Goal: Task Accomplishment & Management: Manage account settings

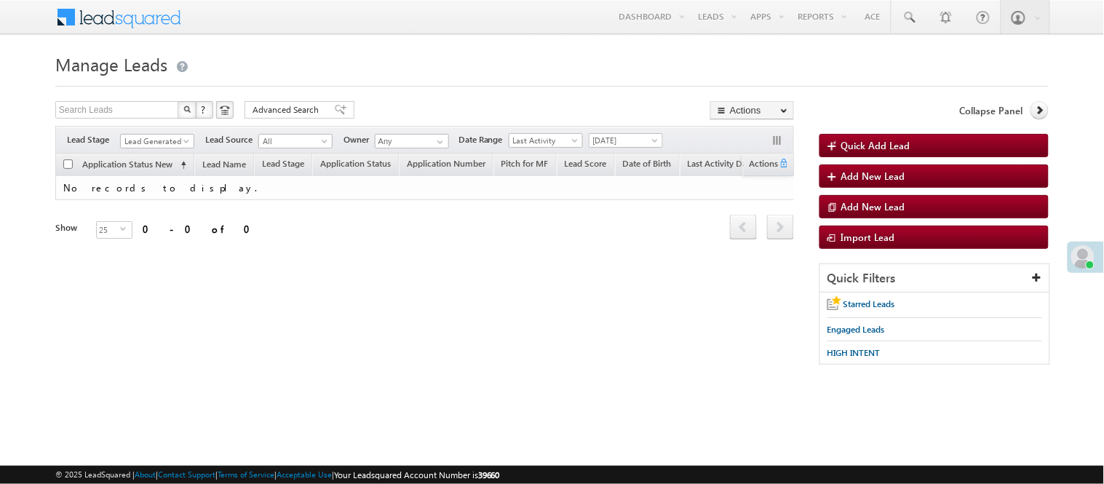
click at [179, 127] on div "Filters Lead Stage Lead Generated Lead Generated Lead Source All All Owner Any …" at bounding box center [424, 140] width 739 height 28
click at [173, 137] on span "Lead Generated" at bounding box center [155, 141] width 69 height 13
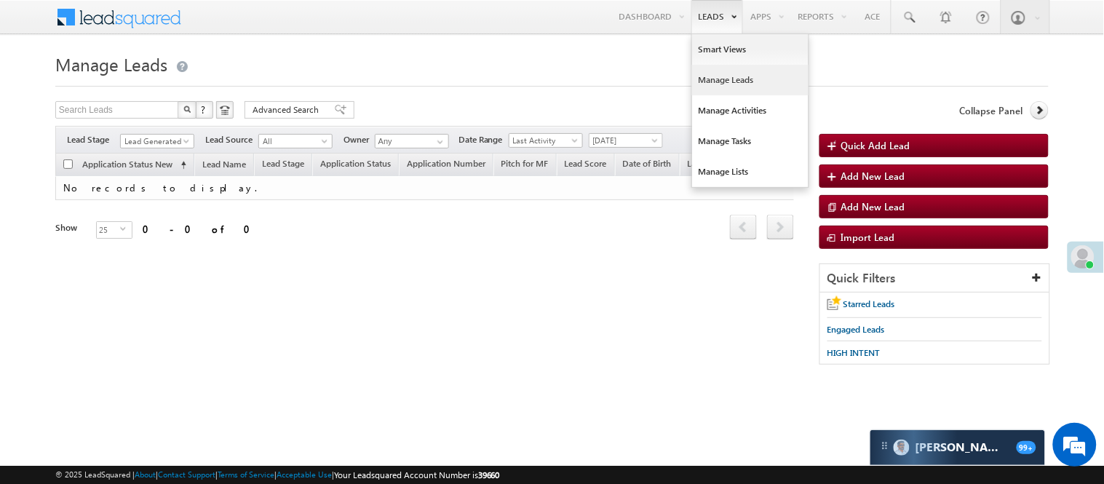
click at [725, 83] on link "Manage Leads" at bounding box center [750, 80] width 116 height 31
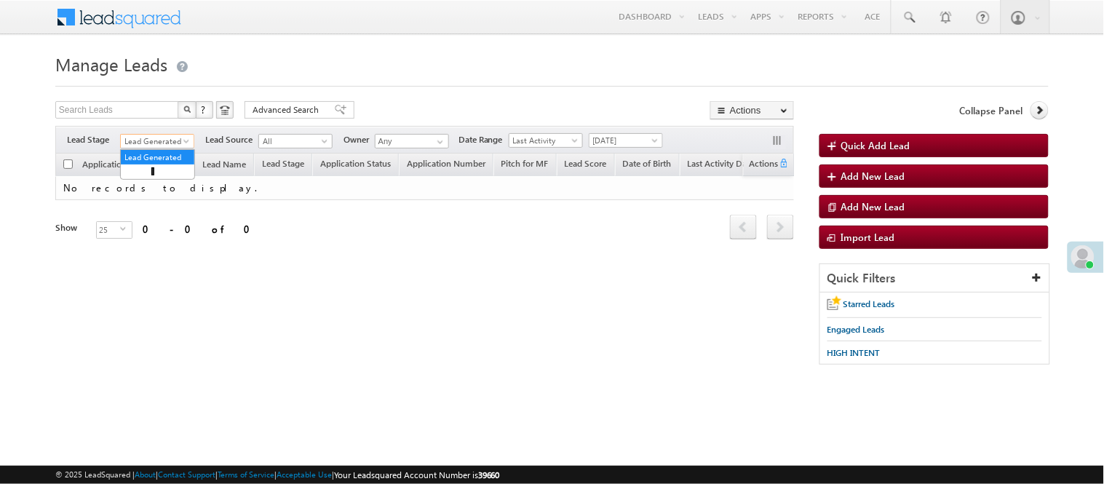
click at [164, 139] on span "Lead Generated" at bounding box center [155, 141] width 69 height 13
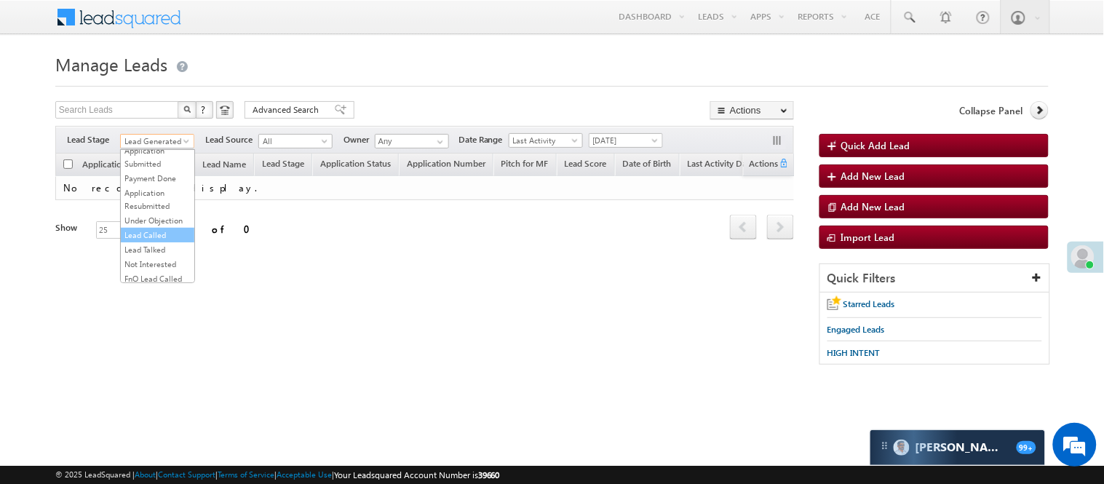
click at [162, 242] on link "Lead Called" at bounding box center [158, 235] width 74 height 13
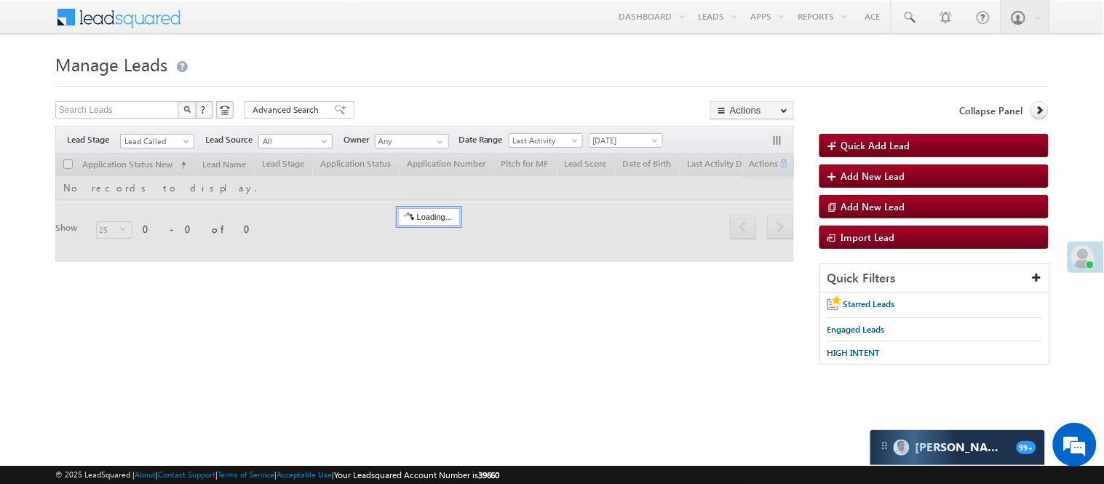
click at [426, 57] on h1 "Manage Leads" at bounding box center [551, 63] width 993 height 28
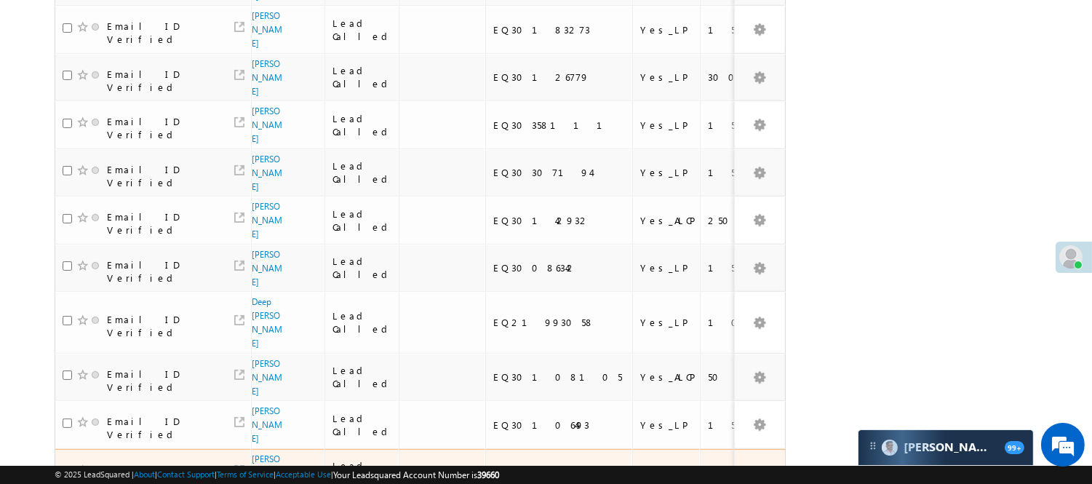
scroll to position [942, 0]
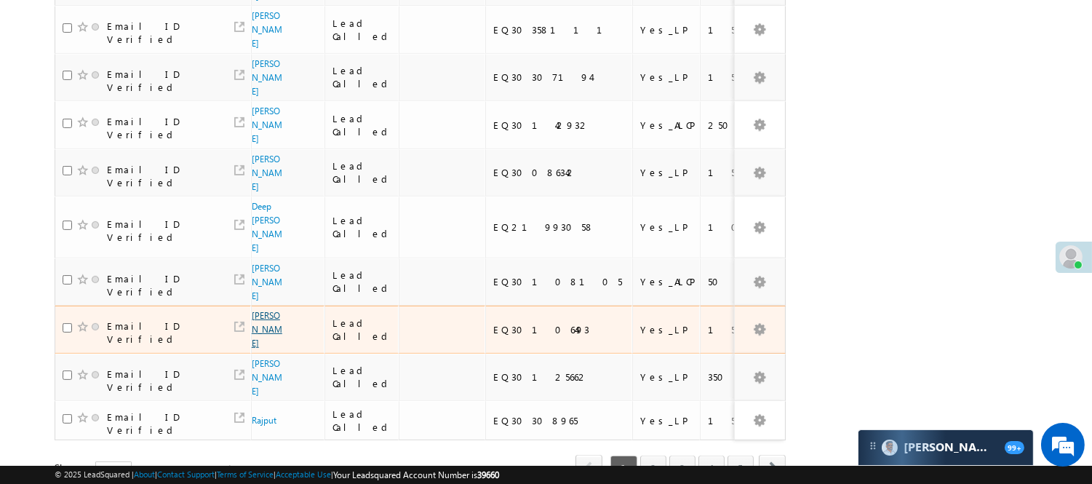
click at [253, 310] on link "Mani Manikanta" at bounding box center [267, 329] width 31 height 39
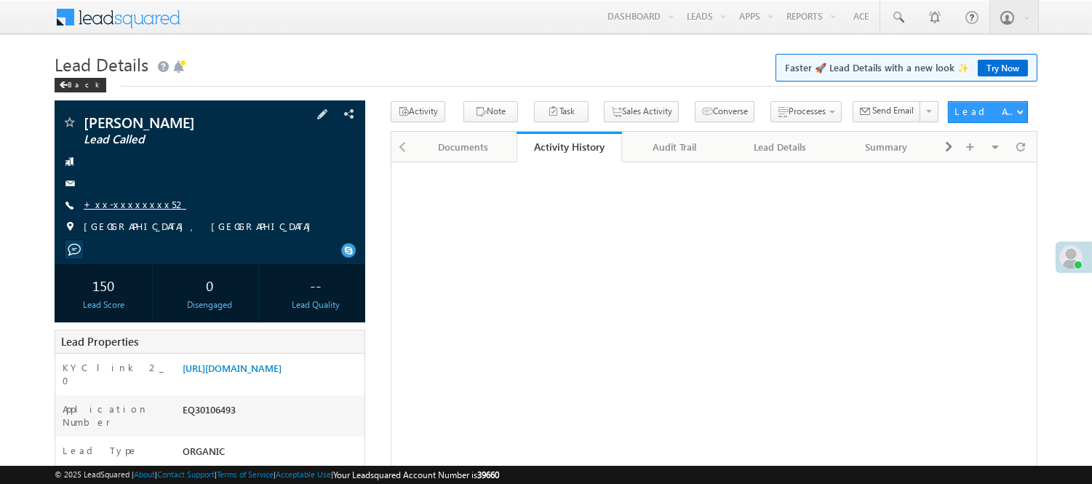
click at [124, 202] on link "+xx-xxxxxxxx52" at bounding box center [135, 204] width 103 height 12
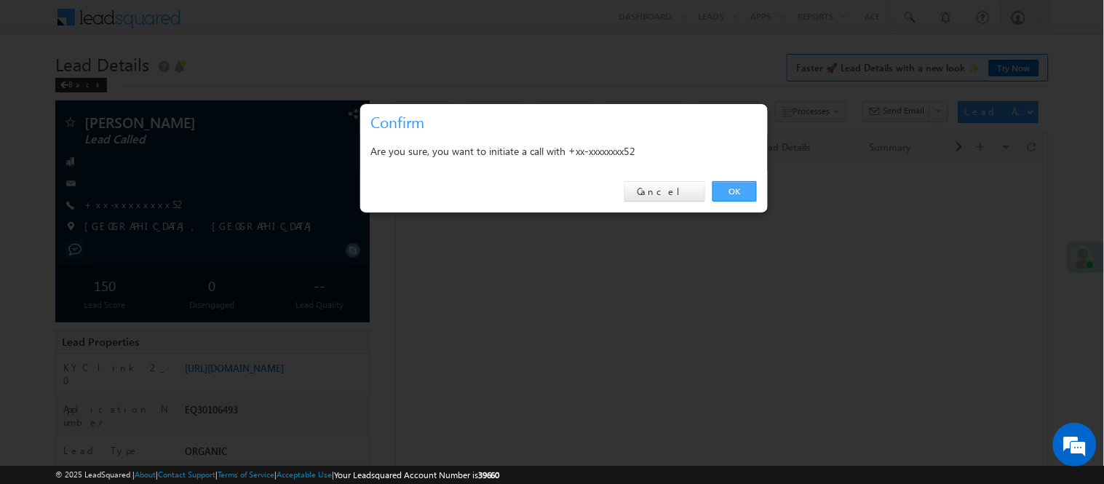
click at [740, 186] on link "OK" at bounding box center [734, 191] width 44 height 20
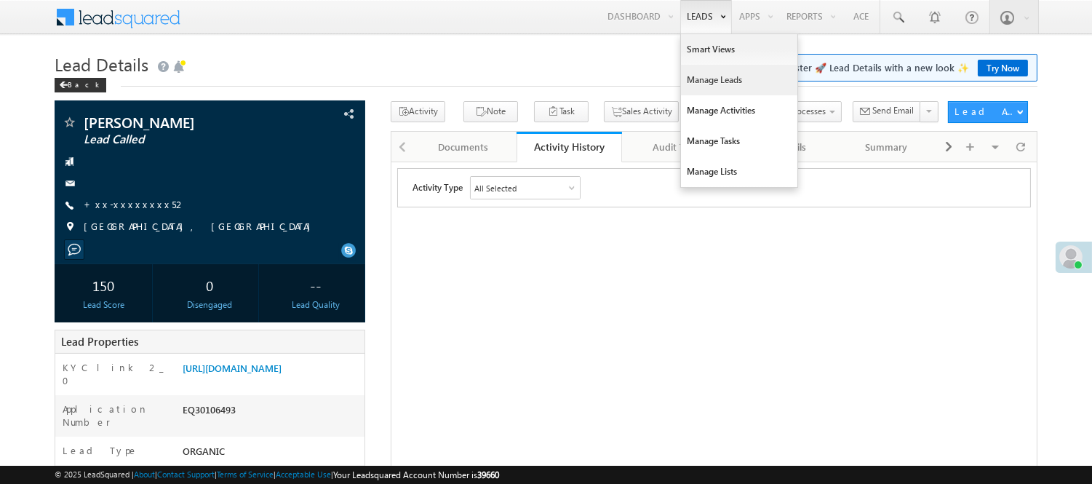
click at [701, 83] on link "Manage Leads" at bounding box center [739, 80] width 116 height 31
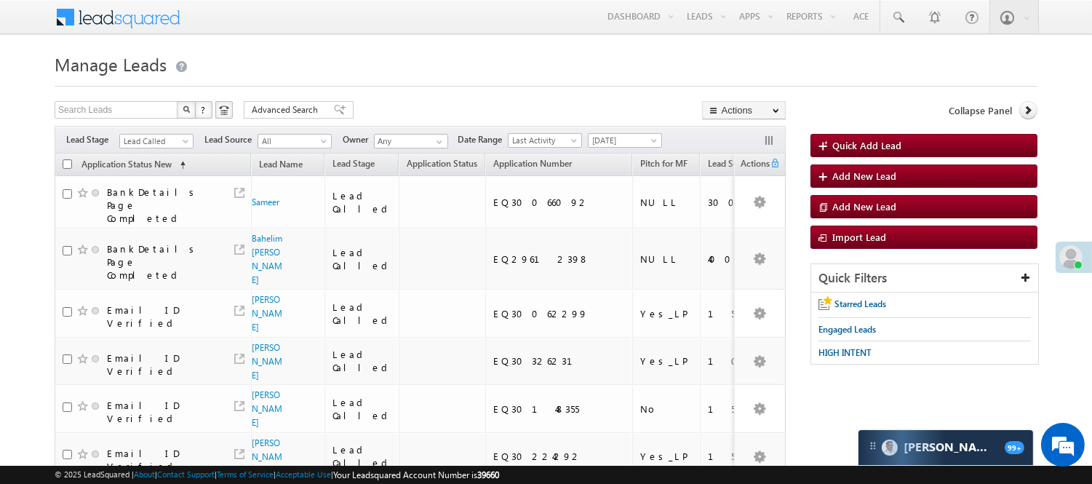
click at [158, 143] on span "Lead Called" at bounding box center [154, 141] width 69 height 13
click at [135, 239] on link "Code Generated" at bounding box center [157, 245] width 74 height 13
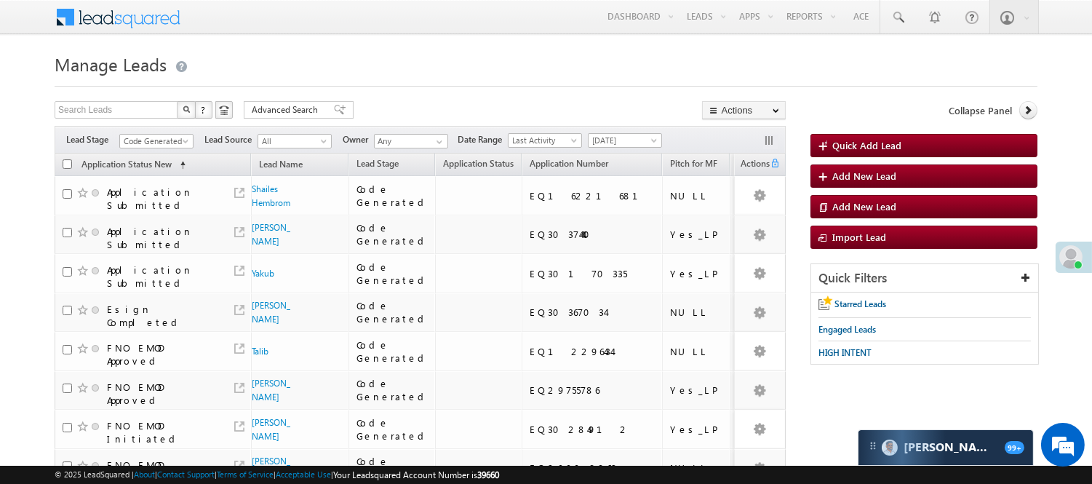
click at [141, 138] on span "Code Generated" at bounding box center [154, 141] width 69 height 13
click at [149, 165] on link "Lead Generated" at bounding box center [157, 171] width 74 height 13
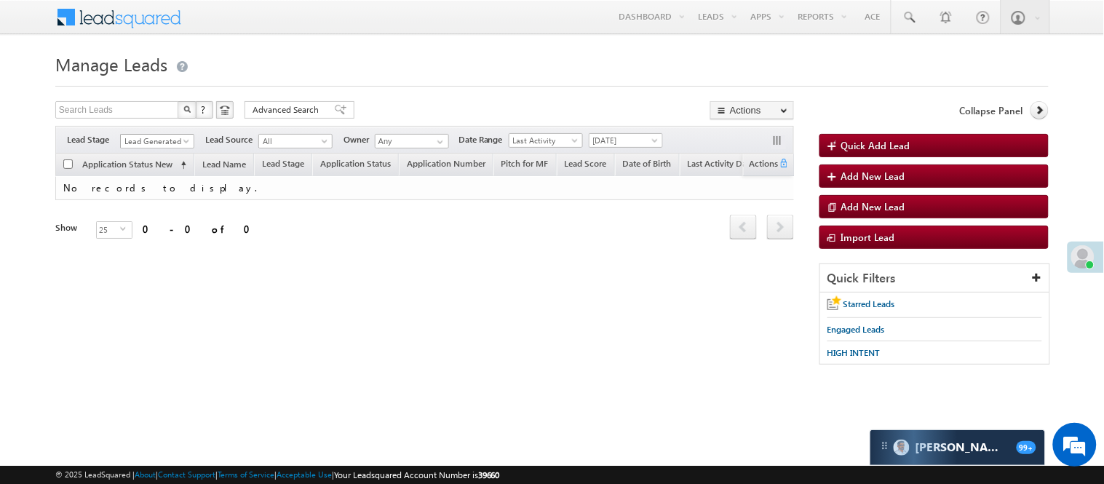
click at [173, 141] on span "Lead Generated" at bounding box center [155, 141] width 69 height 13
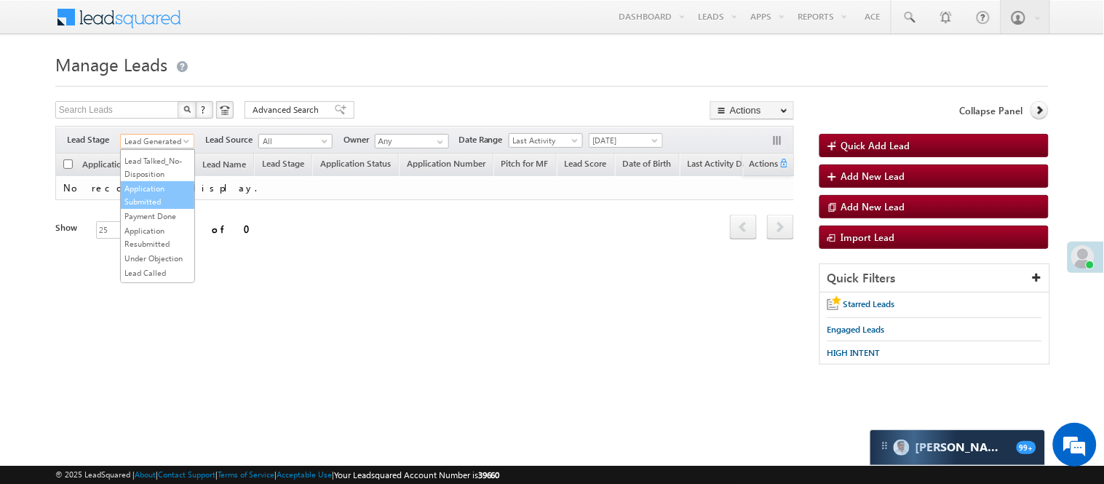
click at [151, 208] on link "Application Submitted" at bounding box center [158, 195] width 74 height 26
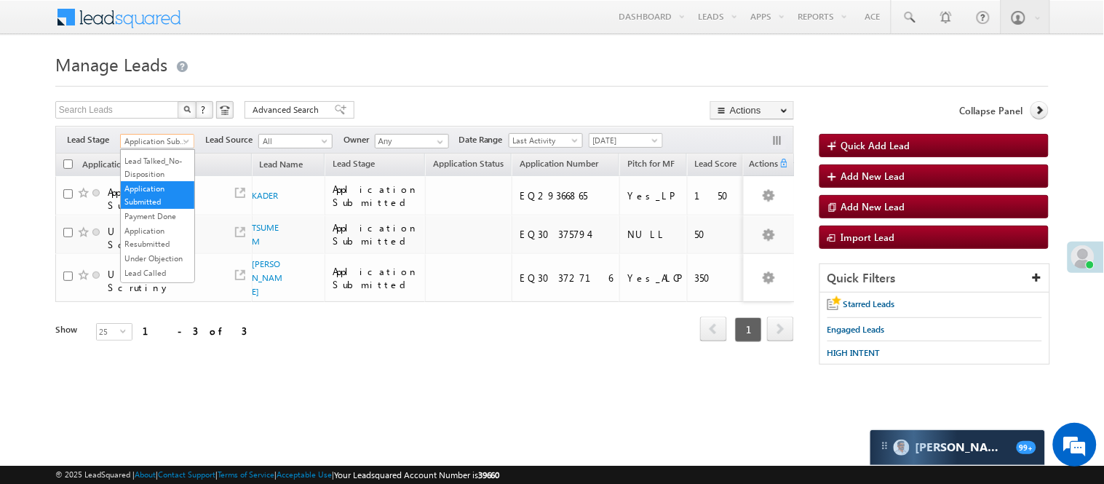
click at [155, 140] on span "Application Submitted" at bounding box center [155, 141] width 69 height 13
click at [146, 178] on link "Lead Generated" at bounding box center [158, 171] width 74 height 13
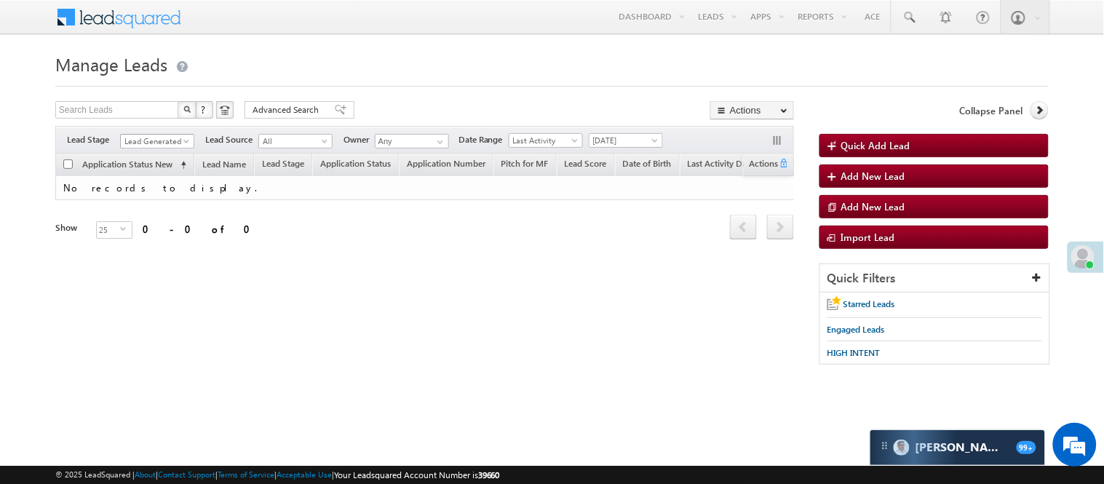
click at [168, 141] on span "Lead Generated" at bounding box center [155, 141] width 69 height 13
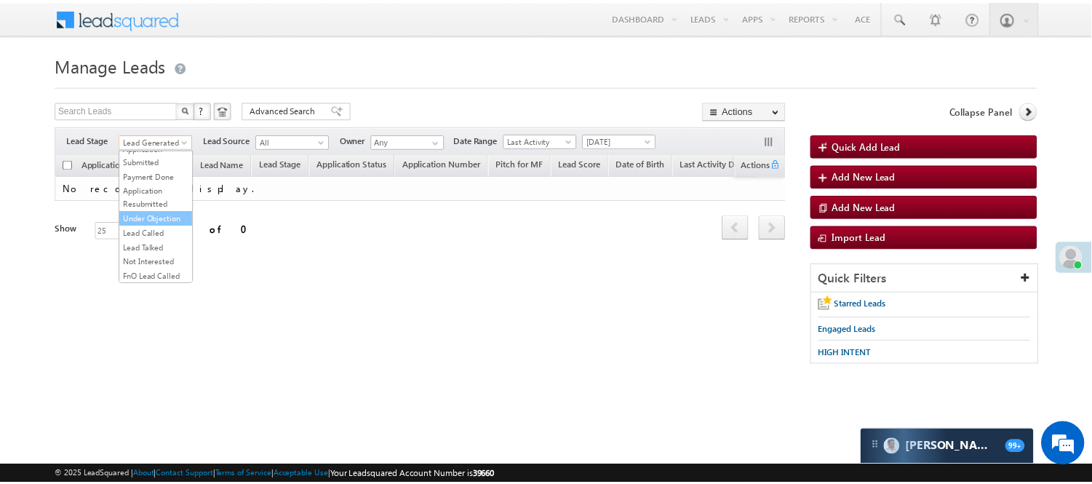
scroll to position [119, 0]
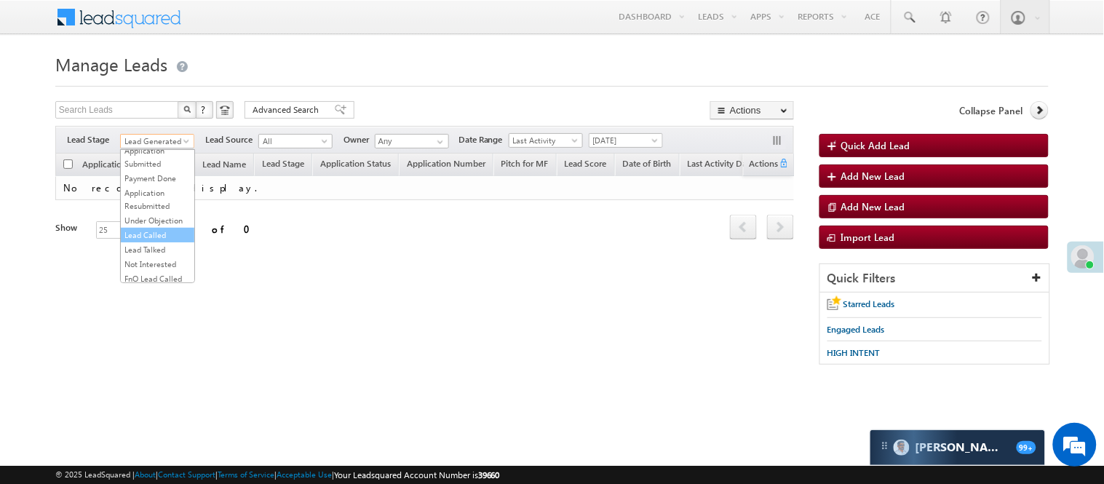
click at [151, 242] on link "Lead Called" at bounding box center [158, 235] width 74 height 13
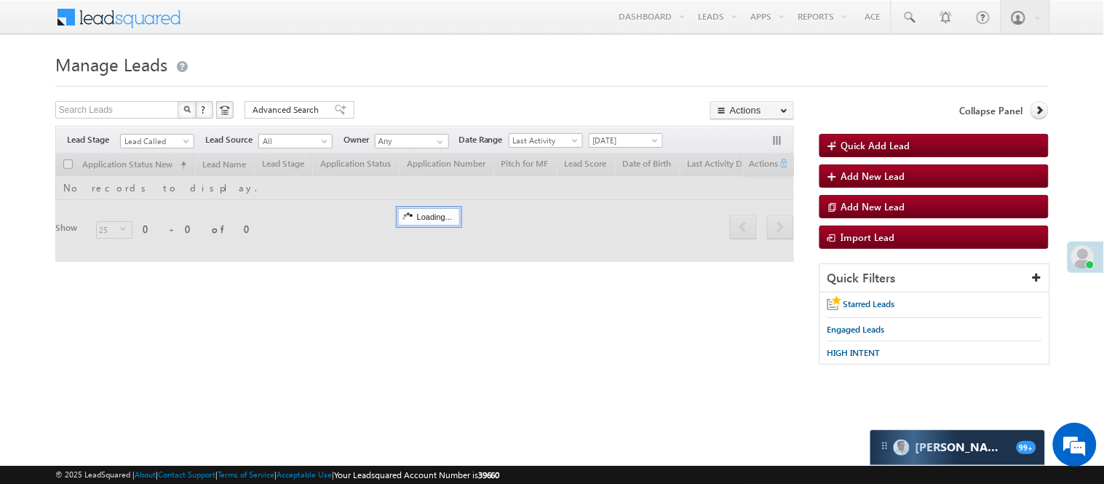
click at [413, 78] on div at bounding box center [551, 81] width 993 height 9
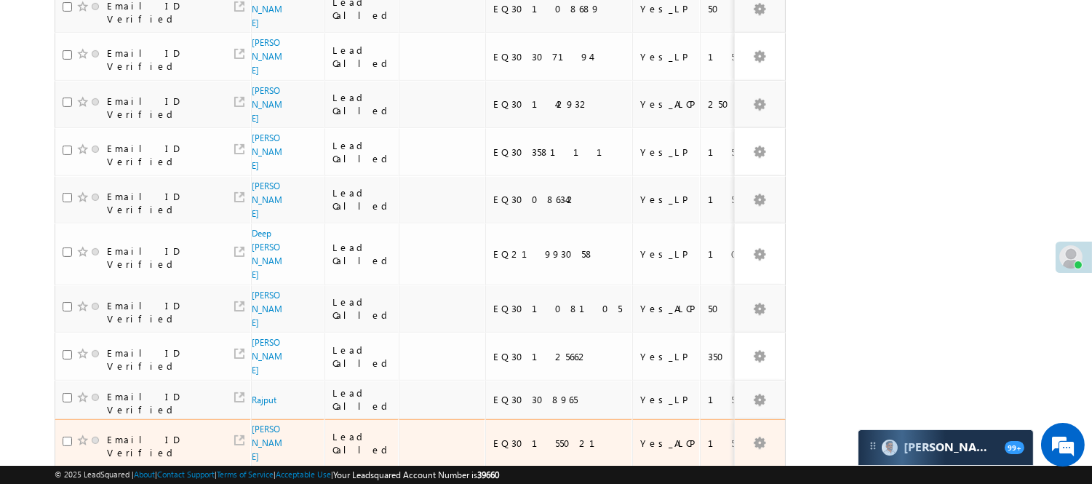
scroll to position [956, 0]
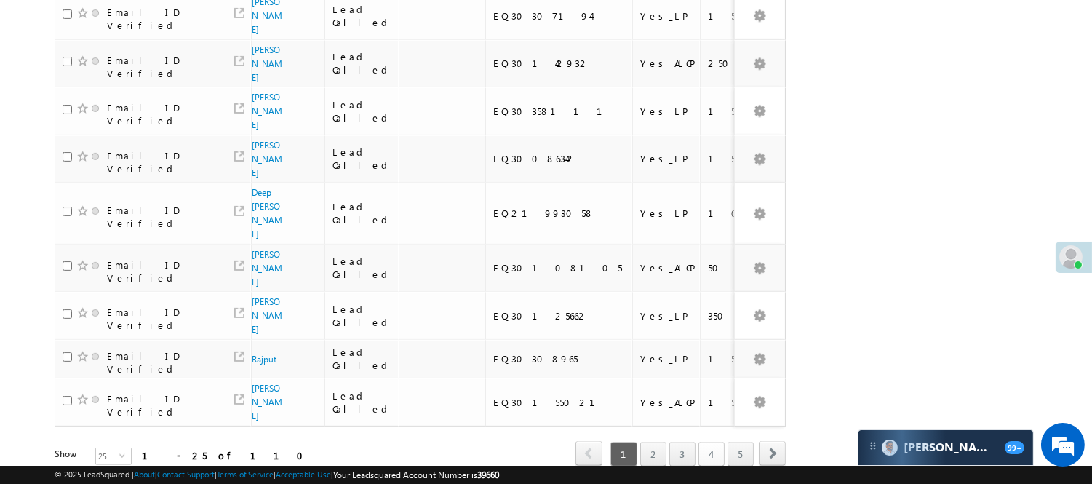
click at [703, 442] on link "4" at bounding box center [712, 454] width 26 height 25
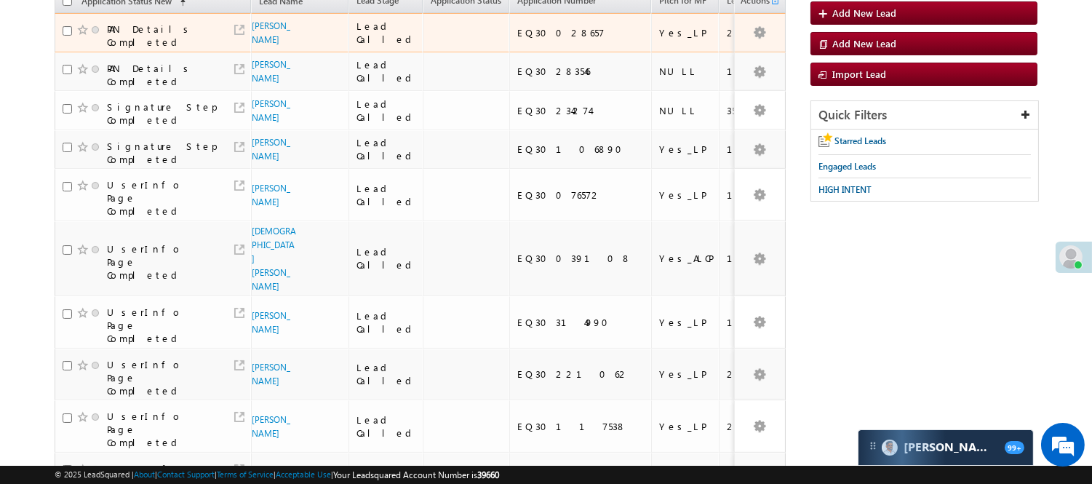
scroll to position [47, 0]
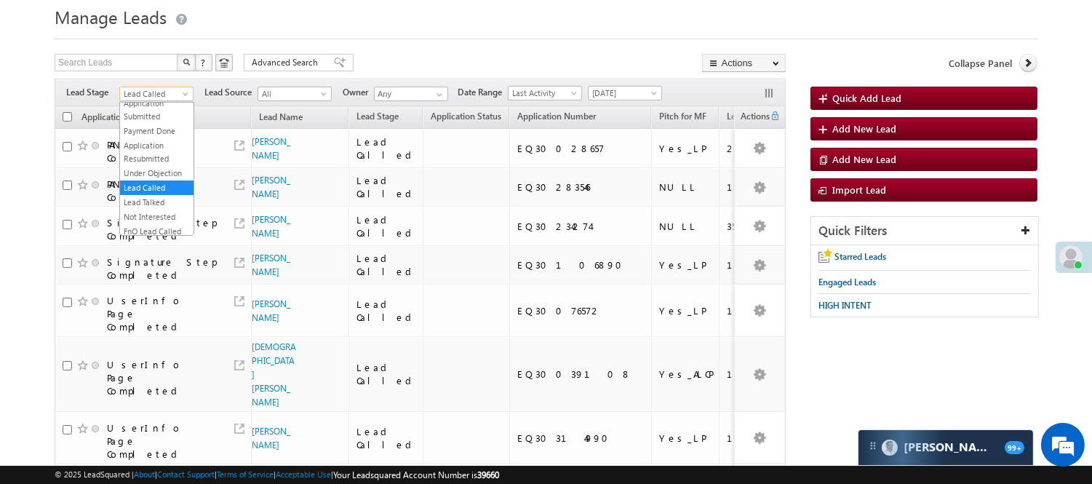
click at [169, 91] on span "Lead Called" at bounding box center [154, 93] width 69 height 13
click at [159, 131] on link "Lead Generated" at bounding box center [157, 124] width 74 height 13
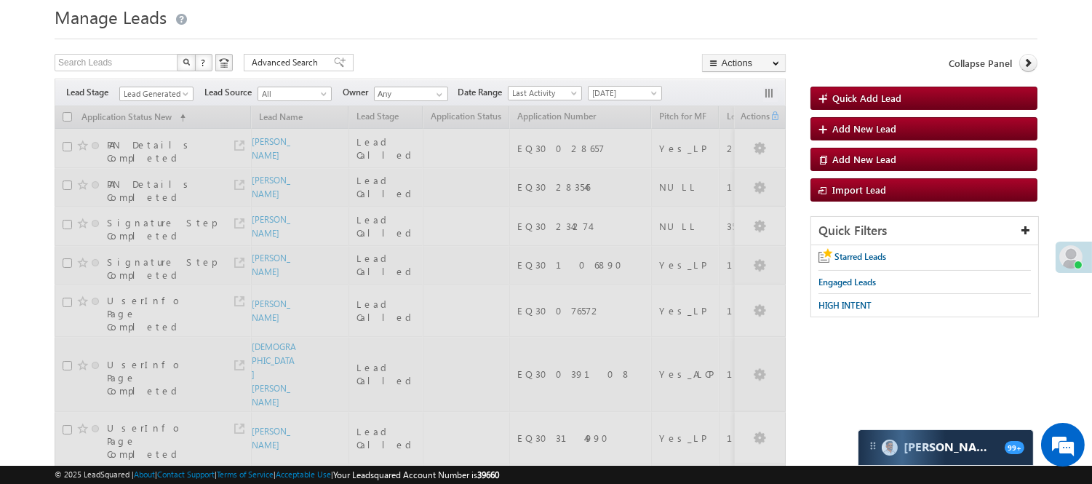
click at [384, 70] on div "Search Leads X ? 110 results found Advanced Search Advanced Search Advanced sea…" at bounding box center [420, 64] width 731 height 21
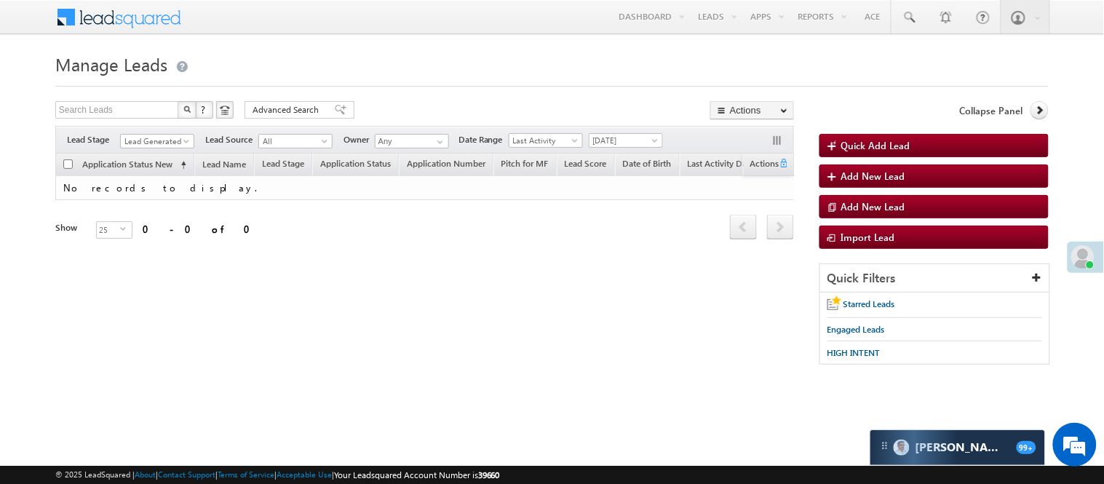
click at [166, 93] on form "Manage Leads Quick Add Lead Search Leads X ? 0 results found Advanced Search Ad…" at bounding box center [551, 214] width 993 height 330
click at [148, 156] on link "Application Status New (sorted ascending)" at bounding box center [134, 165] width 119 height 19
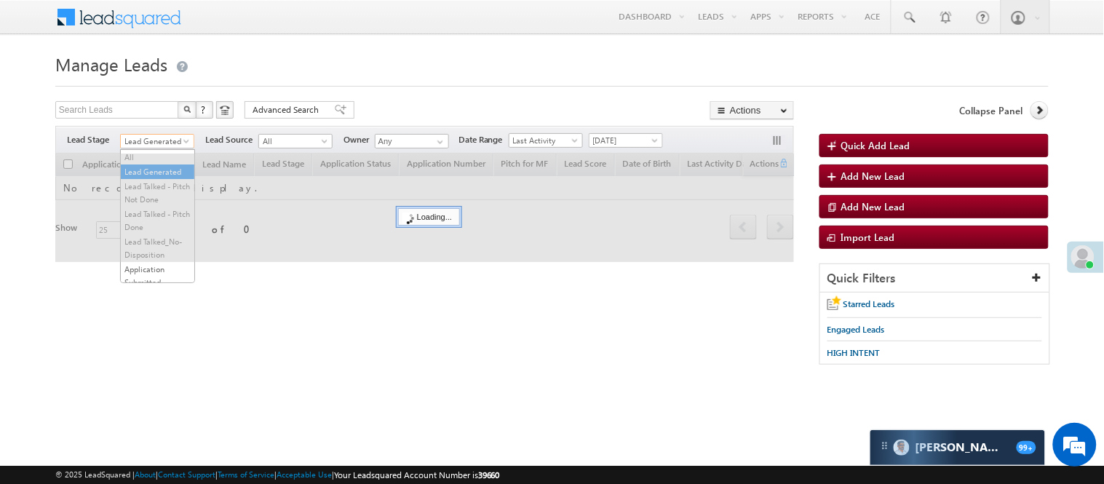
click at [157, 138] on span "Lead Generated" at bounding box center [155, 141] width 69 height 13
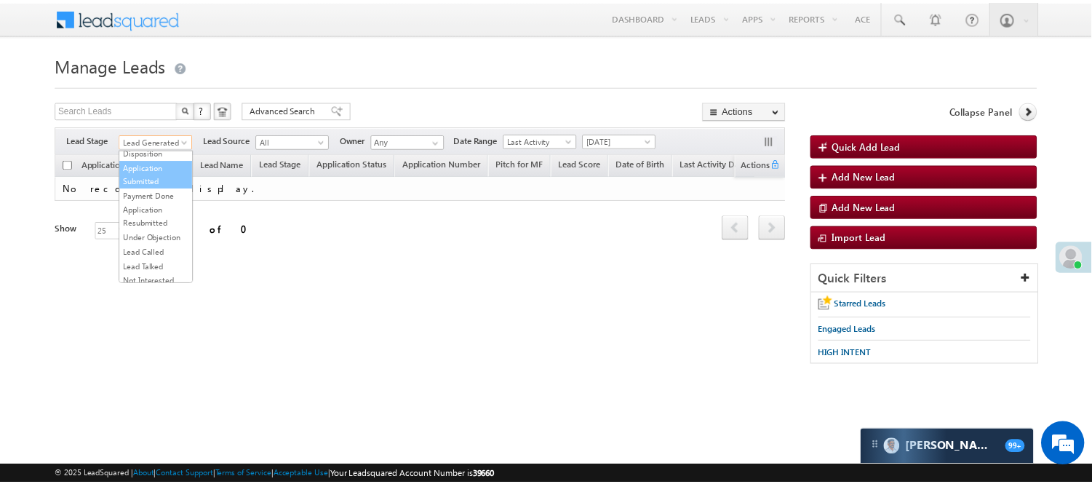
scroll to position [162, 0]
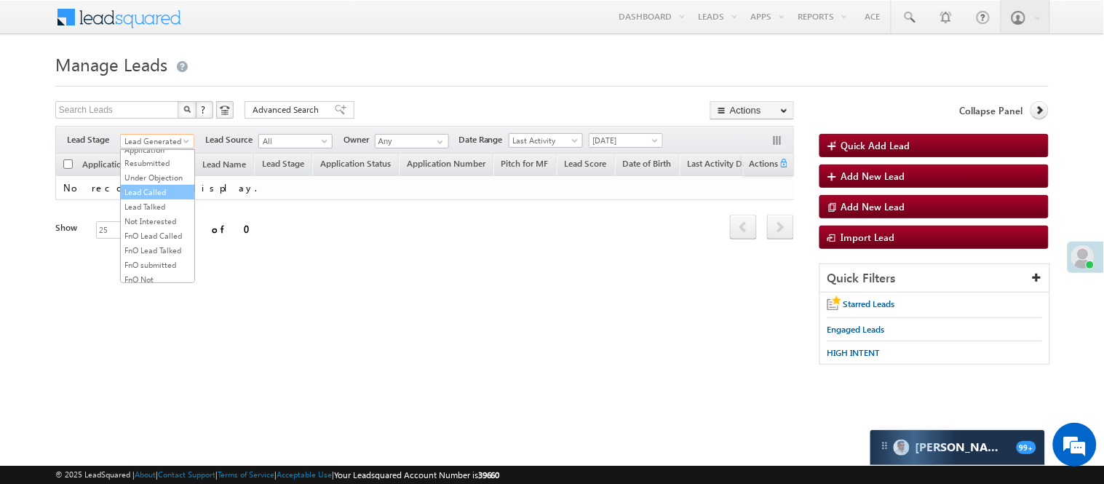
click at [151, 199] on link "Lead Called" at bounding box center [158, 192] width 74 height 13
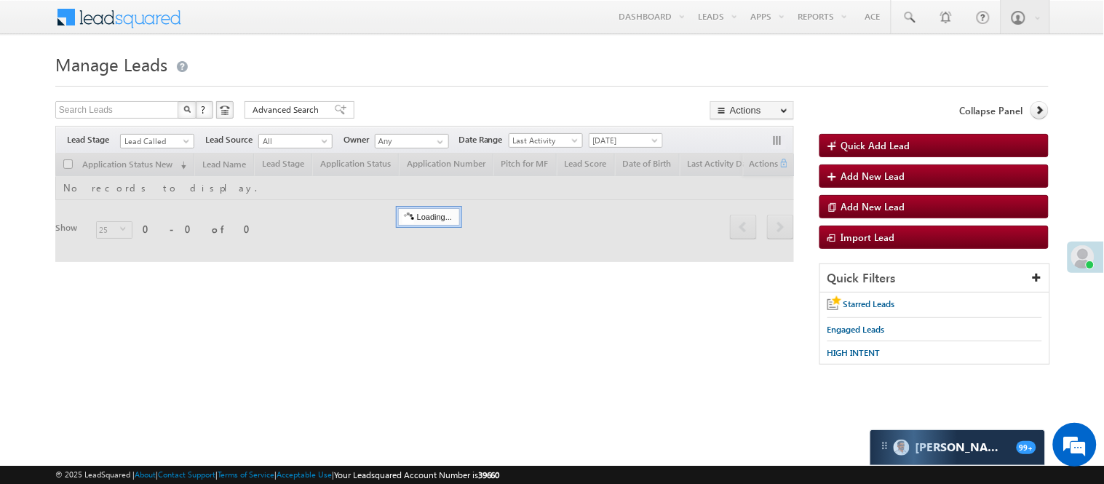
click at [419, 93] on form "Manage Leads Quick Add Lead Search Leads X ? 0 results found Advanced Search Ad…" at bounding box center [551, 214] width 993 height 330
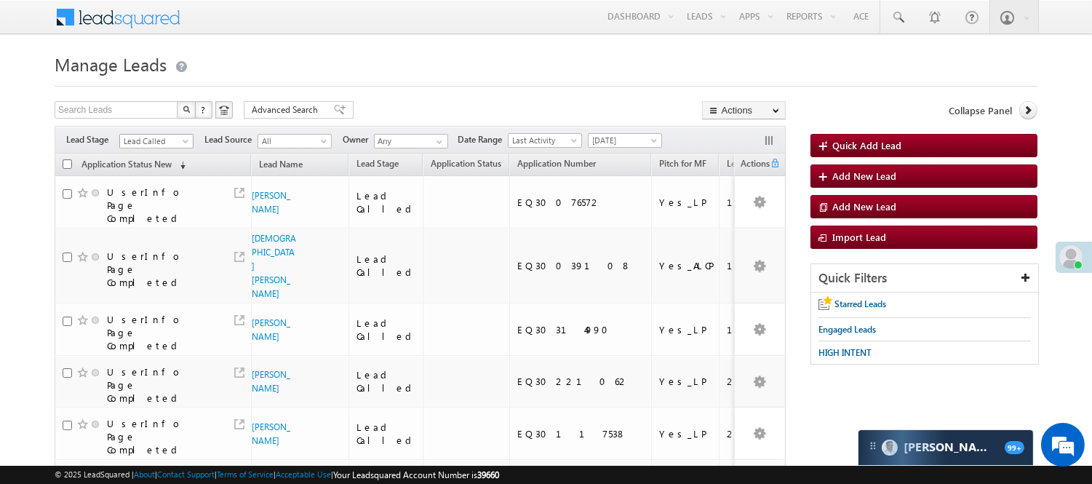
click at [151, 140] on span "Lead Called" at bounding box center [154, 141] width 69 height 13
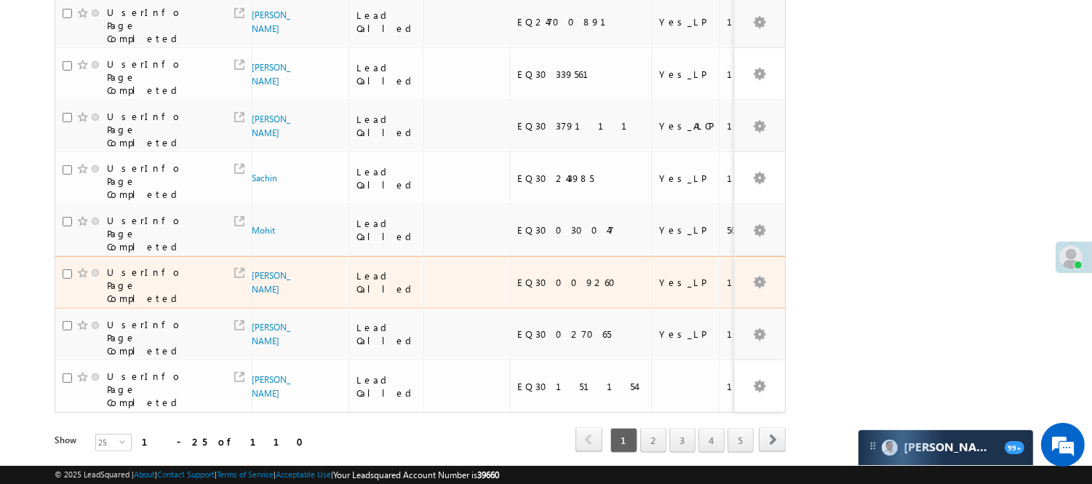
scroll to position [1090, 0]
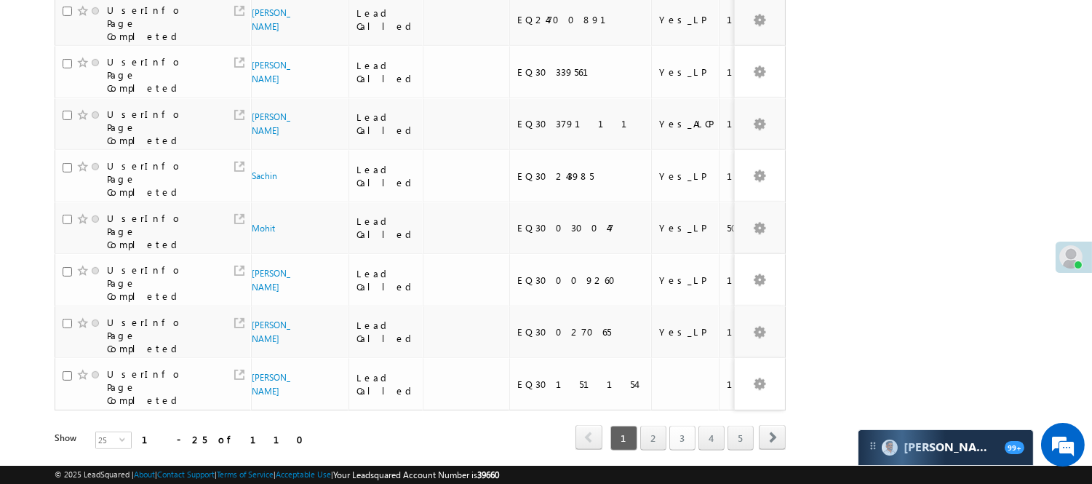
click at [683, 426] on link "3" at bounding box center [683, 438] width 26 height 25
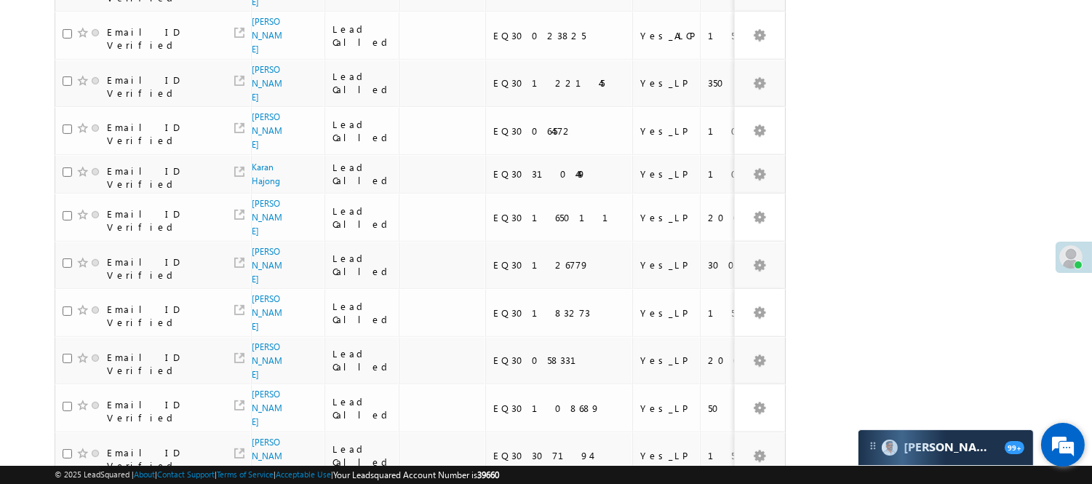
scroll to position [939, 0]
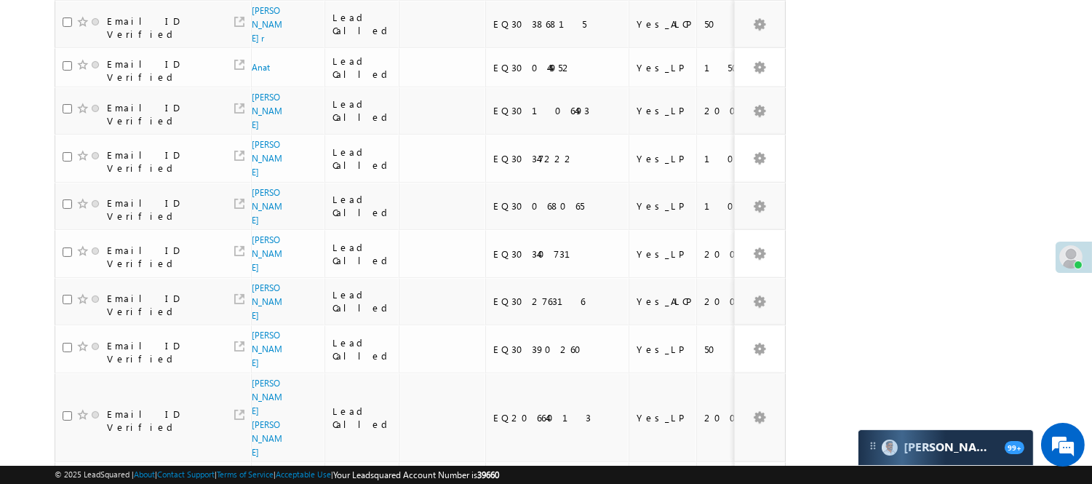
scroll to position [91, 0]
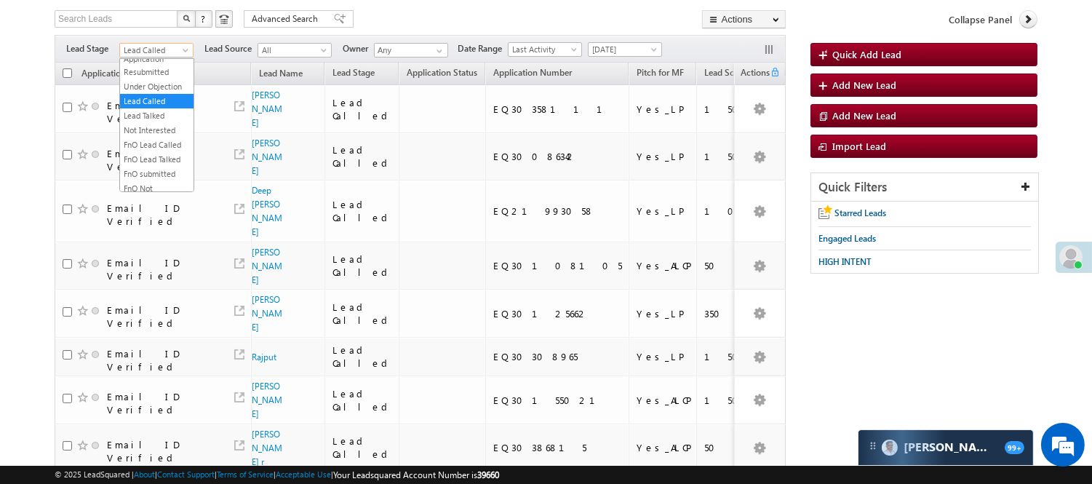
click at [156, 52] on span "Lead Called" at bounding box center [154, 50] width 69 height 13
click at [156, 122] on link "Lead Talked" at bounding box center [157, 115] width 74 height 13
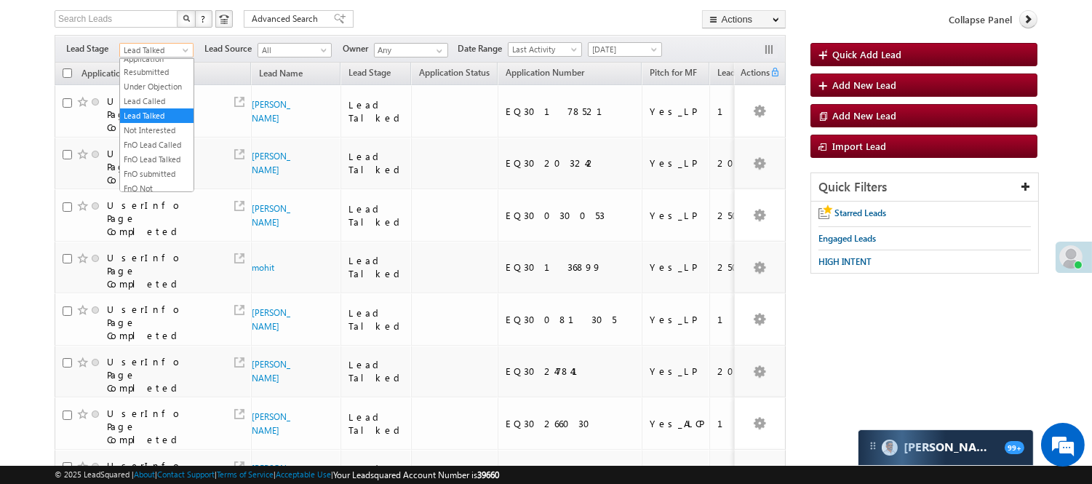
click at [161, 52] on span "Lead Talked" at bounding box center [154, 50] width 69 height 13
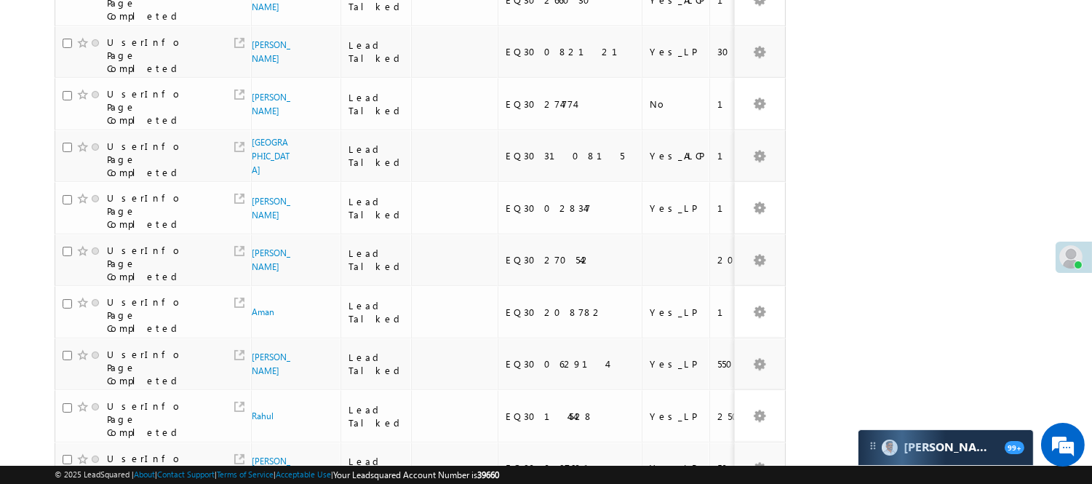
scroll to position [935, 0]
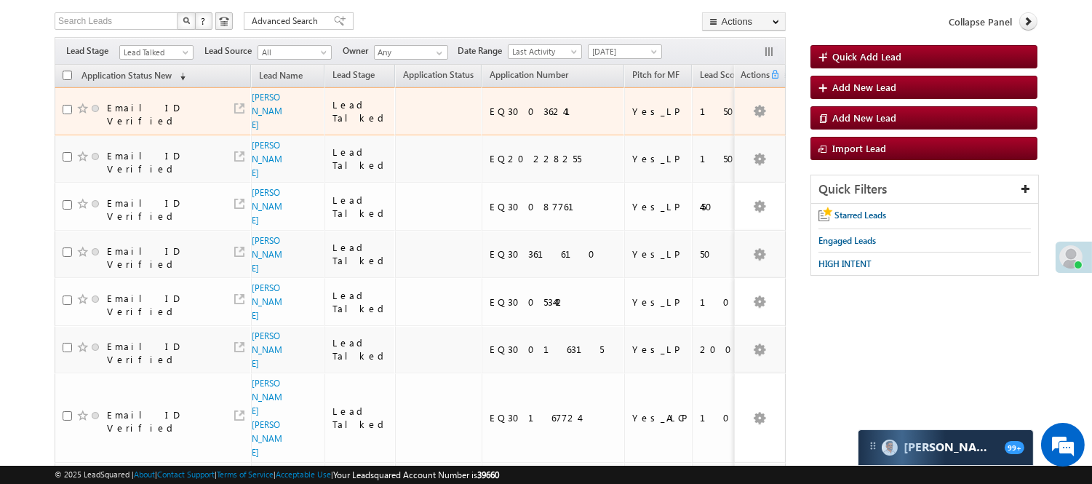
scroll to position [7, 0]
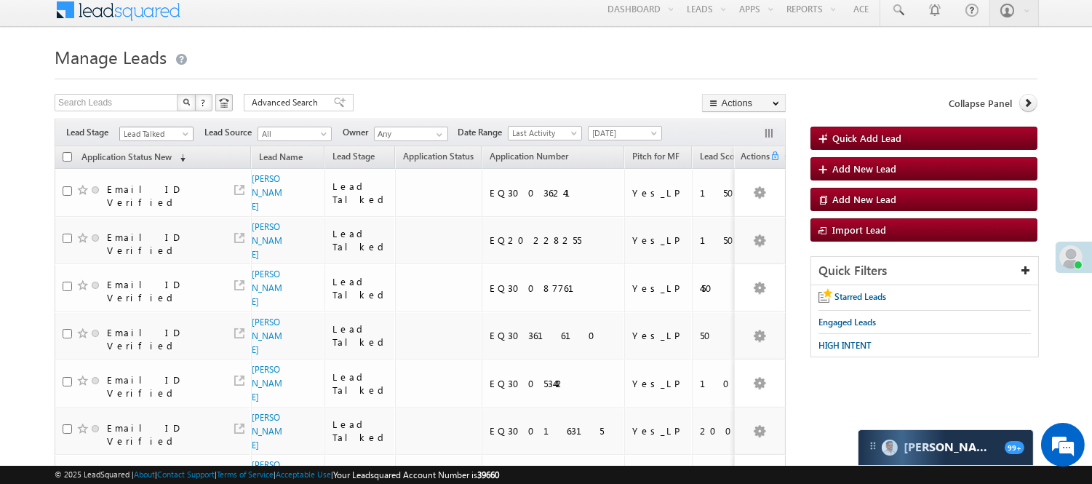
click at [149, 132] on span "Lead Talked" at bounding box center [154, 133] width 69 height 13
click at [151, 191] on link "Lead Called" at bounding box center [157, 184] width 74 height 13
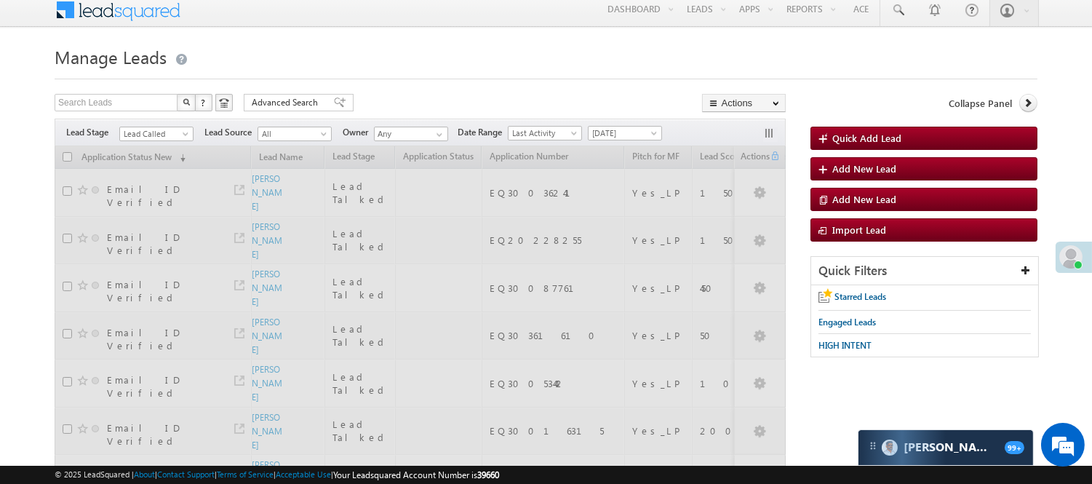
click at [373, 63] on h1 "Manage Leads" at bounding box center [546, 55] width 983 height 28
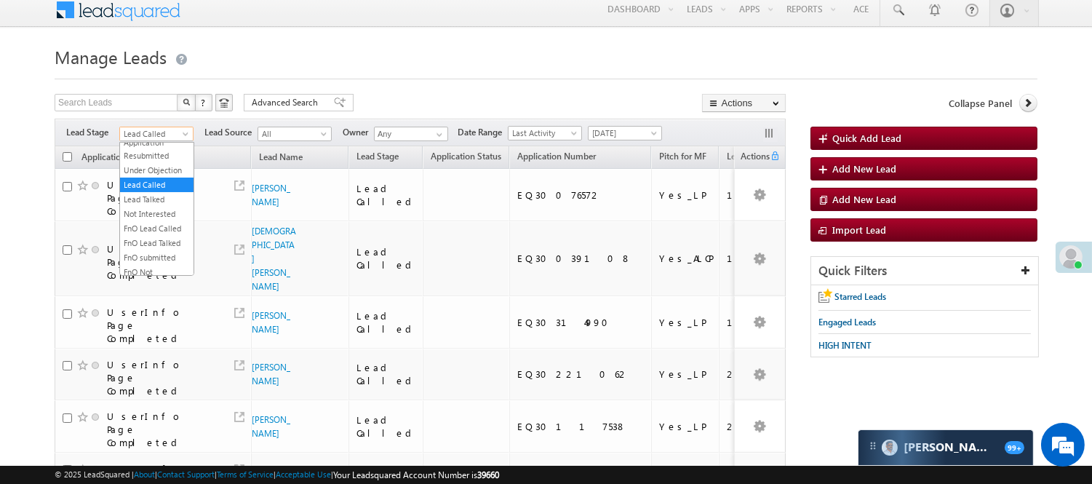
click at [147, 135] on span "Lead Called" at bounding box center [154, 133] width 69 height 13
click at [147, 206] on link "Lead Talked" at bounding box center [157, 199] width 74 height 13
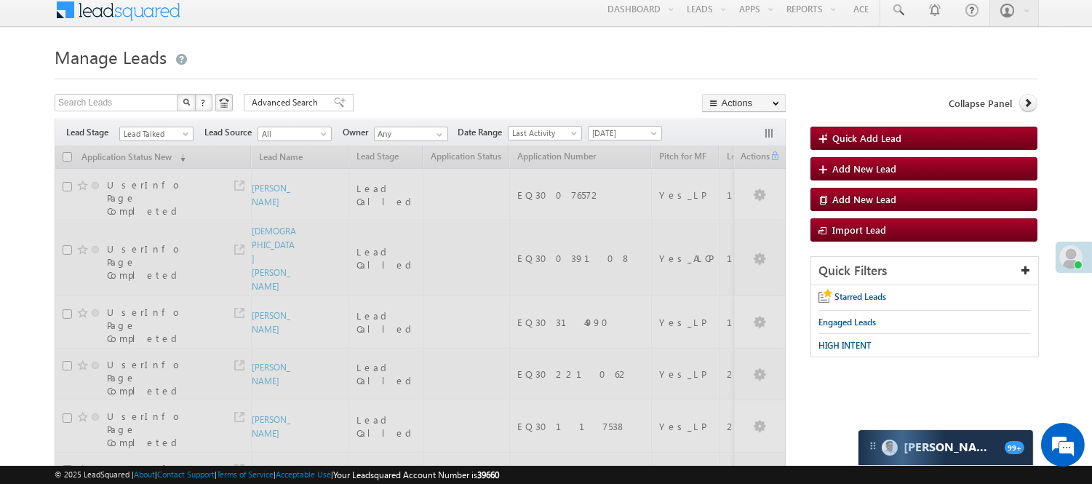
click at [471, 97] on div "Search Leads X ? 110 results found Advanced Search Advanced Search Advanced sea…" at bounding box center [420, 104] width 731 height 21
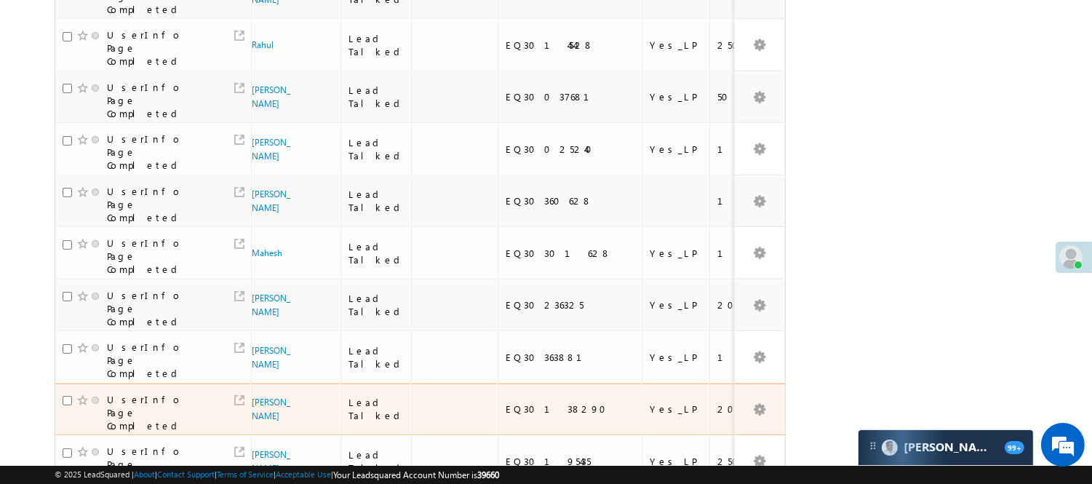
scroll to position [935, 0]
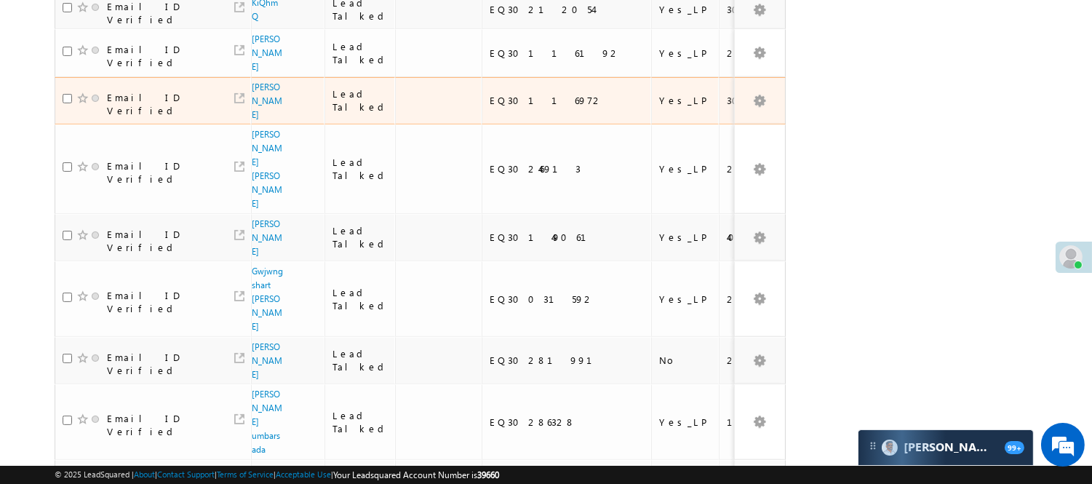
scroll to position [673, 0]
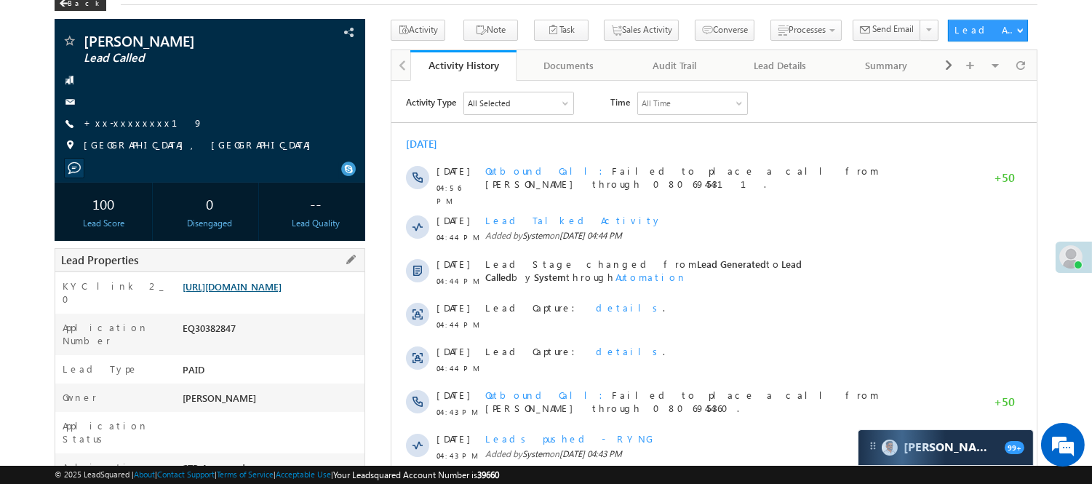
click at [282, 293] on link "[URL][DOMAIN_NAME]" at bounding box center [232, 286] width 99 height 12
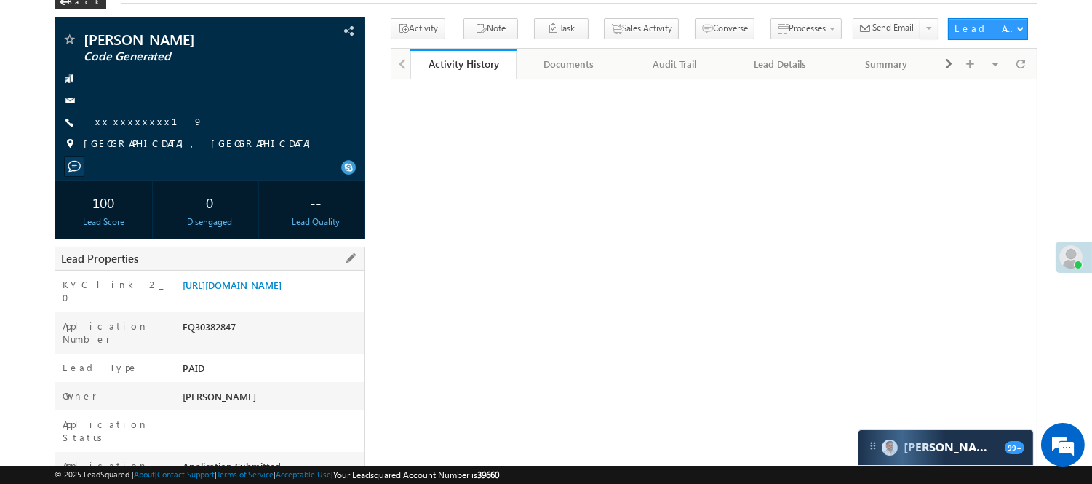
scroll to position [82, 0]
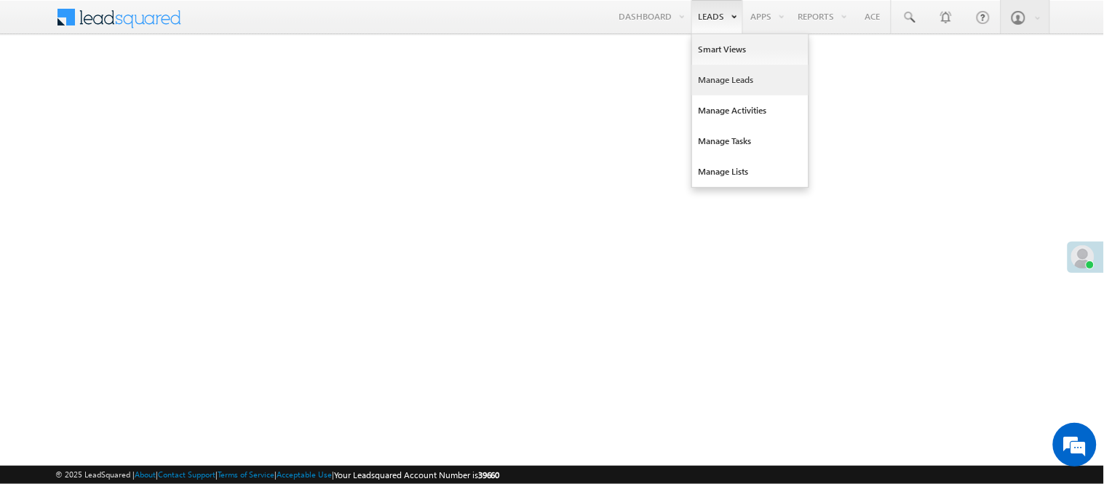
click at [711, 92] on link "Manage Leads" at bounding box center [750, 80] width 116 height 31
click at [710, 88] on link "Manage Leads" at bounding box center [750, 80] width 116 height 31
click at [710, 74] on link "Manage Leads" at bounding box center [750, 80] width 116 height 31
click at [707, 70] on link "Manage Leads" at bounding box center [750, 80] width 116 height 31
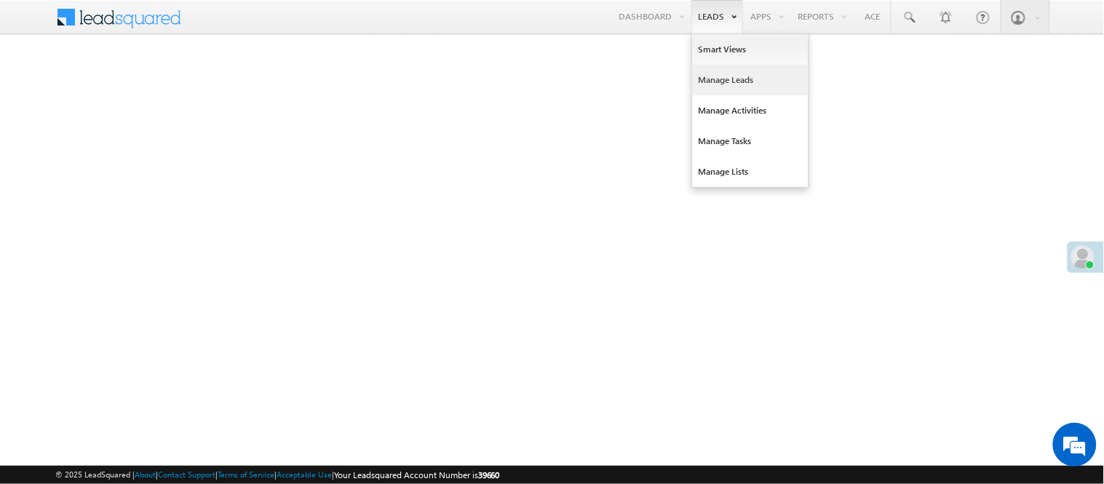
click at [708, 74] on link "Manage Leads" at bounding box center [750, 80] width 116 height 31
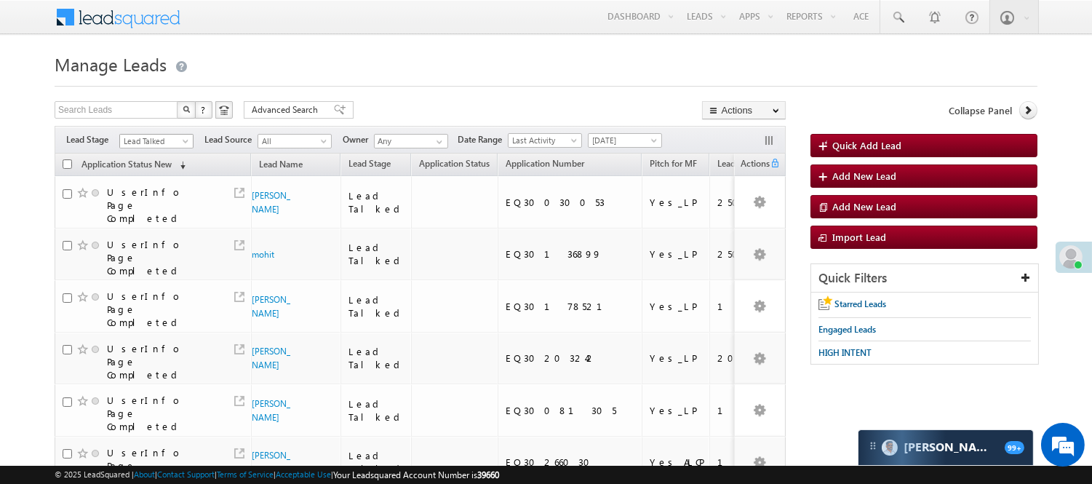
click at [149, 142] on span "Lead Talked" at bounding box center [154, 141] width 69 height 13
click at [140, 239] on link "Code Generated" at bounding box center [157, 245] width 74 height 13
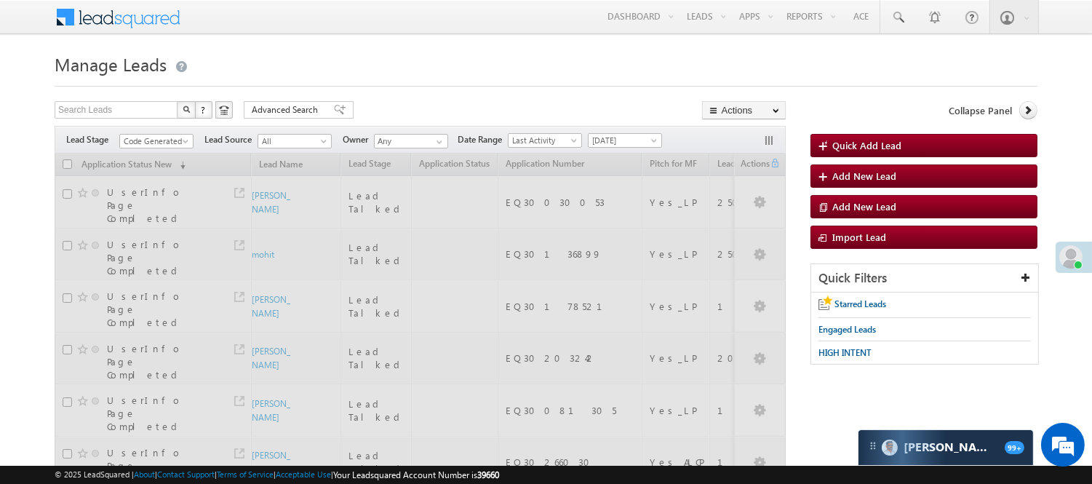
click at [416, 78] on div at bounding box center [546, 81] width 983 height 9
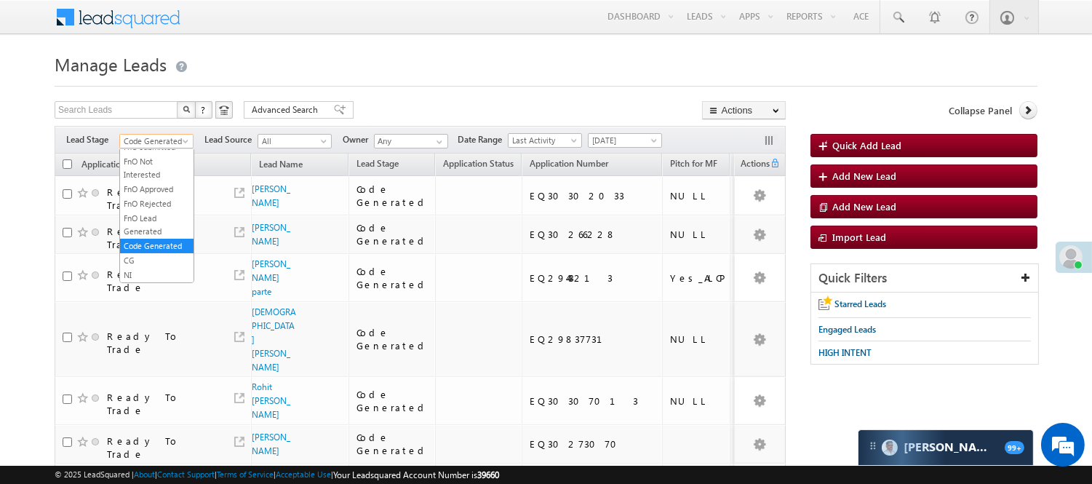
click at [175, 143] on span "Code Generated" at bounding box center [154, 141] width 69 height 13
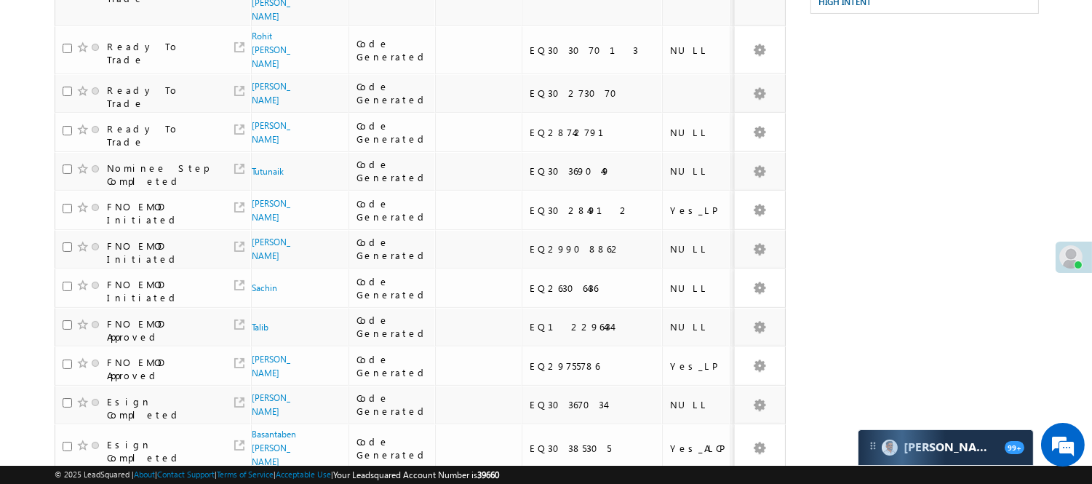
scroll to position [0, 0]
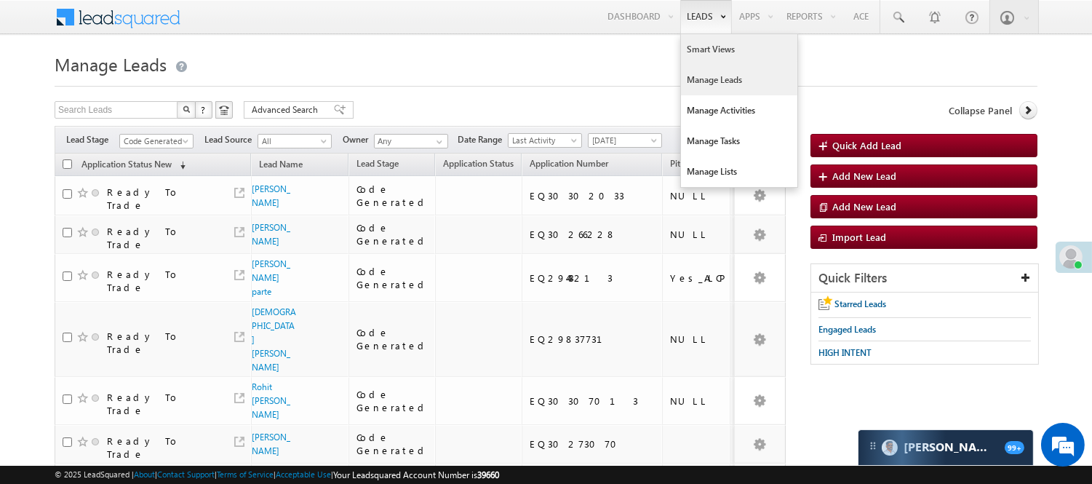
click at [703, 48] on link "Smart Views" at bounding box center [739, 49] width 116 height 31
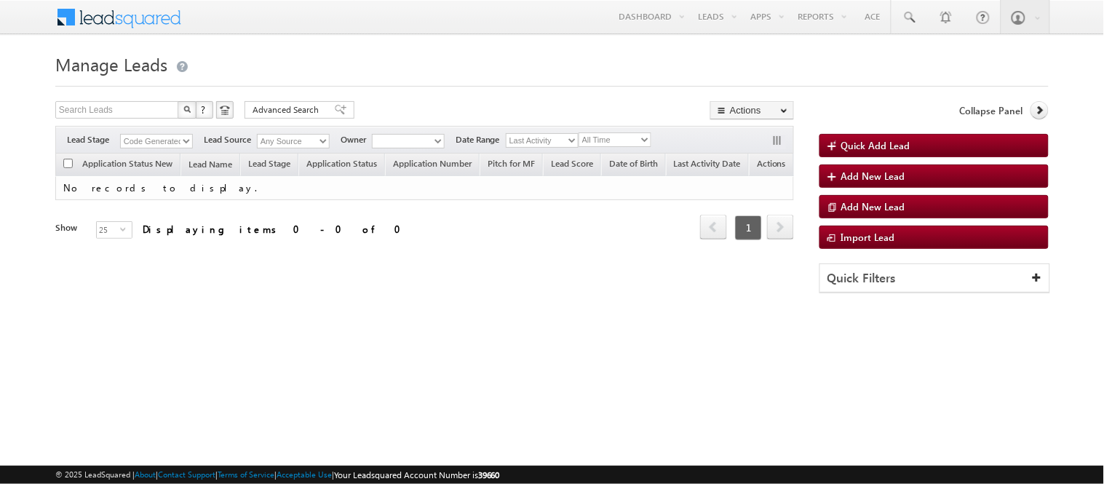
click at [143, 139] on select "Code Generated" at bounding box center [156, 141] width 73 height 15
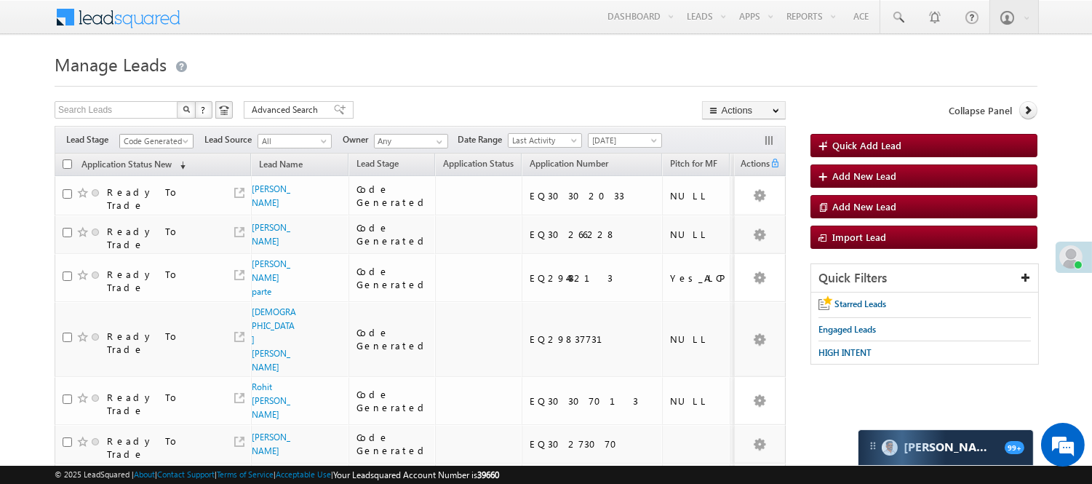
click at [162, 134] on link "Code Generated" at bounding box center [156, 141] width 74 height 15
click at [169, 140] on span "Code Generated" at bounding box center [154, 141] width 69 height 13
click at [144, 178] on link "Lead Generated" at bounding box center [157, 171] width 74 height 13
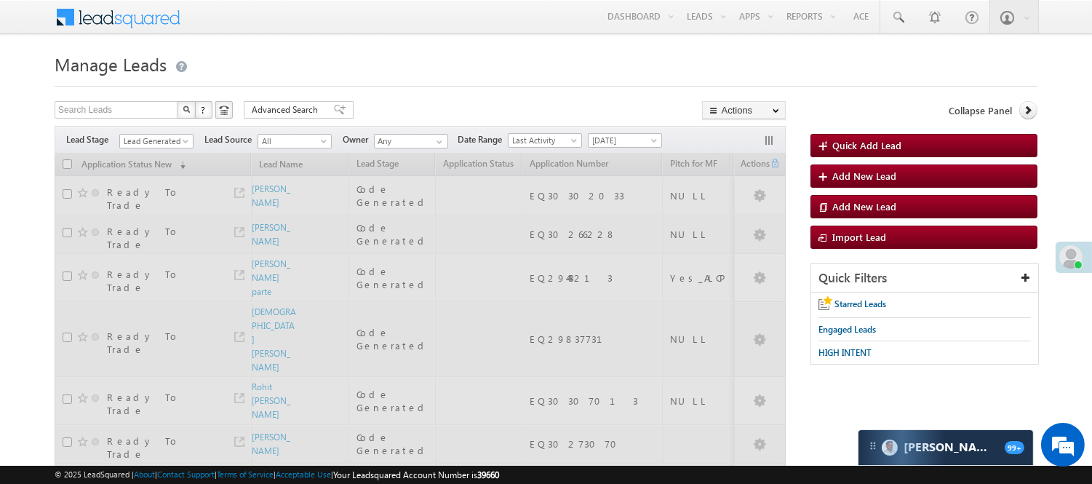
click at [406, 56] on h1 "Manage Leads" at bounding box center [546, 63] width 983 height 28
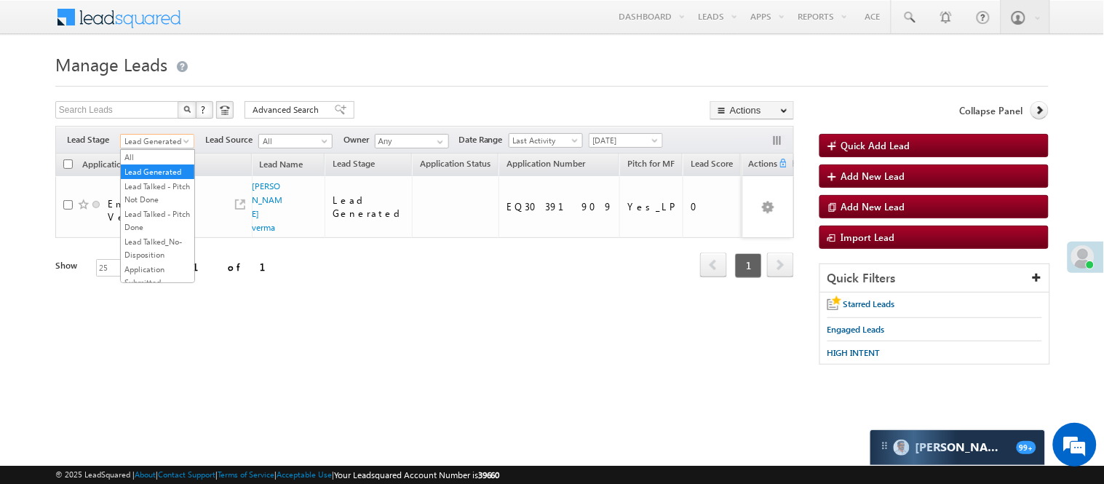
click at [166, 140] on span "Lead Generated" at bounding box center [155, 141] width 69 height 13
click at [209, 263] on div "Show 25 select 25" at bounding box center [147, 269] width 185 height 20
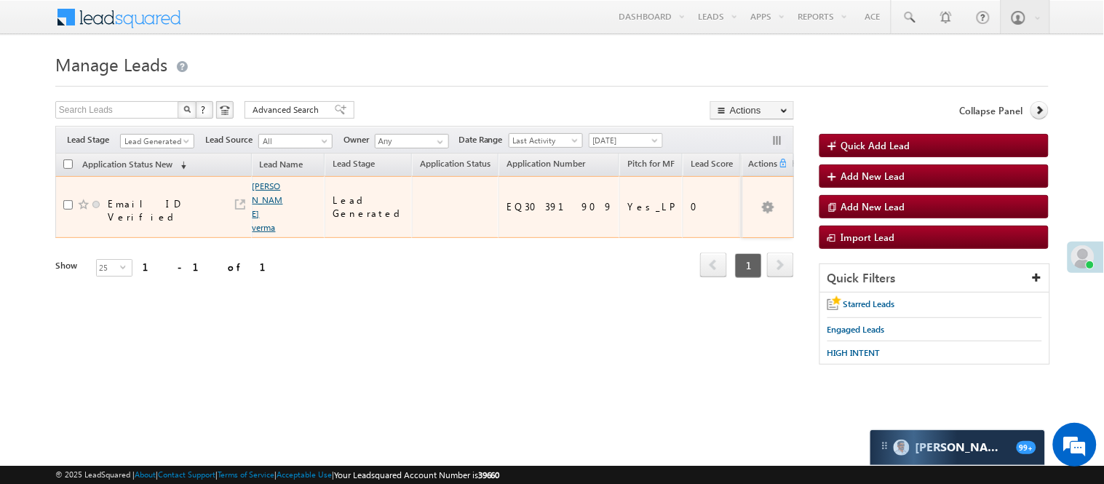
click at [266, 197] on link "[PERSON_NAME] verma" at bounding box center [268, 206] width 31 height 52
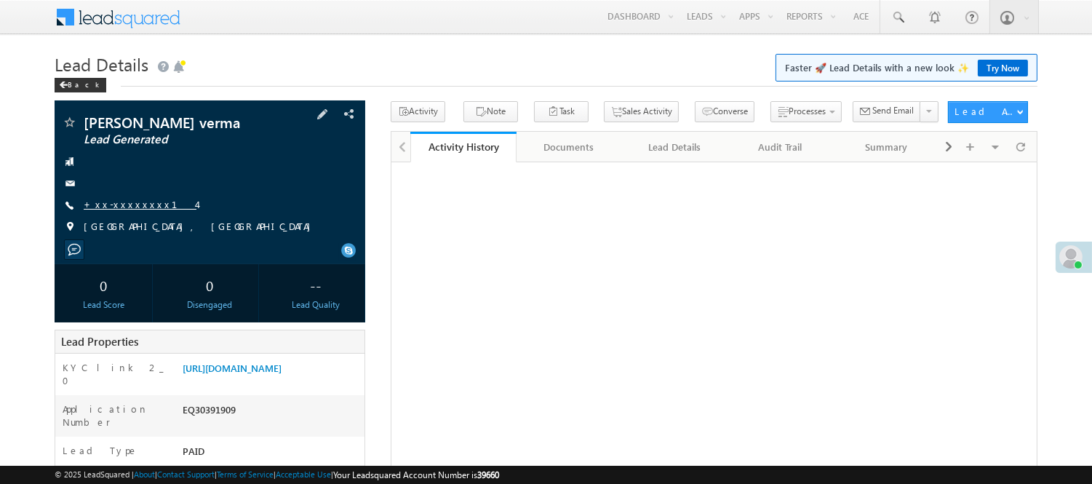
click at [115, 204] on link "+xx-xxxxxxxx14" at bounding box center [140, 204] width 113 height 12
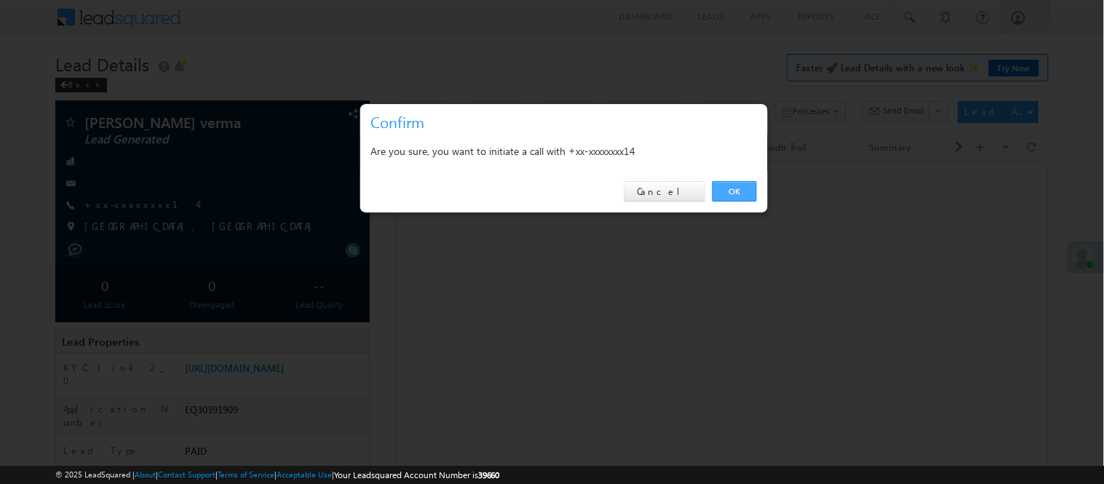
click at [717, 182] on link "OK" at bounding box center [734, 191] width 44 height 20
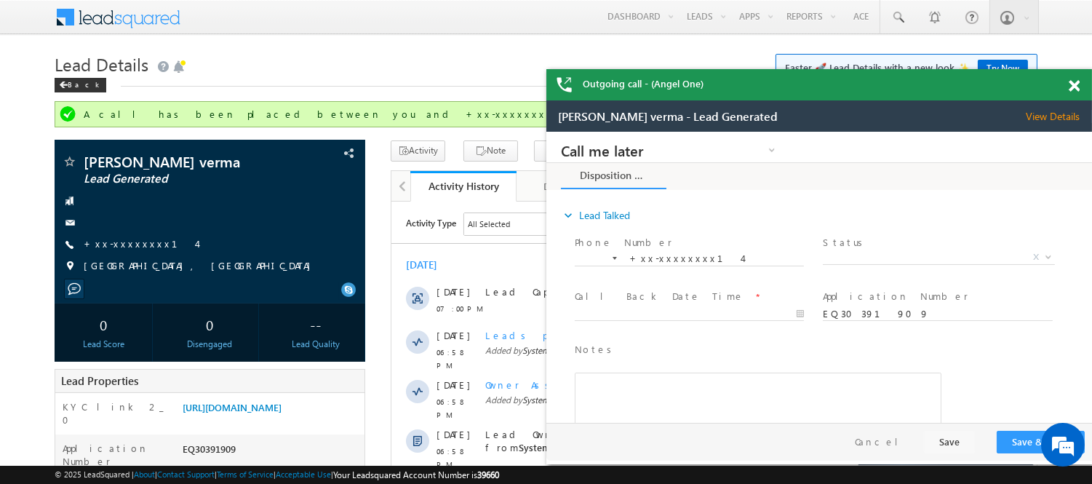
click at [311, 49] on h1 "Lead Details Faster 🚀 Lead Details with a new look ✨ Try Now" at bounding box center [546, 63] width 983 height 28
click at [1076, 83] on span at bounding box center [1074, 86] width 11 height 12
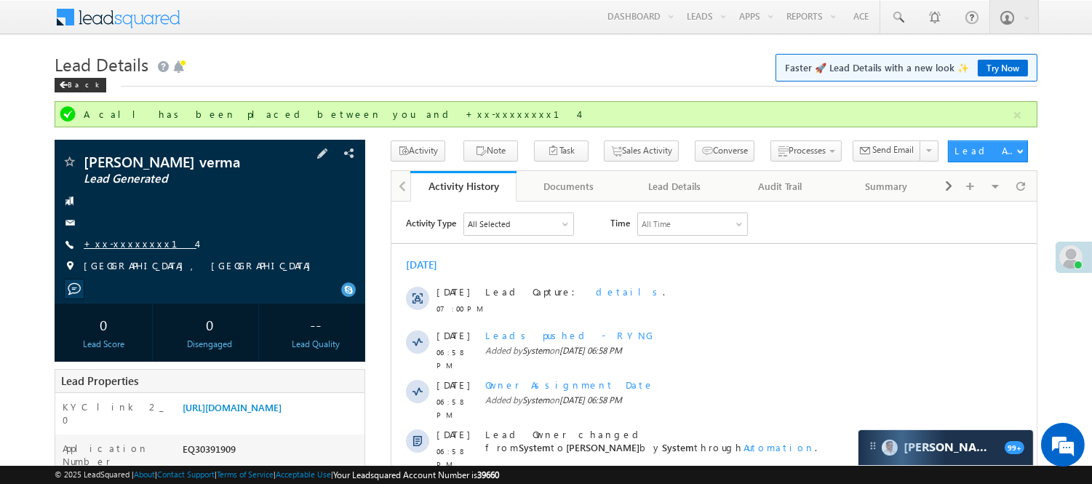
click at [106, 243] on link "+xx-xxxxxxxx14" at bounding box center [140, 243] width 113 height 12
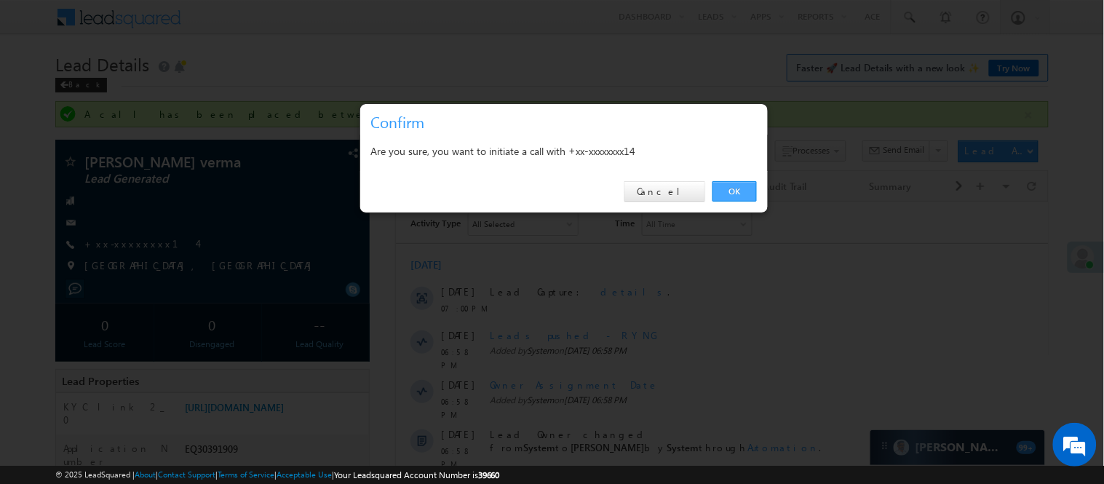
click at [729, 191] on link "OK" at bounding box center [734, 191] width 44 height 20
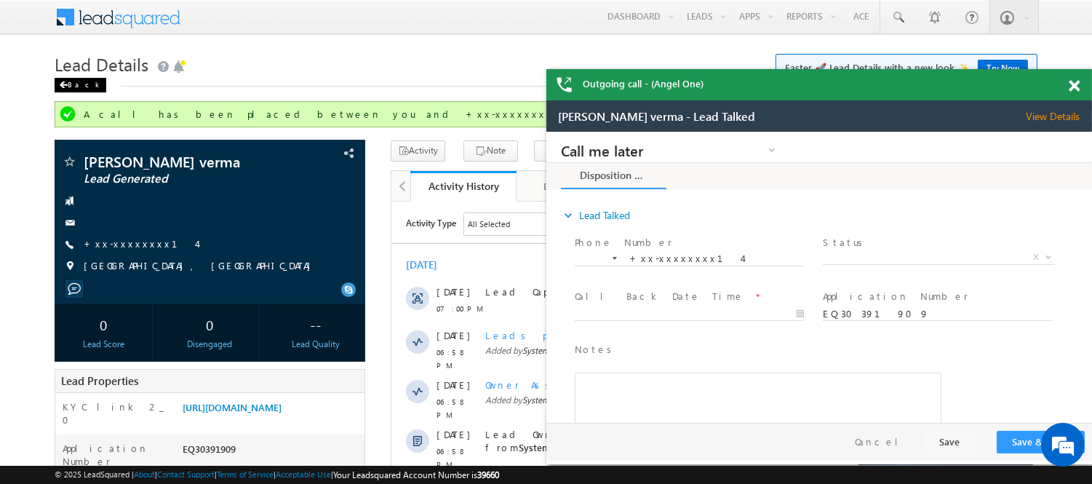
click at [73, 84] on div "Back" at bounding box center [81, 85] width 52 height 15
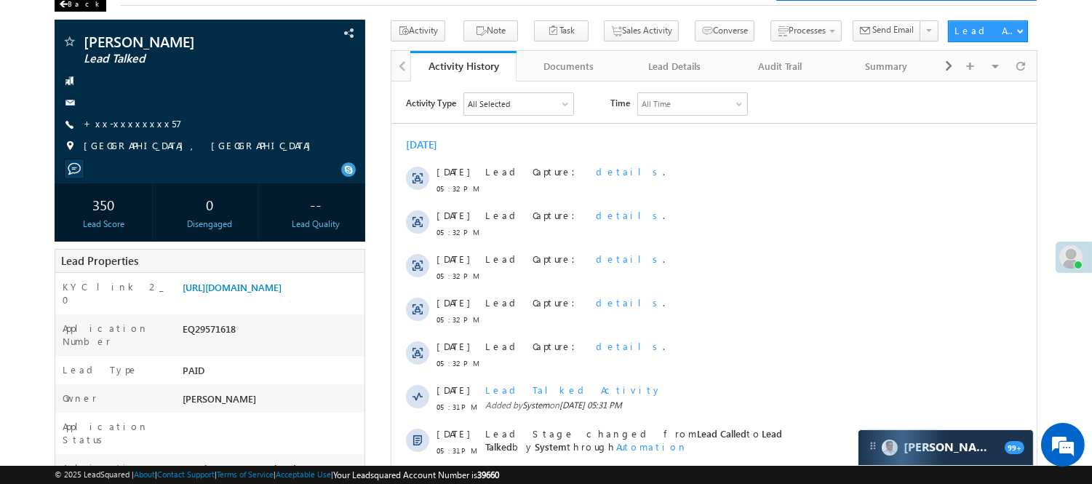
click at [80, 2] on div "Back" at bounding box center [81, 4] width 52 height 15
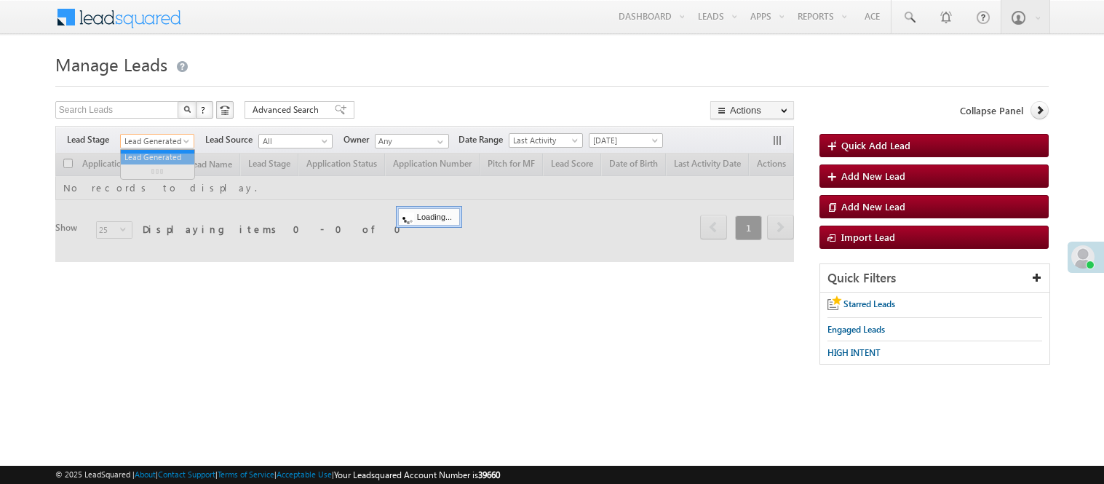
click at [164, 138] on span "Lead Generated" at bounding box center [155, 141] width 69 height 13
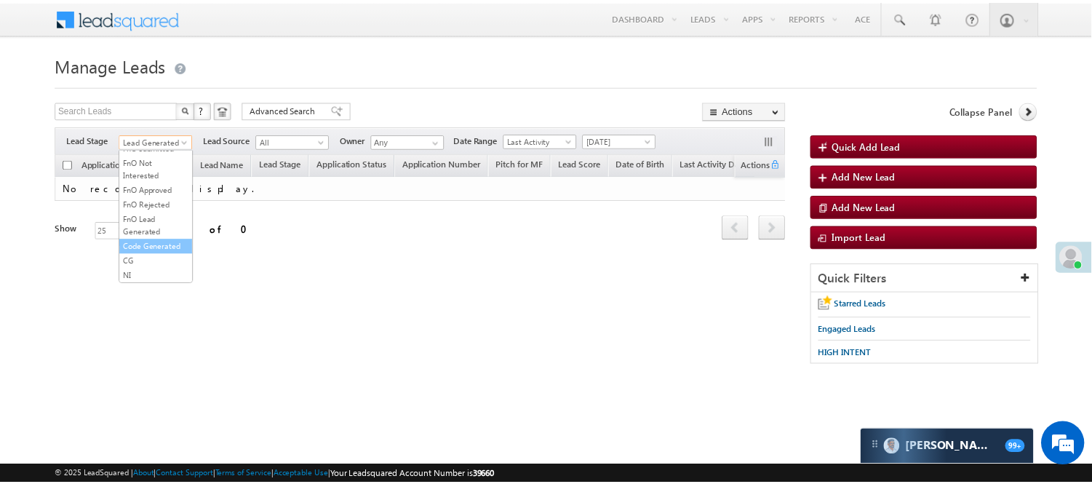
scroll to position [361, 0]
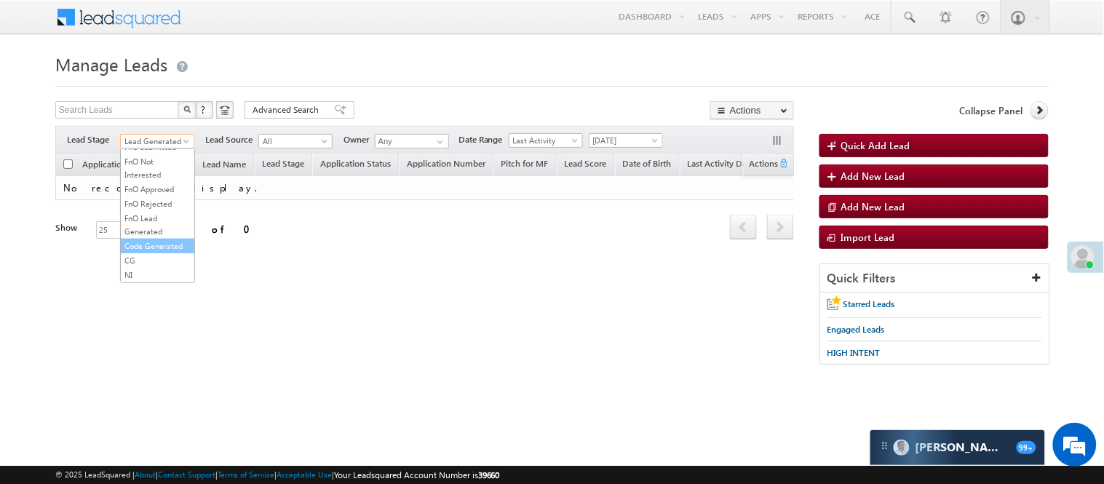
click at [148, 239] on link "Code Generated" at bounding box center [158, 245] width 74 height 13
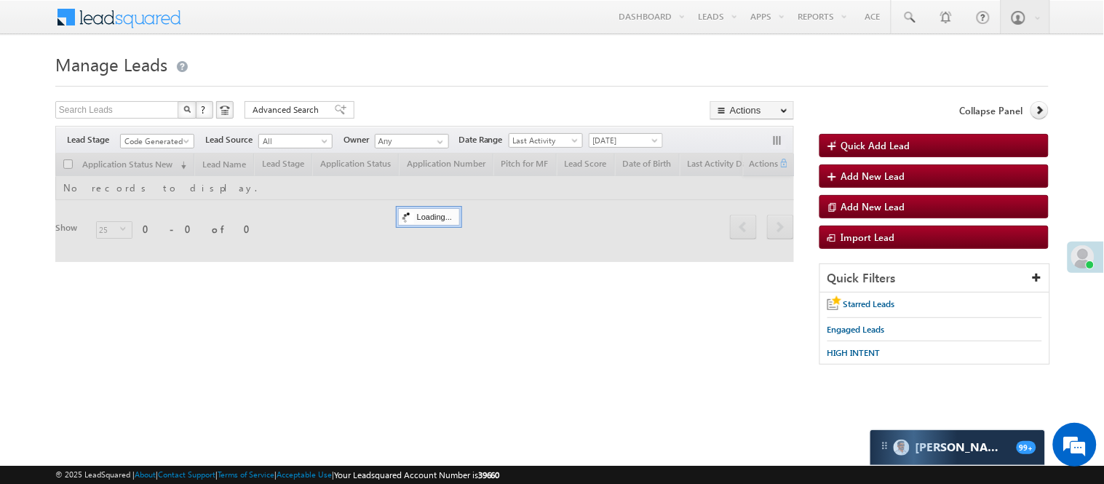
click at [357, 113] on div "Search Leads X ? 0 results found Advanced Search Advanced Search Advanced searc…" at bounding box center [424, 111] width 739 height 21
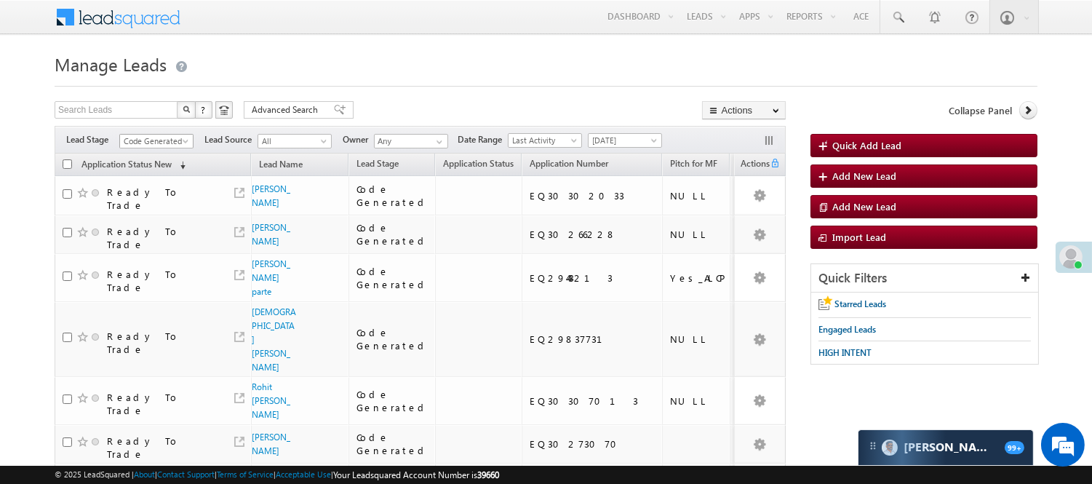
click at [159, 141] on span "Code Generated" at bounding box center [154, 141] width 69 height 13
click at [151, 178] on link "Lead Generated" at bounding box center [157, 171] width 74 height 13
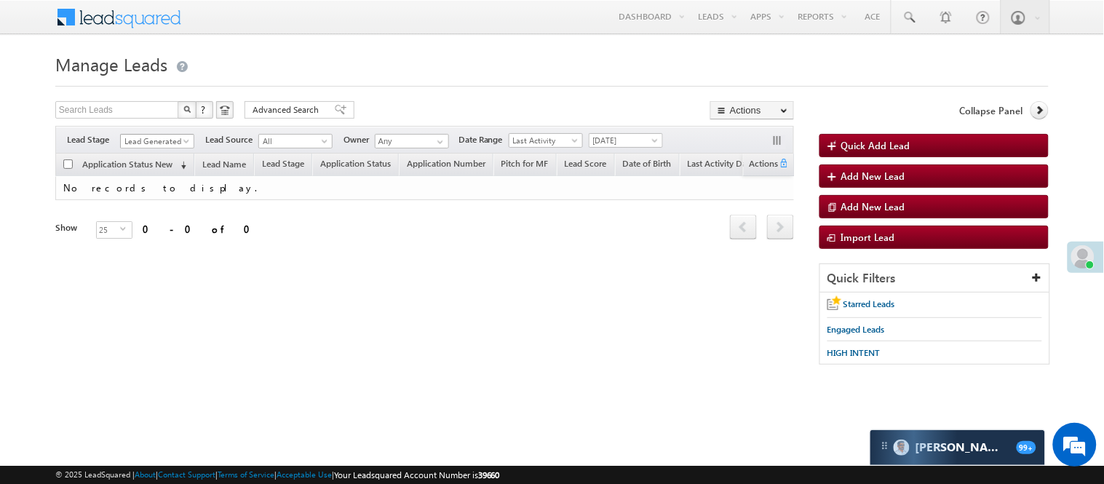
click at [173, 144] on span "Lead Generated" at bounding box center [155, 141] width 69 height 13
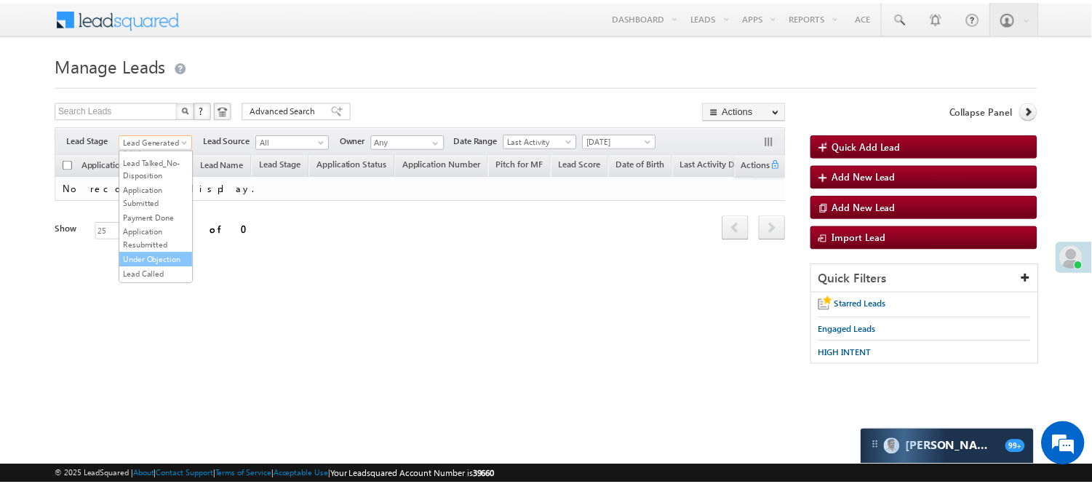
scroll to position [162, 0]
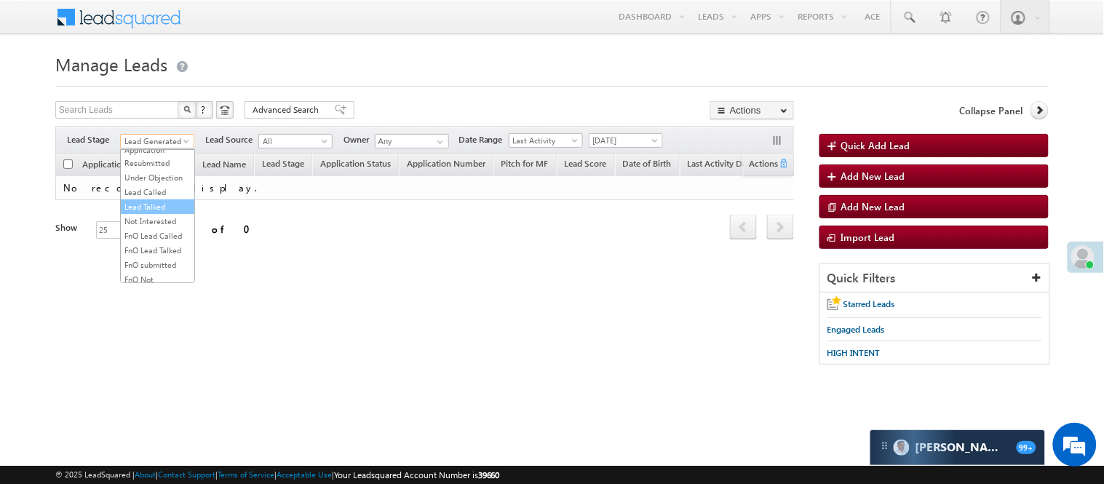
click at [158, 213] on link "Lead Talked" at bounding box center [158, 206] width 74 height 13
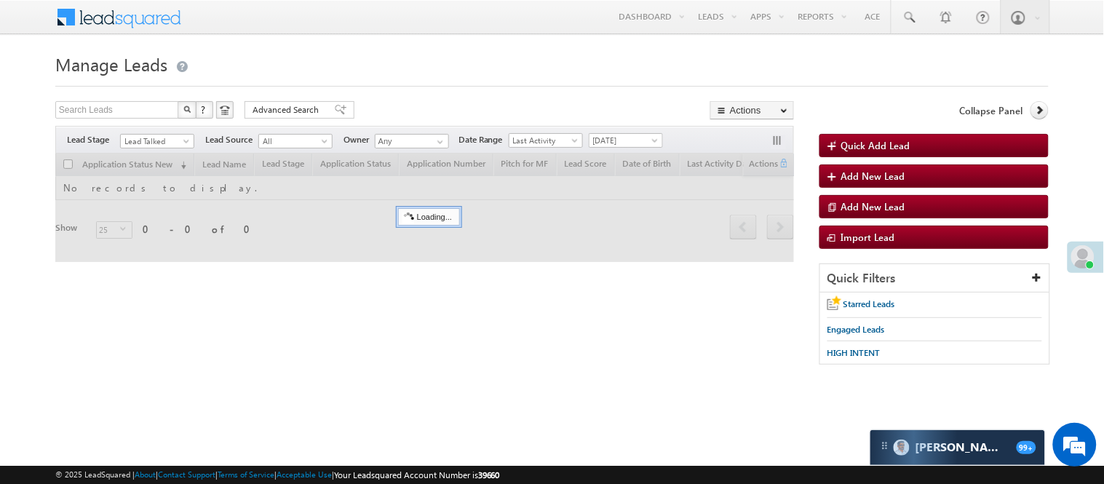
click at [493, 63] on h1 "Manage Leads" at bounding box center [551, 63] width 993 height 28
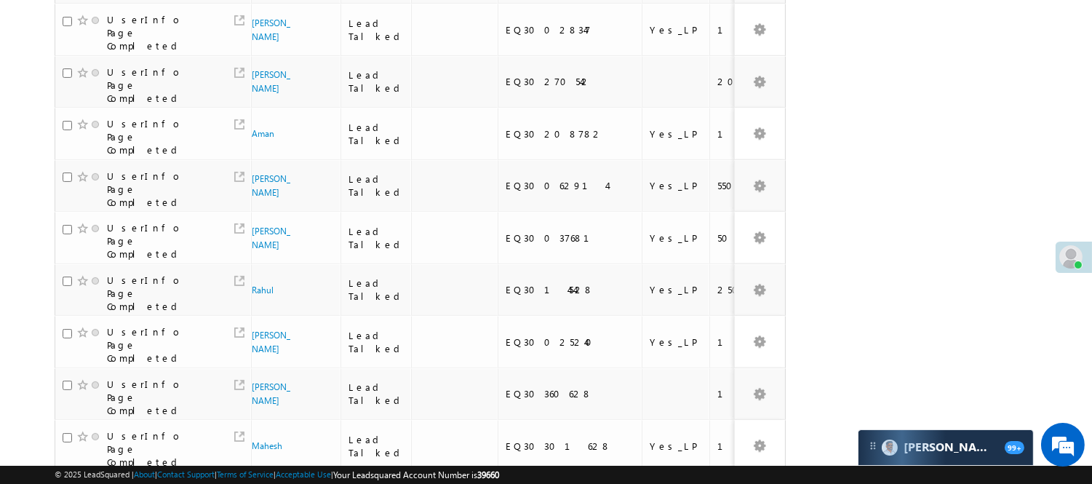
scroll to position [935, 0]
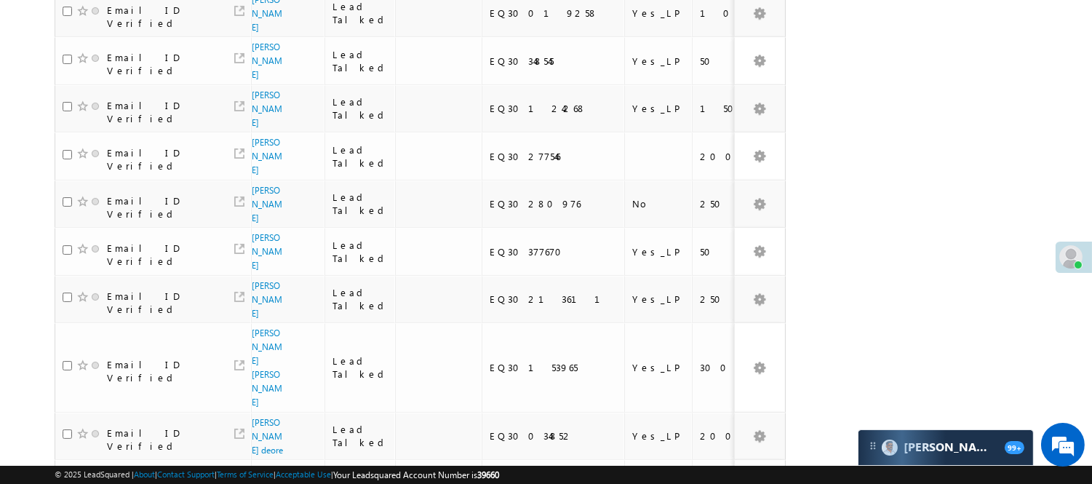
scroll to position [88, 0]
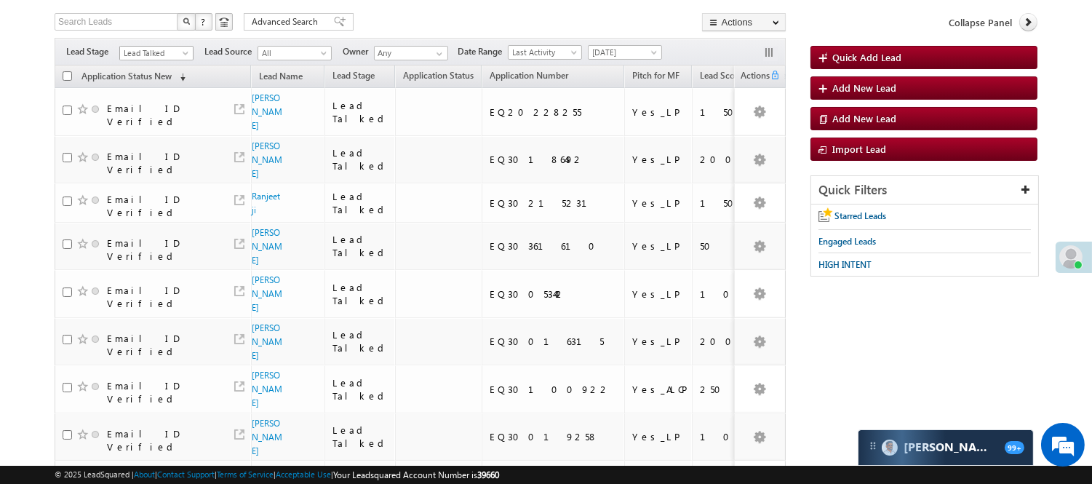
click at [173, 51] on span "Lead Talked" at bounding box center [154, 53] width 69 height 13
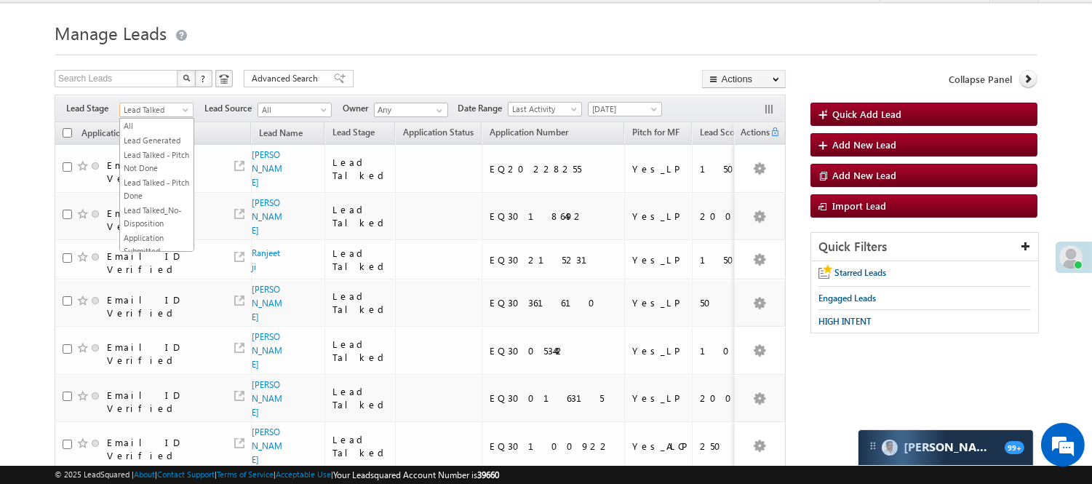
scroll to position [7, 0]
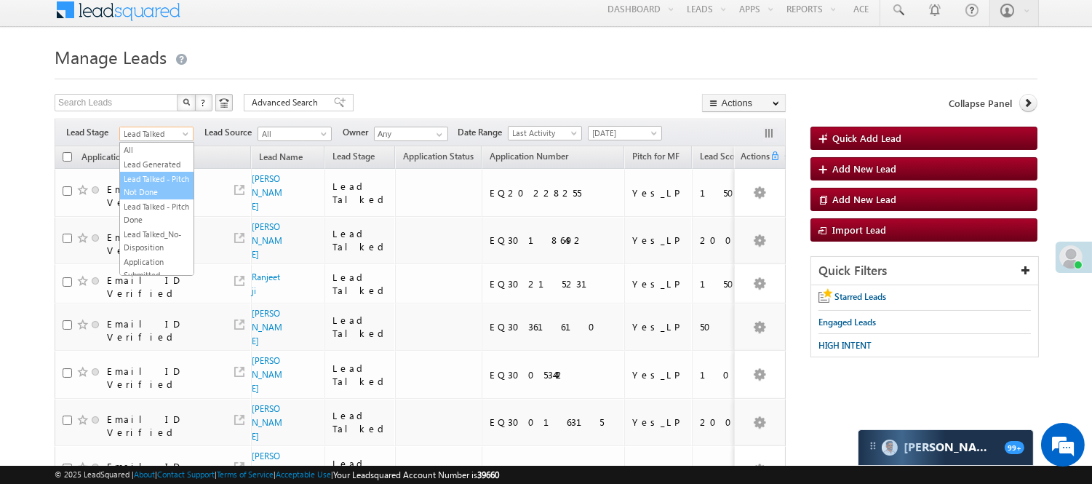
click at [148, 199] on link "Lead Talked - Pitch Not Done" at bounding box center [157, 185] width 74 height 26
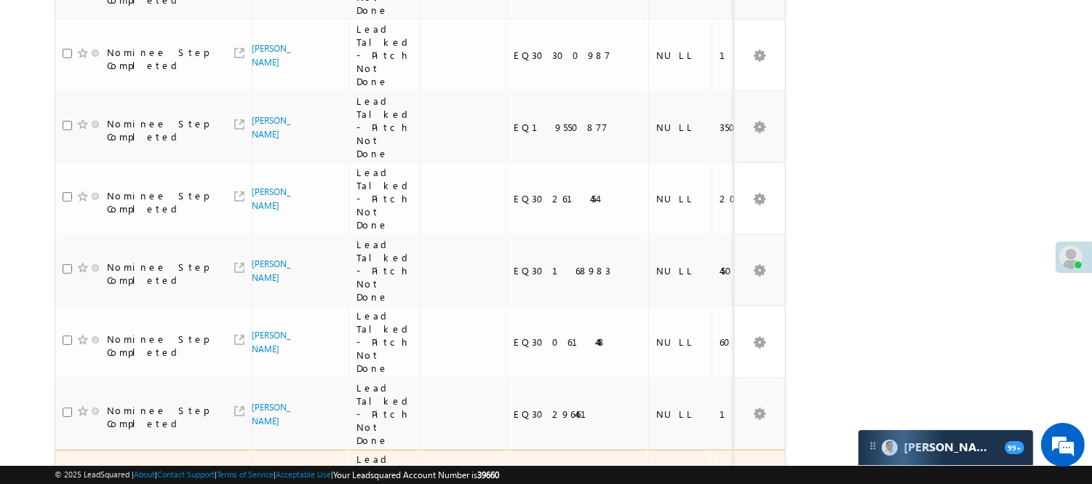
scroll to position [1016, 0]
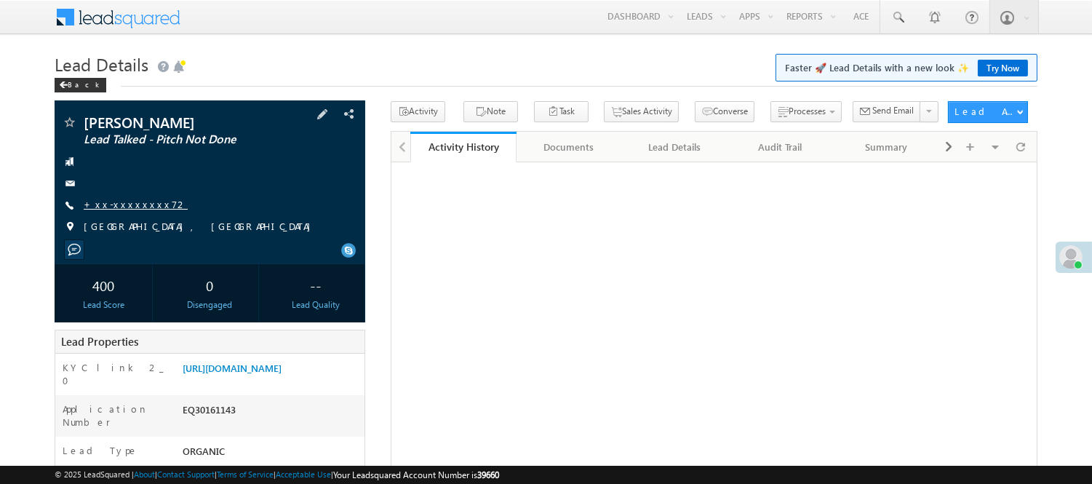
click at [135, 209] on link "+xx-xxxxxxxx72" at bounding box center [136, 204] width 104 height 12
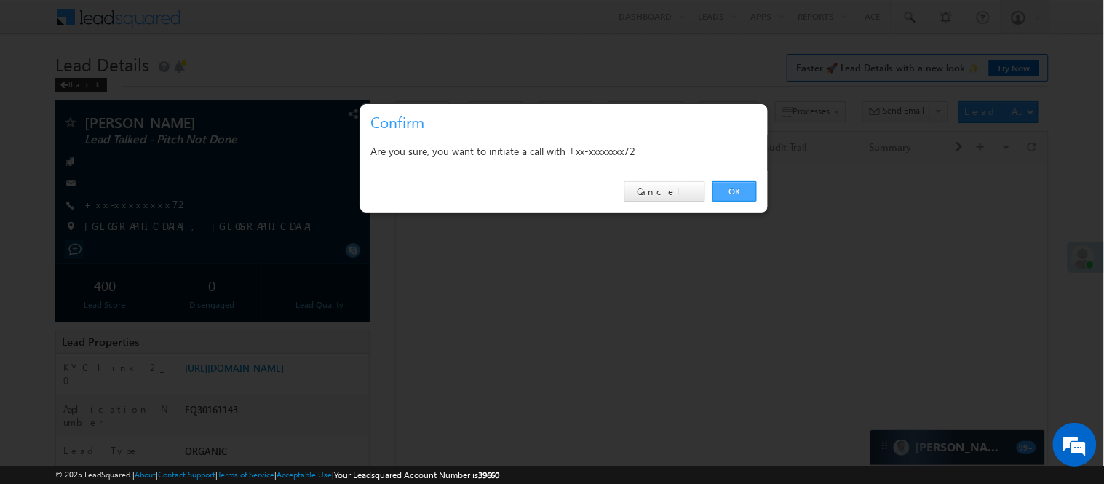
click at [745, 187] on link "OK" at bounding box center [734, 191] width 44 height 20
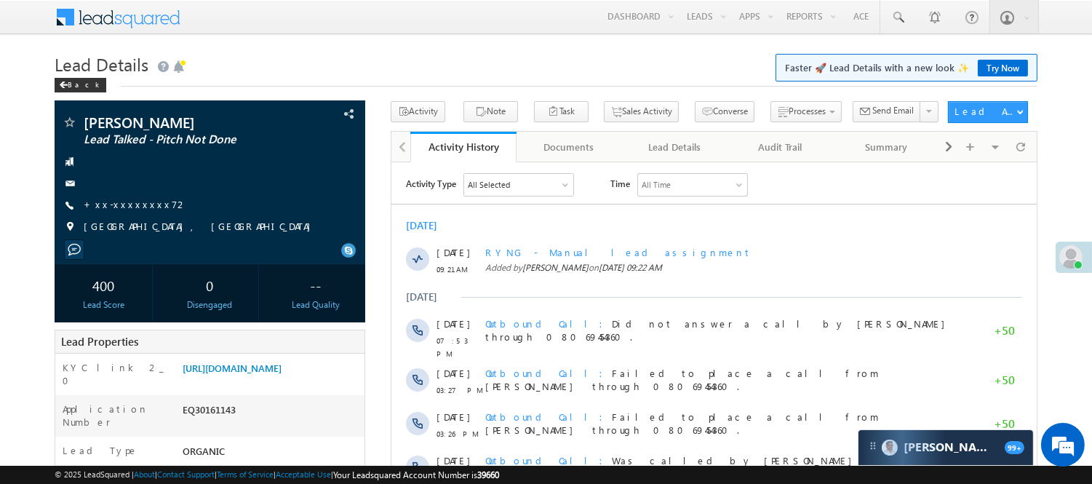
click at [343, 28] on div "Menu Nisha Anand Yadav Nisha .Yada v@ang elbro king. com Angel Broki" at bounding box center [546, 18] width 983 height 36
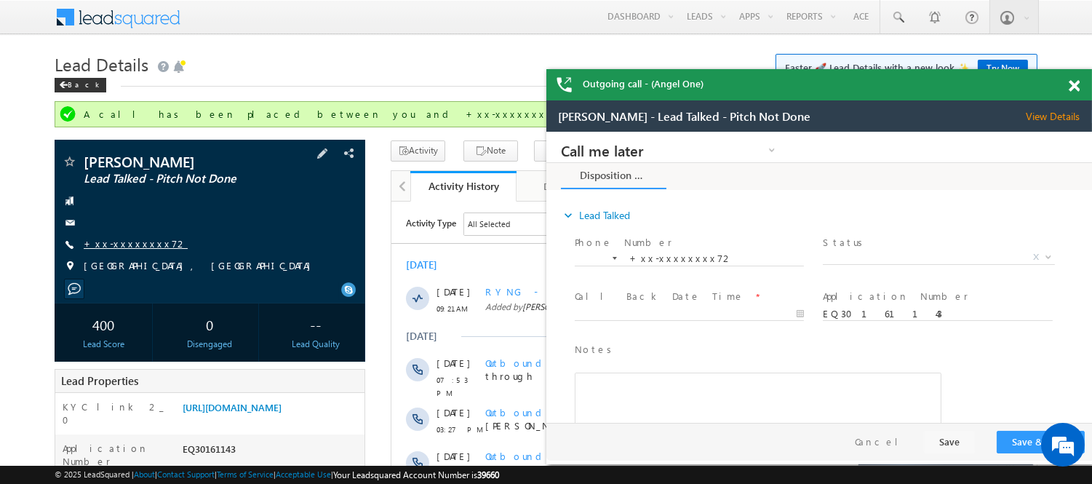
click at [129, 242] on link "+xx-xxxxxxxx72" at bounding box center [136, 243] width 104 height 12
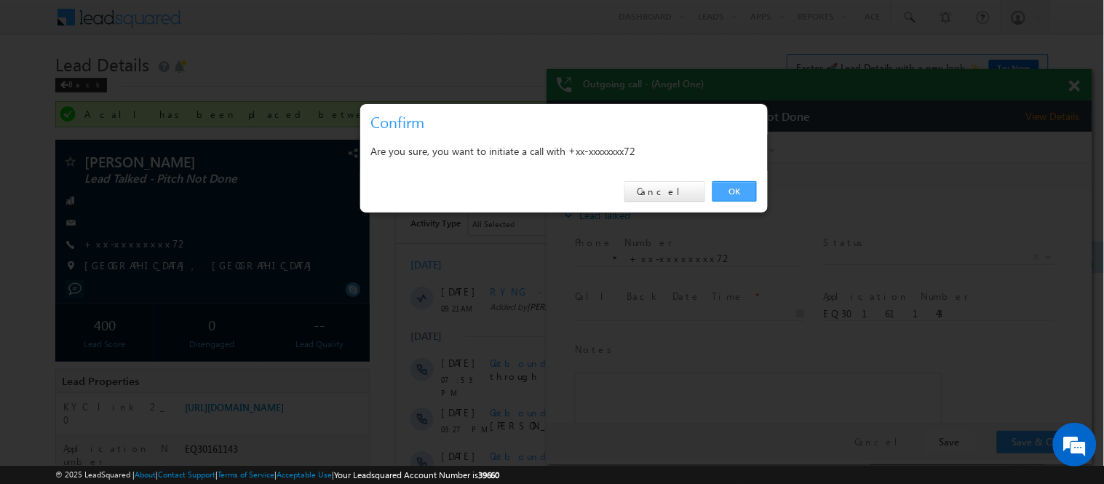
click at [743, 191] on link "OK" at bounding box center [734, 191] width 44 height 20
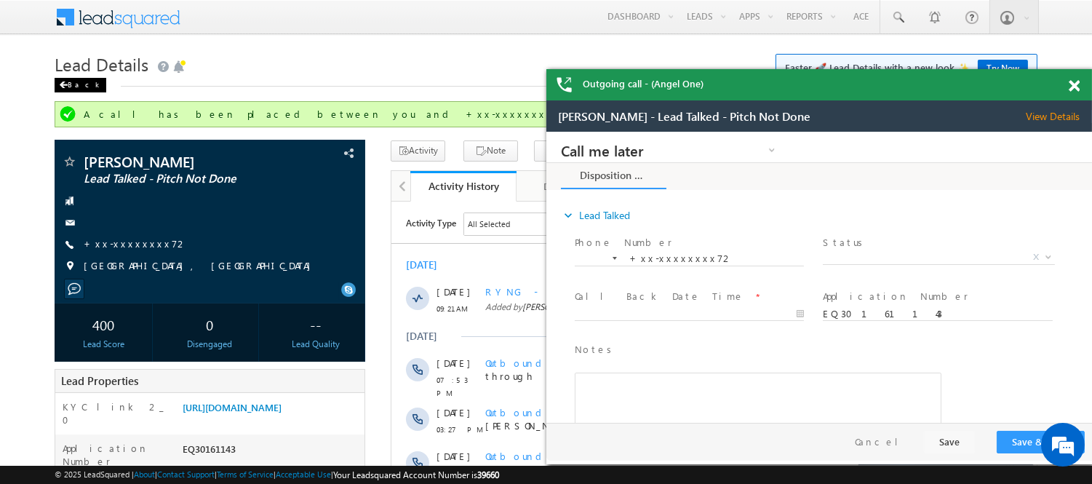
click at [83, 82] on div "Back" at bounding box center [81, 85] width 52 height 15
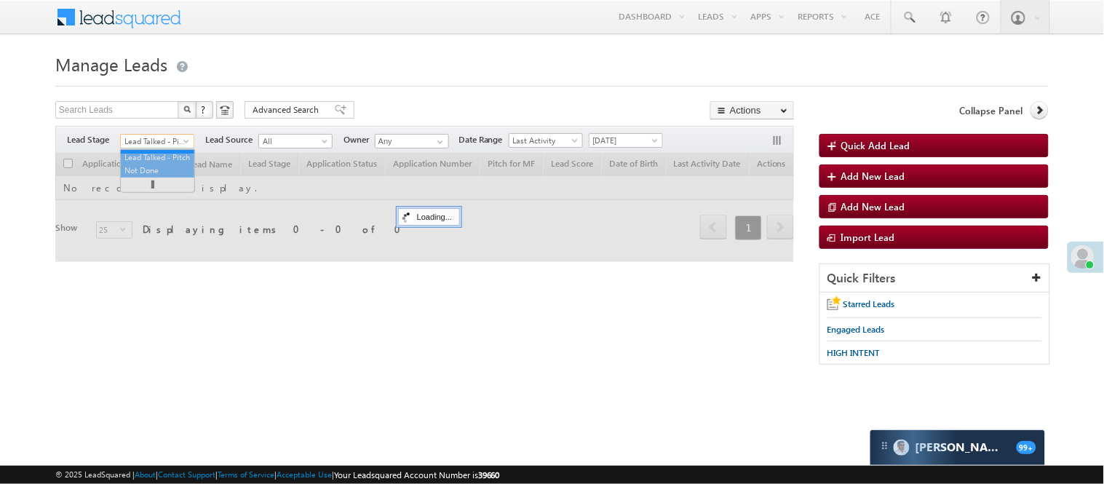
click at [160, 144] on span "Lead Talked - Pitch Not Done" at bounding box center [155, 141] width 69 height 13
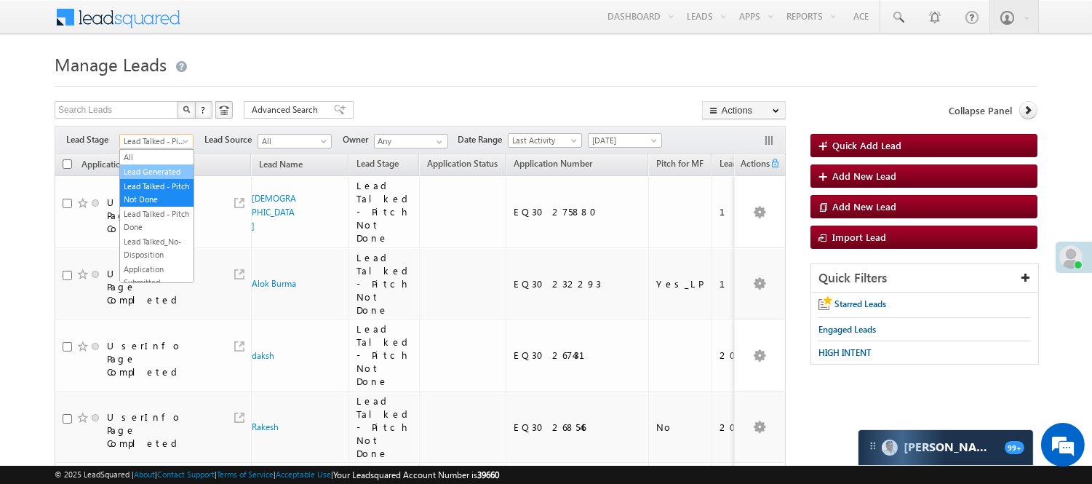
click at [138, 170] on link "Lead Generated" at bounding box center [157, 171] width 74 height 13
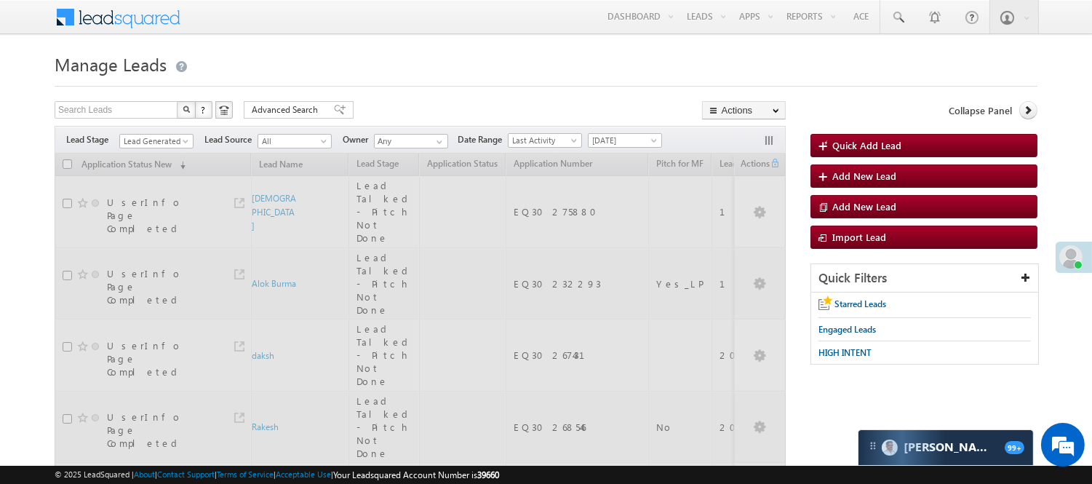
click at [445, 77] on div at bounding box center [546, 81] width 983 height 9
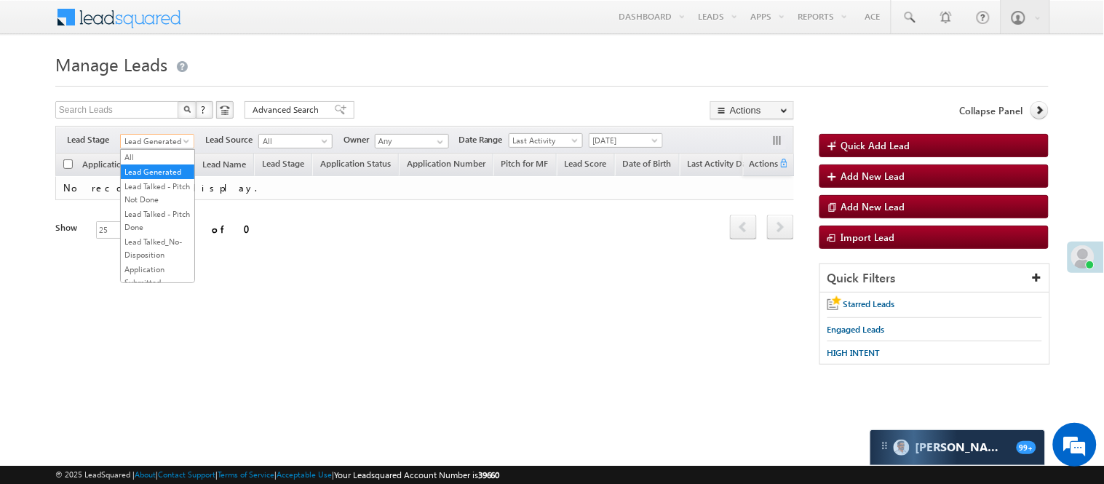
click at [167, 139] on span "Lead Generated" at bounding box center [155, 141] width 69 height 13
click at [161, 200] on link "Lead Talked - Pitch Not Done" at bounding box center [158, 193] width 74 height 26
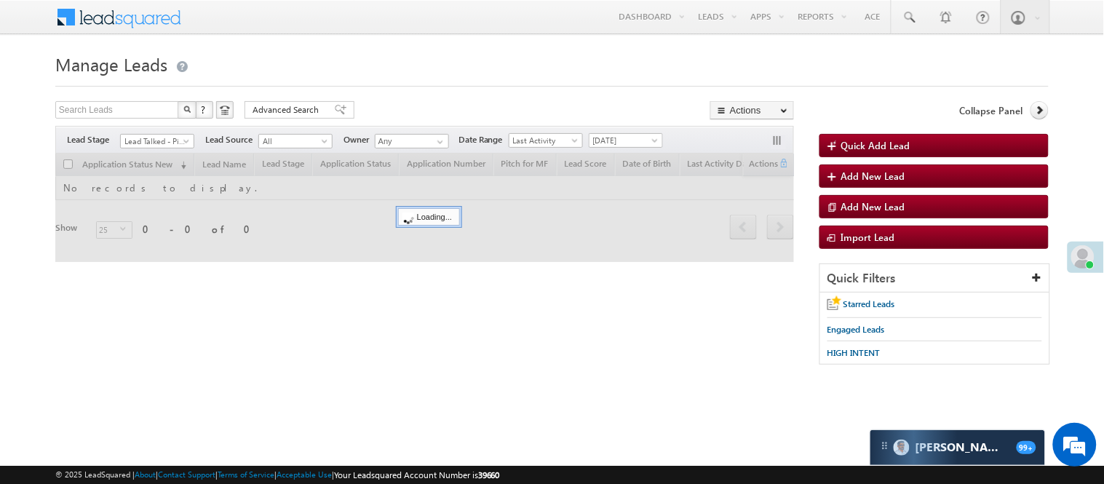
click at [490, 77] on div at bounding box center [551, 81] width 993 height 9
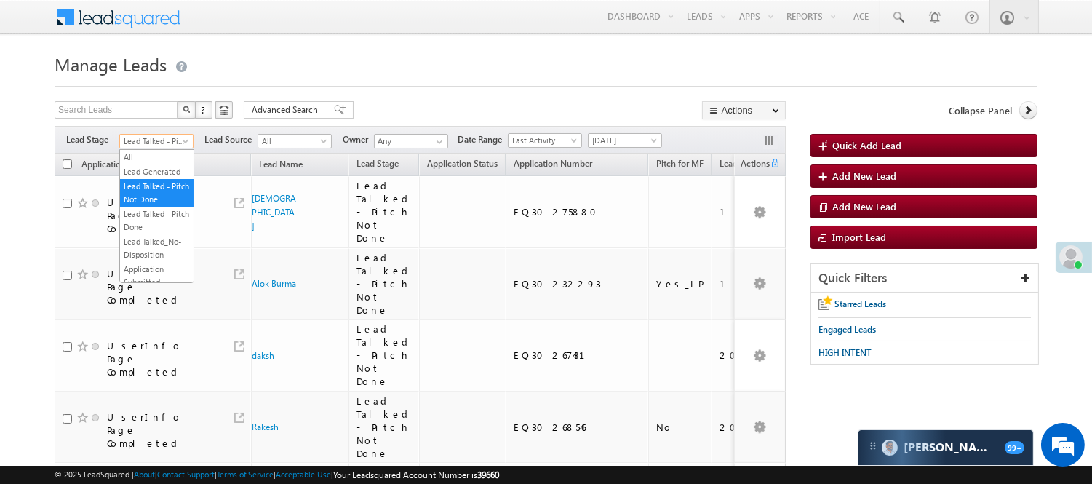
click at [171, 141] on span "Lead Talked - Pitch Not Done" at bounding box center [154, 141] width 69 height 13
click at [164, 168] on link "Lead Generated" at bounding box center [157, 171] width 74 height 13
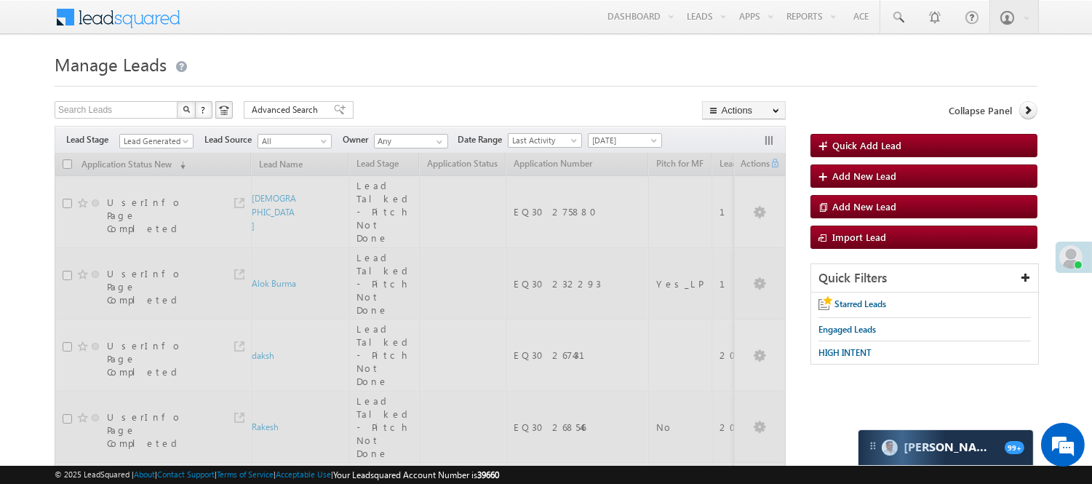
click at [341, 58] on h1 "Manage Leads" at bounding box center [546, 63] width 983 height 28
click at [148, 141] on span "Lead Generated" at bounding box center [154, 141] width 69 height 13
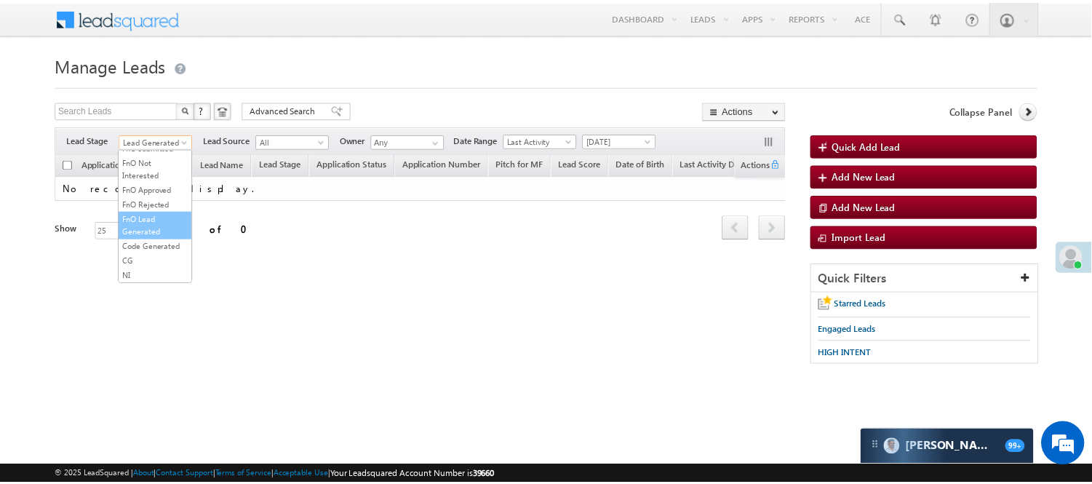
scroll to position [119, 0]
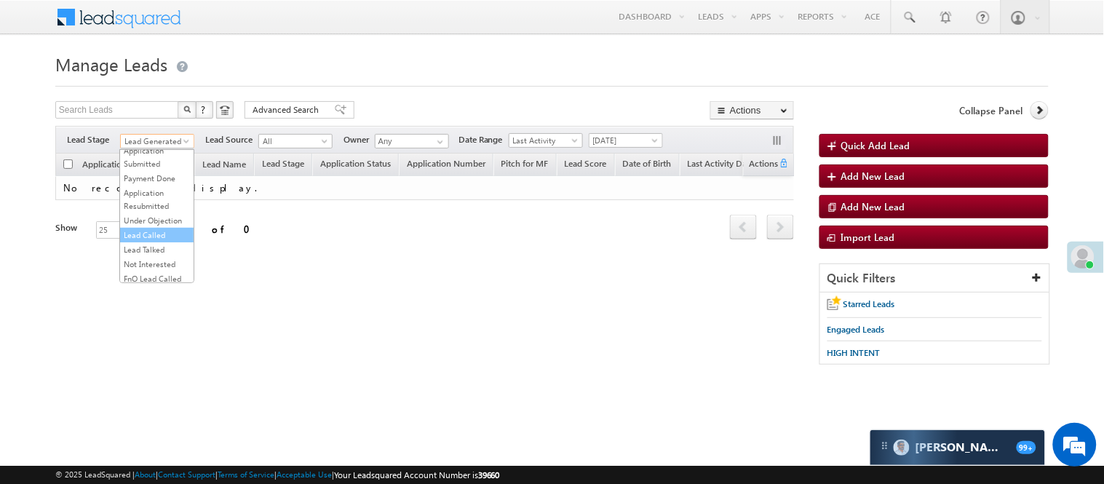
click at [148, 242] on link "Lead Called" at bounding box center [157, 235] width 74 height 13
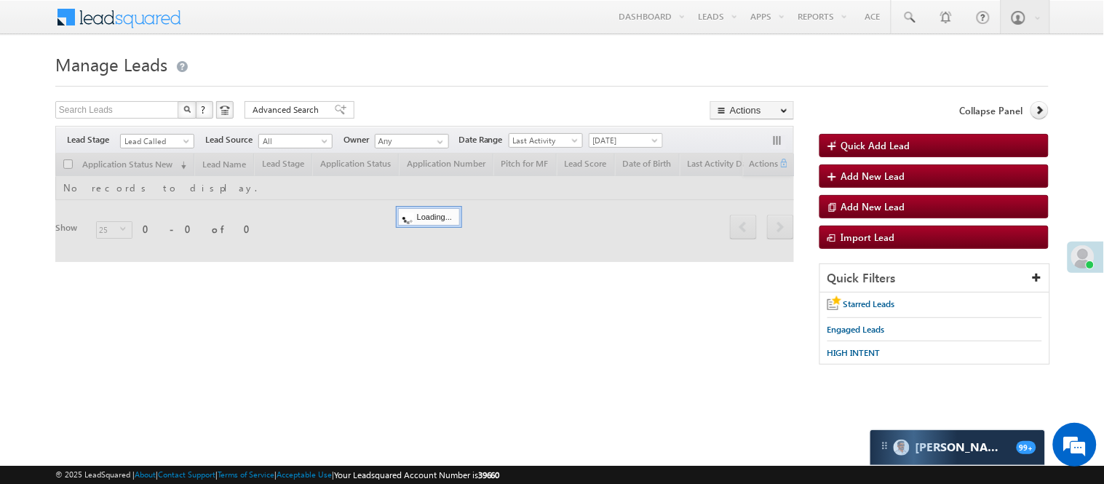
click at [454, 71] on h1 "Manage Leads" at bounding box center [551, 63] width 993 height 28
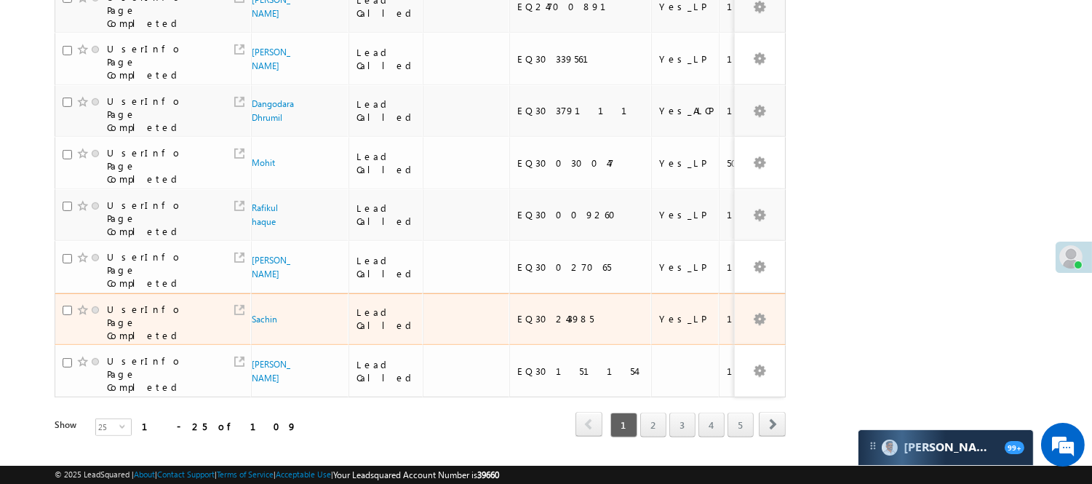
scroll to position [1090, 0]
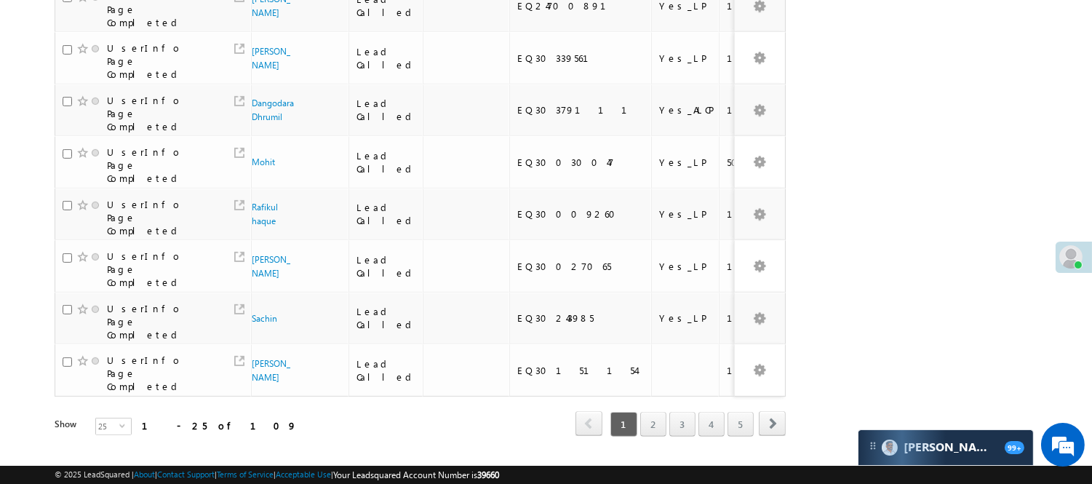
click at [697, 411] on div "first prev 1 2 3 4 5 next last" at bounding box center [681, 423] width 210 height 25
click at [706, 412] on link "4" at bounding box center [712, 424] width 26 height 25
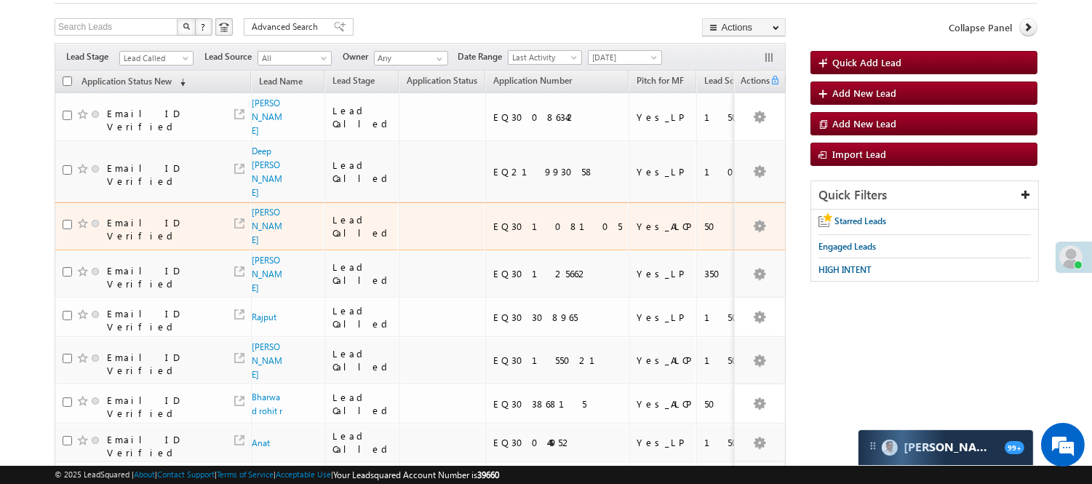
scroll to position [81, 0]
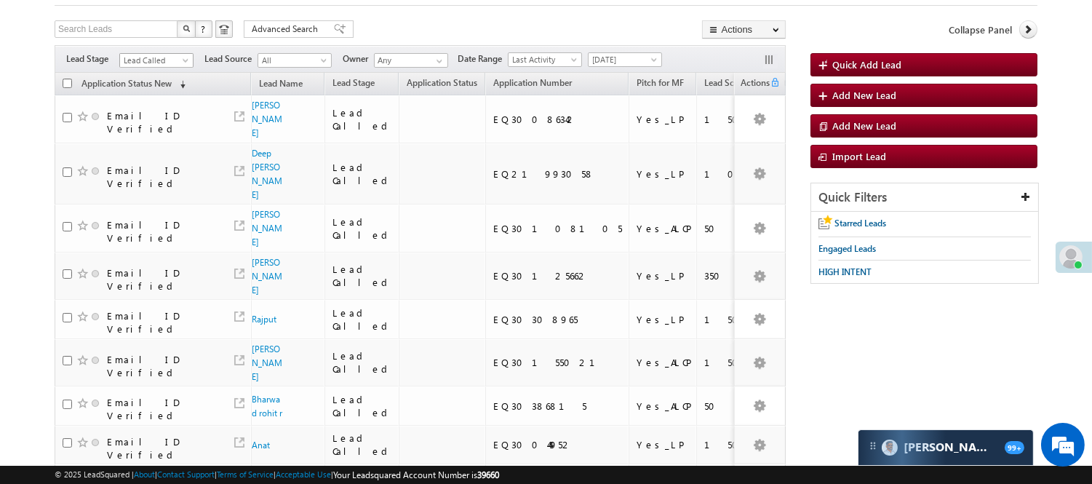
click at [177, 61] on span "Lead Called" at bounding box center [154, 60] width 69 height 13
click at [154, 98] on link "Lead Generated" at bounding box center [157, 90] width 74 height 13
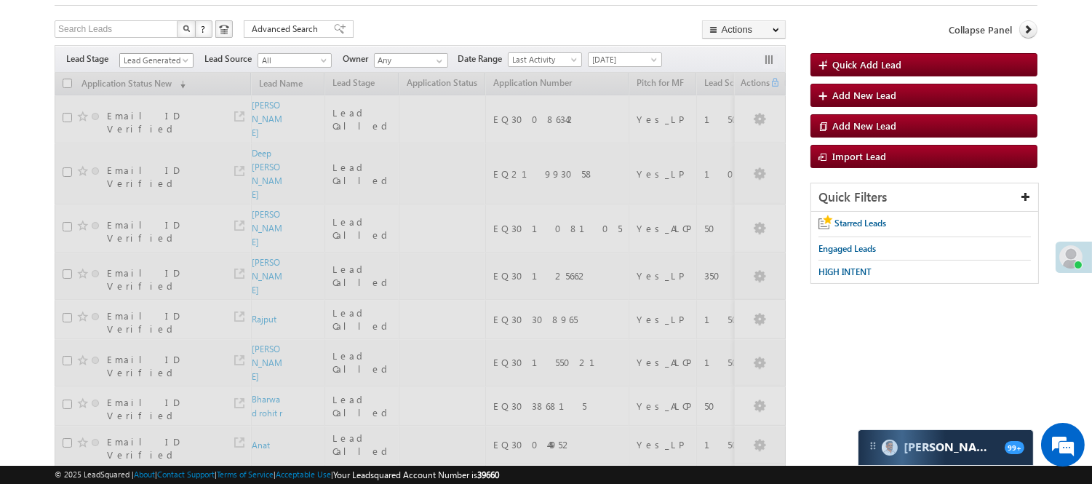
click at [132, 58] on span "Lead Generated" at bounding box center [154, 60] width 69 height 13
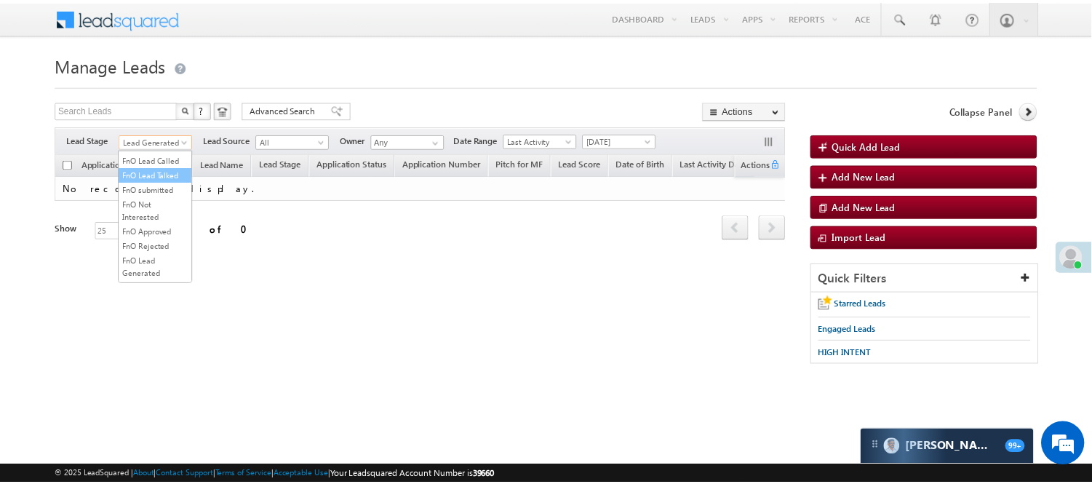
scroll to position [242, 0]
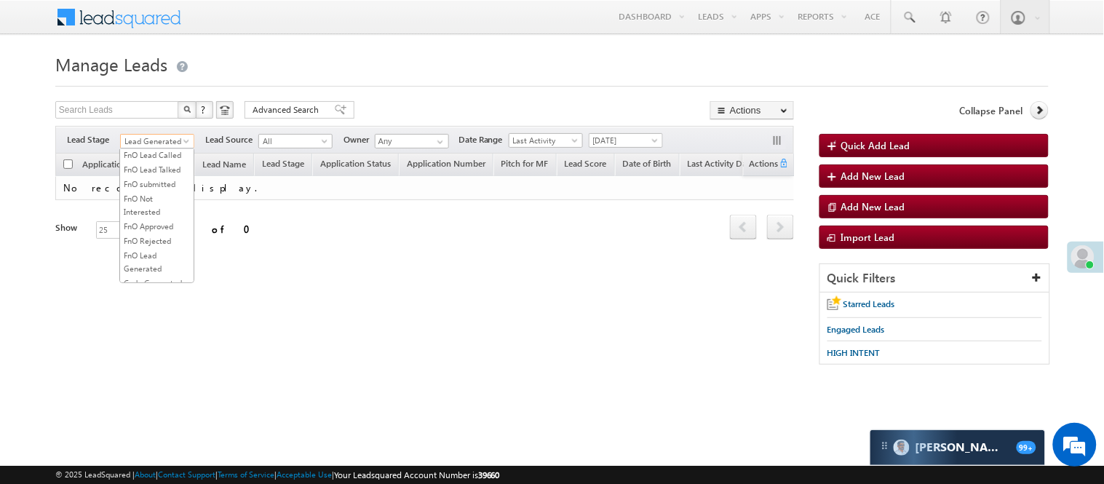
click at [151, 132] on link "Lead Talked" at bounding box center [157, 125] width 74 height 13
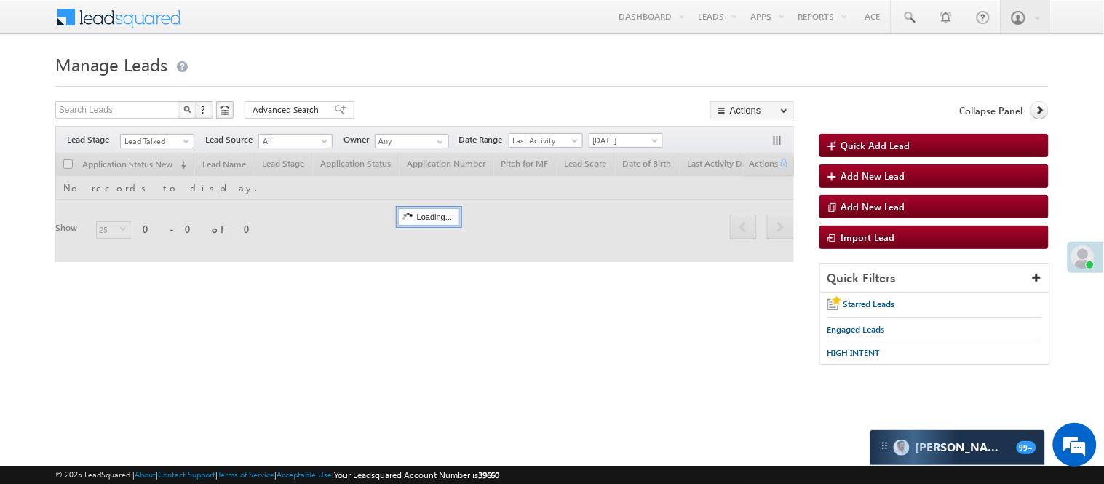
click at [499, 78] on div at bounding box center [551, 81] width 993 height 9
click at [172, 141] on span "Lead Talked" at bounding box center [155, 141] width 69 height 13
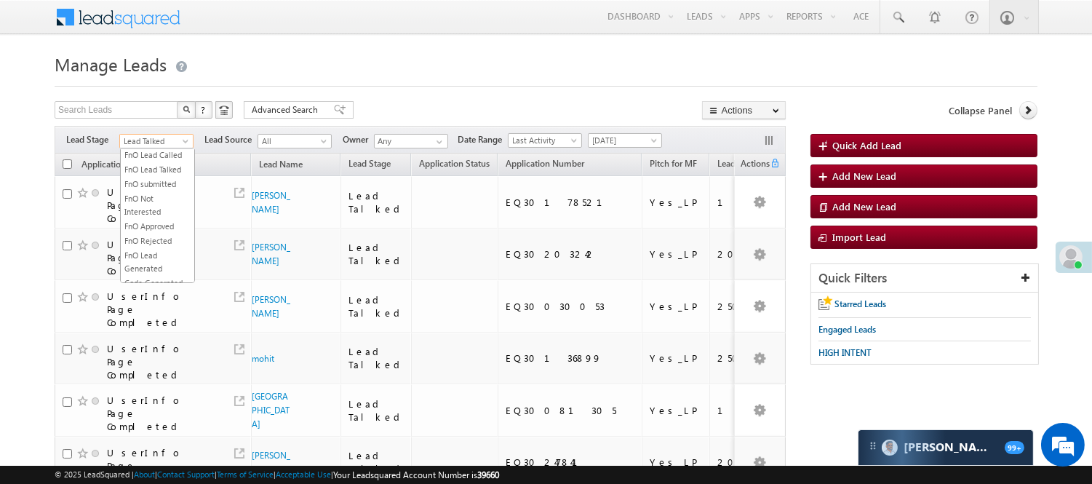
click at [479, 60] on h1 "Manage Leads" at bounding box center [546, 63] width 983 height 28
click at [160, 137] on span "Lead Talked" at bounding box center [154, 141] width 69 height 13
click at [165, 118] on link "Lead Called" at bounding box center [157, 111] width 74 height 13
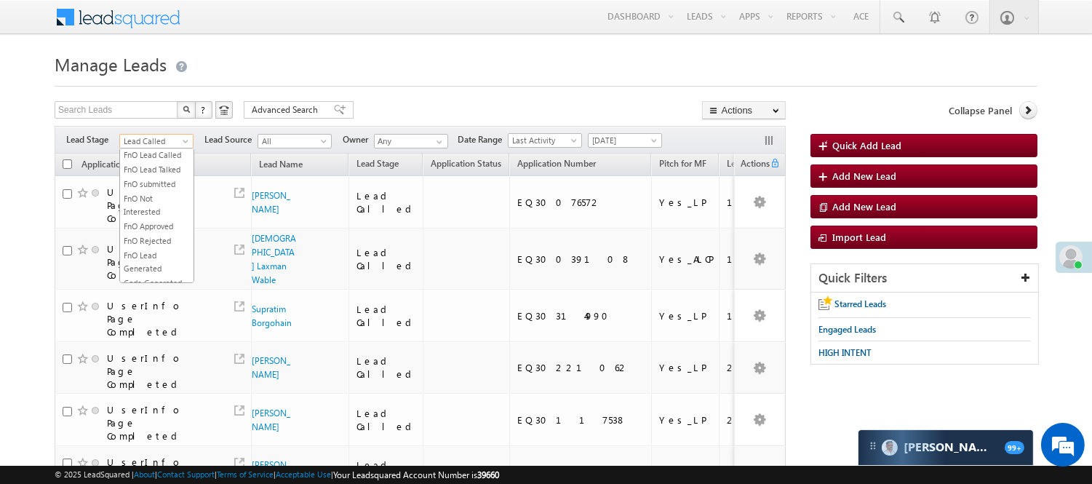
scroll to position [237, 0]
click at [162, 140] on span "Lead Called" at bounding box center [154, 141] width 69 height 13
click at [164, 138] on link "Lead Talked" at bounding box center [157, 130] width 74 height 13
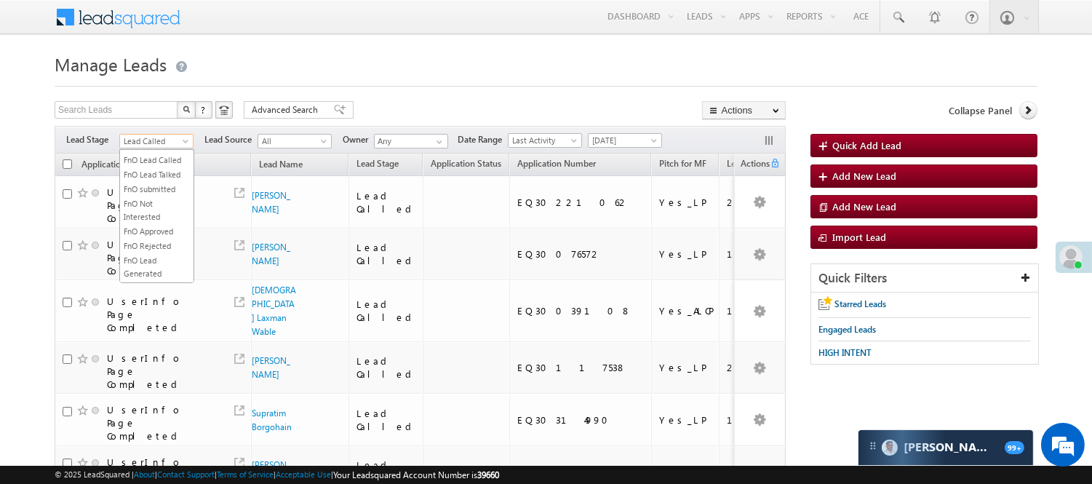
click at [164, 140] on span "Lead Called" at bounding box center [154, 141] width 69 height 13
click at [162, 138] on link "Lead Talked" at bounding box center [157, 130] width 74 height 13
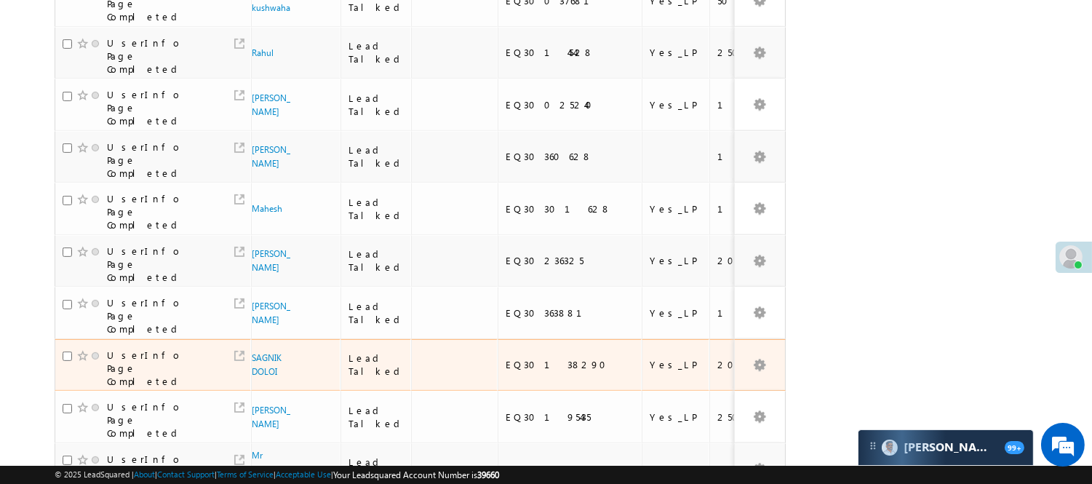
scroll to position [935, 0]
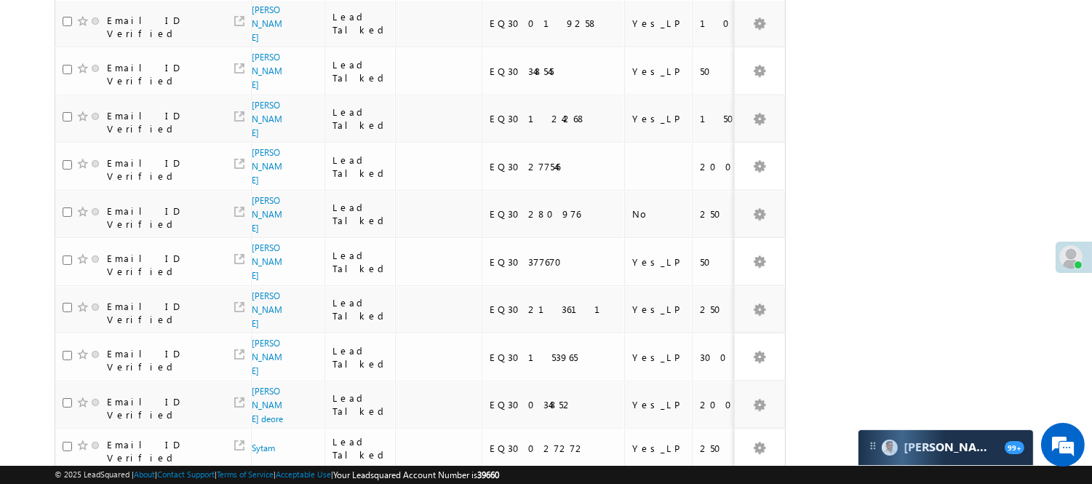
scroll to position [88, 0]
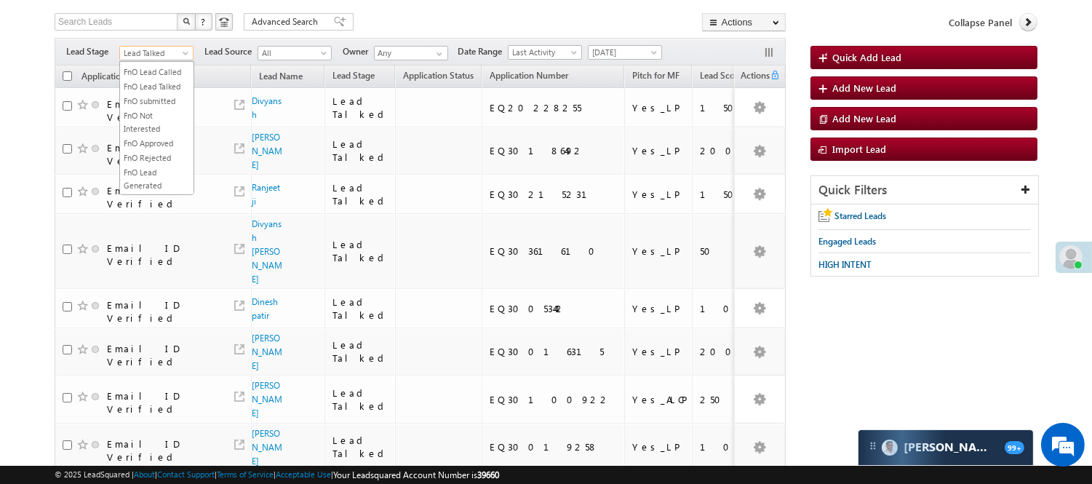
click at [164, 51] on span "Lead Talked" at bounding box center [154, 53] width 69 height 13
click at [164, 35] on link "Lead Called" at bounding box center [157, 28] width 74 height 13
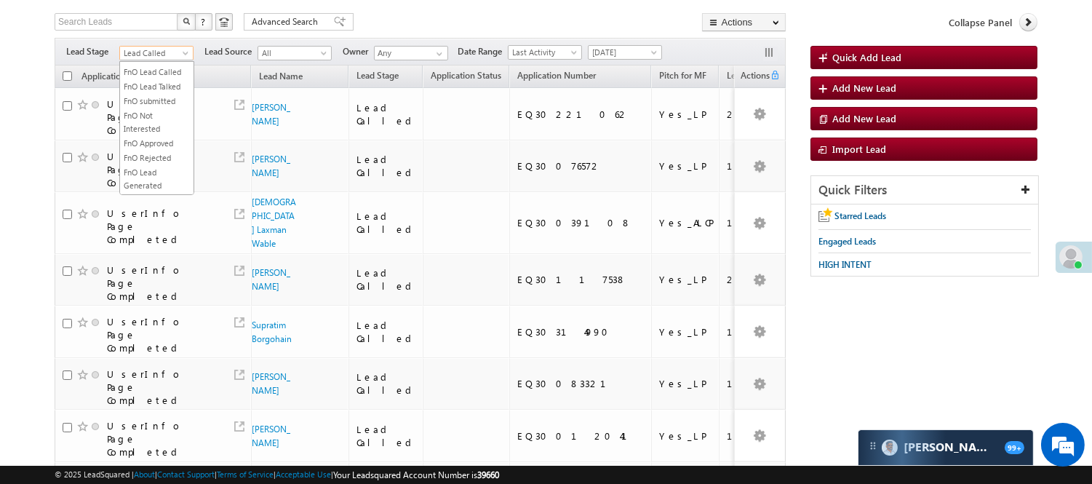
click at [127, 54] on span "Lead Called" at bounding box center [154, 53] width 69 height 13
click at [156, 49] on link "Lead Talked" at bounding box center [157, 42] width 74 height 13
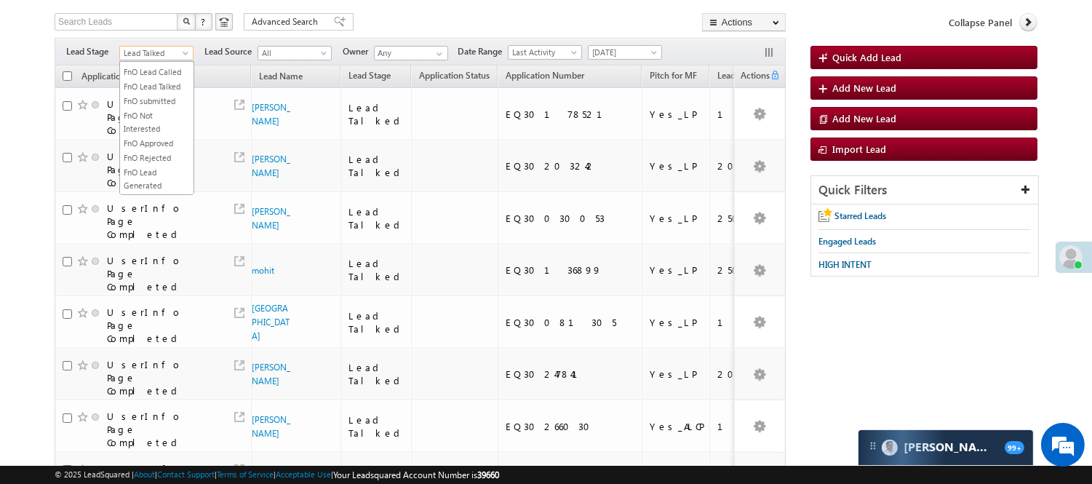
click at [137, 52] on span "Lead Talked" at bounding box center [154, 53] width 69 height 13
click at [151, 90] on link "Lead Generated" at bounding box center [157, 83] width 74 height 13
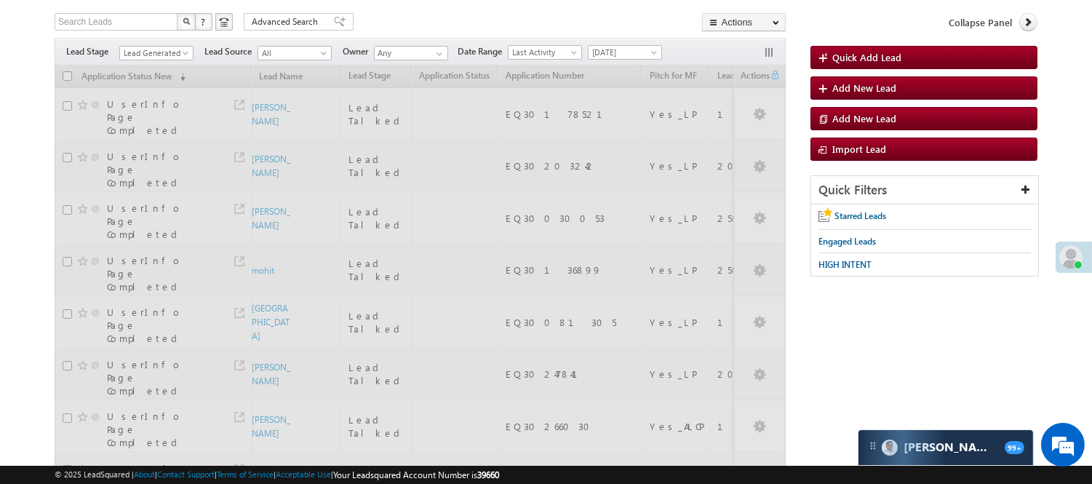
click at [382, 33] on div "Search Leads X ? 102 results found Advanced Search Advanced Search Advanced sea…" at bounding box center [420, 23] width 731 height 21
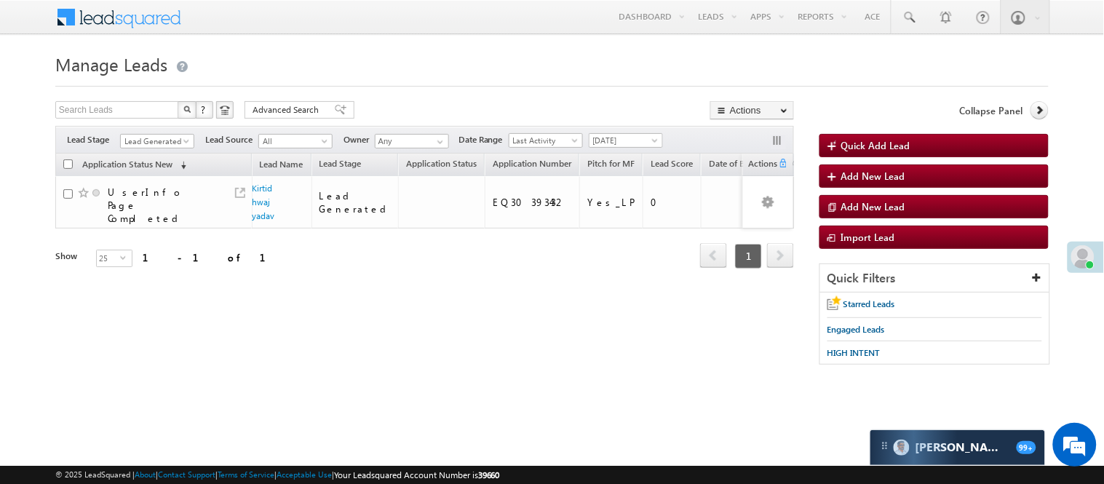
click at [148, 54] on span "Manage Leads" at bounding box center [111, 63] width 112 height 23
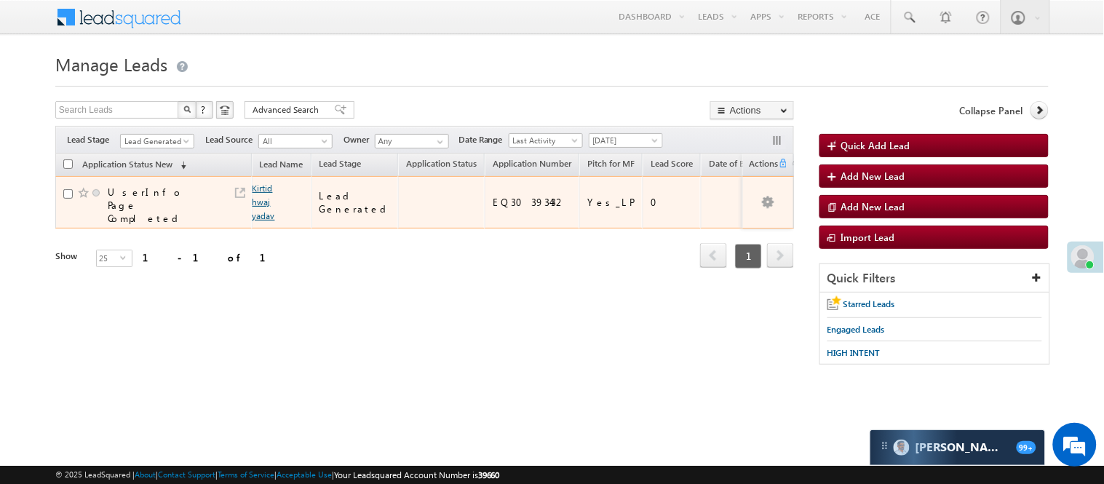
click at [271, 210] on link "Kirtidhwaj yadav" at bounding box center [264, 202] width 23 height 39
click at [261, 196] on link "Kirtidhwaj yadav" at bounding box center [264, 202] width 23 height 39
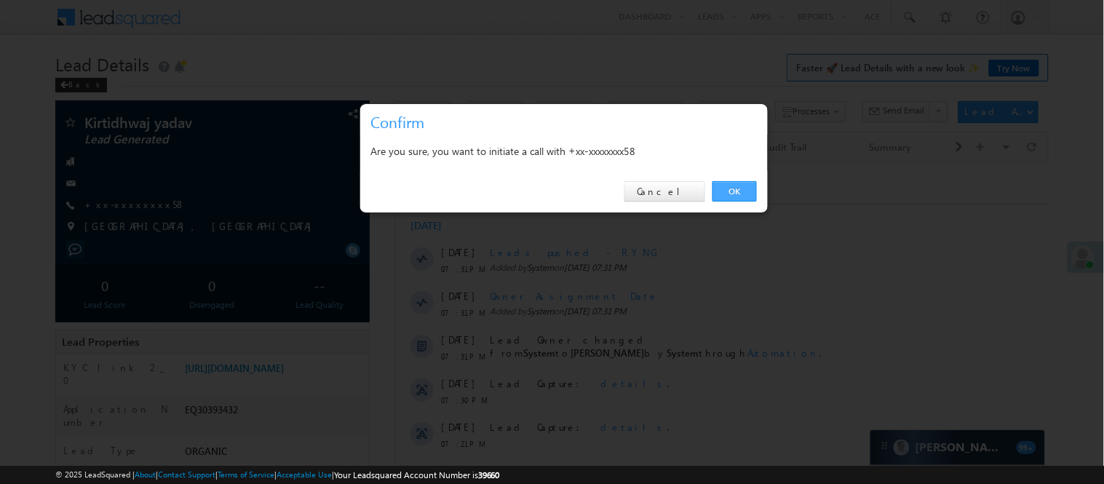
drag, startPoint x: 732, startPoint y: 191, endPoint x: 340, endPoint y: 25, distance: 425.9
click at [732, 191] on link "OK" at bounding box center [734, 191] width 44 height 20
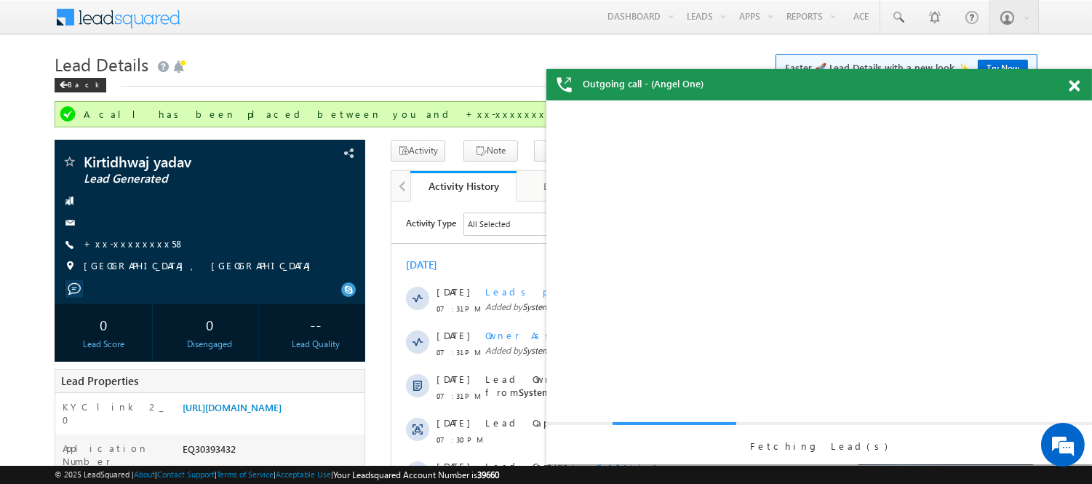
click at [1076, 92] on span at bounding box center [1074, 86] width 11 height 12
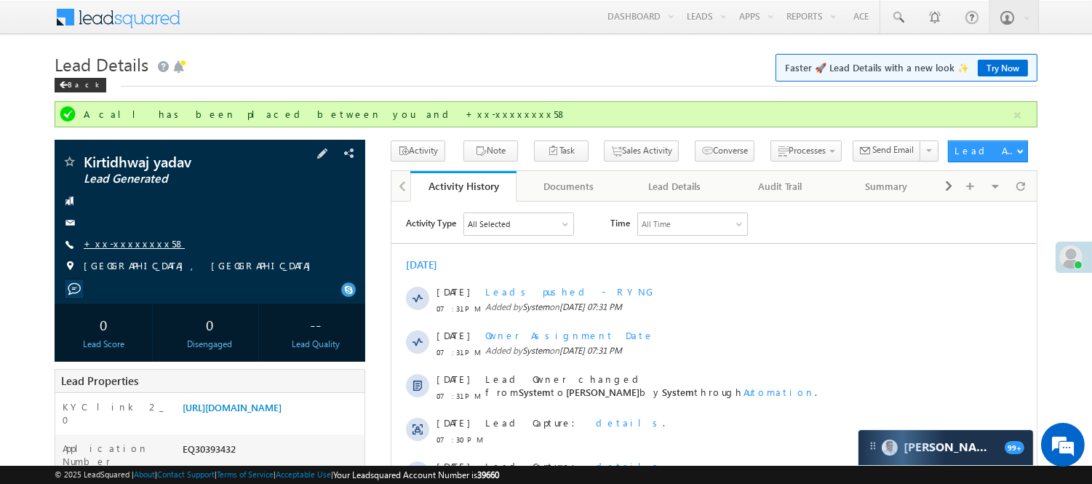
click at [106, 244] on link "+xx-xxxxxxxx58" at bounding box center [134, 243] width 101 height 12
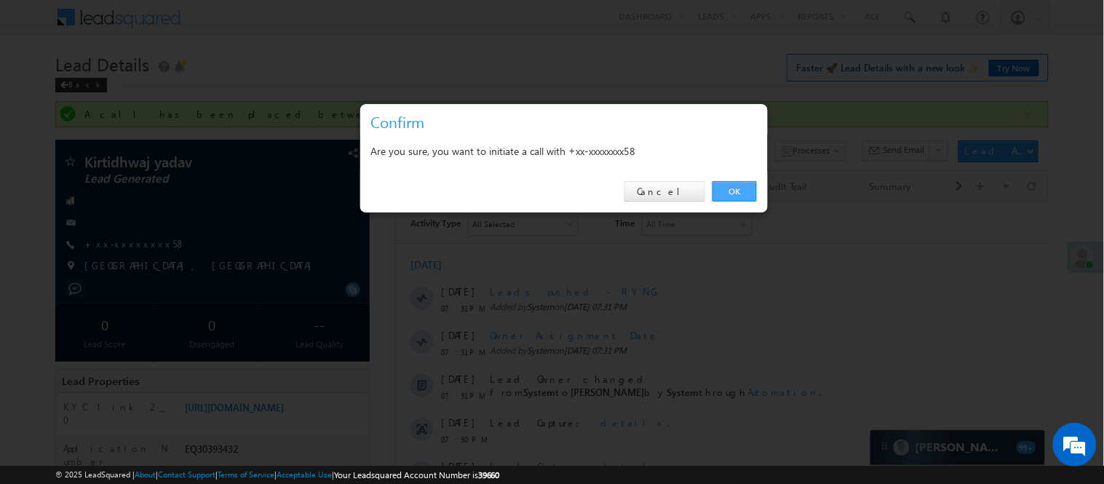
click at [739, 199] on link "OK" at bounding box center [734, 191] width 44 height 20
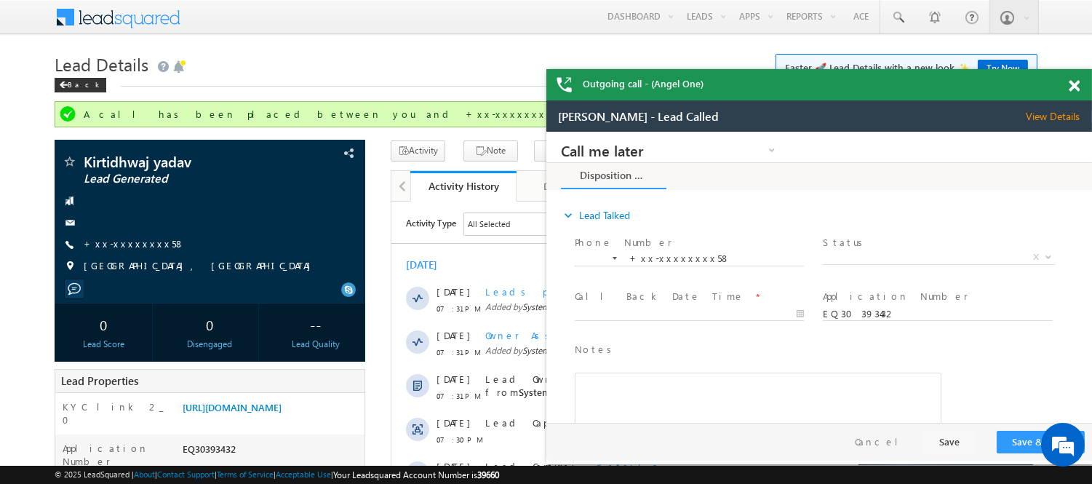
click at [1073, 83] on span at bounding box center [1074, 86] width 11 height 12
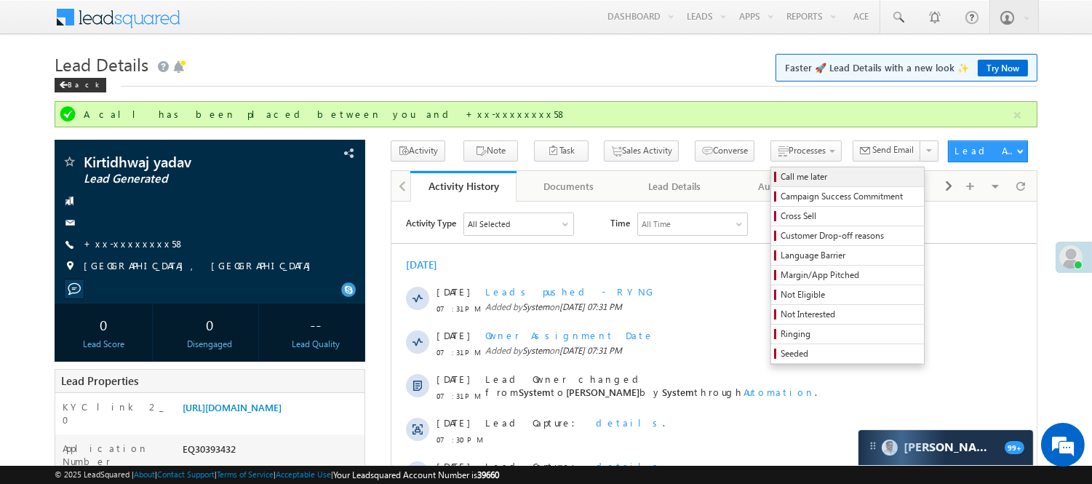
click at [781, 177] on span "Call me later" at bounding box center [850, 176] width 138 height 13
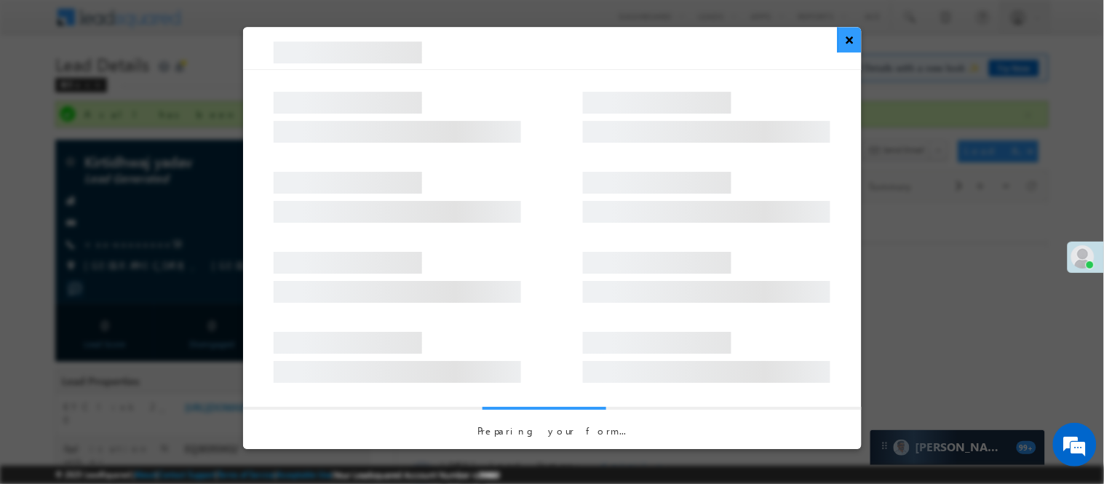
click at [844, 41] on button "×" at bounding box center [850, 39] width 24 height 25
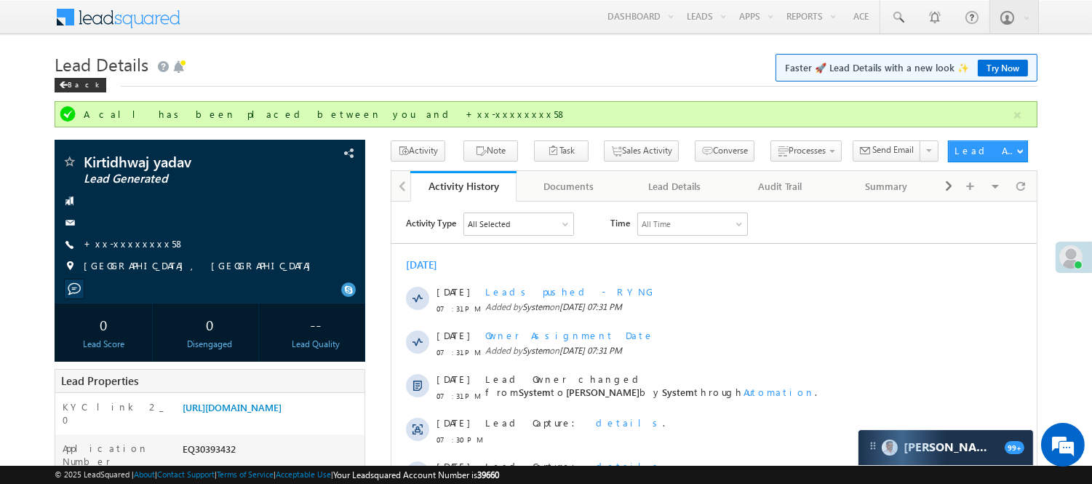
click at [421, 63] on h1 "Lead Details Faster 🚀 Lead Details with a new look ✨ Try Now" at bounding box center [546, 63] width 983 height 28
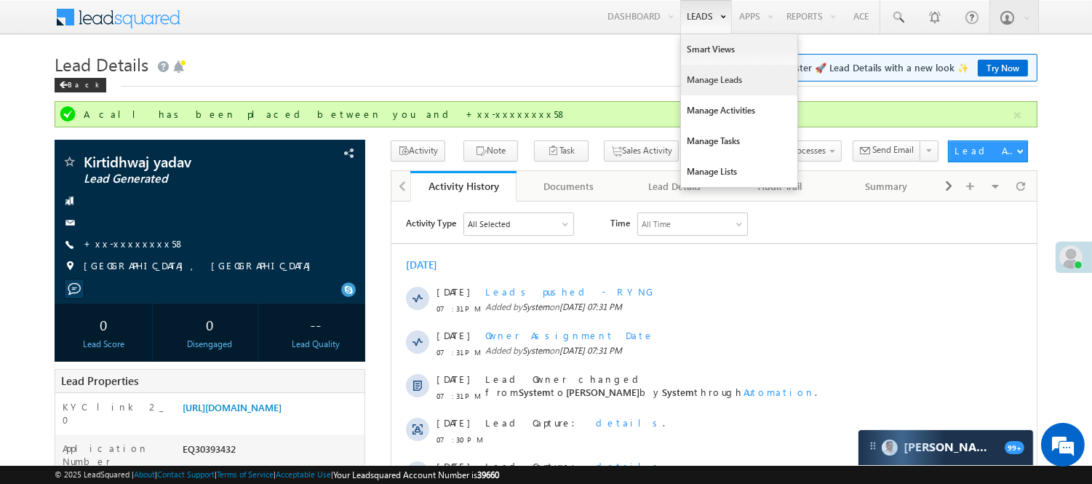
click at [715, 77] on link "Manage Leads" at bounding box center [739, 80] width 116 height 31
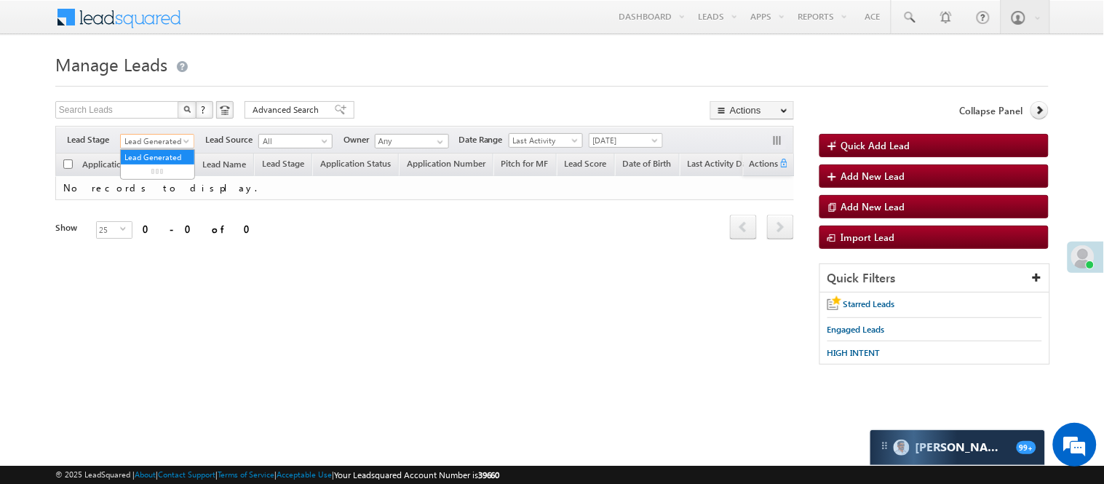
click at [163, 143] on span "Lead Generated" at bounding box center [155, 141] width 69 height 13
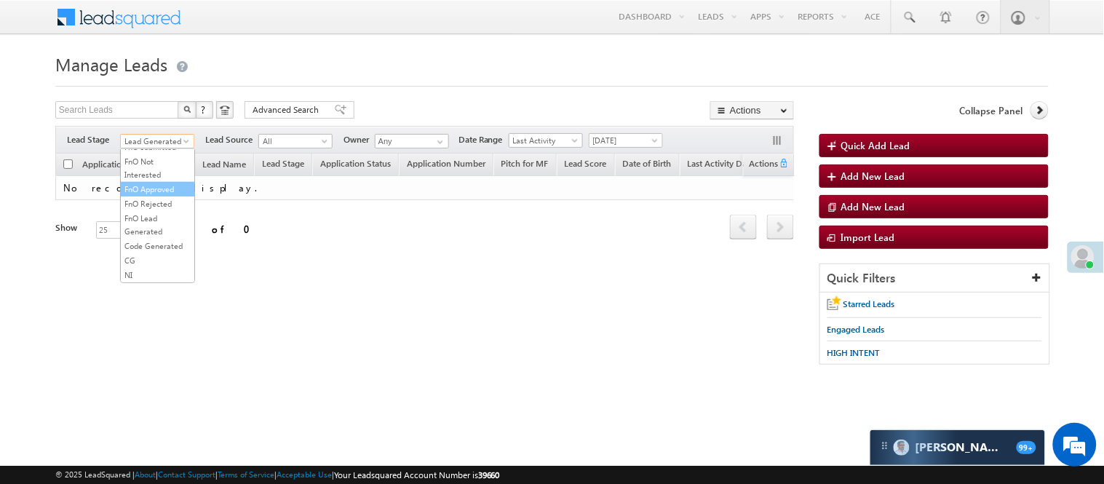
scroll to position [323, 0]
click at [157, 238] on link "FnO Lead Generated" at bounding box center [158, 225] width 74 height 26
click at [132, 177] on link "Lead Generated" at bounding box center [158, 171] width 74 height 13
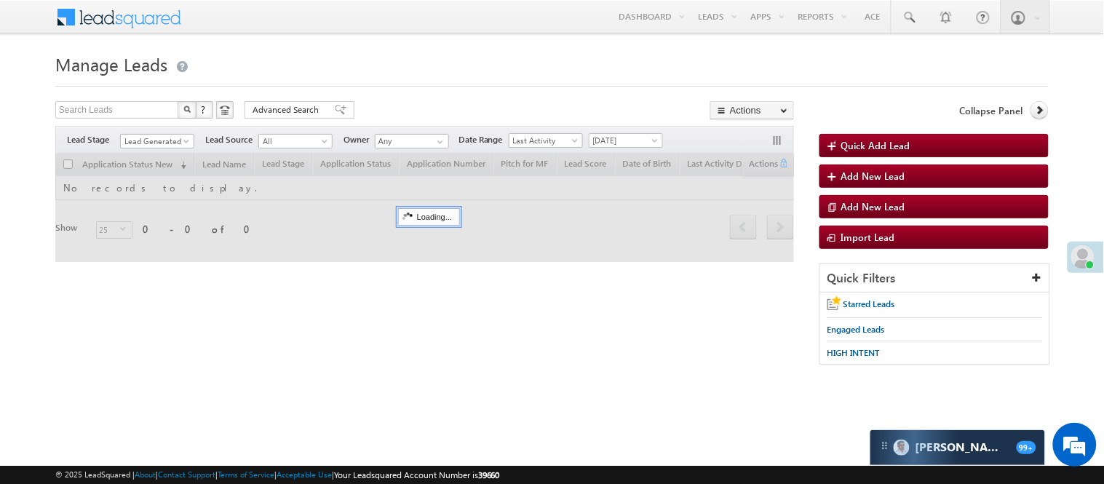
click at [367, 102] on div "Search Leads X ? 0 results found Advanced Search Advanced Search Advanced searc…" at bounding box center [424, 111] width 739 height 21
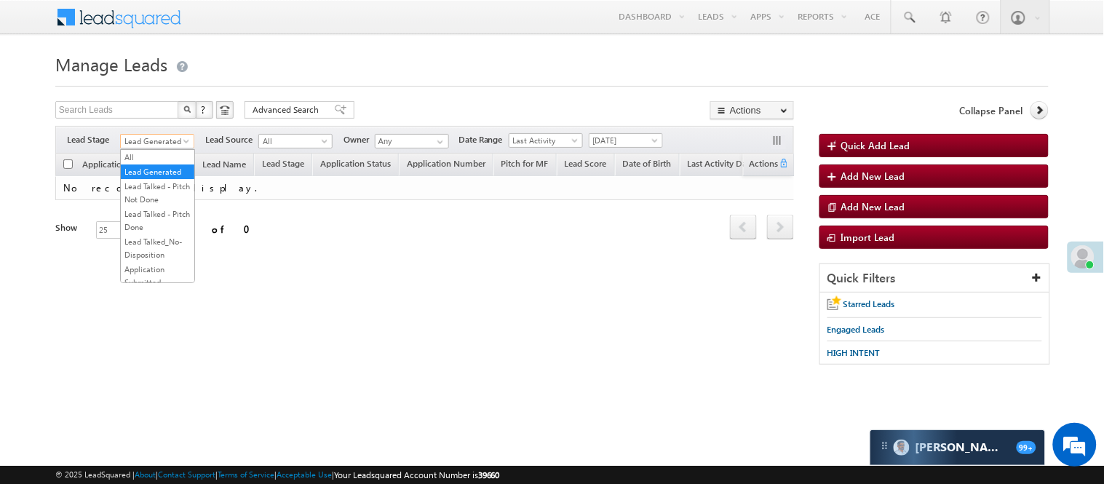
click at [163, 135] on span "Lead Generated" at bounding box center [155, 141] width 69 height 13
click at [146, 181] on link "FnO Not Interested" at bounding box center [158, 168] width 74 height 26
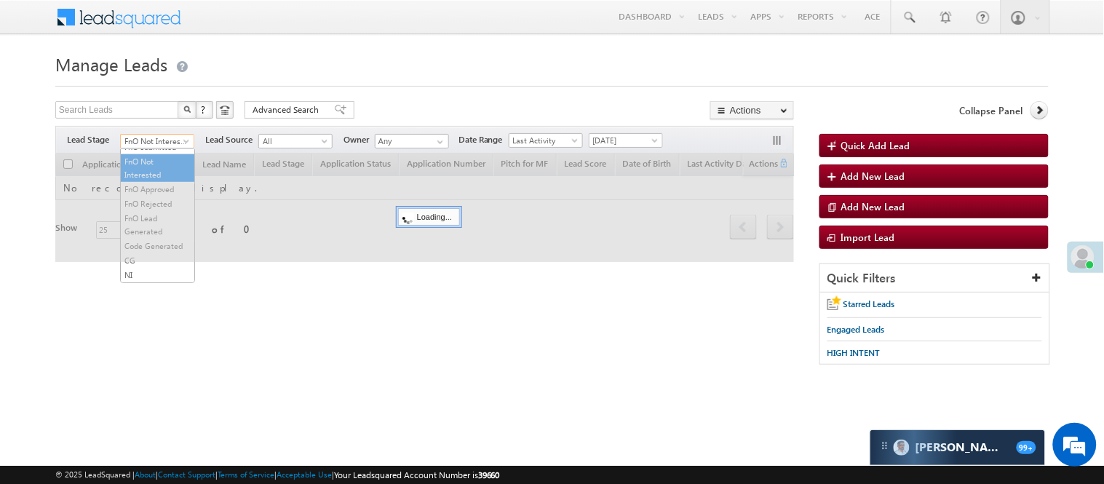
click at [156, 139] on span "FnO Not Interested" at bounding box center [155, 141] width 69 height 13
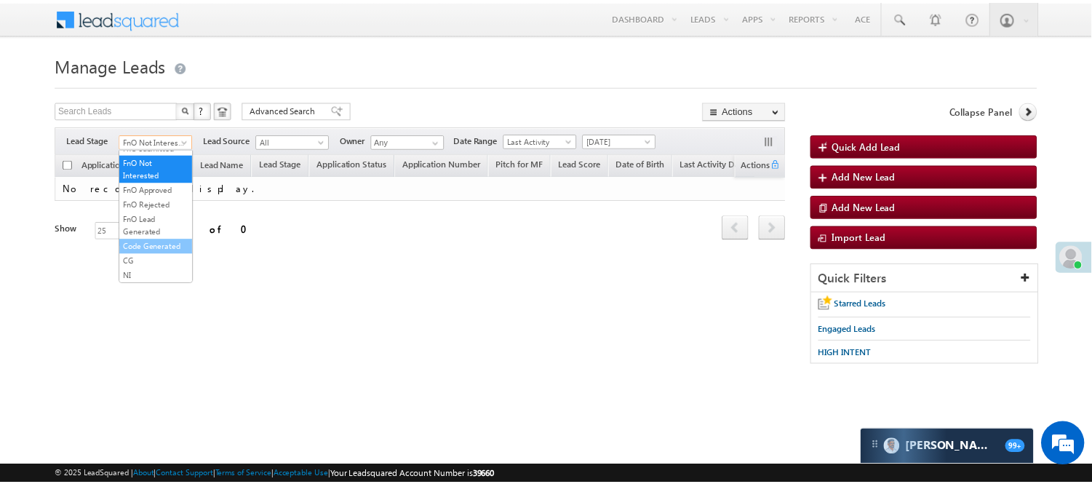
scroll to position [361, 0]
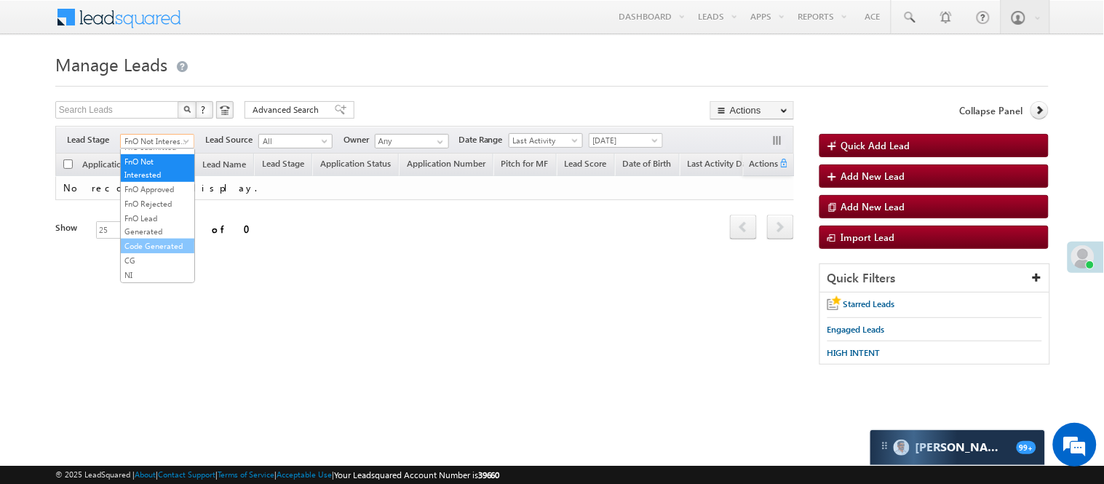
click at [148, 251] on link "Code Generated" at bounding box center [158, 245] width 74 height 13
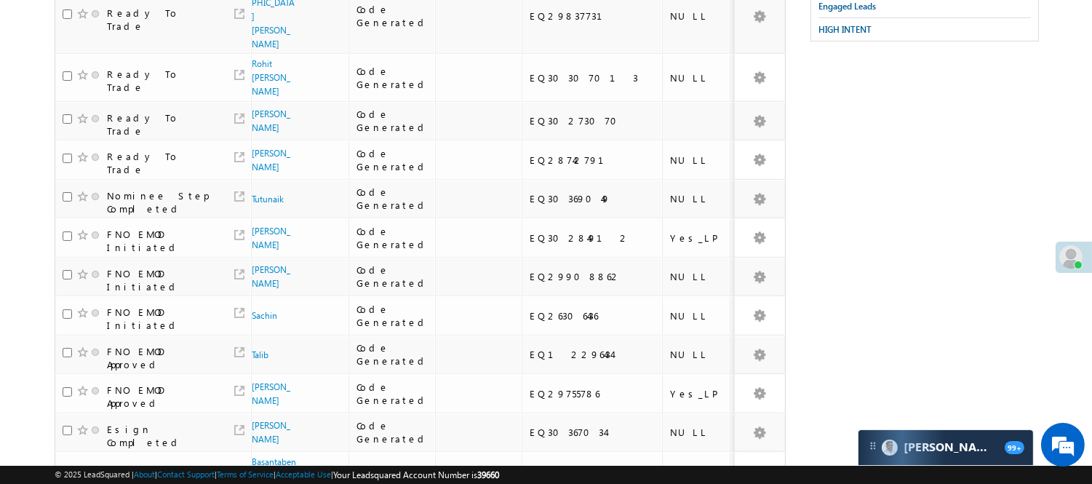
scroll to position [0, 0]
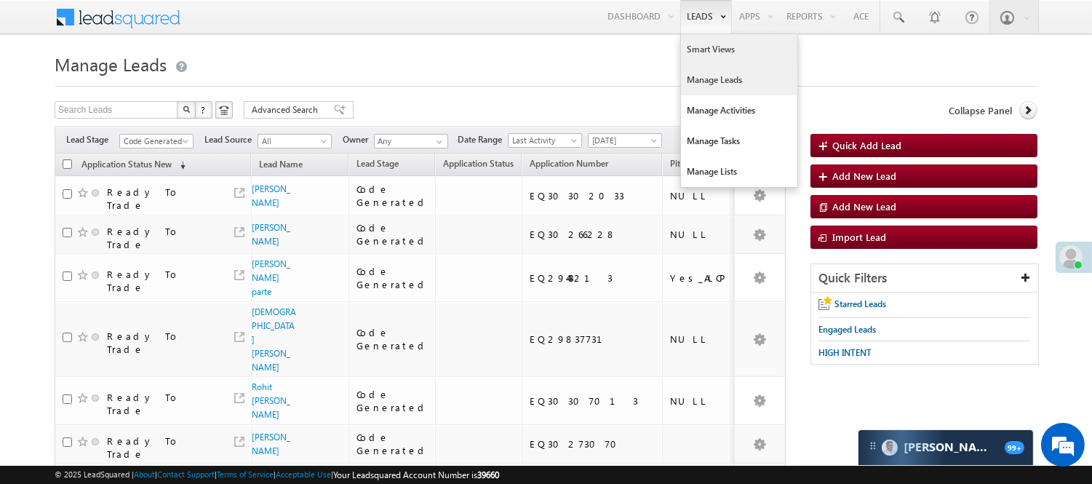
click at [701, 52] on link "Smart Views" at bounding box center [739, 49] width 116 height 31
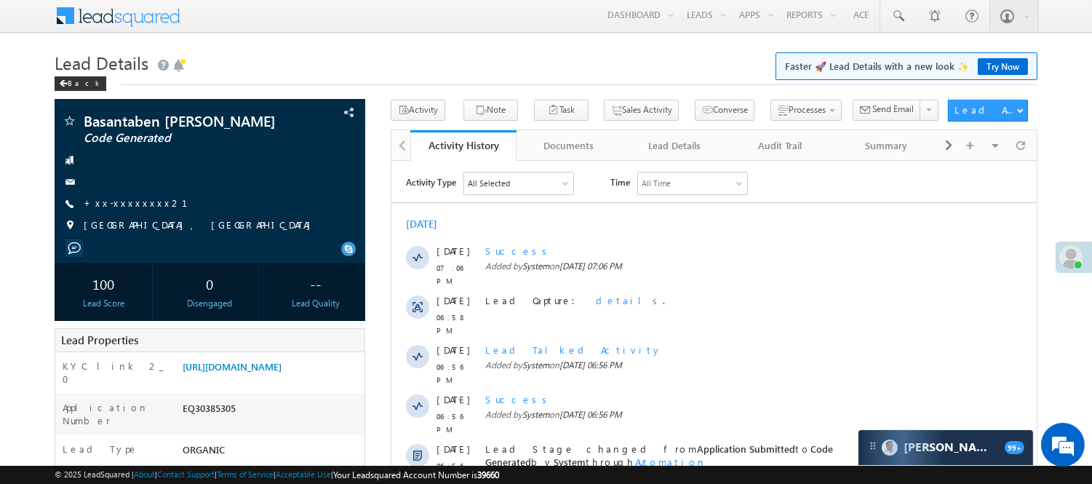
click at [420, 78] on div "Back" at bounding box center [546, 80] width 983 height 9
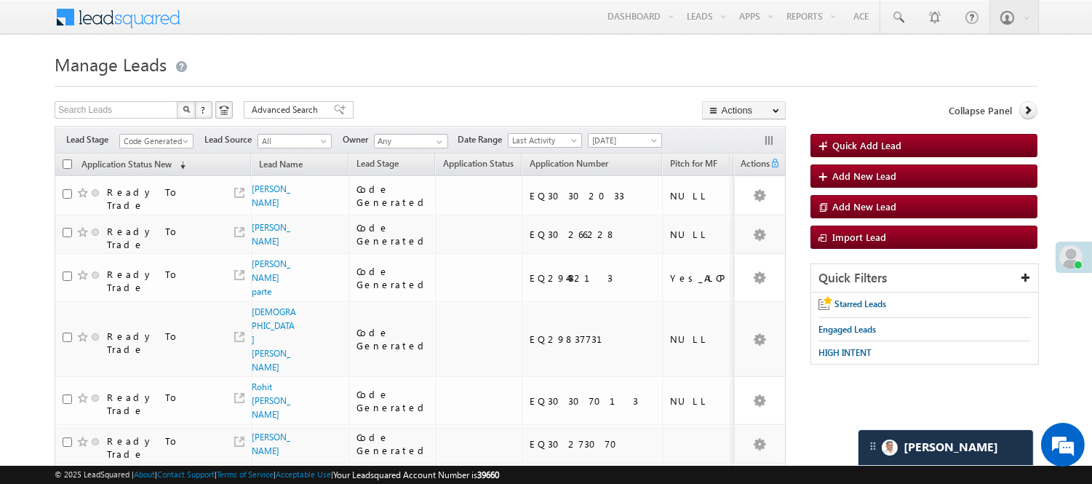
click at [171, 132] on div "Filters Lead Stage Code Generated Code Generated Lead Source All All Owner Any …" at bounding box center [420, 140] width 731 height 28
click at [166, 138] on span "Code Generated" at bounding box center [154, 141] width 69 height 13
click at [150, 178] on link "Lead Generated" at bounding box center [157, 171] width 74 height 13
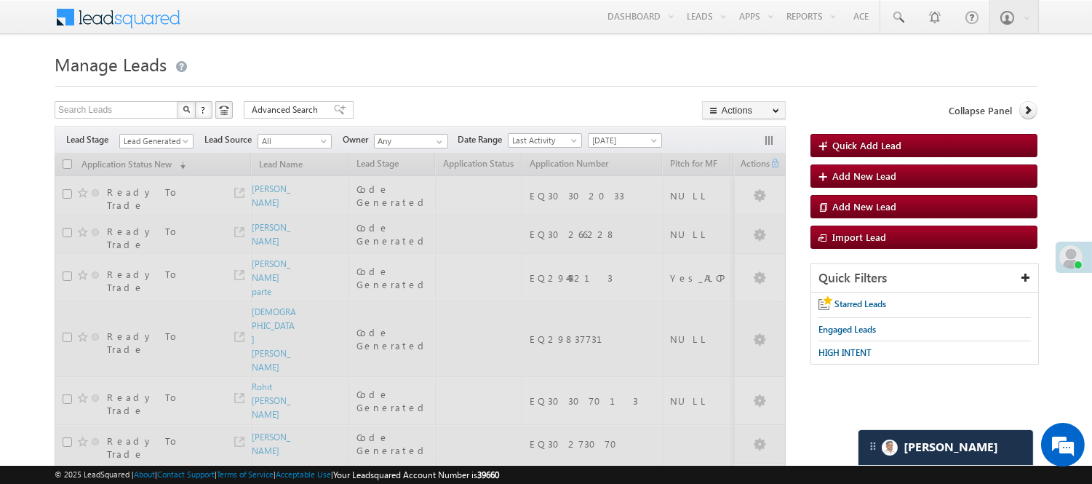
click at [434, 75] on h1 "Manage Leads" at bounding box center [546, 63] width 983 height 28
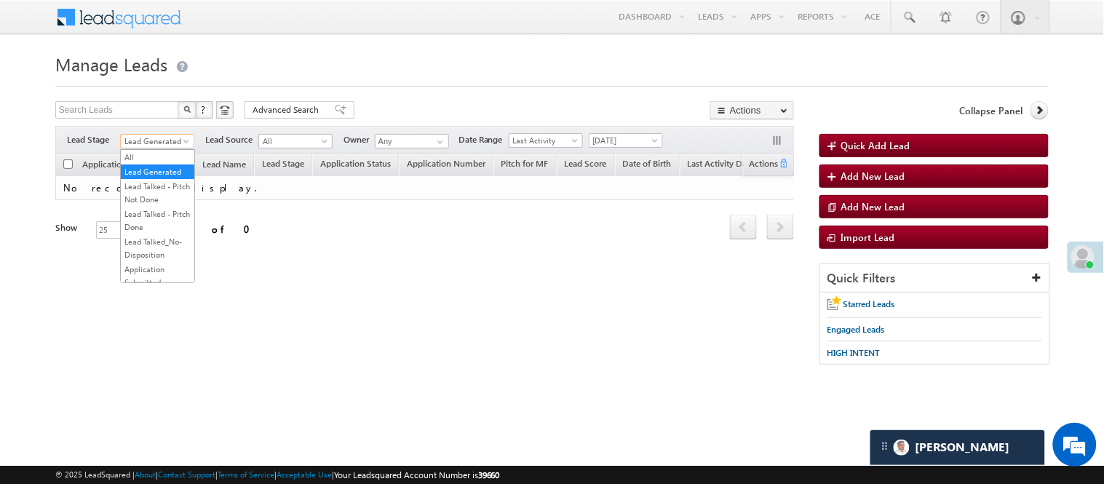
click at [170, 135] on span "Lead Generated" at bounding box center [155, 141] width 69 height 13
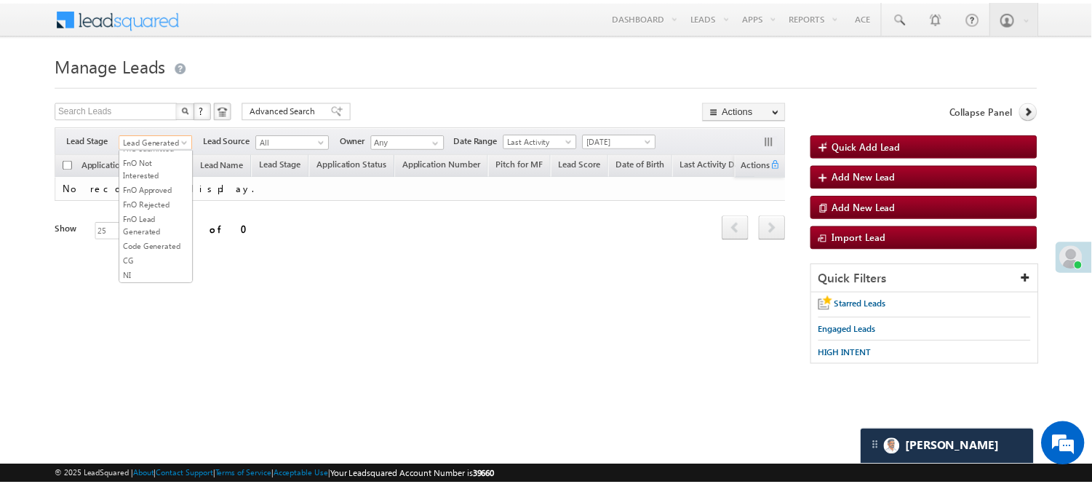
scroll to position [361, 0]
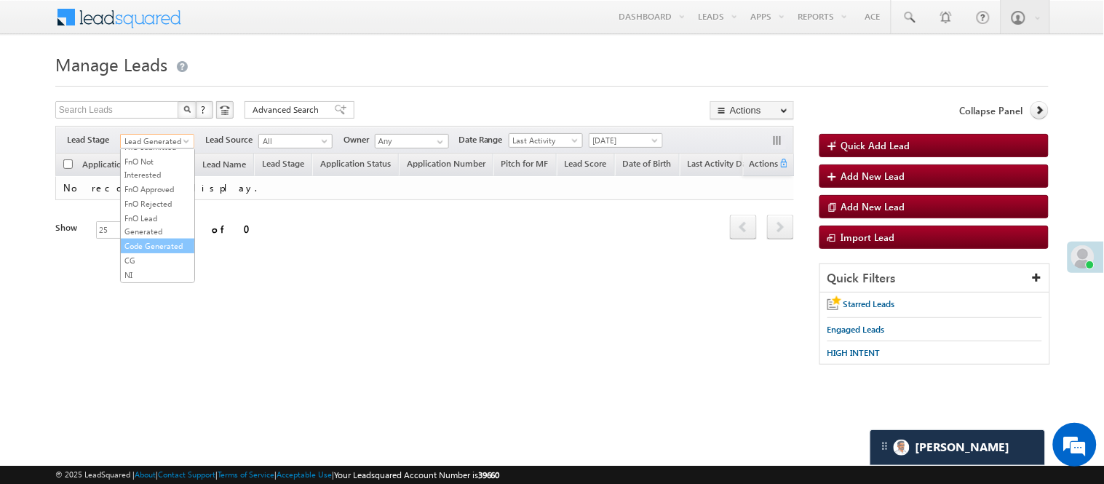
click at [158, 240] on link "Code Generated" at bounding box center [158, 245] width 74 height 13
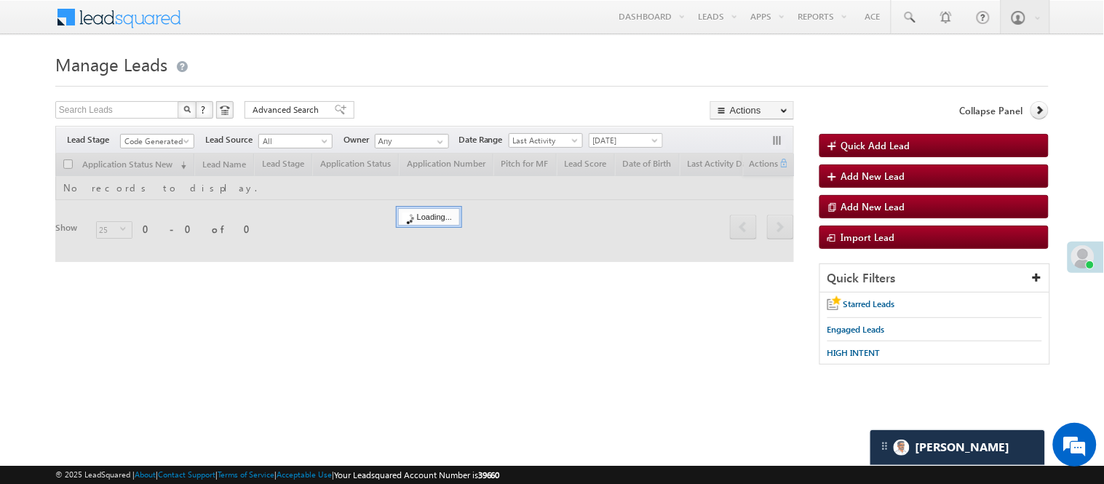
click at [437, 96] on form "Manage Leads Quick Add Lead Search Leads X ? 0 results found Advanced Search Ad…" at bounding box center [551, 214] width 993 height 330
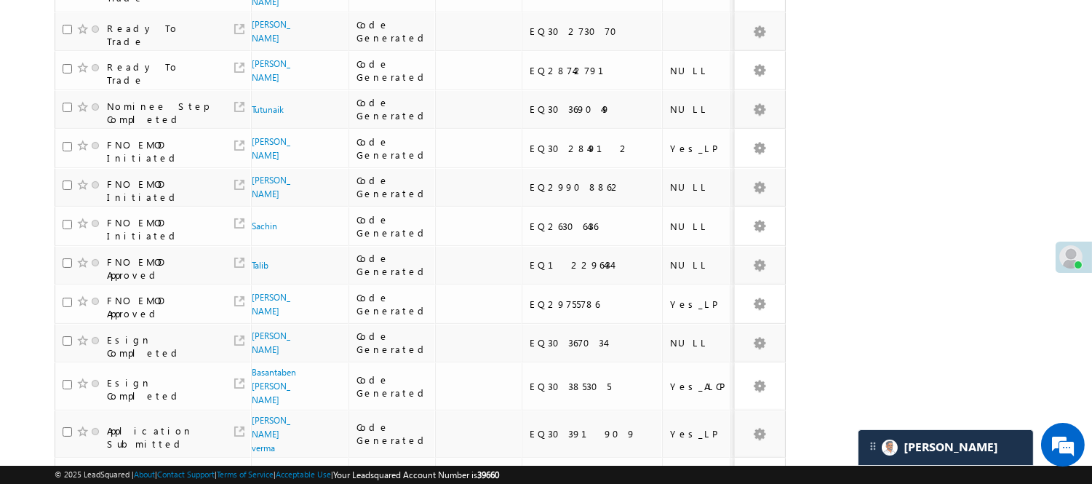
scroll to position [0, 0]
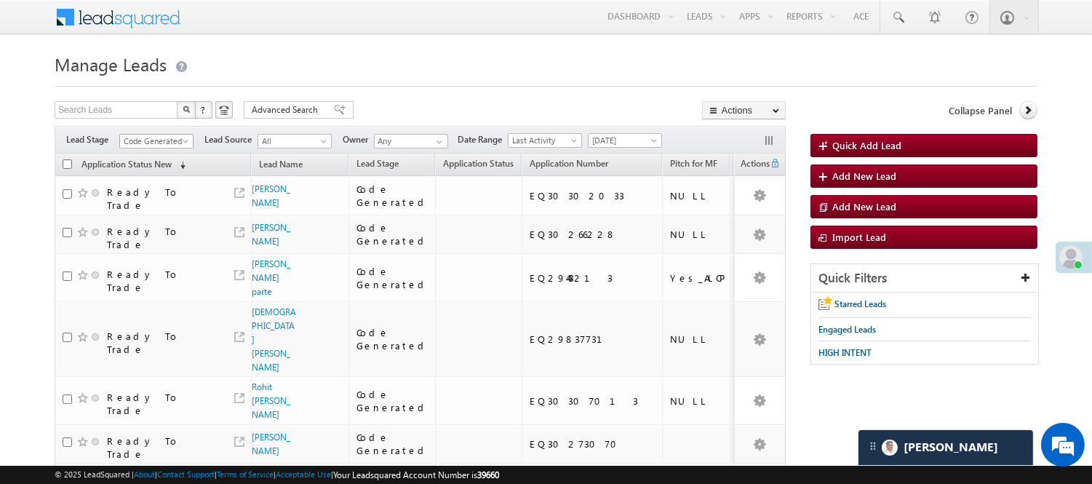
click at [160, 136] on span "Code Generated" at bounding box center [154, 141] width 69 height 13
click at [156, 178] on link "Lead Generated" at bounding box center [157, 171] width 74 height 13
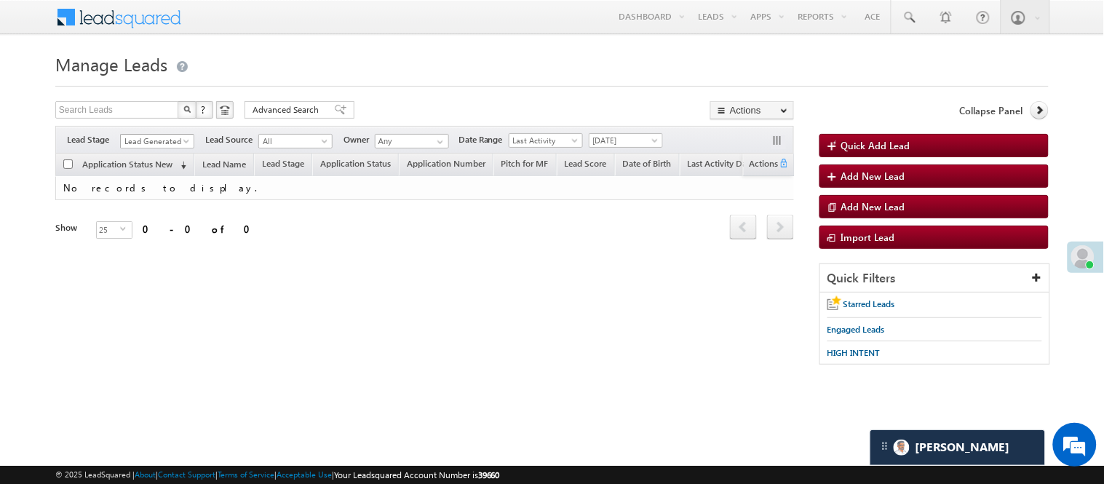
click at [157, 137] on span "Lead Generated" at bounding box center [155, 141] width 69 height 13
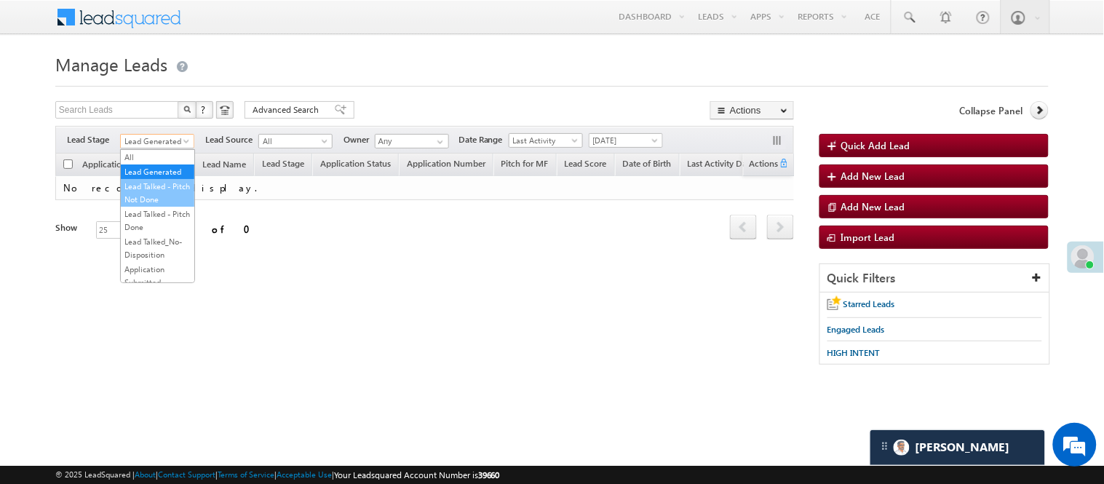
click at [155, 206] on link "Lead Talked - Pitch Not Done" at bounding box center [158, 193] width 74 height 26
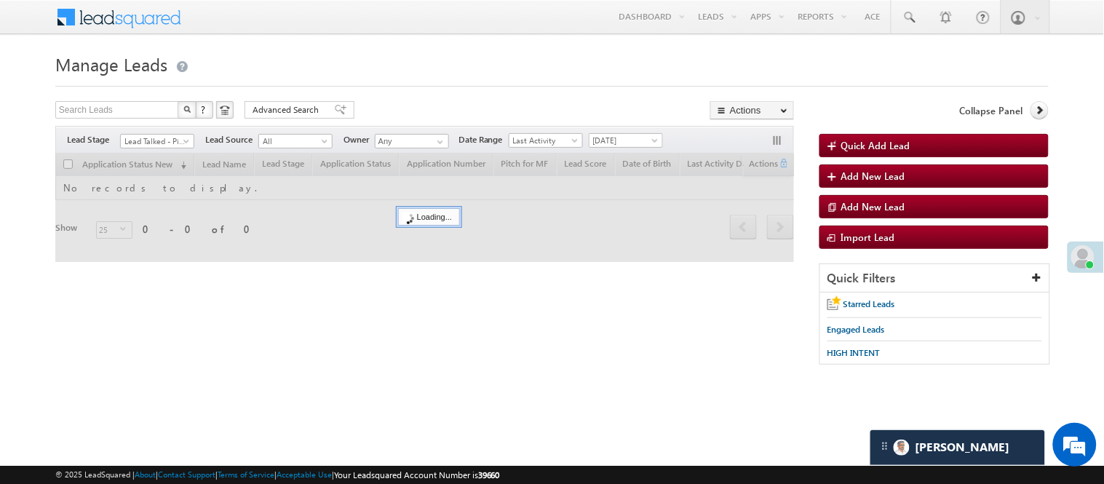
click at [348, 104] on div "Search Leads X ? 0 results found Advanced Search Advanced Search Advanced searc…" at bounding box center [424, 111] width 739 height 21
click at [392, 98] on form "Manage Leads Quick Add Lead Search Leads X ? 0 results found Advanced Search Ad…" at bounding box center [551, 214] width 993 height 330
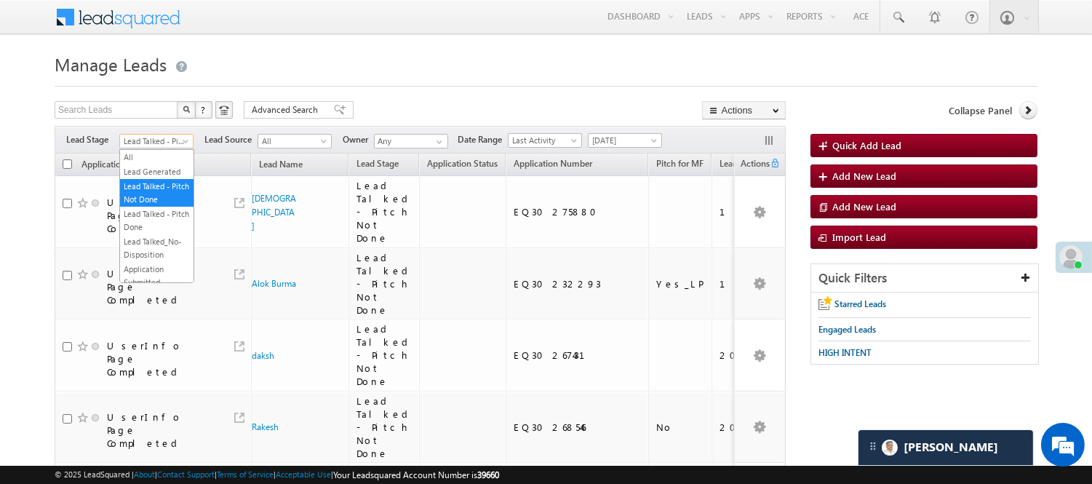
click at [155, 144] on span "Lead Talked - Pitch Not Done" at bounding box center [154, 141] width 69 height 13
click at [144, 178] on link "Lead Generated" at bounding box center [157, 171] width 74 height 13
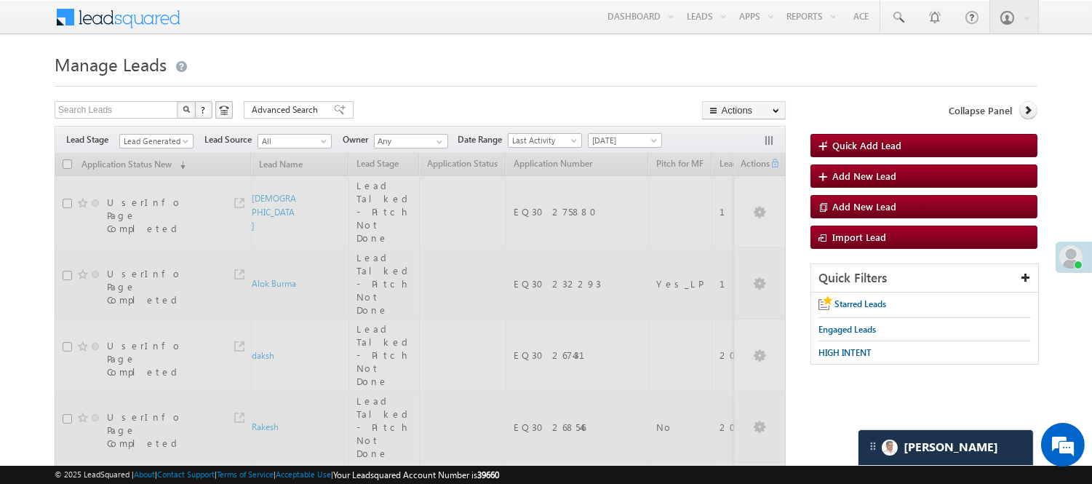
click at [394, 84] on div at bounding box center [546, 81] width 983 height 9
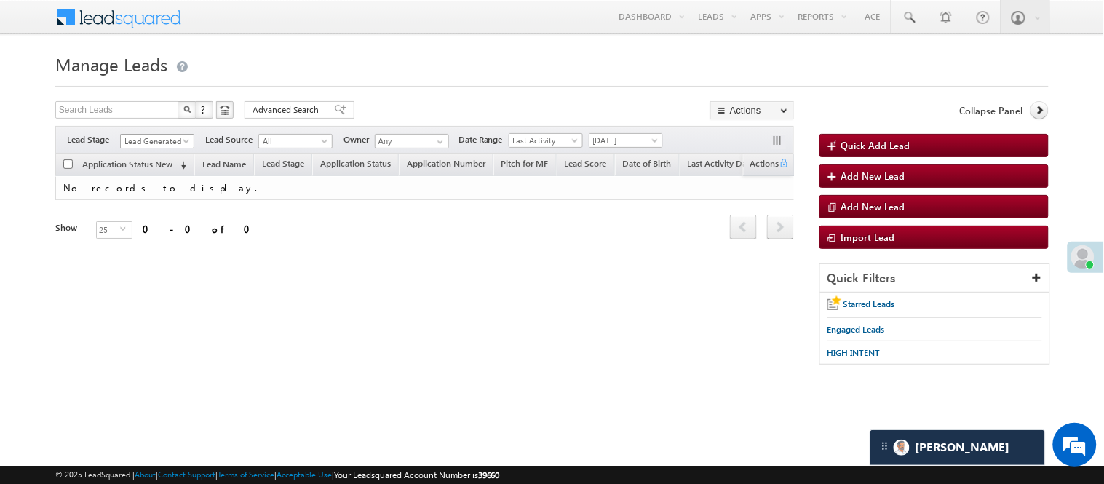
click at [144, 138] on span "Lead Generated" at bounding box center [155, 141] width 69 height 13
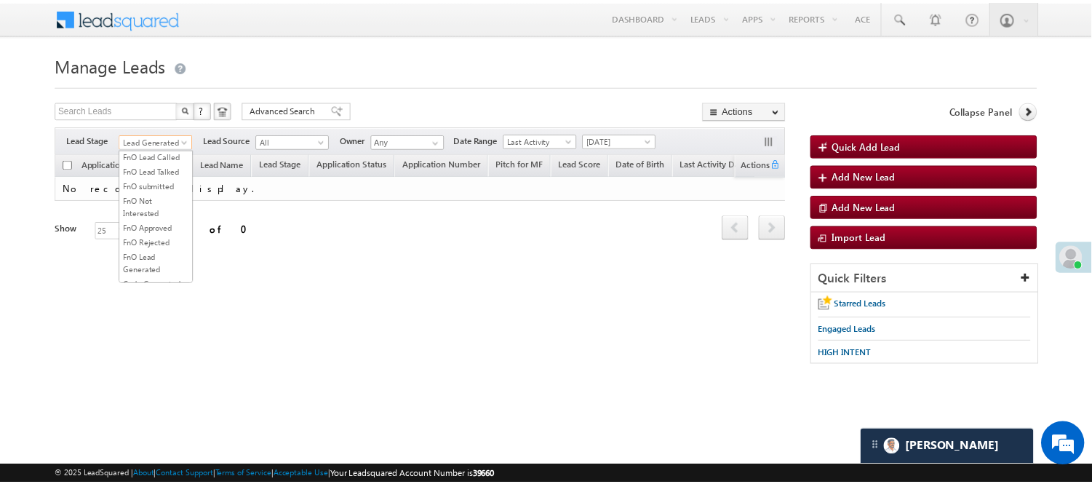
scroll to position [162, 0]
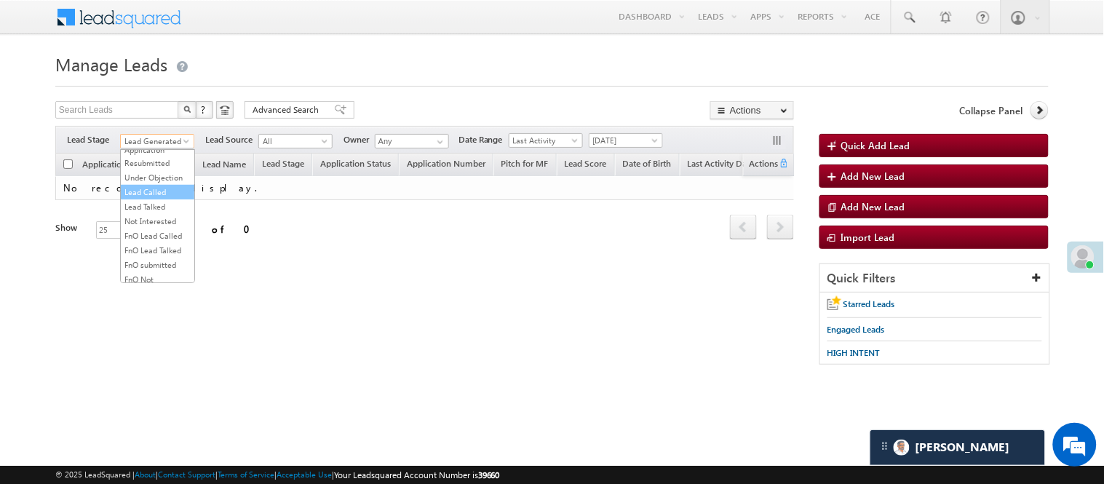
click at [150, 199] on link "Lead Called" at bounding box center [158, 192] width 74 height 13
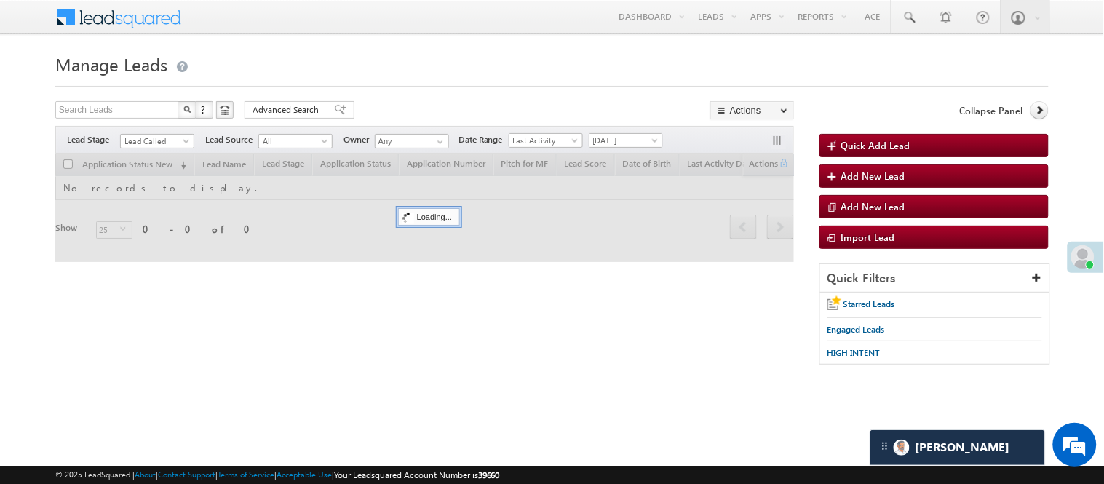
click at [372, 95] on form "Manage Leads Quick Add Lead Search Leads X ? 0 results found Advanced Search Ad…" at bounding box center [551, 214] width 993 height 330
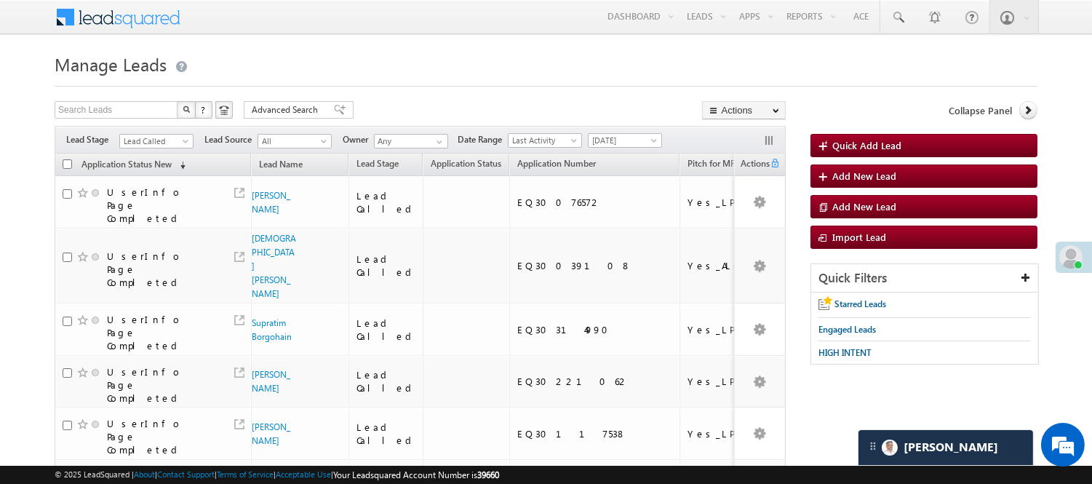
click at [175, 133] on span "Lead Called" at bounding box center [156, 139] width 74 height 12
click at [158, 139] on span "Lead Called" at bounding box center [154, 141] width 69 height 13
click at [148, 213] on link "Lead Talked" at bounding box center [157, 206] width 74 height 13
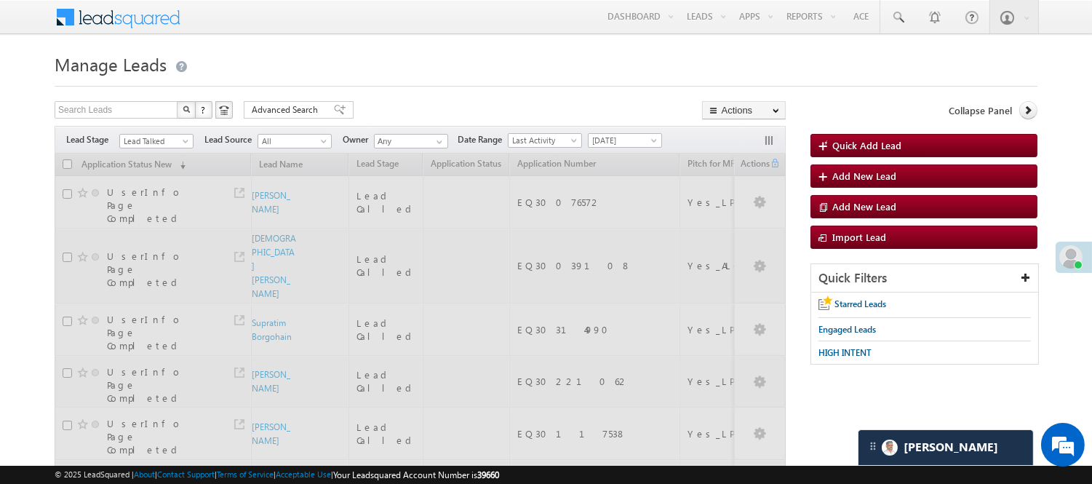
click at [373, 83] on div at bounding box center [546, 81] width 983 height 9
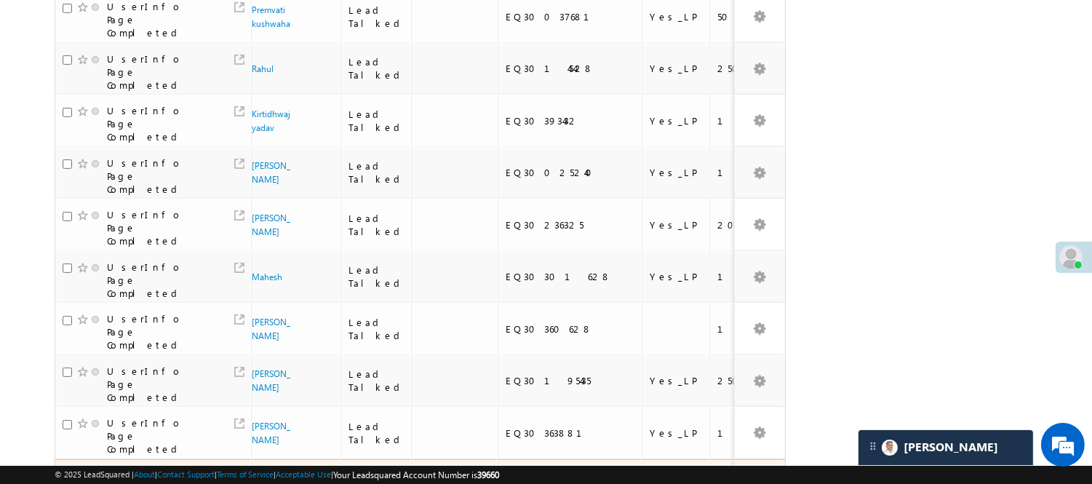
scroll to position [949, 0]
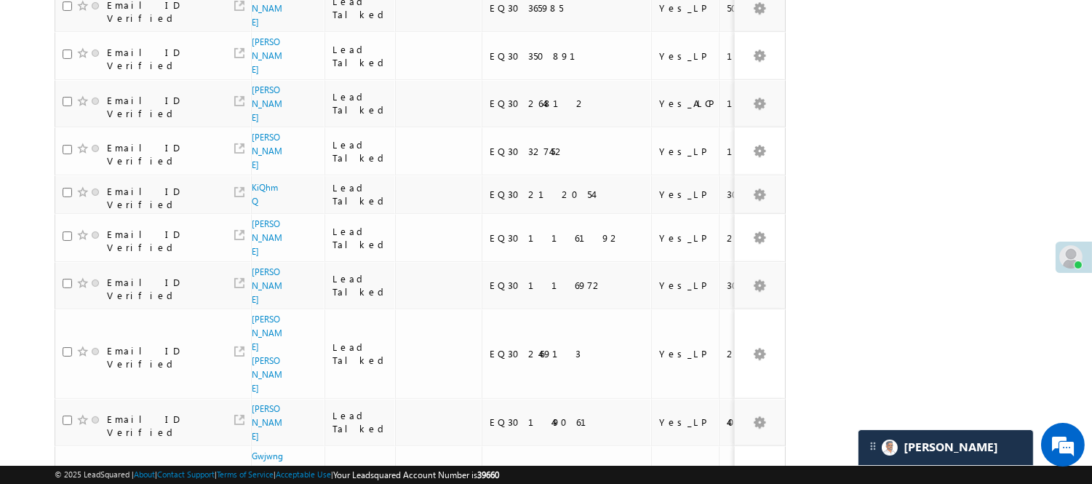
scroll to position [102, 0]
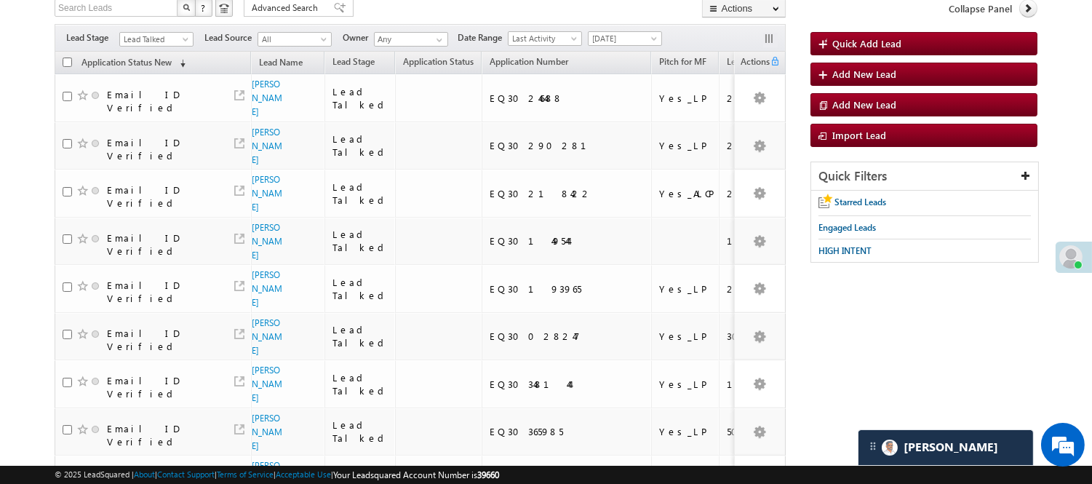
click at [143, 31] on span "Lead Talked" at bounding box center [156, 37] width 74 height 12
click at [151, 41] on span "Lead Talked" at bounding box center [154, 39] width 69 height 13
click at [148, 97] on link "Lead Called" at bounding box center [157, 90] width 74 height 13
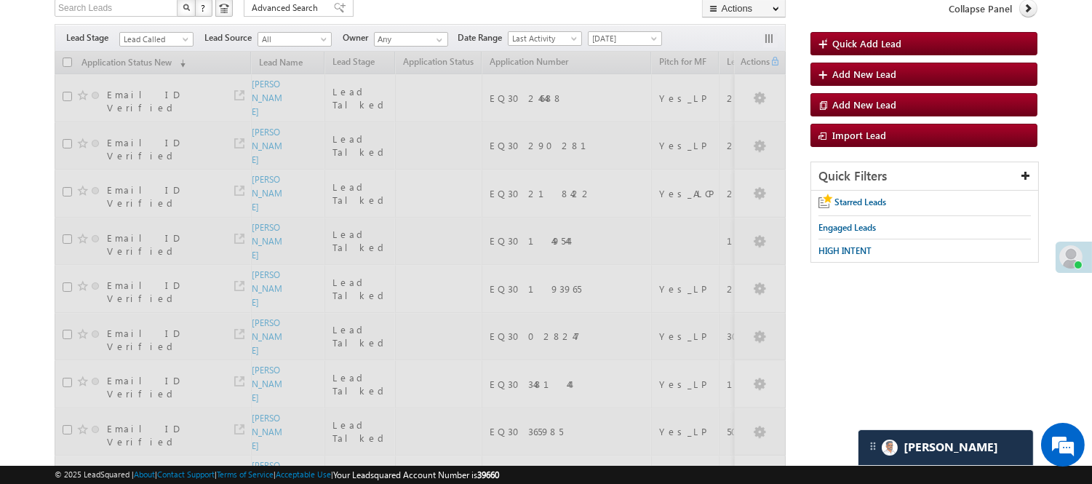
click at [405, 19] on div "Search Leads X ? 102 results found Advanced Search Advanced Search Advanced sea…" at bounding box center [420, 9] width 731 height 21
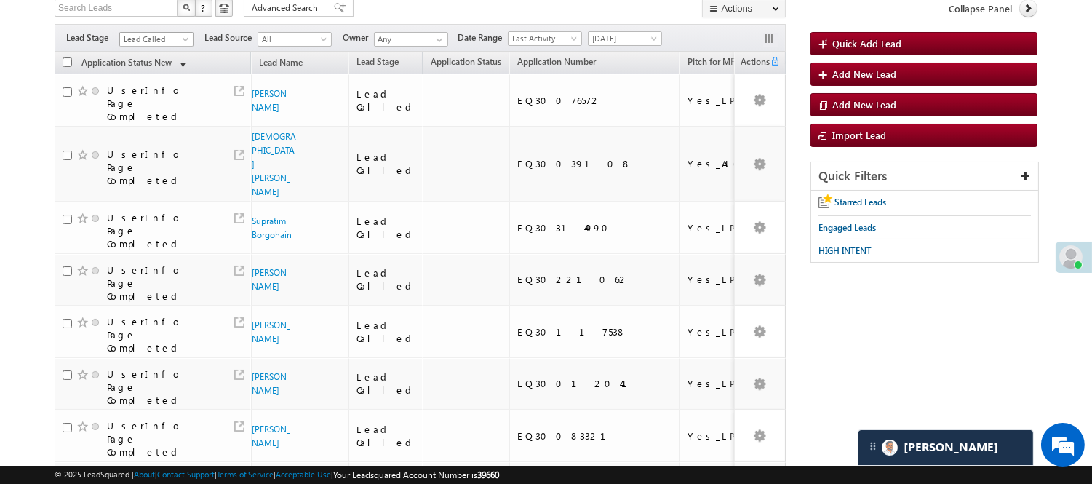
click at [164, 39] on span "Lead Called" at bounding box center [154, 39] width 69 height 13
click at [168, 111] on link "Lead Talked" at bounding box center [157, 104] width 74 height 13
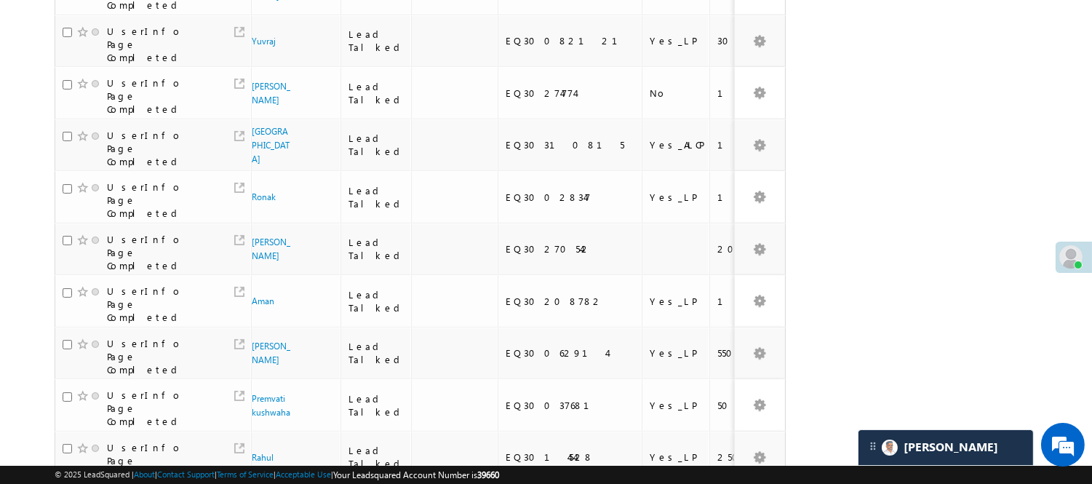
scroll to position [949, 0]
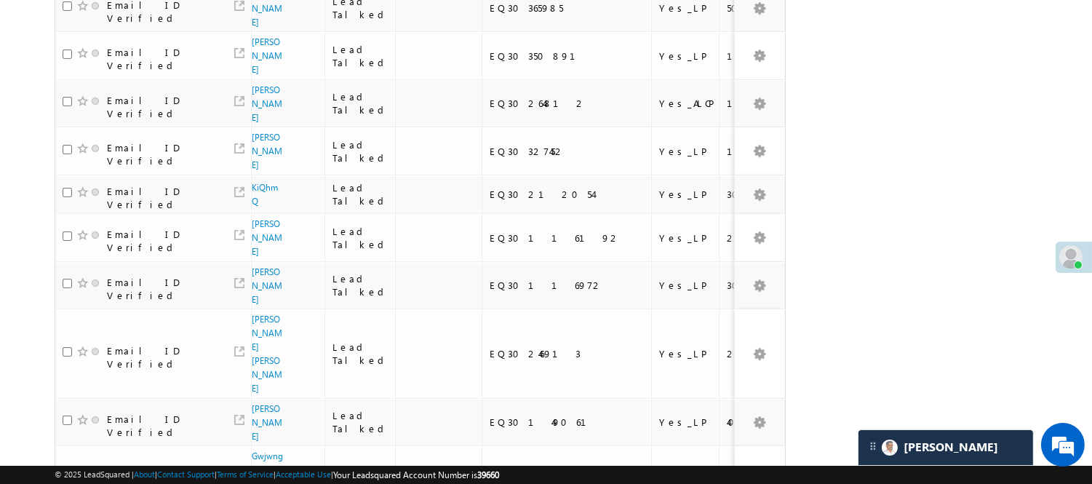
scroll to position [102, 0]
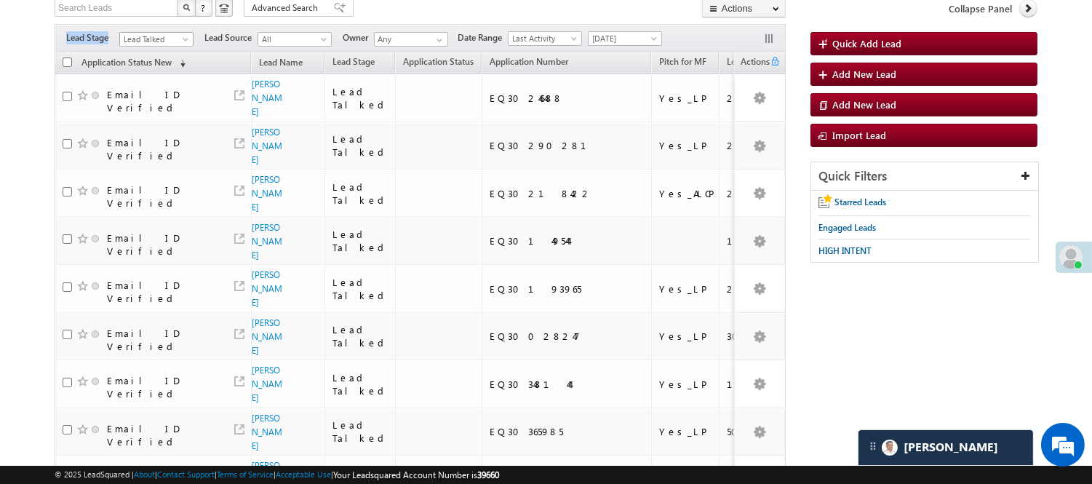
click at [166, 32] on div "Filters Lead Stage All Lead Generated Lead Talked - Pitch Not Done Lead Talked …" at bounding box center [420, 38] width 731 height 28
click at [165, 37] on span "Lead Talked" at bounding box center [154, 39] width 69 height 13
click at [148, 76] on link "Lead Generated" at bounding box center [157, 69] width 74 height 13
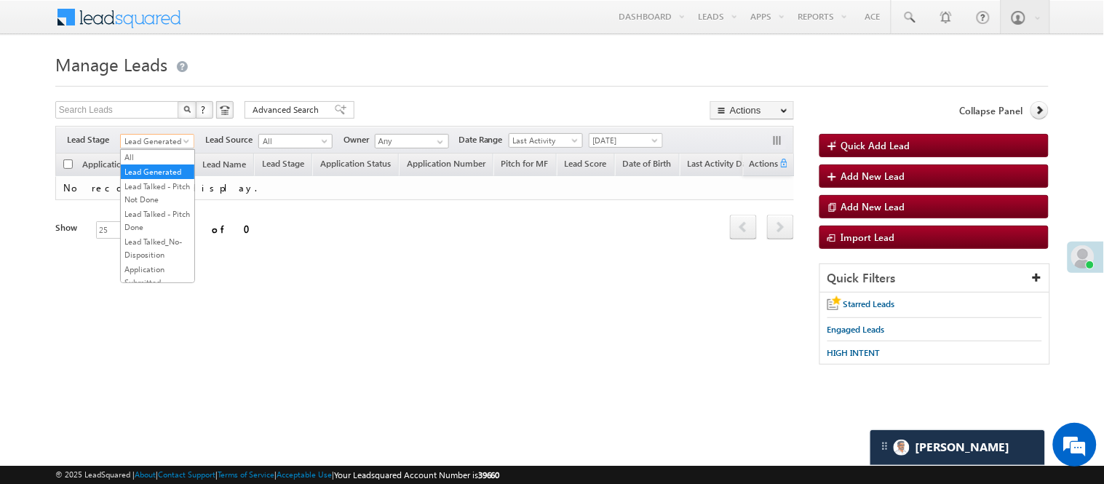
click at [169, 137] on span "Lead Generated" at bounding box center [155, 141] width 69 height 13
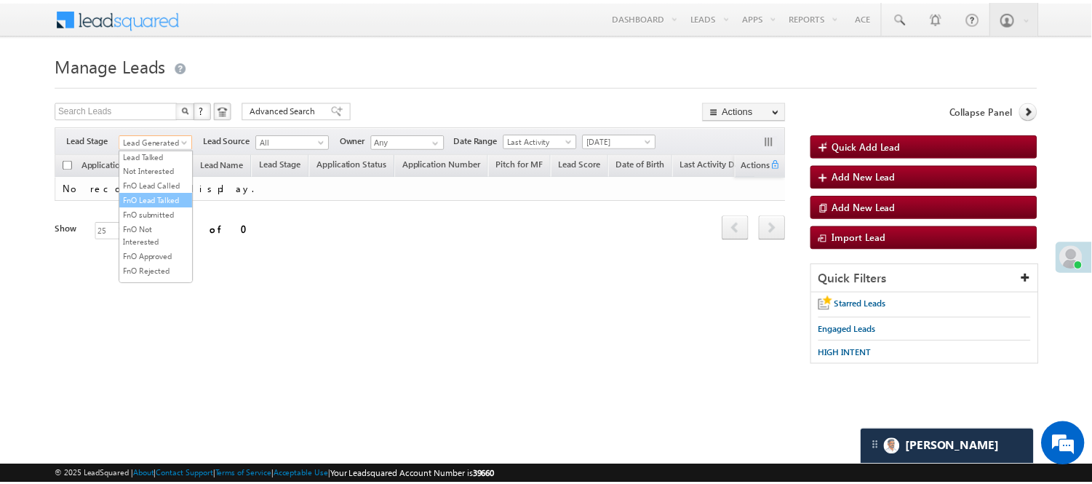
scroll to position [242, 0]
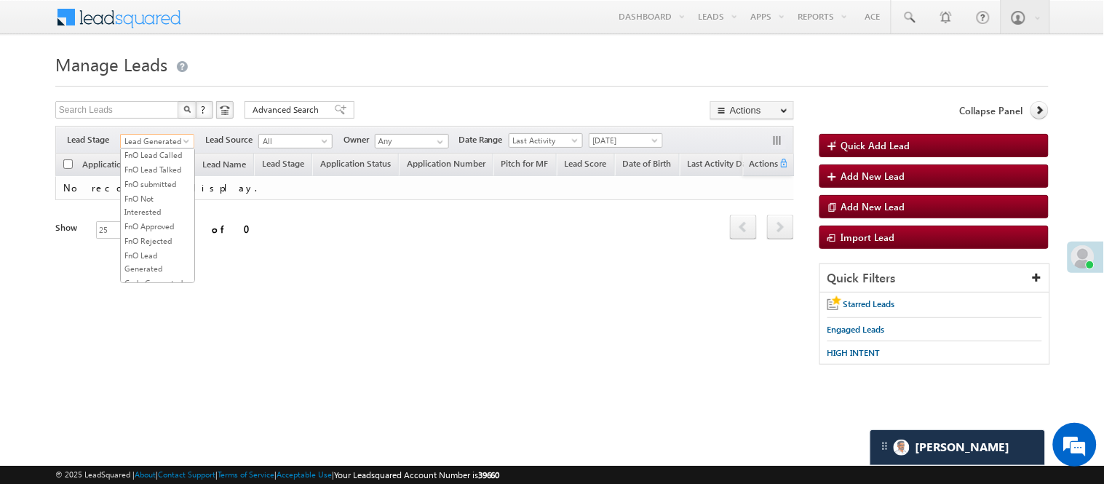
click at [164, 132] on link "Lead Talked" at bounding box center [158, 125] width 74 height 13
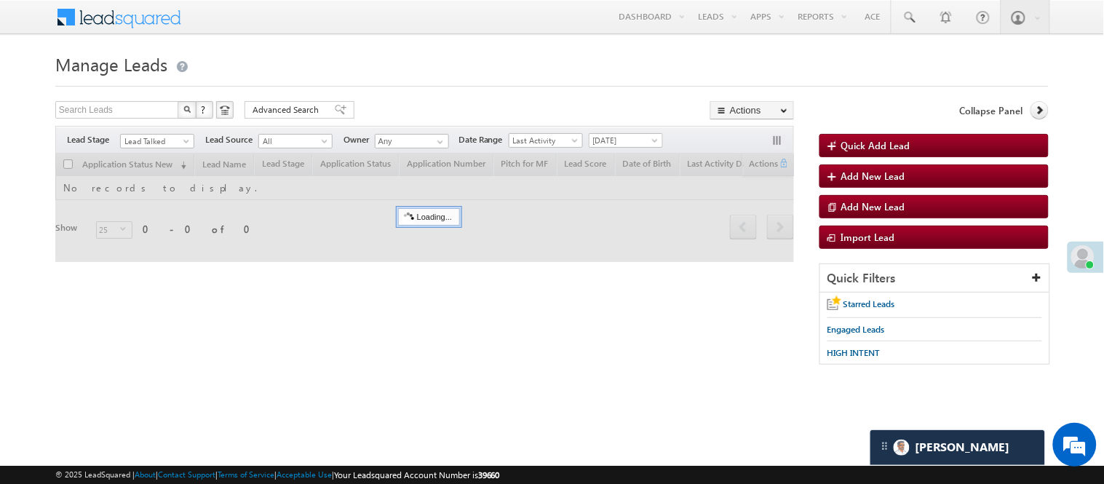
click at [416, 95] on form "Manage Leads Quick Add Lead Search Leads X ? 0 results found Advanced Search Ad…" at bounding box center [551, 214] width 993 height 330
click at [160, 140] on span "Lead Talked" at bounding box center [155, 141] width 69 height 13
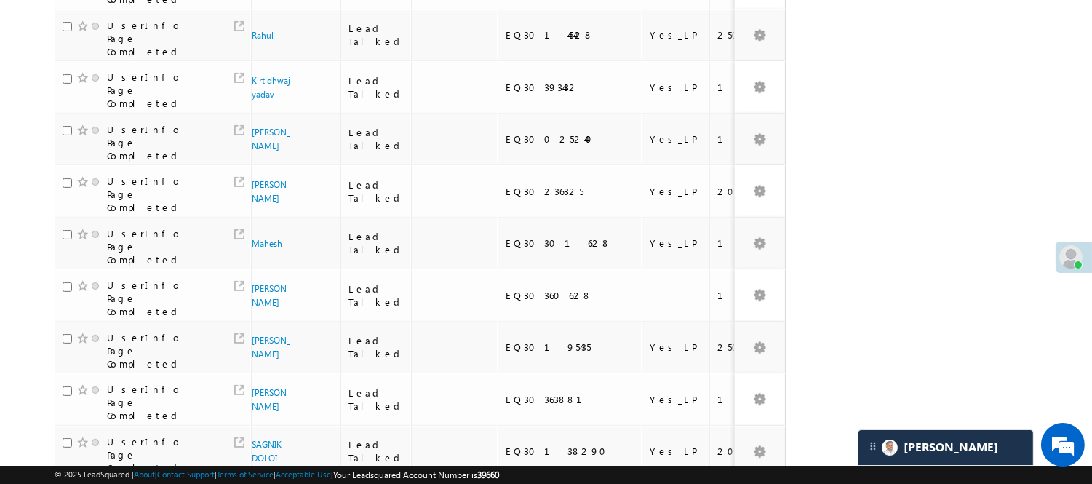
scroll to position [949, 0]
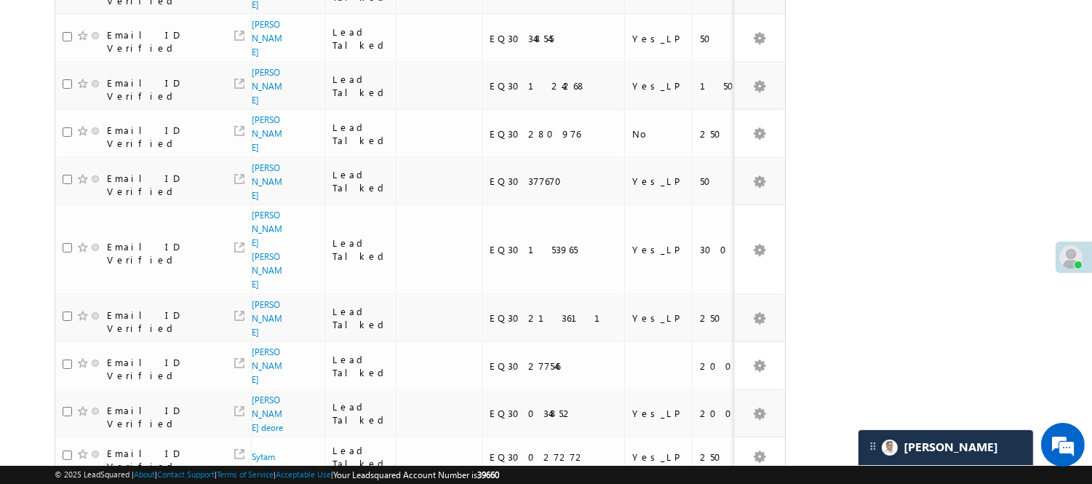
scroll to position [102, 0]
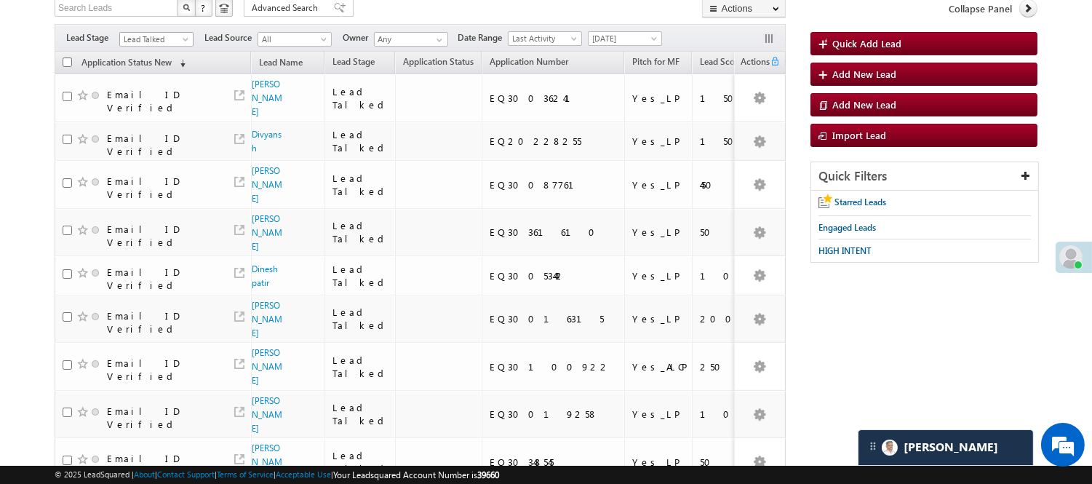
click at [155, 40] on span "Lead Talked" at bounding box center [154, 39] width 69 height 13
click at [159, 52] on ul "All Lead Generated Lead Talked - Pitch Not Done Lead Talked - Pitch Done Lead T…" at bounding box center [156, 114] width 75 height 134
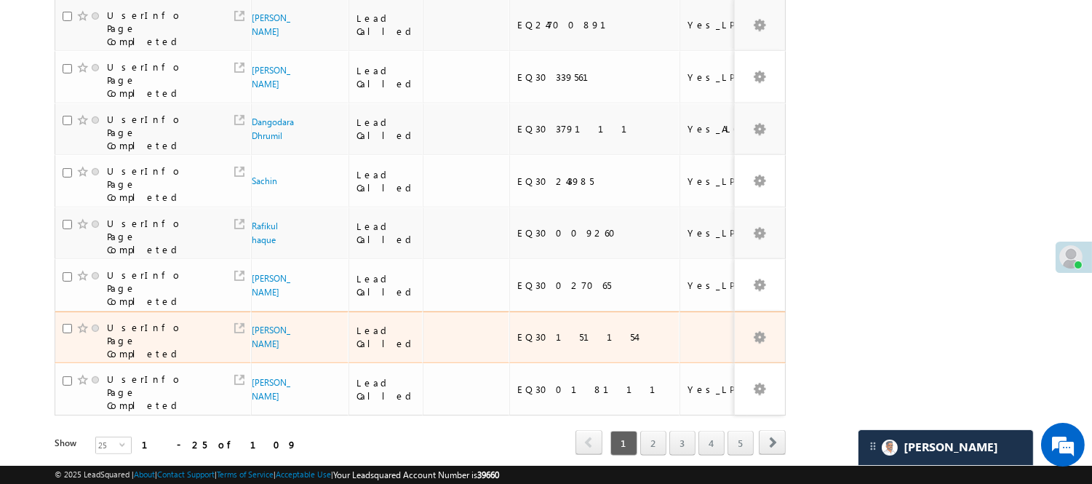
scroll to position [1106, 0]
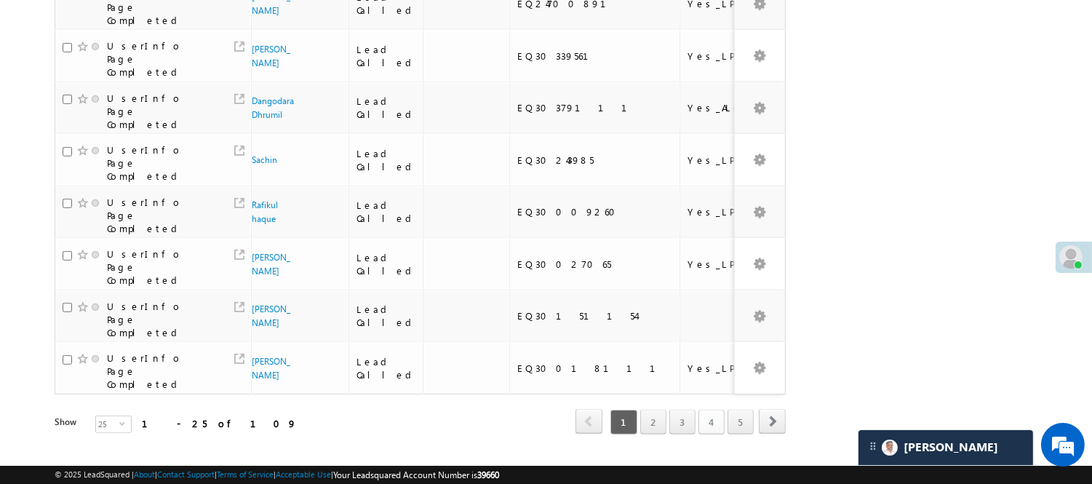
click at [701, 410] on link "4" at bounding box center [712, 422] width 26 height 25
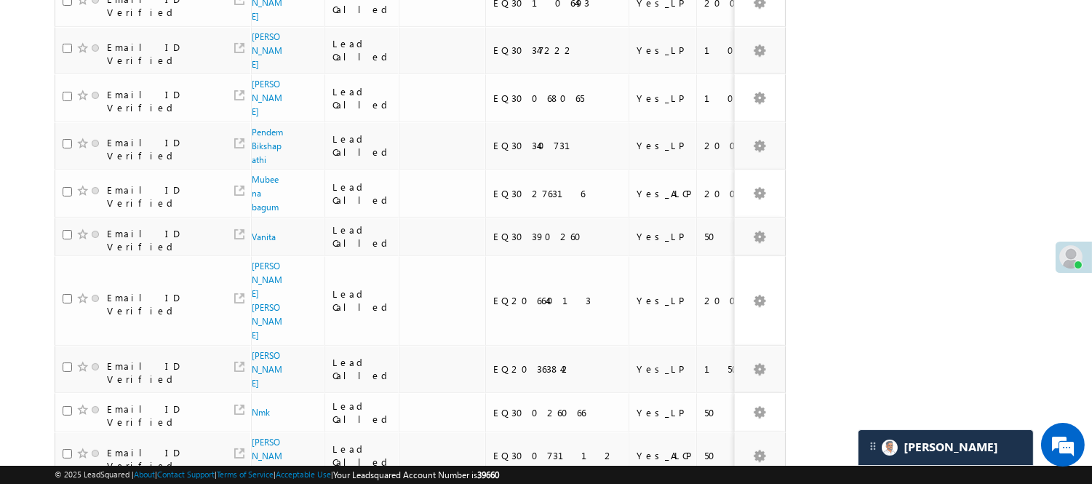
scroll to position [143, 0]
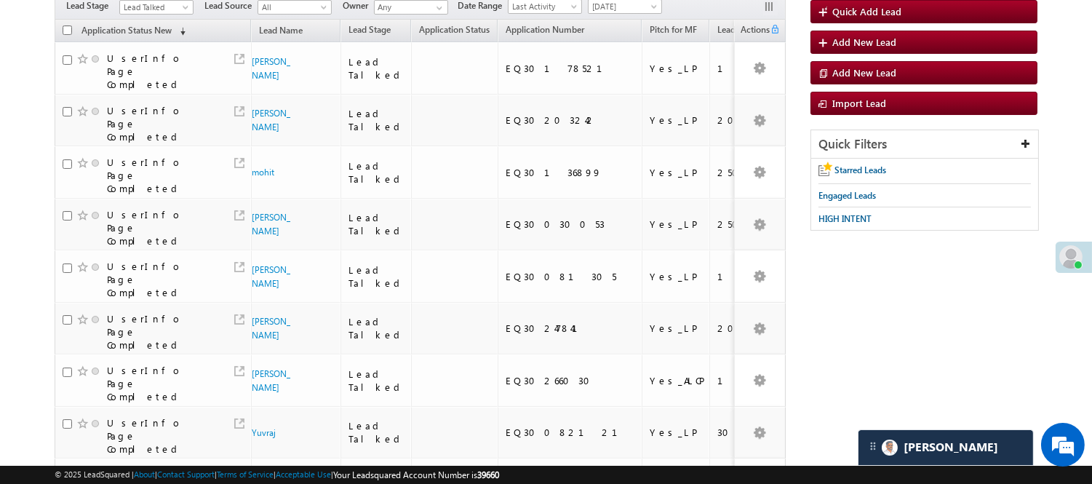
scroll to position [0, 0]
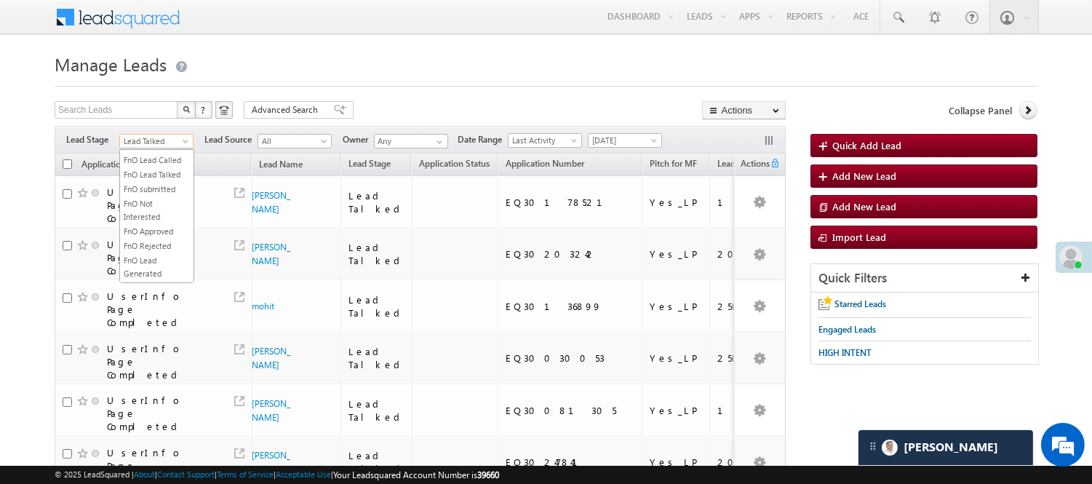
click at [172, 143] on span "Lead Talked" at bounding box center [154, 141] width 69 height 13
click at [173, 123] on link "Lead Called" at bounding box center [157, 116] width 74 height 13
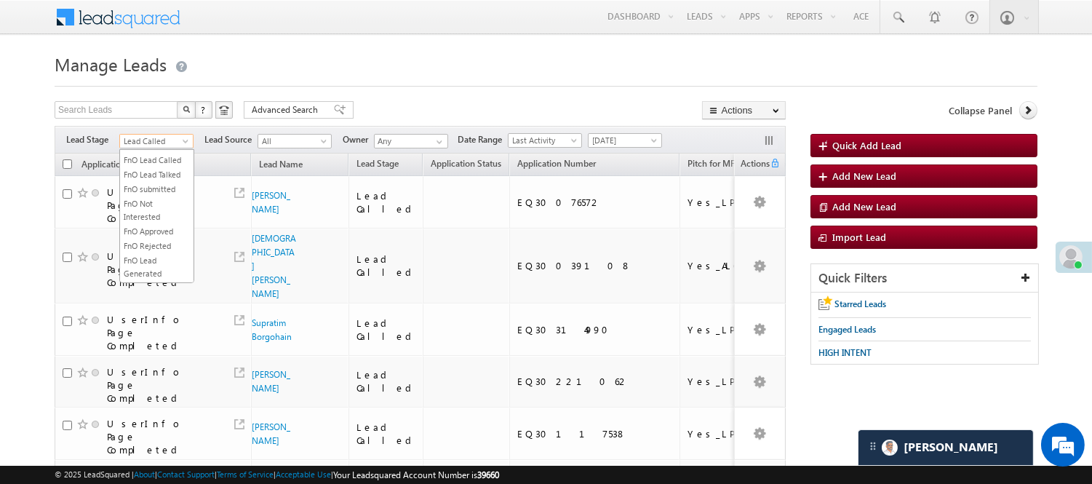
click at [124, 141] on span "Lead Called" at bounding box center [154, 141] width 69 height 13
click at [135, 138] on link "Lead Talked" at bounding box center [157, 130] width 74 height 13
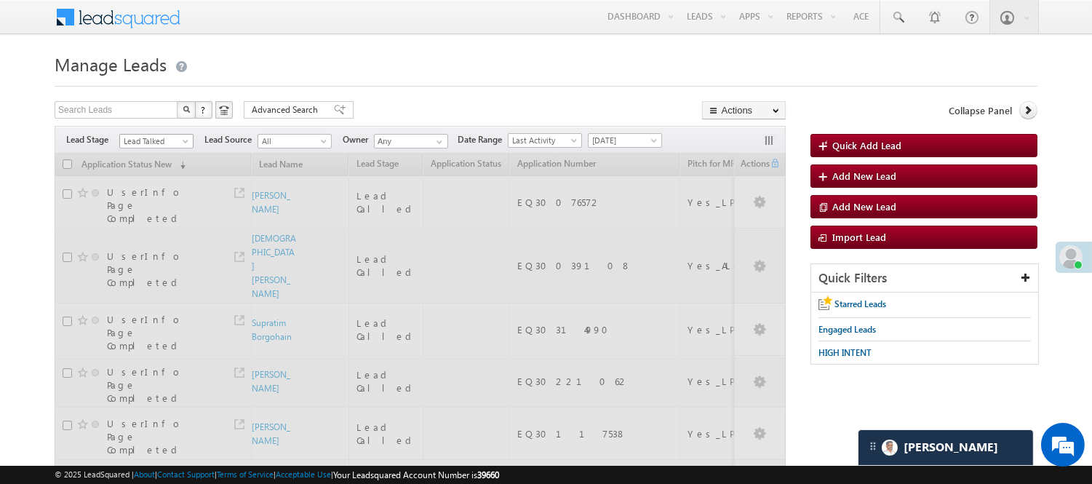
click at [163, 138] on span "Lead Talked" at bounding box center [154, 141] width 69 height 13
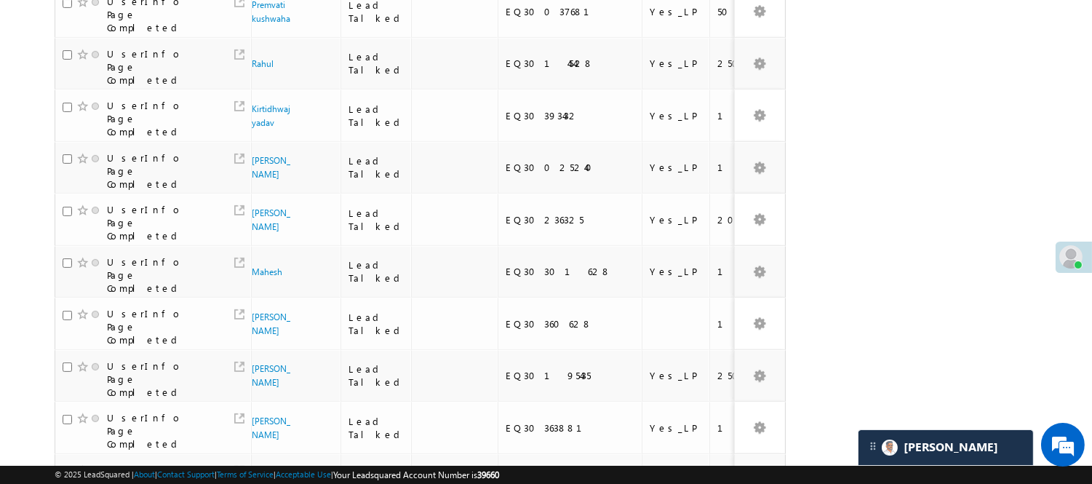
scroll to position [949, 0]
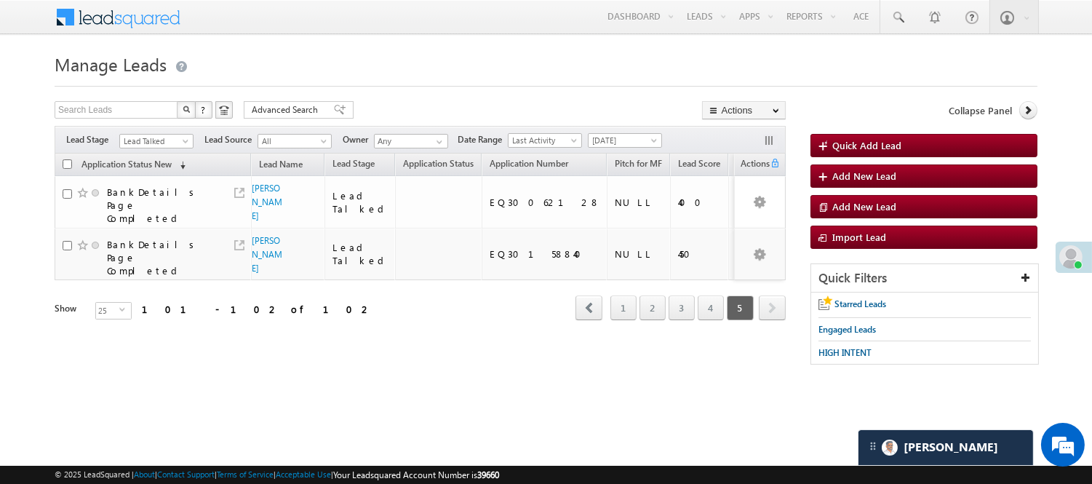
scroll to position [0, 0]
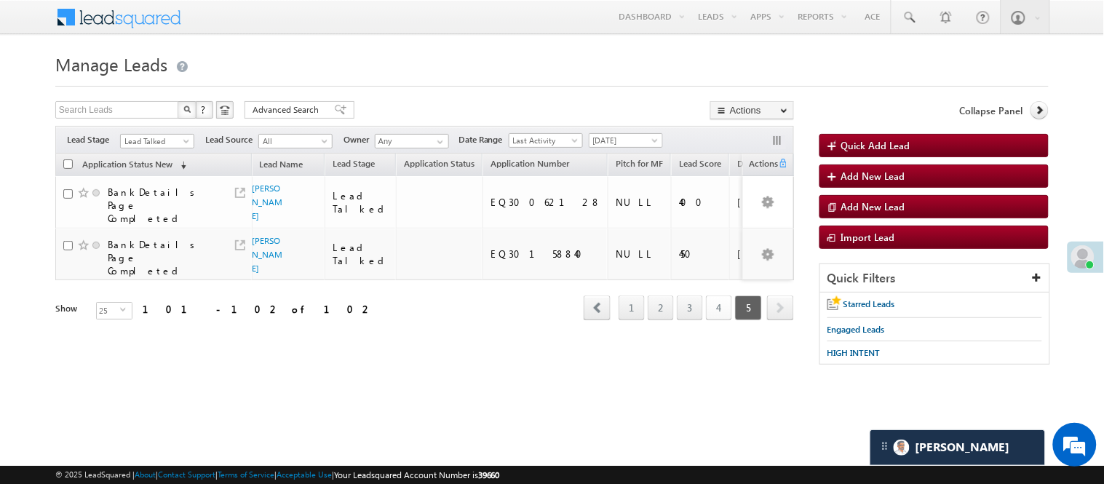
click at [714, 320] on link "4" at bounding box center [719, 307] width 26 height 25
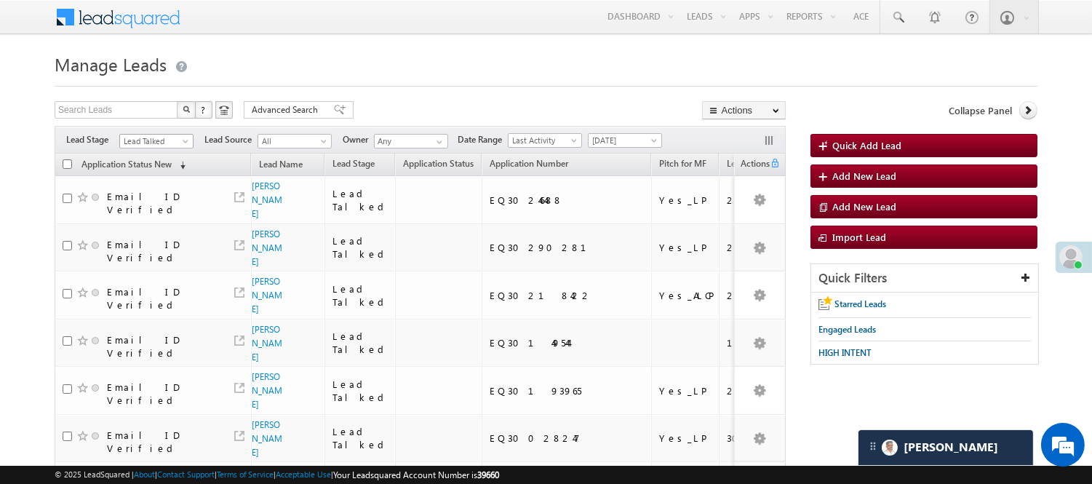
click at [151, 136] on span "Lead Talked" at bounding box center [154, 141] width 69 height 13
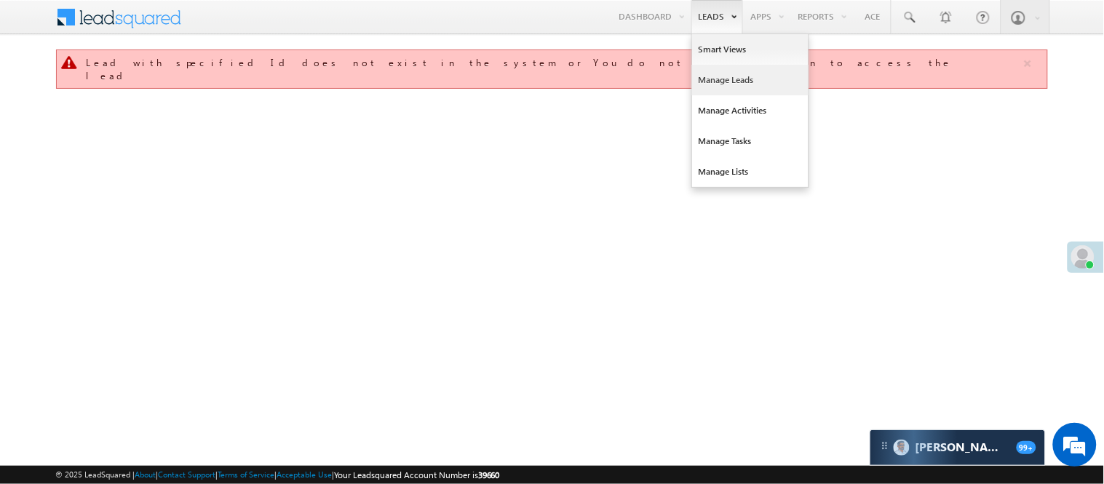
click at [721, 82] on link "Manage Leads" at bounding box center [750, 80] width 116 height 31
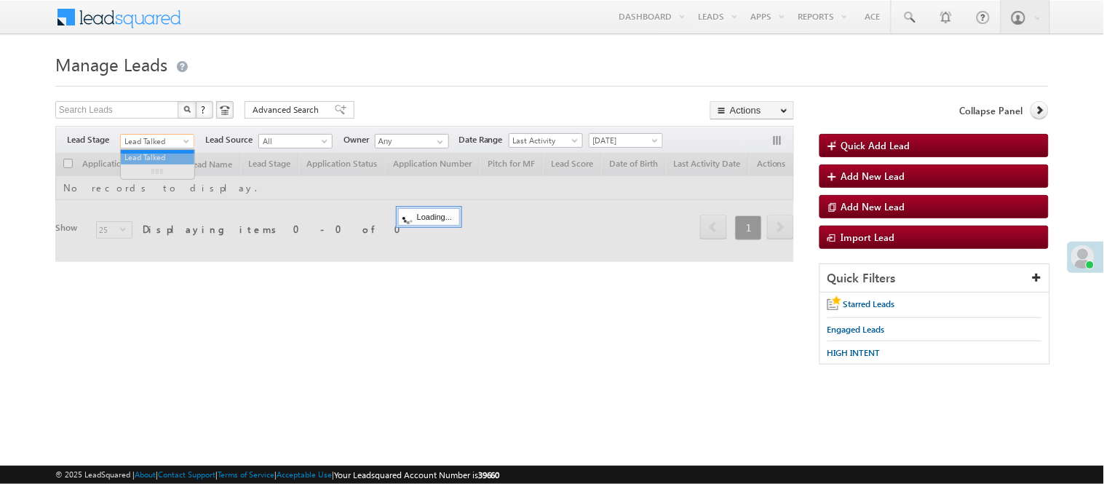
click at [164, 140] on span "Lead Talked" at bounding box center [155, 141] width 69 height 13
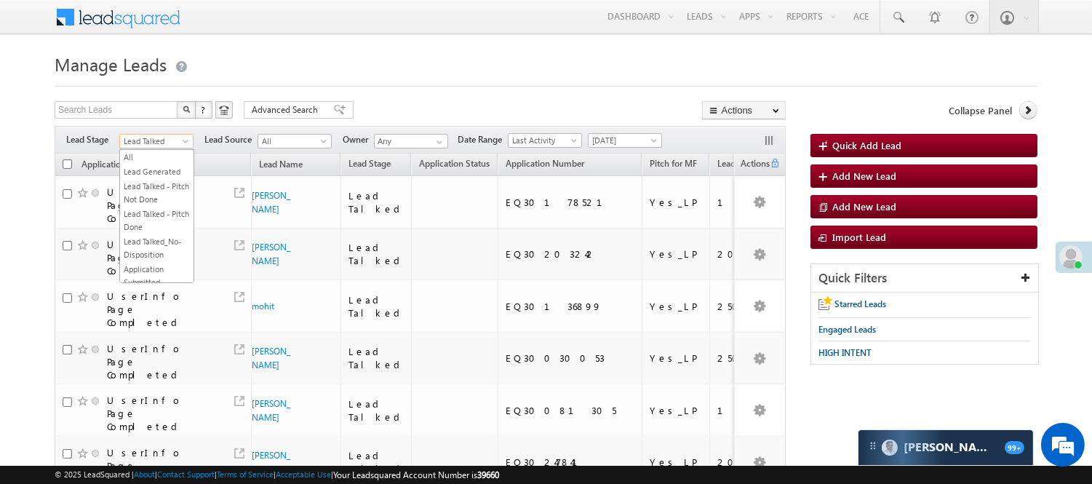
scroll to position [193, 0]
click at [144, 167] on link "Lead Called" at bounding box center [157, 160] width 74 height 13
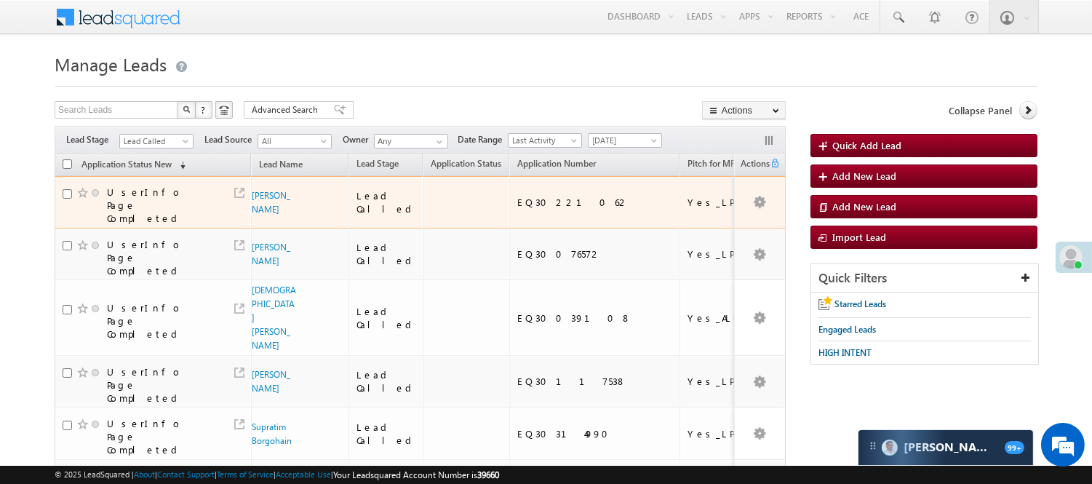
scroll to position [0, 0]
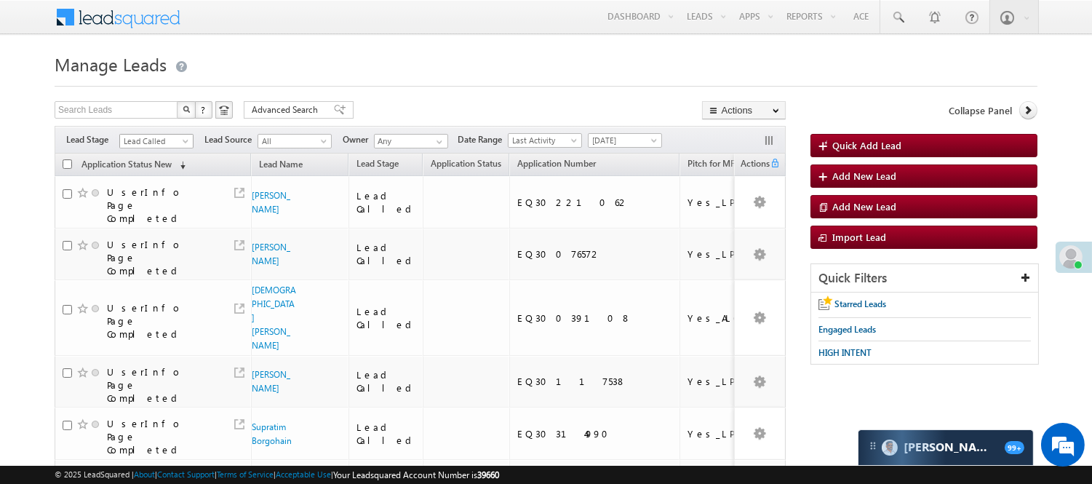
click at [147, 140] on span "Lead Called" at bounding box center [154, 141] width 69 height 13
click at [146, 170] on link "Lead Generated" at bounding box center [157, 171] width 74 height 13
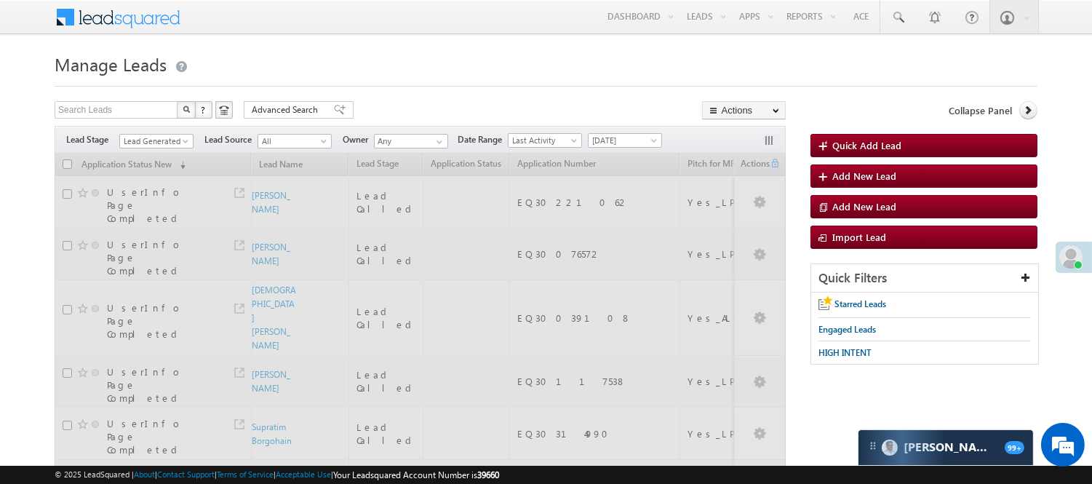
click at [362, 82] on div at bounding box center [546, 81] width 983 height 9
click at [142, 139] on span "Lead Generated" at bounding box center [154, 141] width 69 height 13
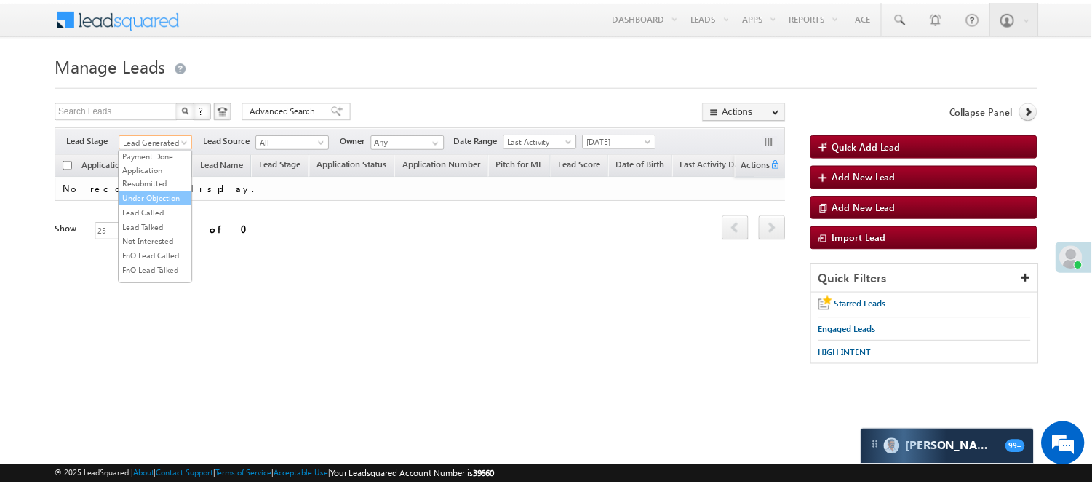
scroll to position [162, 0]
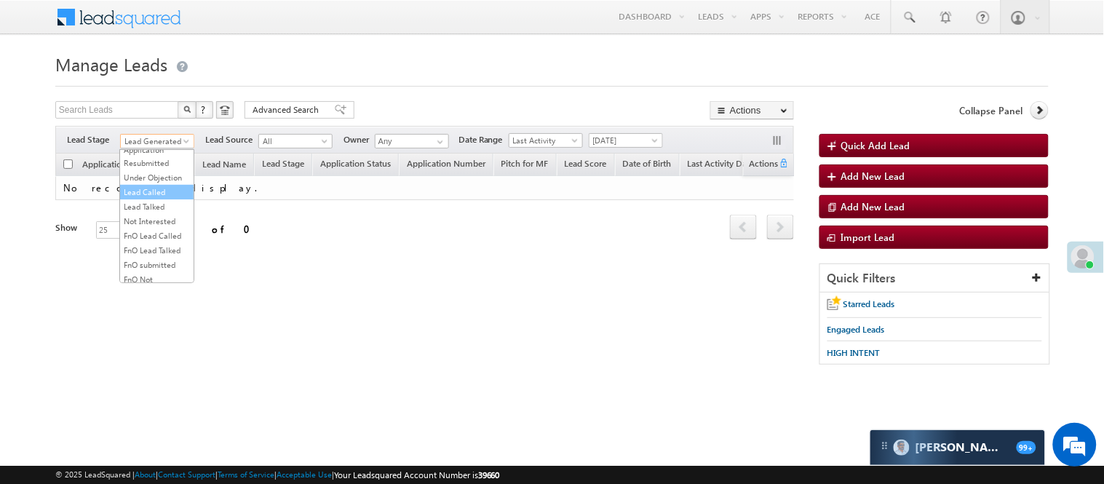
click at [146, 199] on link "Lead Called" at bounding box center [157, 192] width 74 height 13
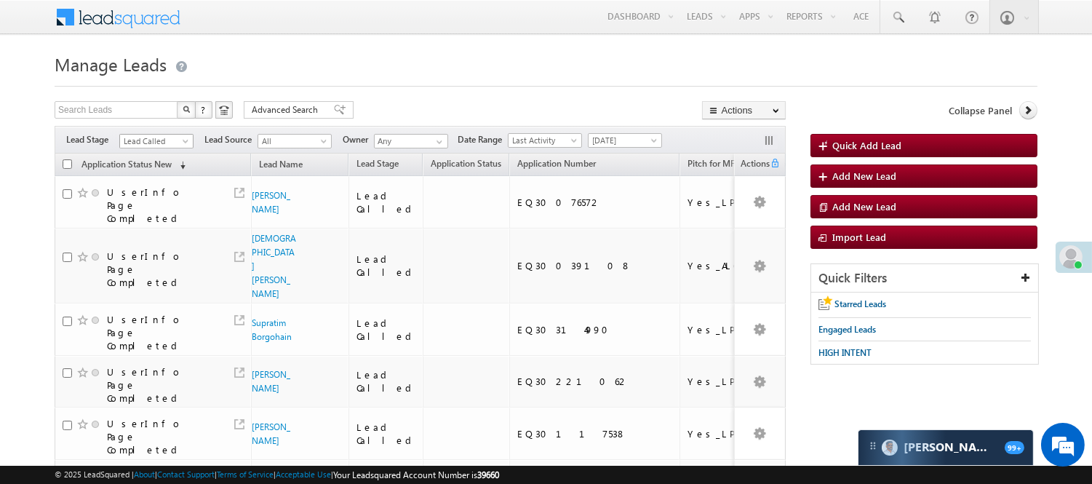
click at [161, 144] on span "Lead Called" at bounding box center [154, 141] width 69 height 13
click at [164, 213] on link "Lead Talked" at bounding box center [157, 206] width 74 height 13
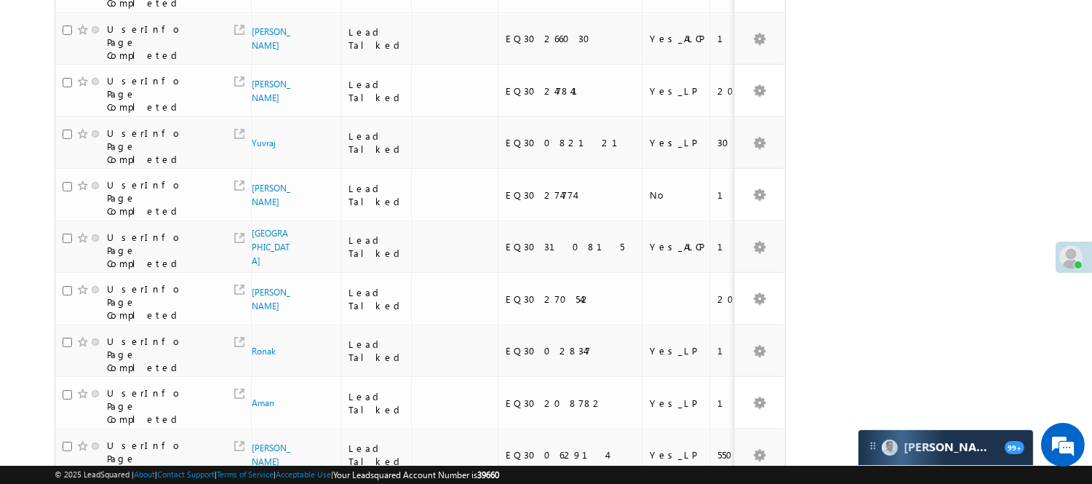
scroll to position [0, 0]
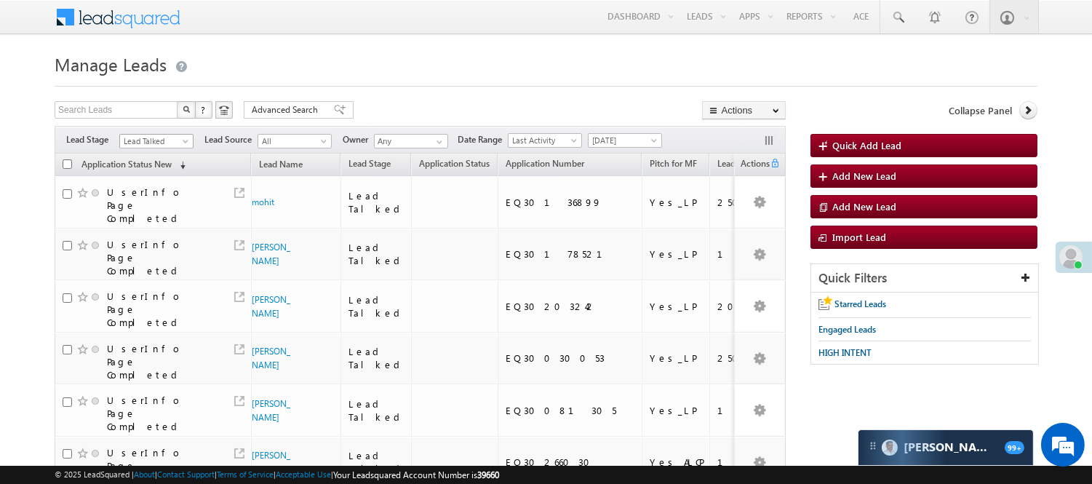
click at [165, 141] on span "Lead Talked" at bounding box center [154, 141] width 69 height 13
click at [156, 172] on link "Lead Generated" at bounding box center [157, 171] width 74 height 13
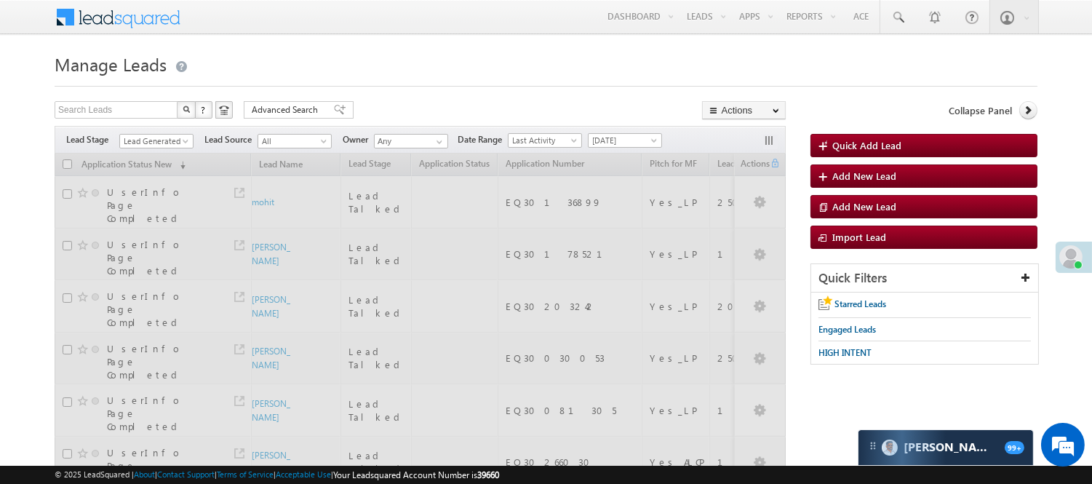
click at [426, 68] on h1 "Manage Leads" at bounding box center [546, 63] width 983 height 28
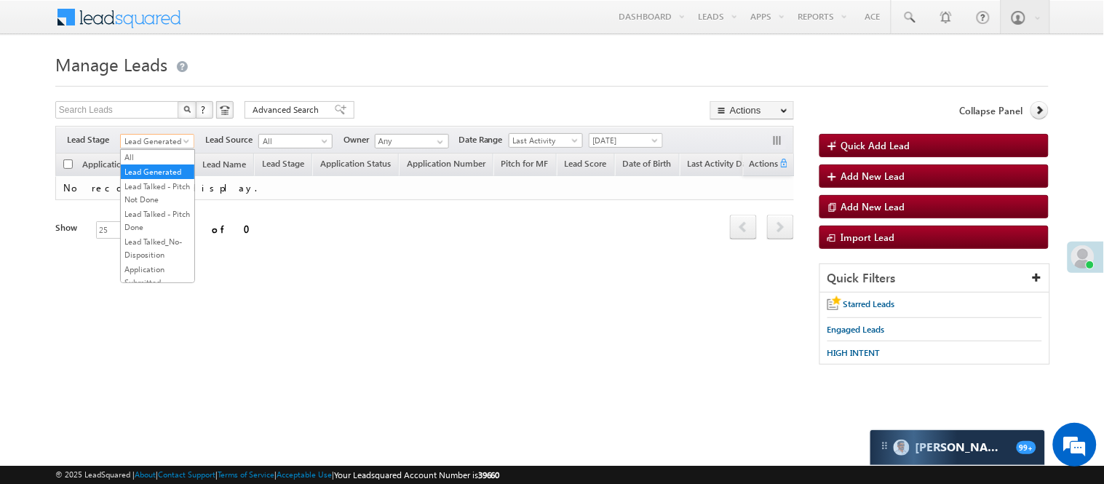
click at [154, 139] on span "Lead Generated" at bounding box center [155, 141] width 69 height 13
click at [151, 178] on link "Lead Generated" at bounding box center [158, 171] width 74 height 13
click at [162, 139] on span "Lead Generated" at bounding box center [155, 141] width 69 height 13
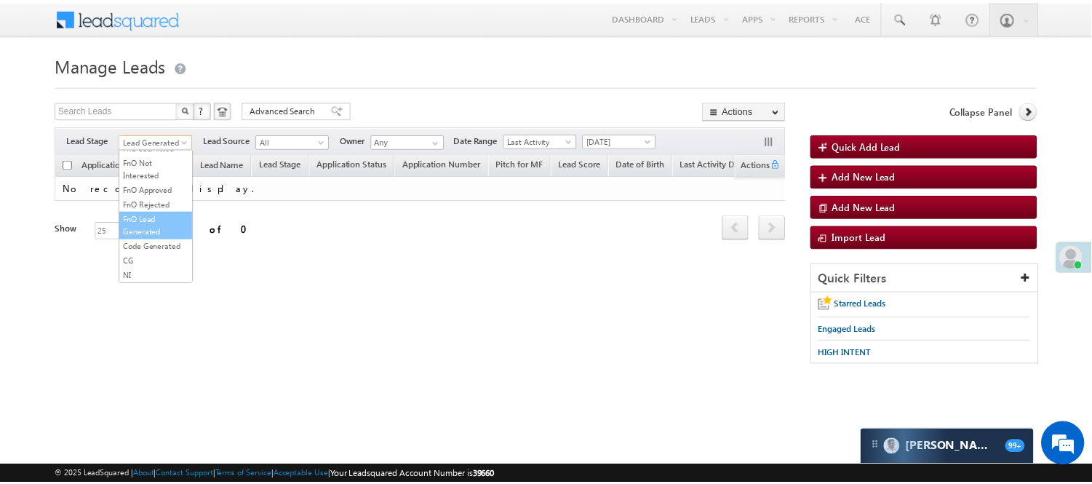
scroll to position [323, 0]
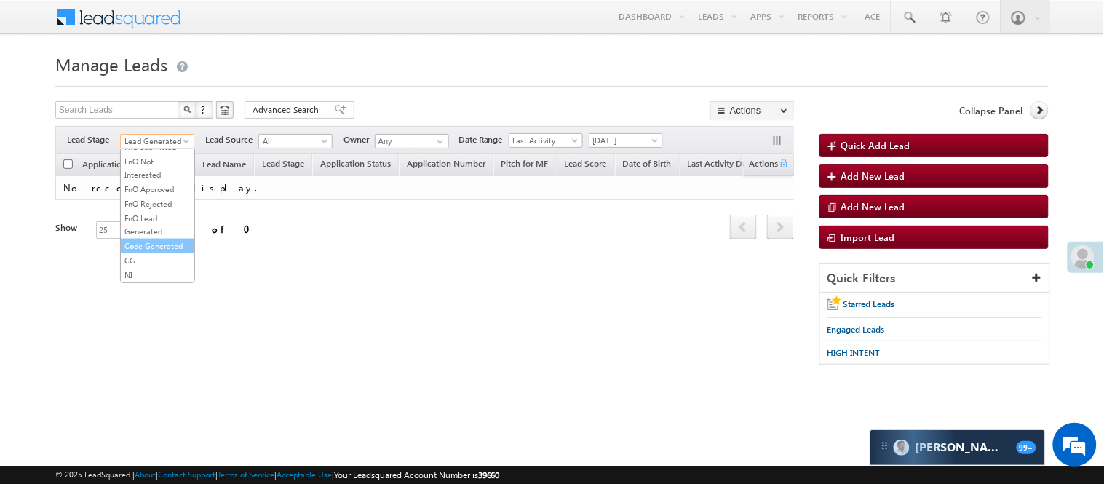
click at [161, 253] on link "Code Generated" at bounding box center [158, 245] width 74 height 13
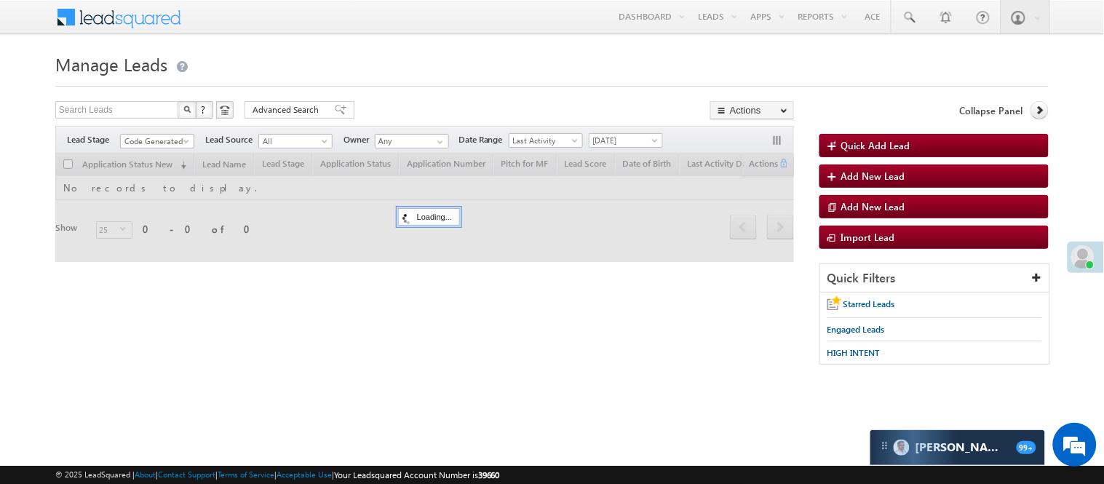
click at [445, 52] on h1 "Manage Leads" at bounding box center [551, 63] width 993 height 28
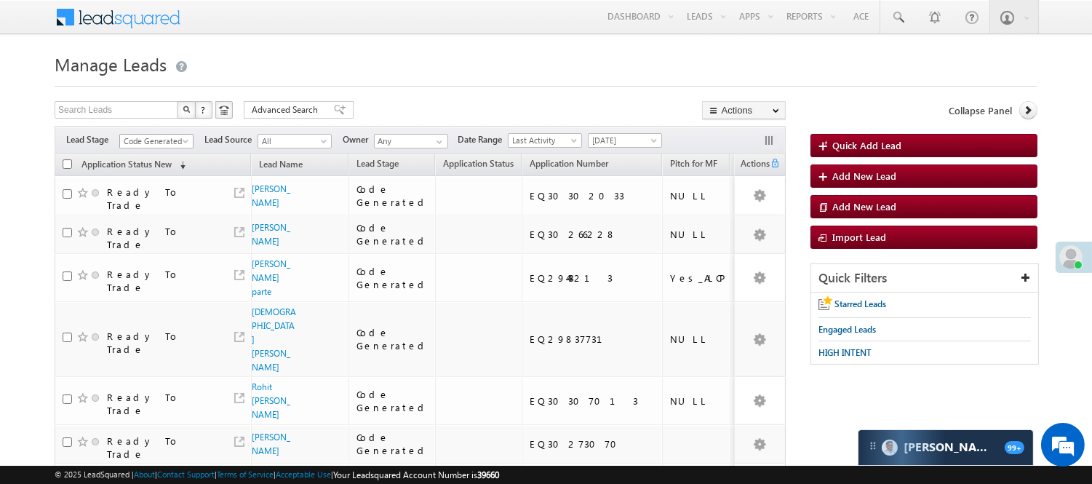
click at [154, 148] on span "Code Generated" at bounding box center [154, 141] width 69 height 13
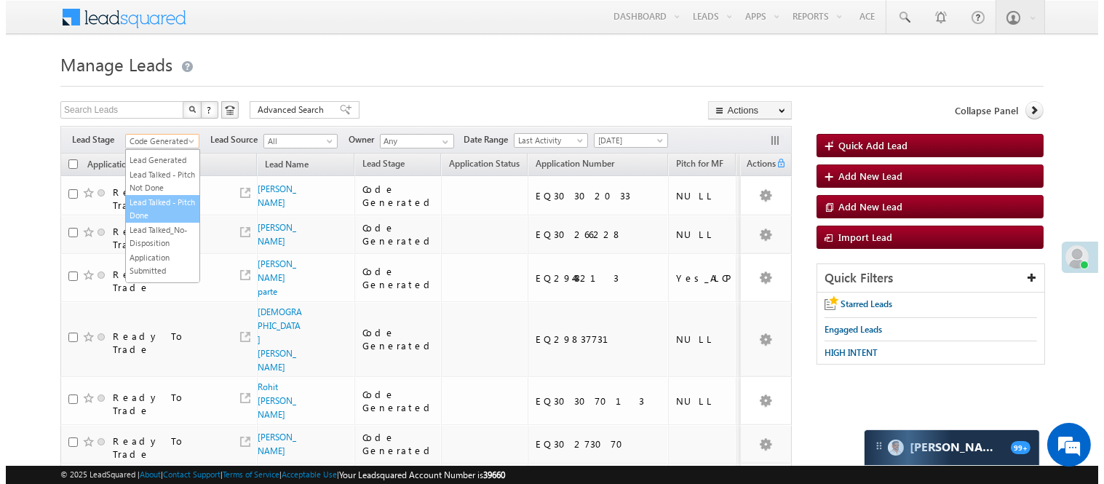
scroll to position [0, 0]
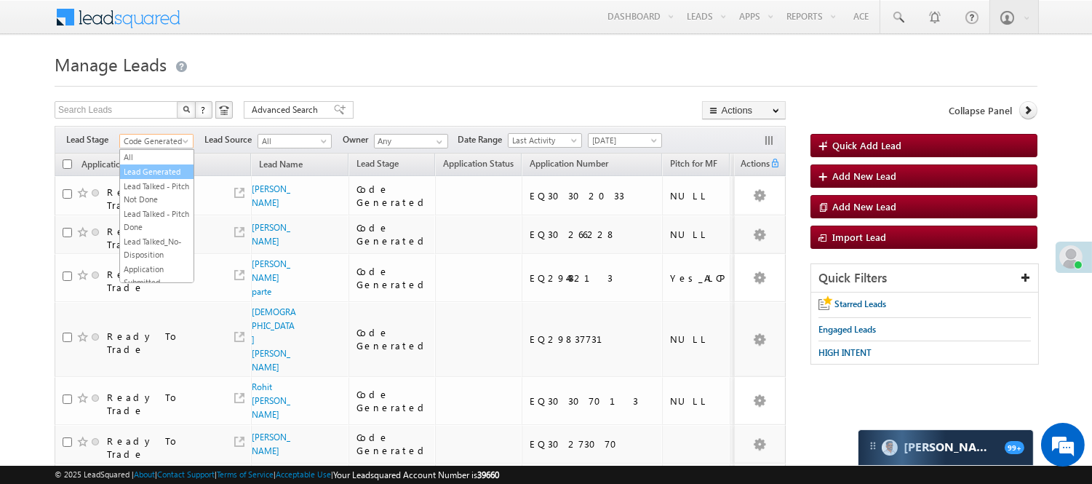
click at [151, 172] on link "Lead Generated" at bounding box center [157, 171] width 74 height 13
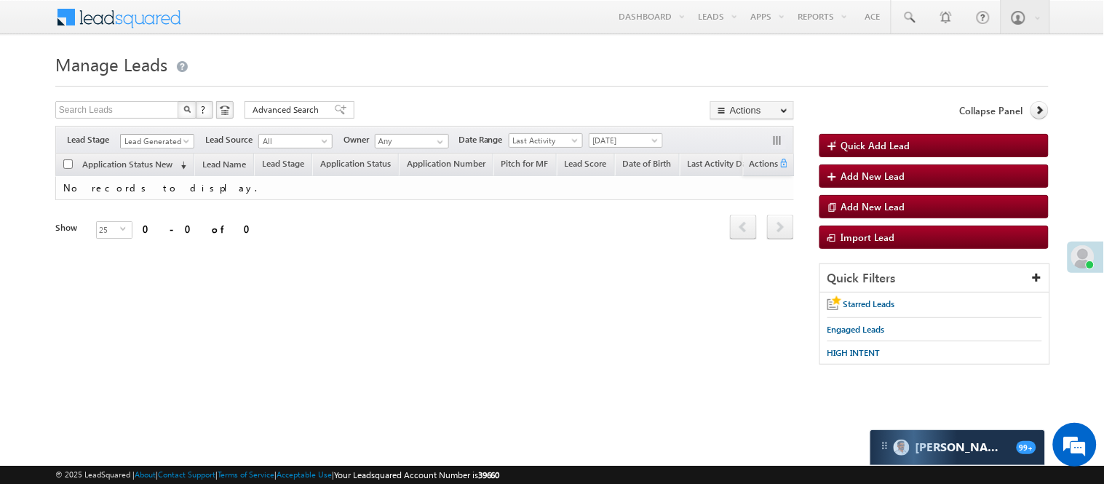
click at [148, 143] on span "Lead Generated" at bounding box center [155, 141] width 69 height 13
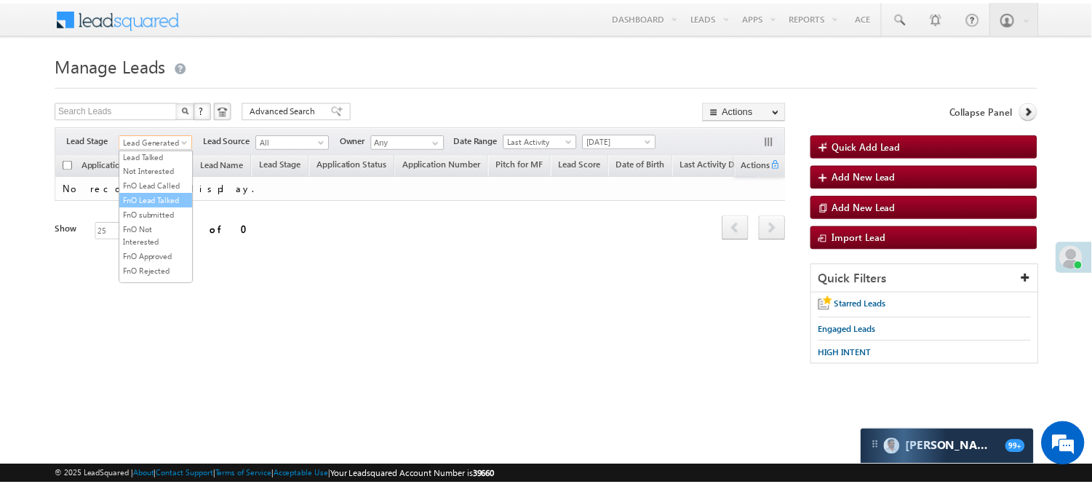
scroll to position [199, 0]
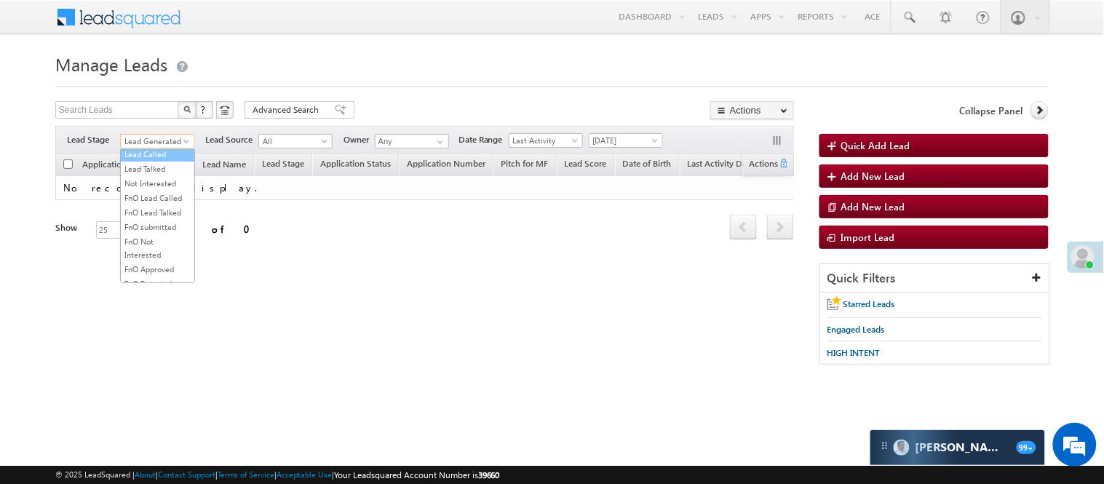
click at [151, 161] on link "Lead Called" at bounding box center [158, 154] width 74 height 13
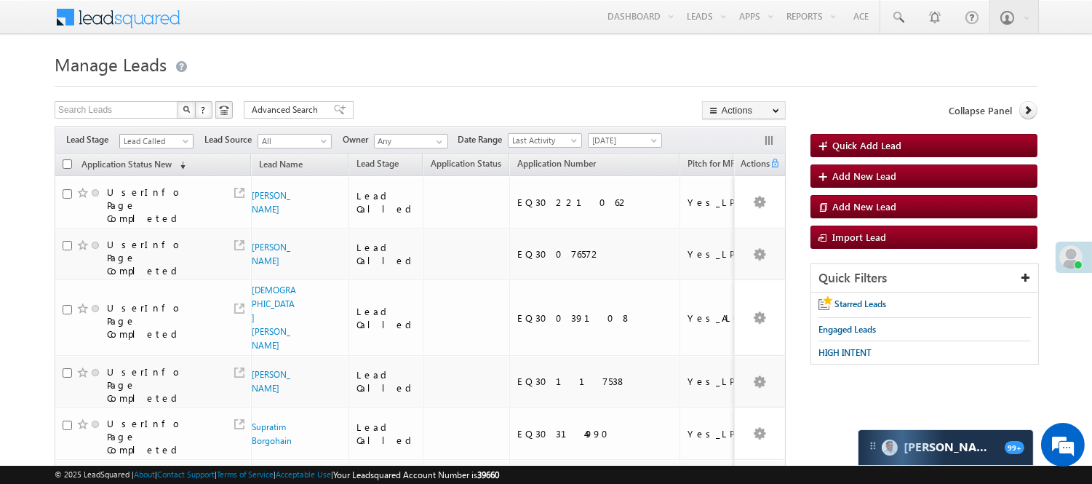
click at [162, 138] on span "Lead Called" at bounding box center [154, 141] width 69 height 13
click at [151, 175] on link "Lead Talked" at bounding box center [157, 168] width 74 height 13
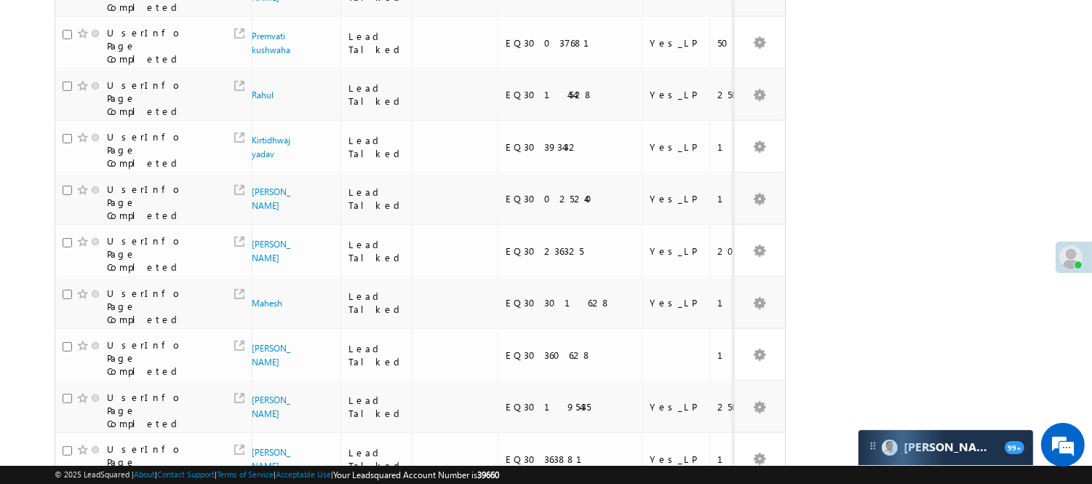
scroll to position [949, 0]
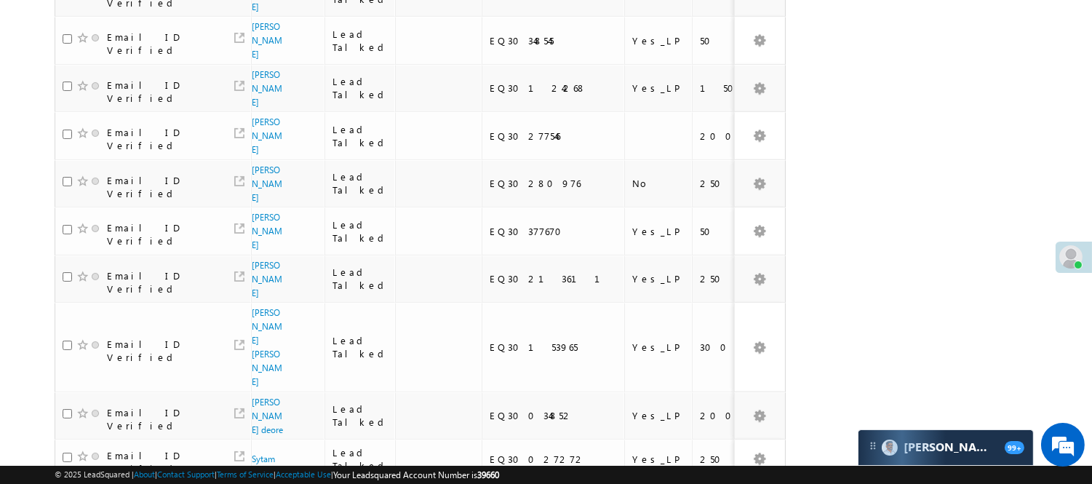
scroll to position [91, 0]
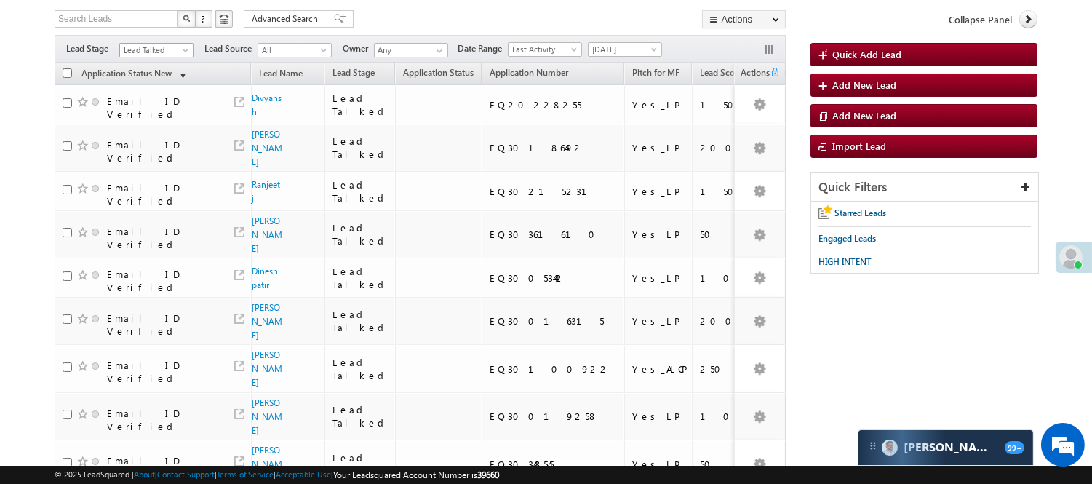
click at [154, 47] on span "Lead Talked" at bounding box center [154, 50] width 69 height 13
click at [164, 70] on link "Lead Called" at bounding box center [157, 63] width 74 height 13
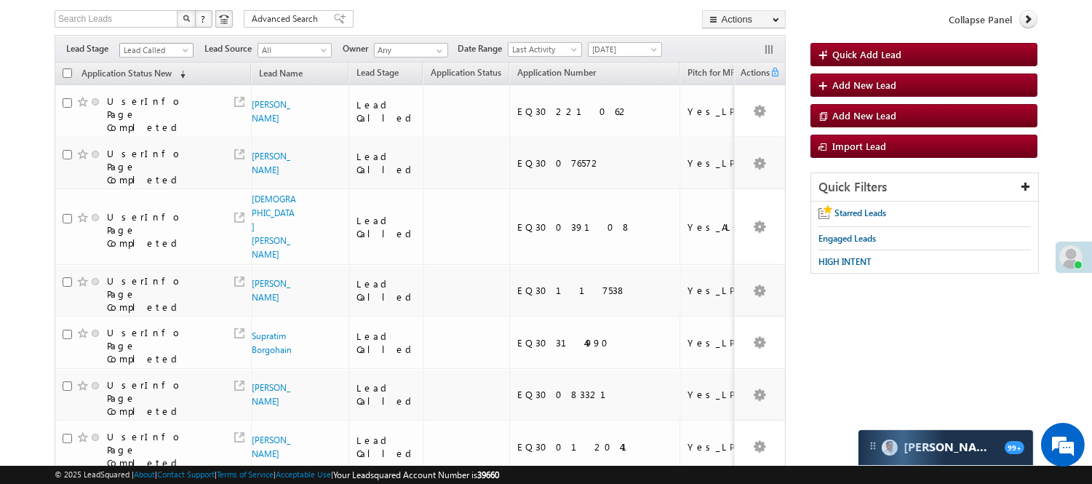
click at [160, 51] on span "Lead Called" at bounding box center [154, 50] width 69 height 13
click at [169, 84] on link "Lead Talked" at bounding box center [157, 77] width 74 height 13
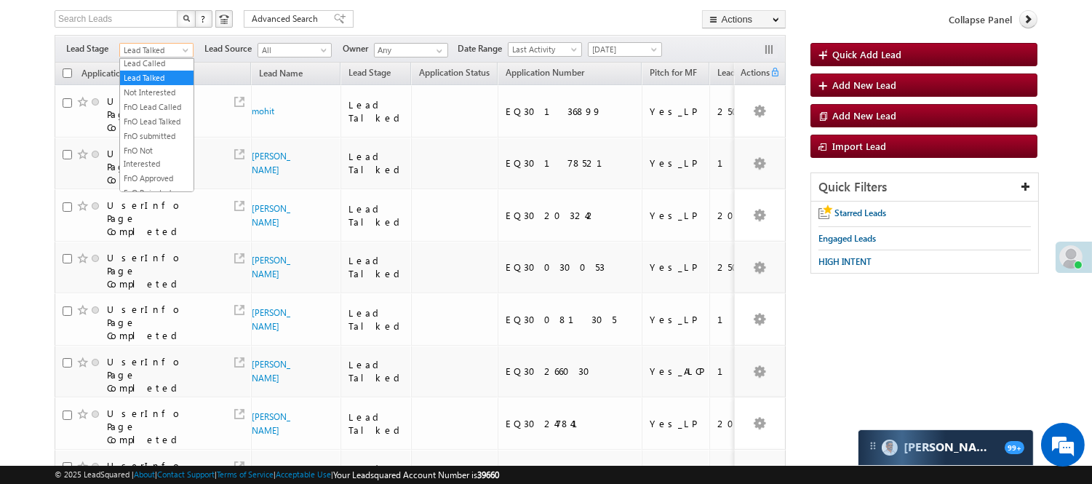
click at [164, 47] on span "Lead Talked" at bounding box center [154, 50] width 69 height 13
click at [154, 70] on link "Lead Called" at bounding box center [157, 63] width 74 height 13
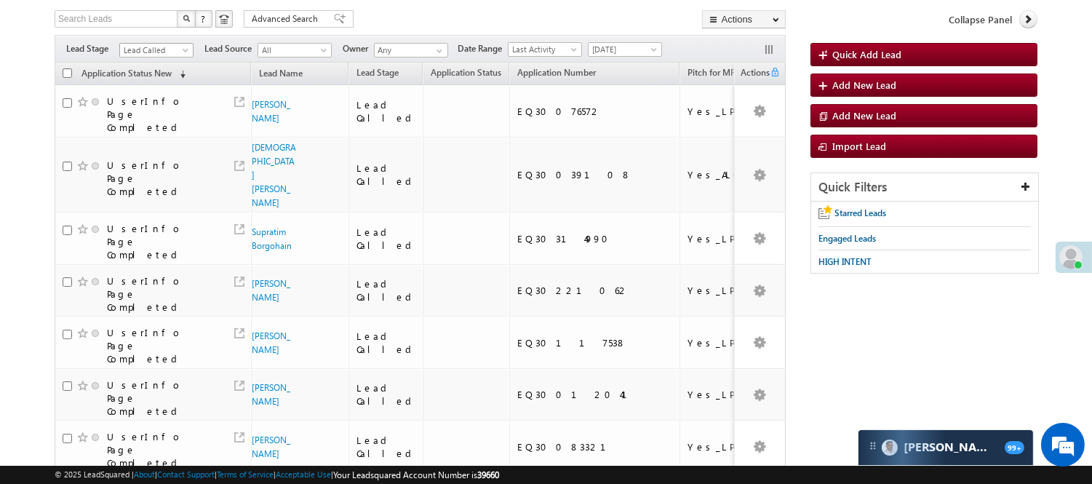
click at [141, 44] on span "Lead Called" at bounding box center [154, 50] width 69 height 13
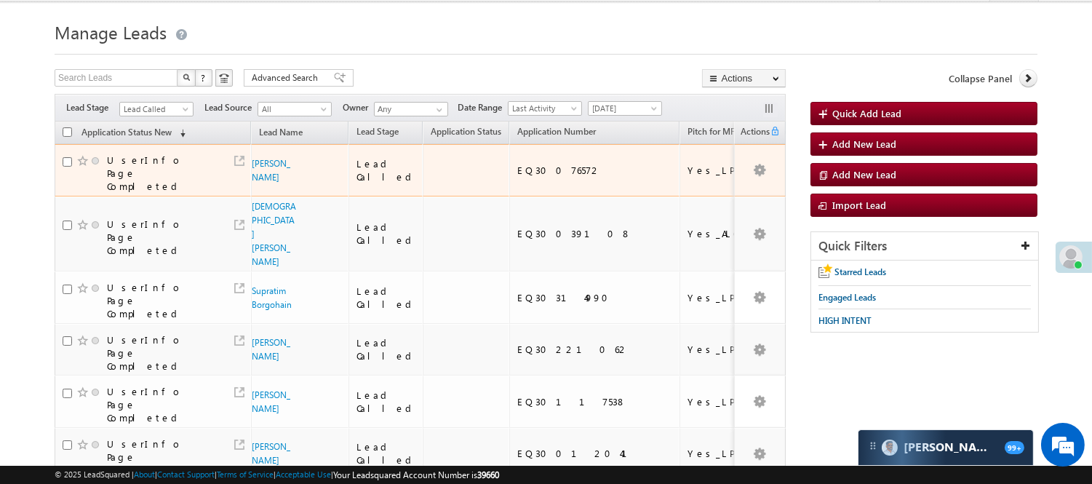
scroll to position [92, 0]
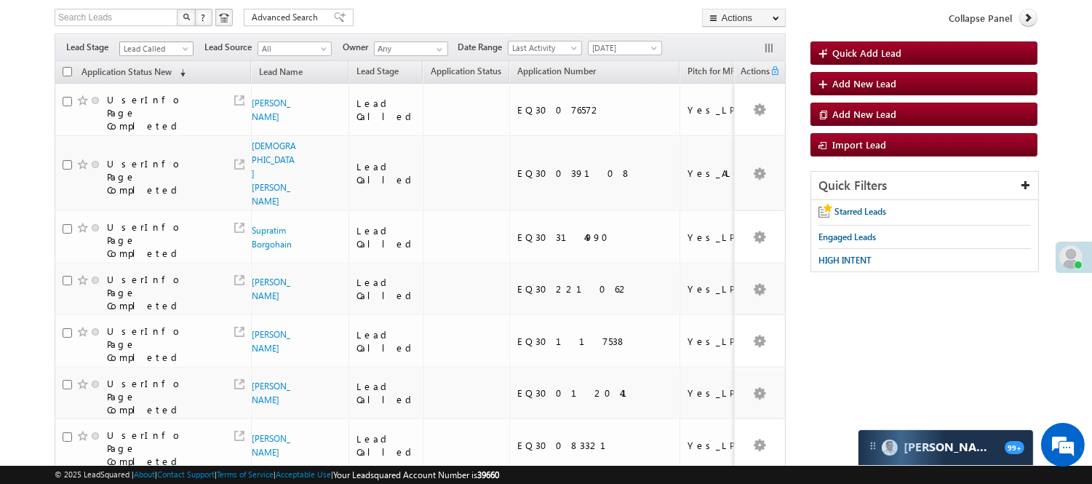
click at [162, 49] on span "Lead Called" at bounding box center [154, 48] width 69 height 13
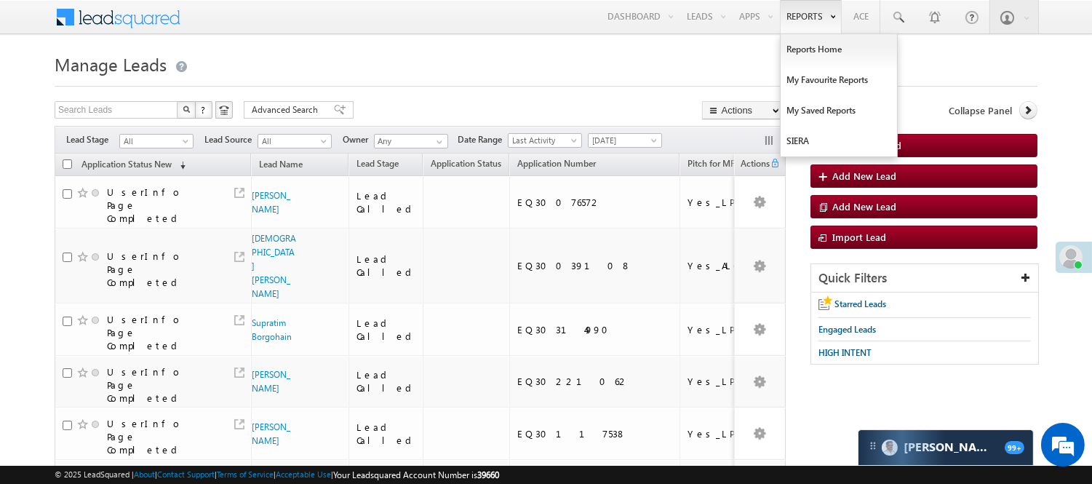
scroll to position [0, 0]
click at [811, 53] on link "Reports Home" at bounding box center [839, 49] width 116 height 31
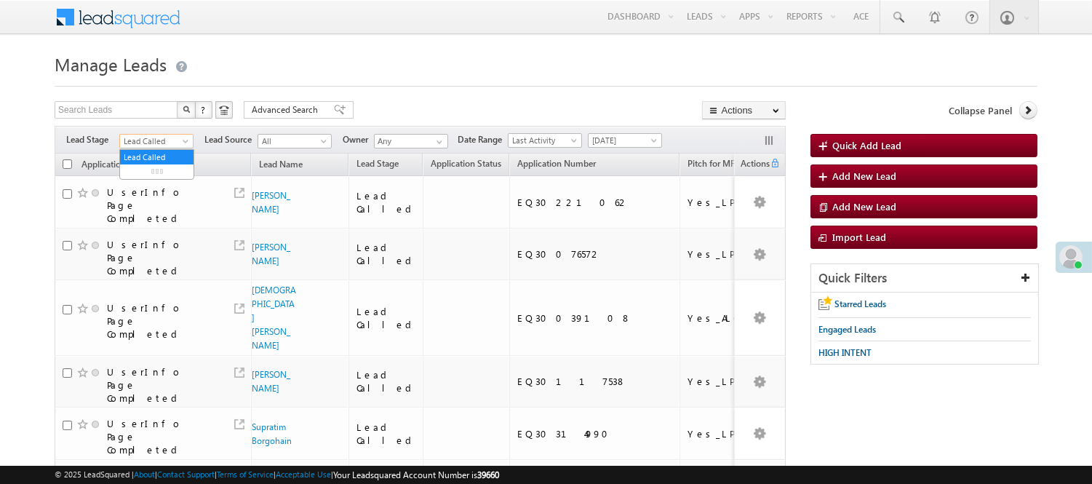
click at [132, 136] on span "Lead Called" at bounding box center [154, 141] width 69 height 13
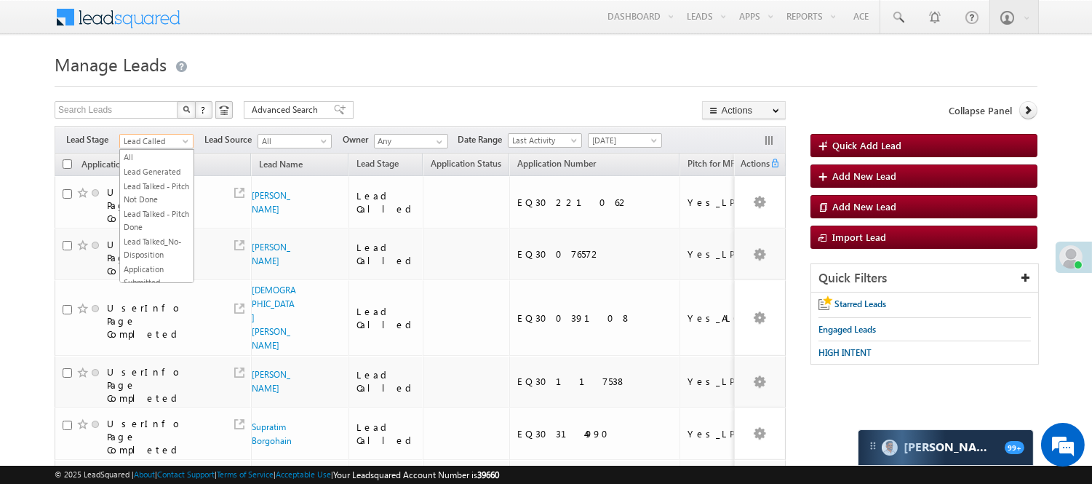
scroll to position [361, 0]
click at [151, 243] on link "Code Generated" at bounding box center [157, 245] width 74 height 13
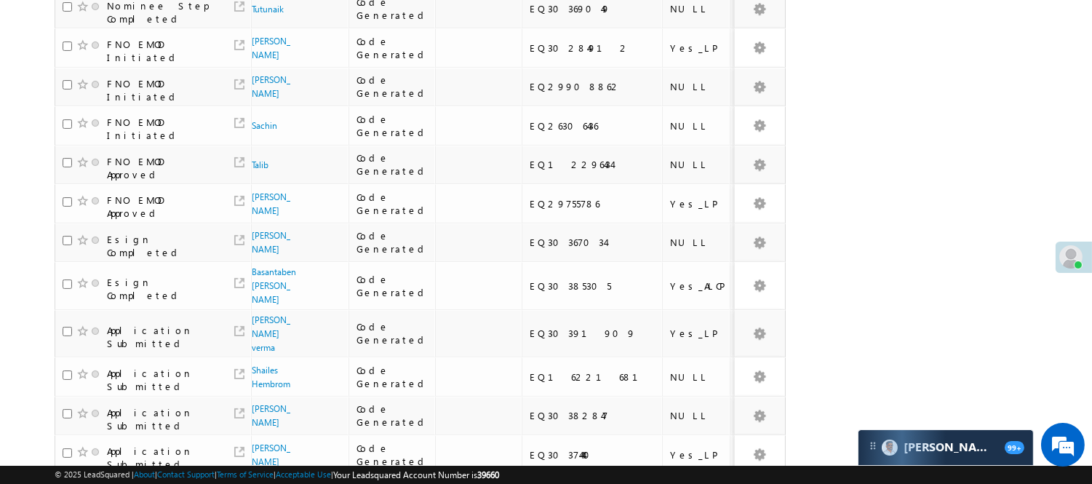
scroll to position [90, 0]
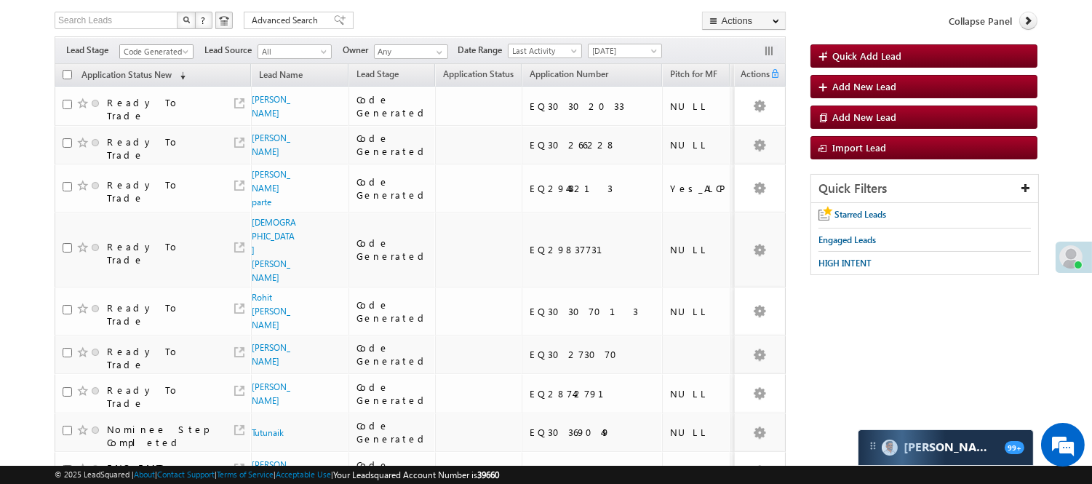
click at [171, 49] on span "Code Generated" at bounding box center [154, 51] width 69 height 13
click at [144, 89] on link "Lead Generated" at bounding box center [157, 82] width 74 height 13
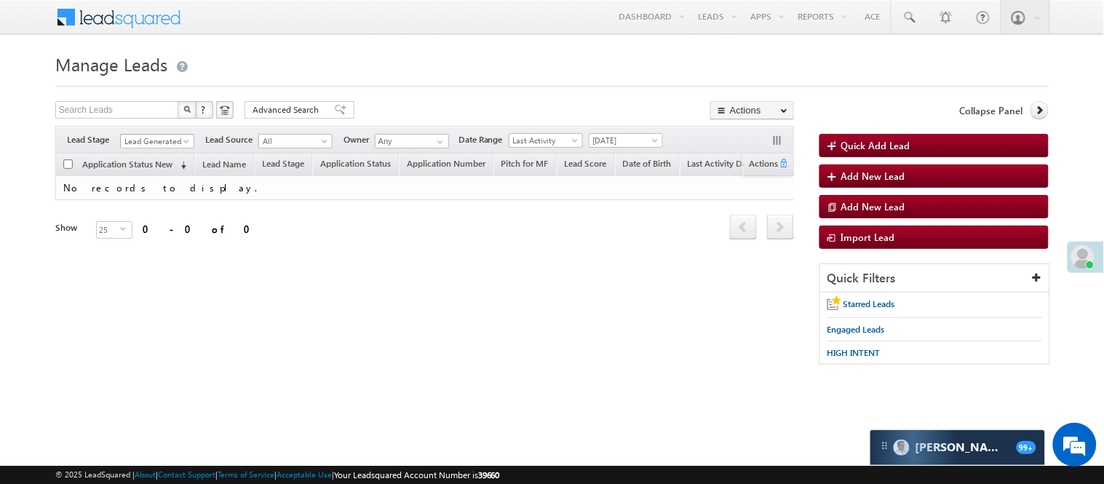
click at [167, 147] on span "Lead Generated" at bounding box center [155, 141] width 69 height 13
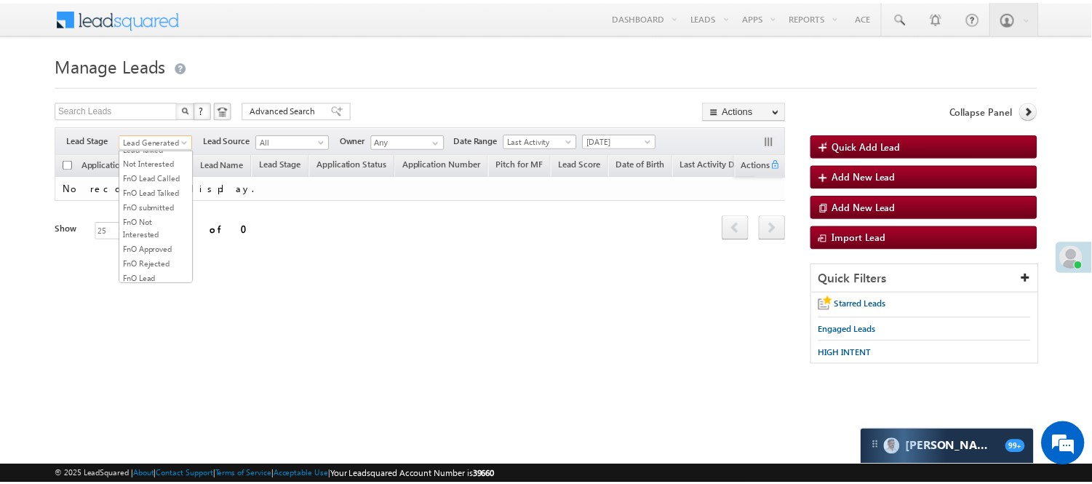
scroll to position [119, 0]
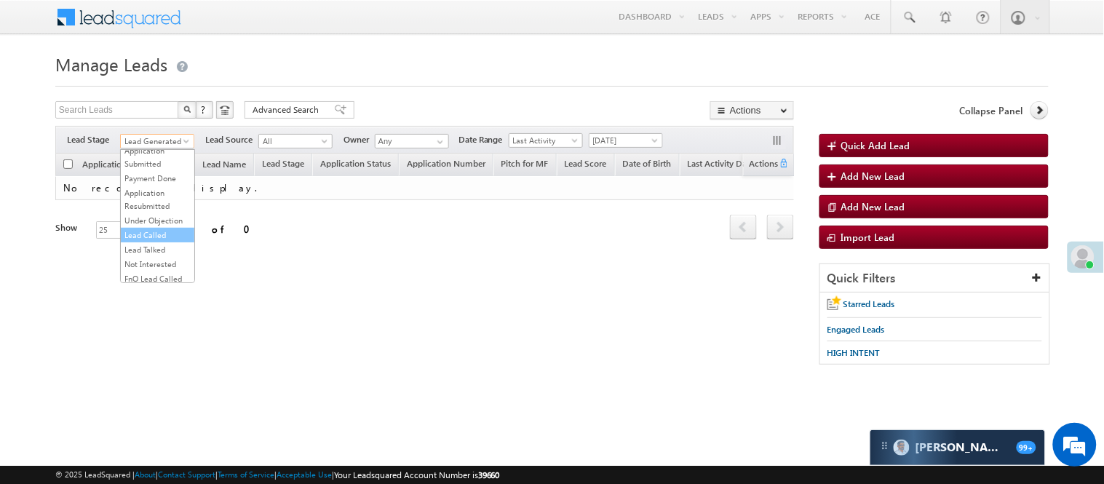
click at [161, 242] on link "Lead Called" at bounding box center [158, 235] width 74 height 13
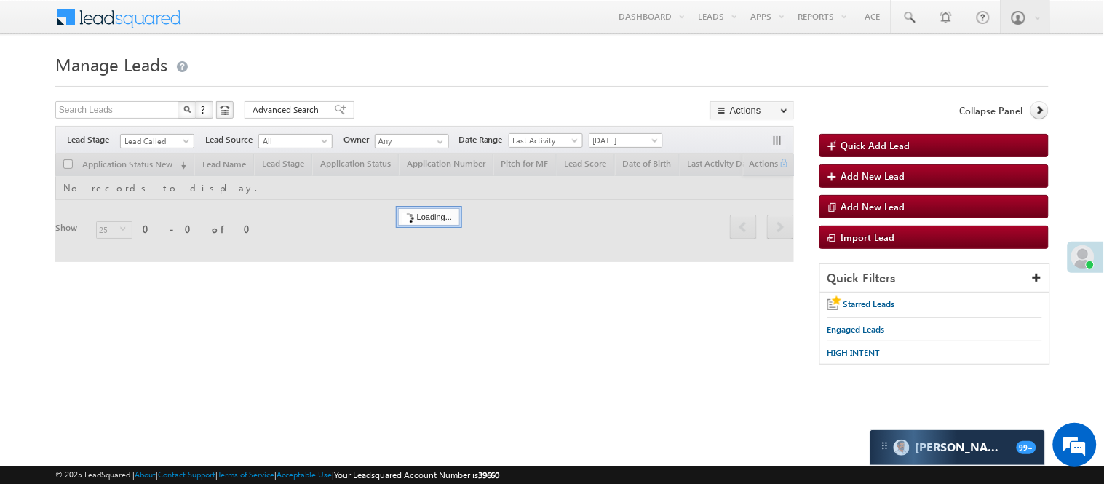
click at [484, 46] on body "Menu [PERSON_NAME] [PERSON_NAME] .Yada v@ang elbro king. com" at bounding box center [552, 206] width 1104 height 413
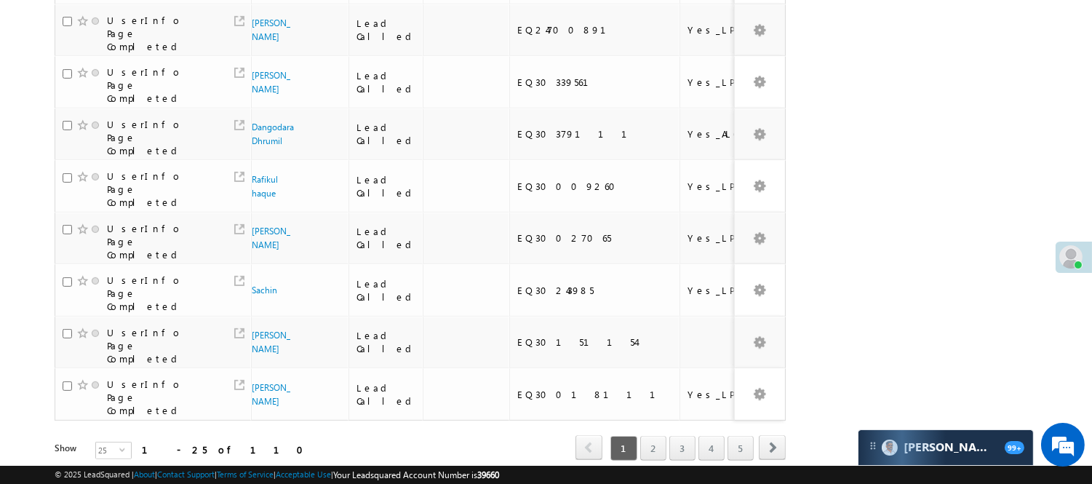
scroll to position [1106, 0]
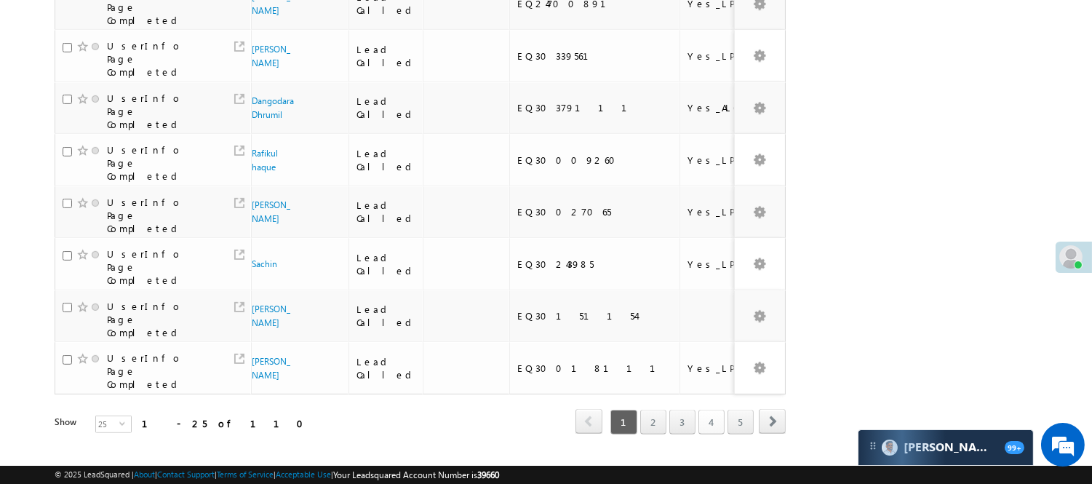
click at [707, 410] on link "4" at bounding box center [712, 422] width 26 height 25
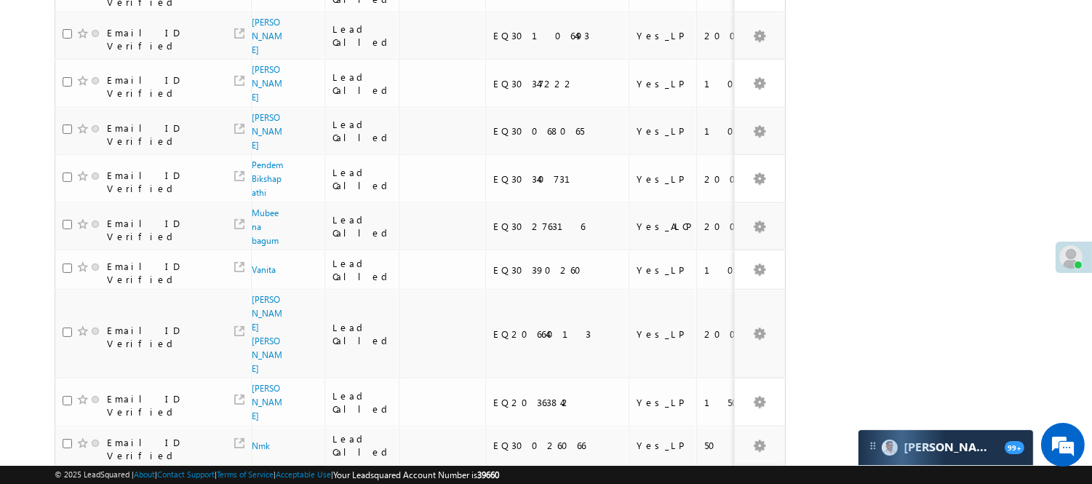
scroll to position [1005, 0]
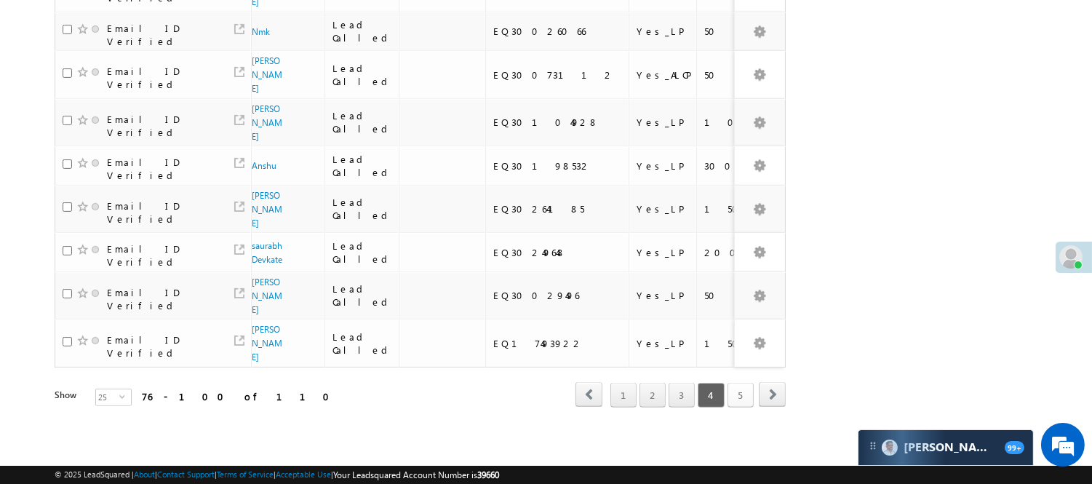
click at [732, 387] on link "5" at bounding box center [741, 395] width 26 height 25
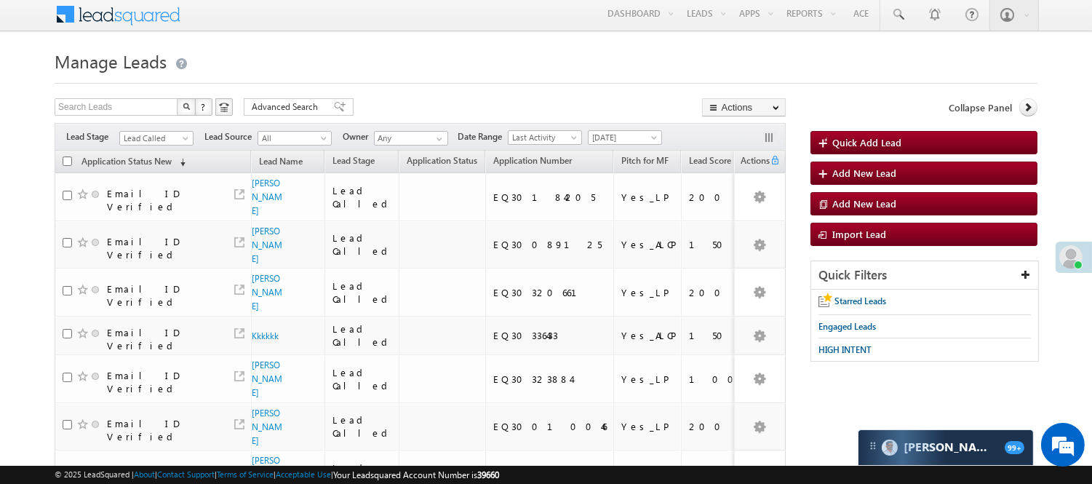
scroll to position [0, 0]
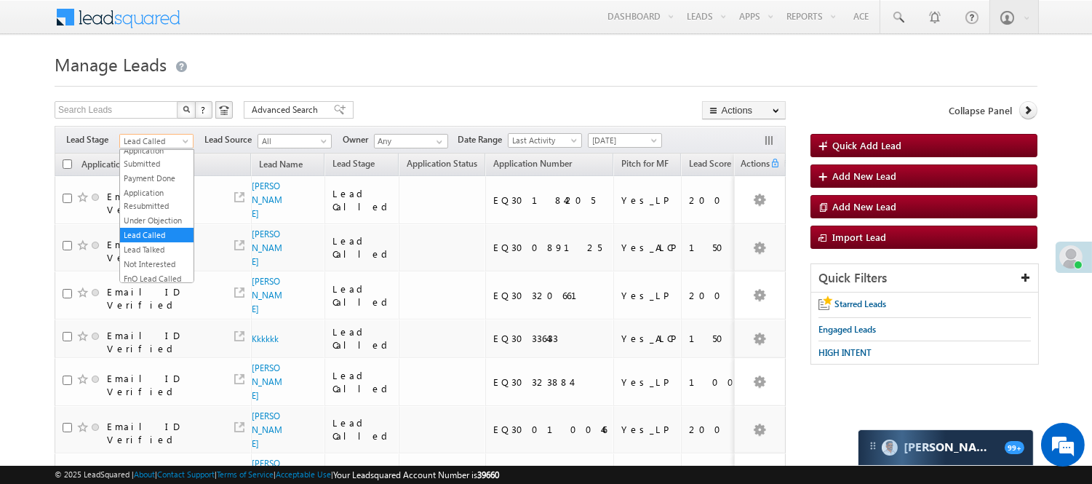
click at [149, 140] on span "Lead Called" at bounding box center [154, 141] width 69 height 13
click at [151, 175] on link "Lead Talked" at bounding box center [157, 168] width 74 height 13
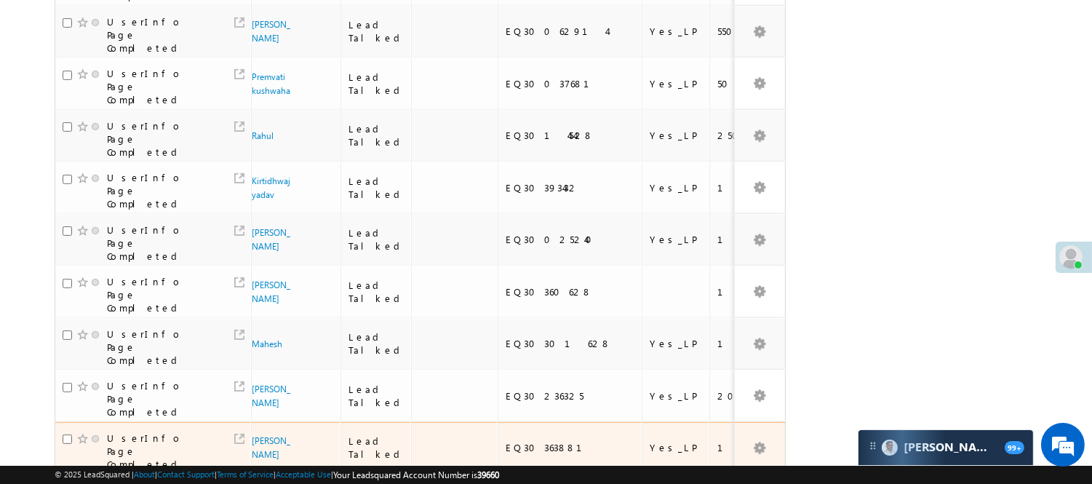
scroll to position [949, 0]
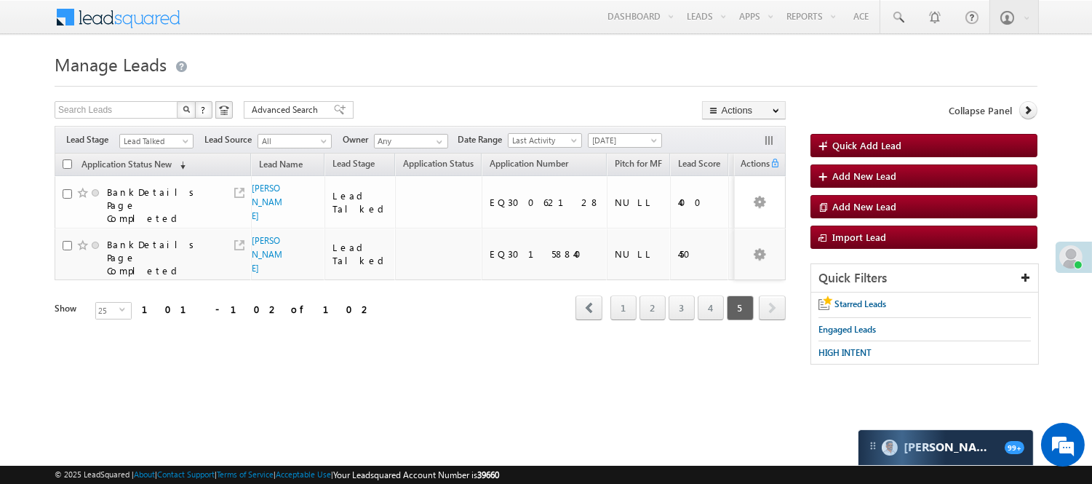
scroll to position [0, 0]
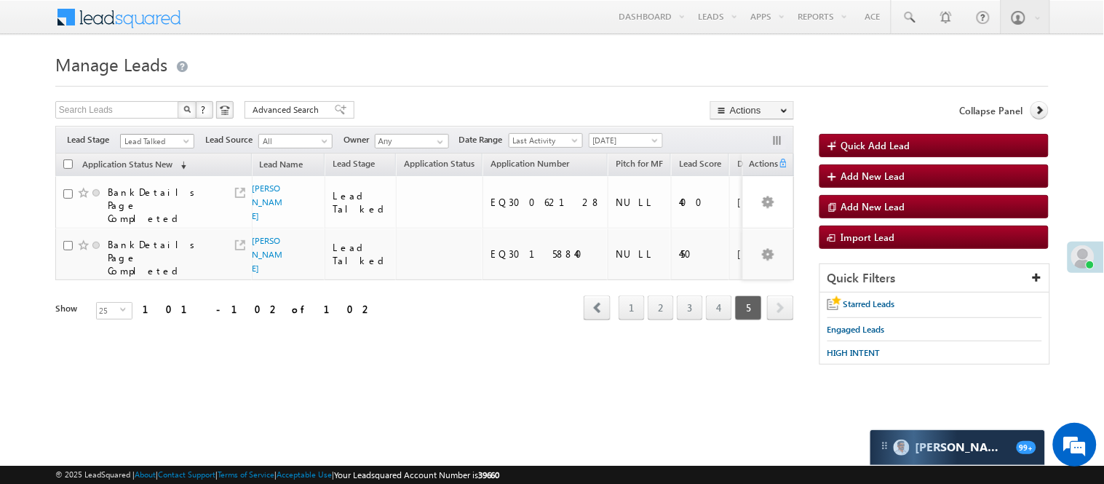
click at [142, 135] on span "Lead Talked" at bounding box center [155, 141] width 69 height 13
click at [143, 161] on link "Lead Called" at bounding box center [158, 154] width 74 height 13
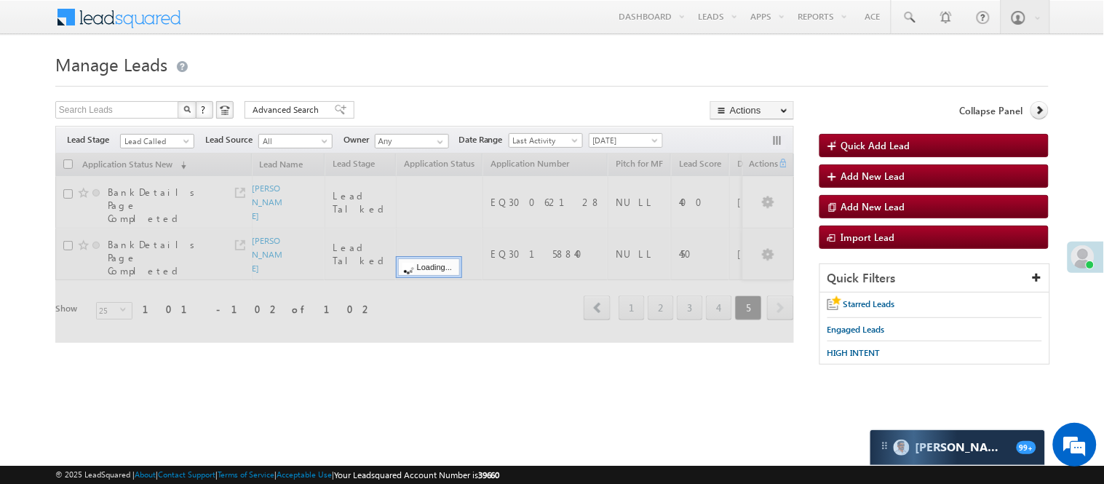
click at [348, 78] on div at bounding box center [551, 81] width 993 height 9
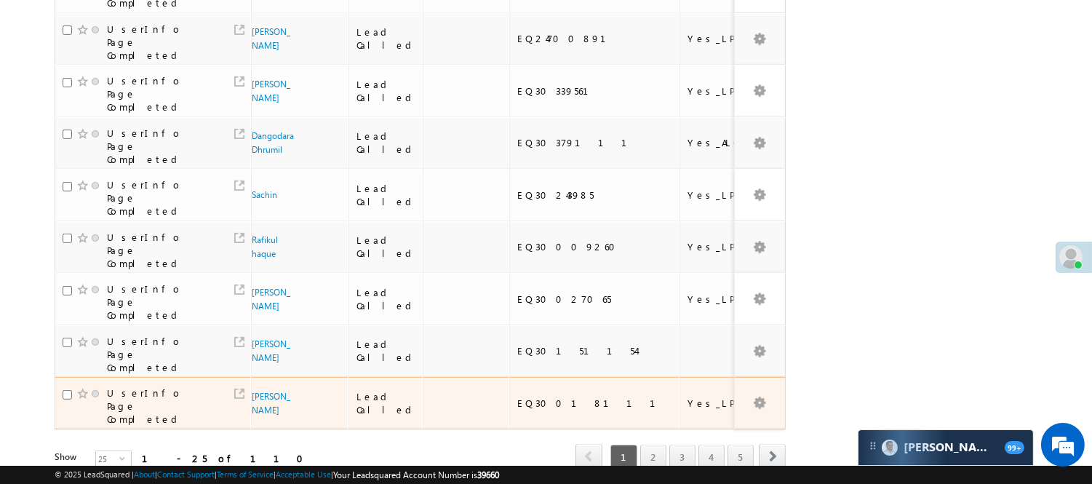
scroll to position [1106, 0]
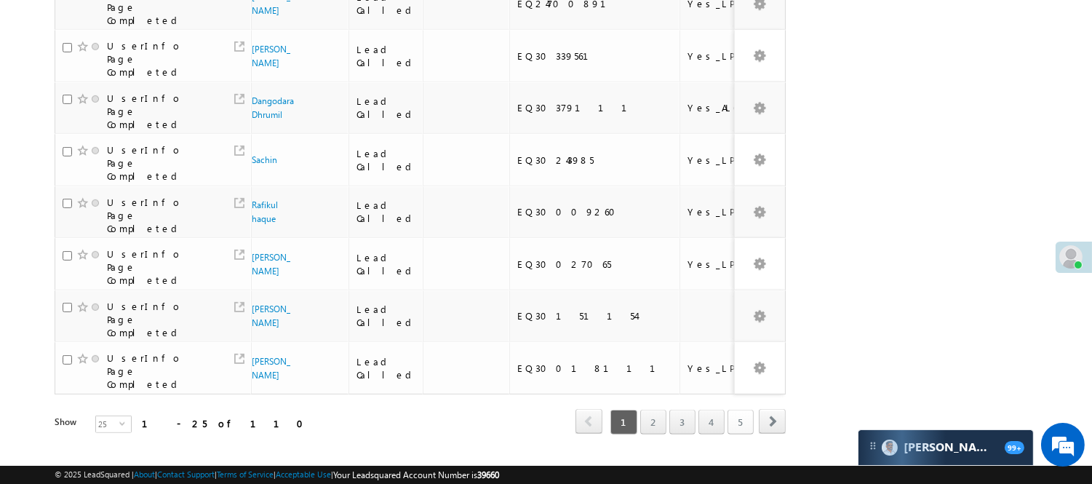
click at [734, 410] on link "5" at bounding box center [741, 422] width 26 height 25
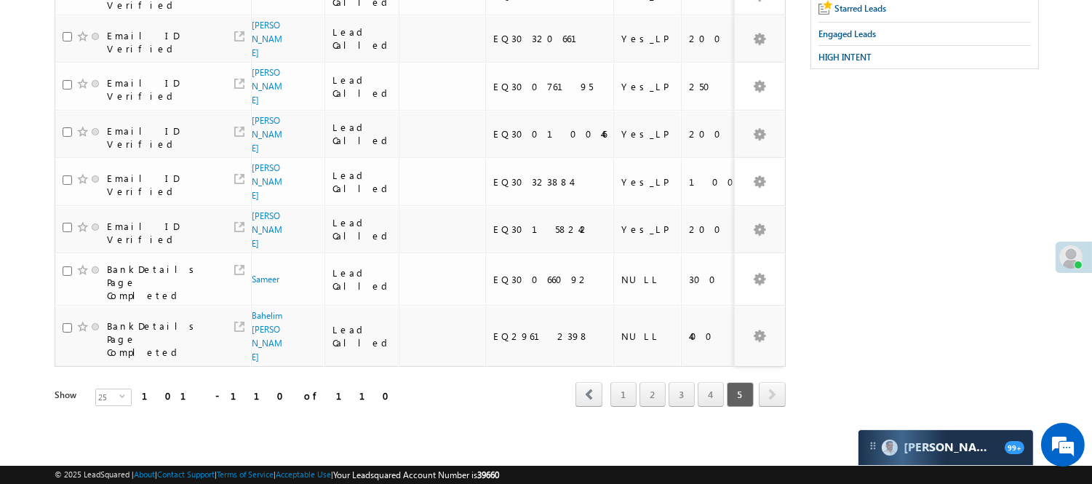
scroll to position [0, 0]
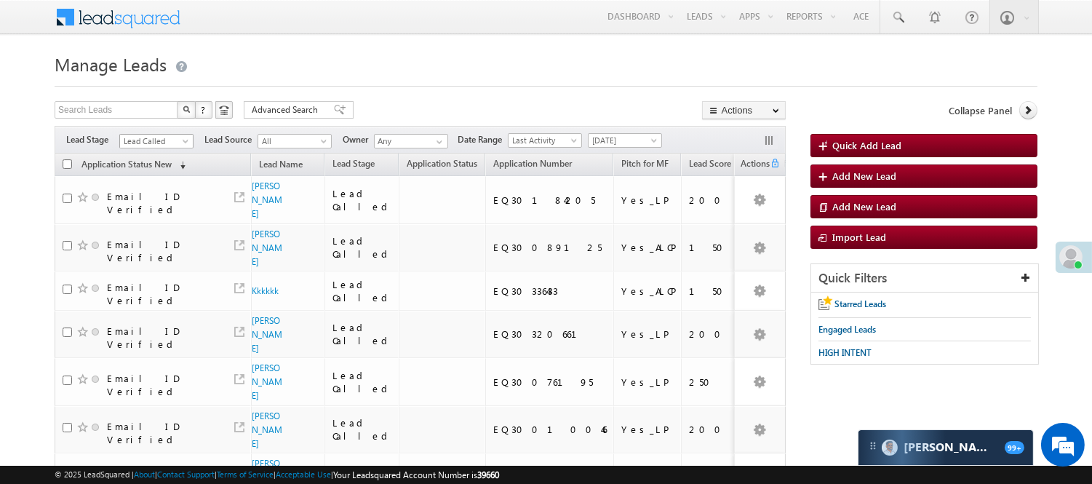
click at [151, 139] on span "Lead Called" at bounding box center [154, 141] width 69 height 13
click at [154, 175] on link "Lead Talked" at bounding box center [157, 168] width 74 height 13
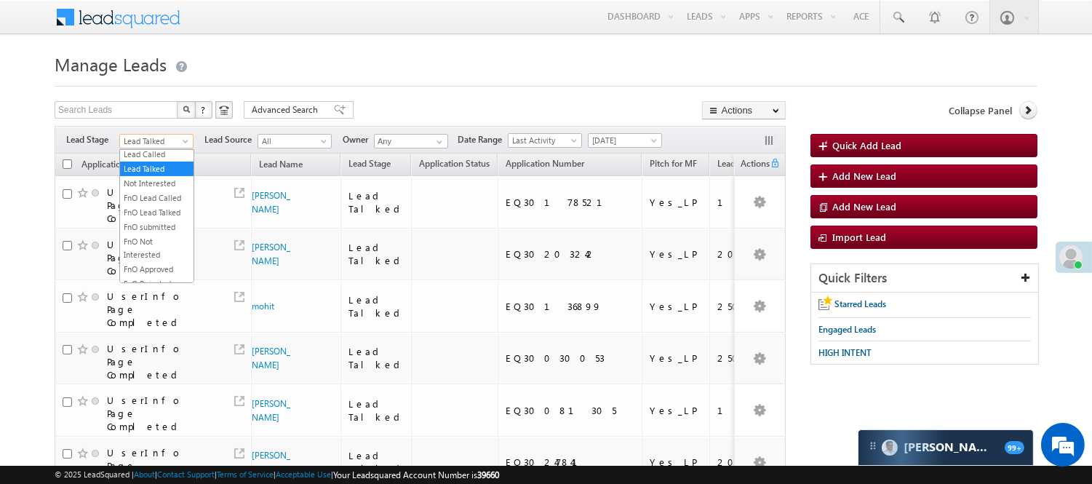
click at [166, 141] on span "Lead Talked" at bounding box center [154, 141] width 69 height 13
click at [165, 161] on link "Lead Called" at bounding box center [157, 154] width 74 height 13
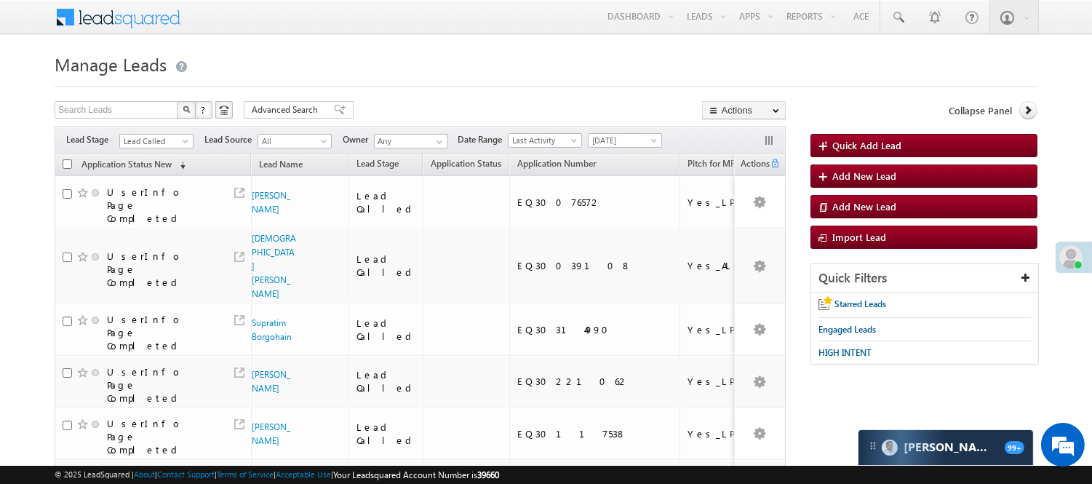
click at [163, 141] on span "Lead Called" at bounding box center [154, 141] width 69 height 13
click at [164, 175] on link "Lead Talked" at bounding box center [157, 168] width 74 height 13
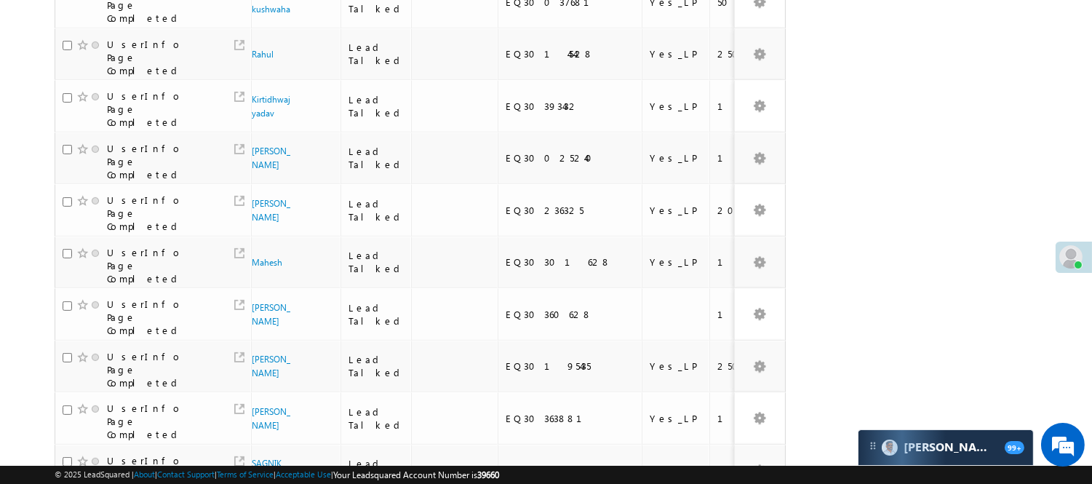
scroll to position [949, 0]
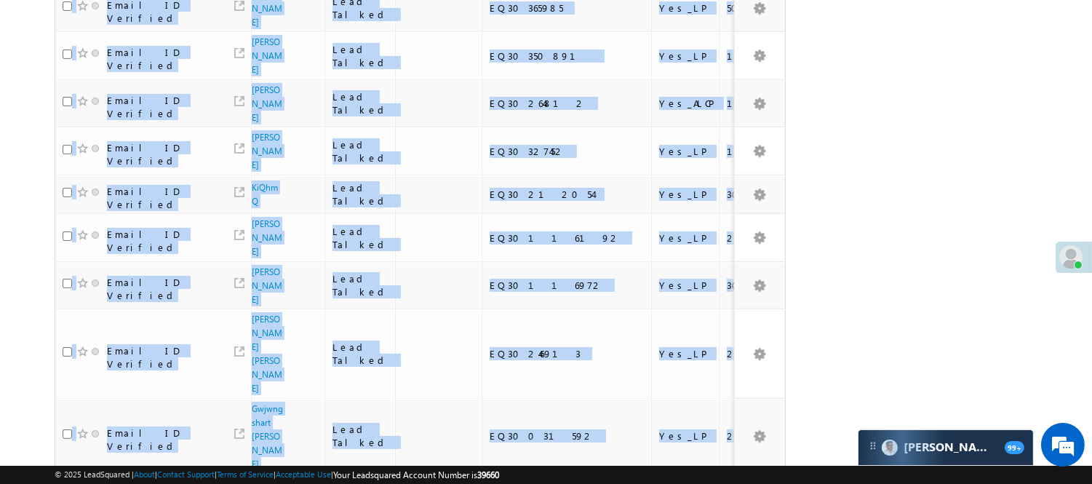
scroll to position [102, 0]
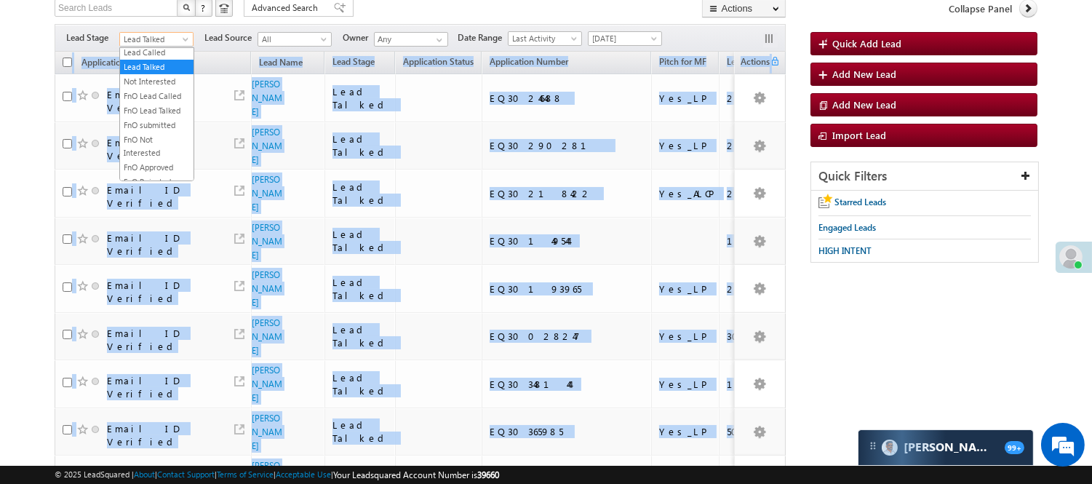
click at [148, 33] on span "Lead Talked" at bounding box center [154, 39] width 69 height 13
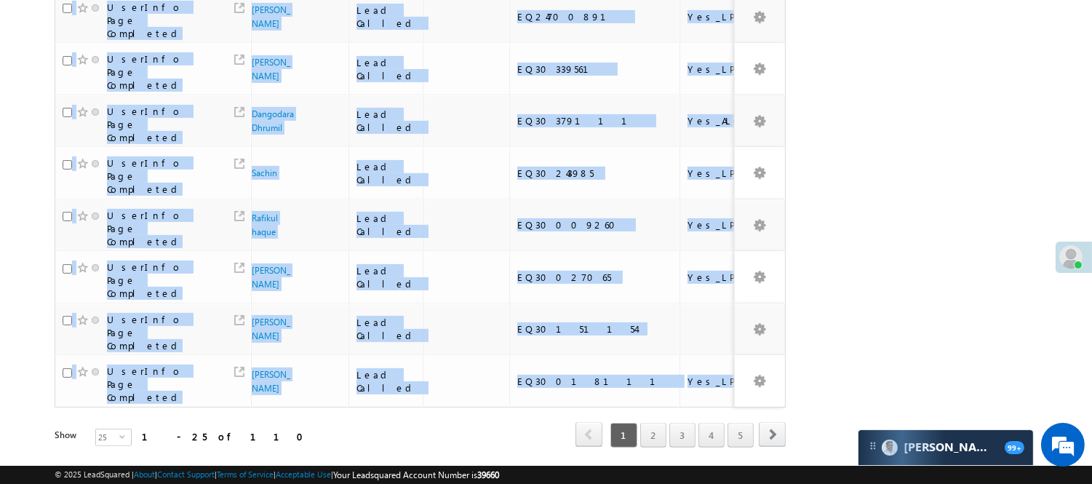
scroll to position [1106, 0]
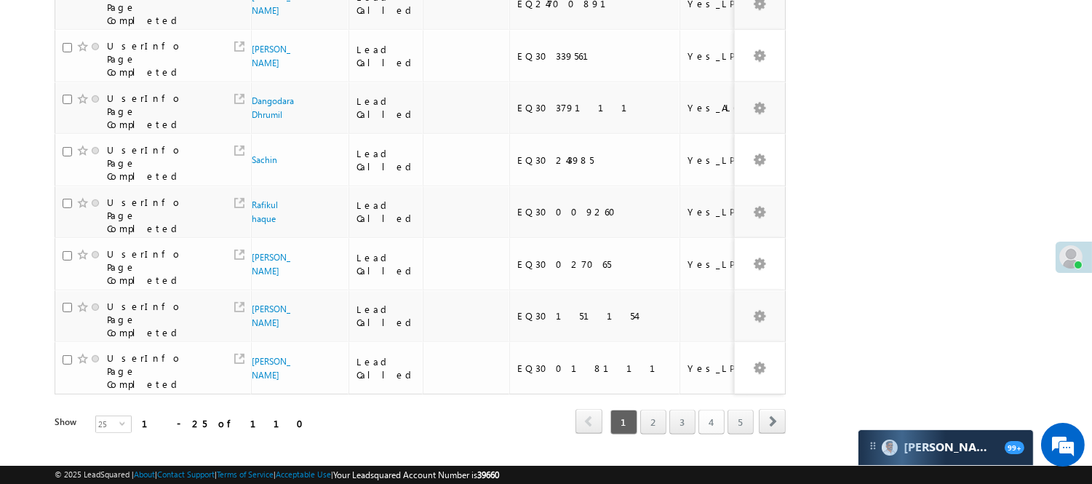
click at [707, 410] on link "4" at bounding box center [712, 422] width 26 height 25
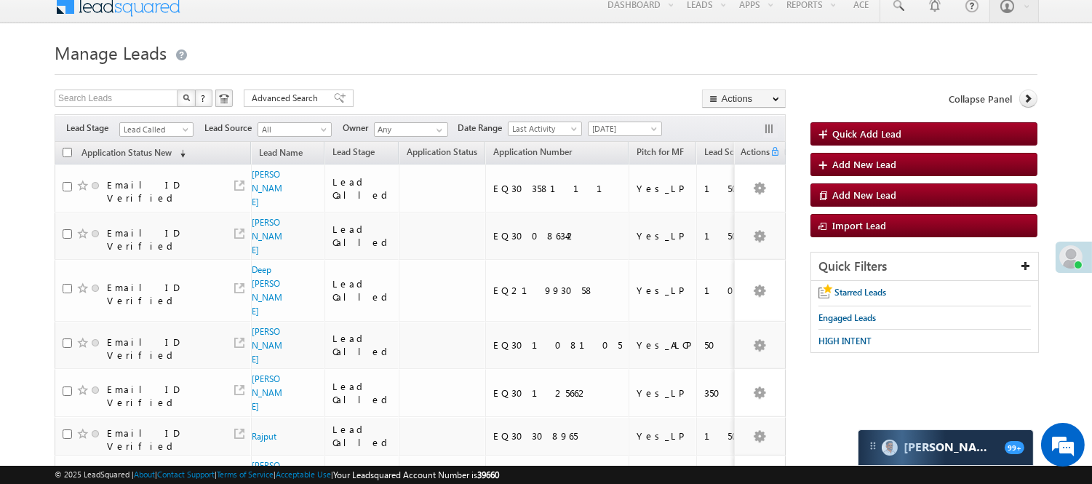
scroll to position [0, 0]
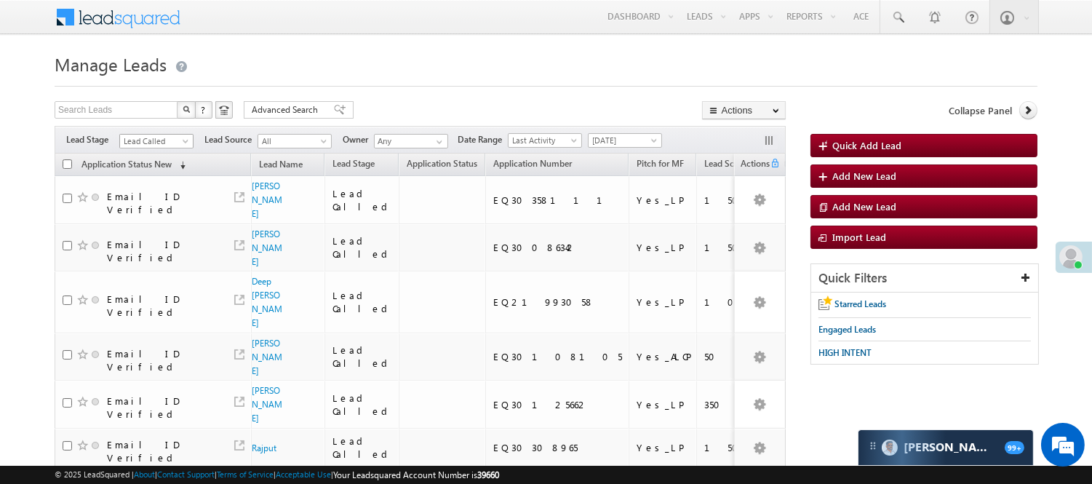
click at [156, 137] on span "Lead Called" at bounding box center [154, 141] width 69 height 13
click at [162, 175] on link "Lead Talked" at bounding box center [157, 168] width 74 height 13
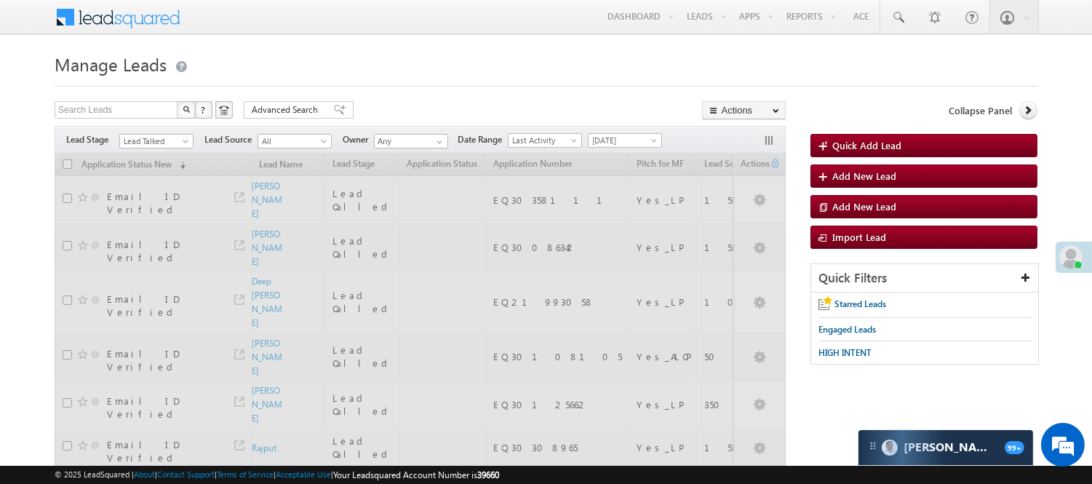
click at [317, 81] on div at bounding box center [546, 81] width 983 height 9
click at [156, 143] on span "Lead Talked" at bounding box center [154, 141] width 69 height 13
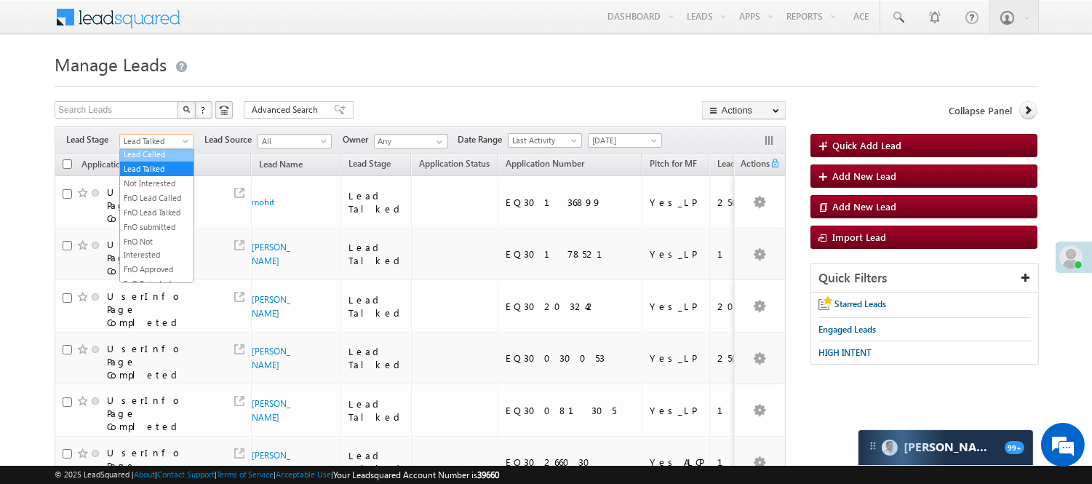
click at [163, 161] on link "Lead Called" at bounding box center [157, 154] width 74 height 13
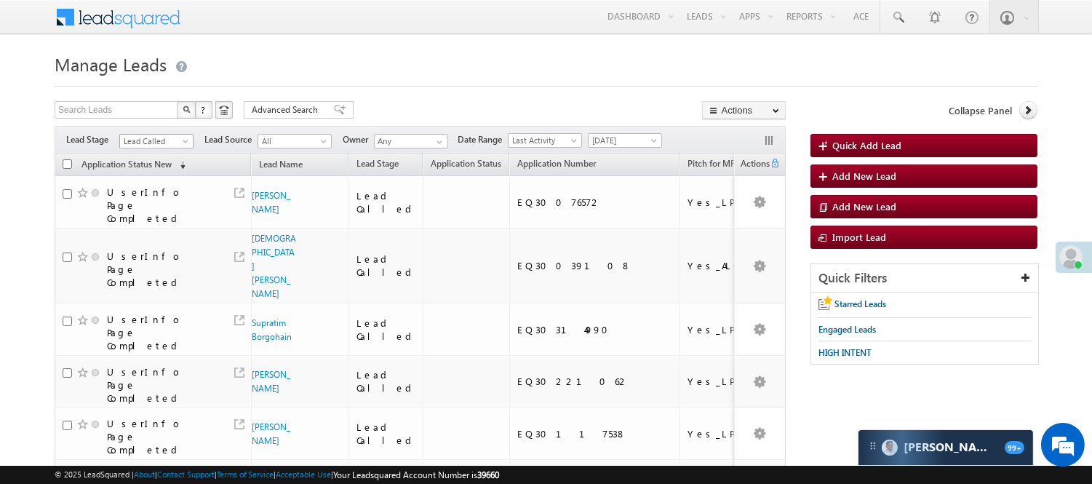
click at [173, 146] on span "Lead Called" at bounding box center [154, 141] width 69 height 13
click at [164, 175] on link "Lead Talked" at bounding box center [157, 168] width 74 height 13
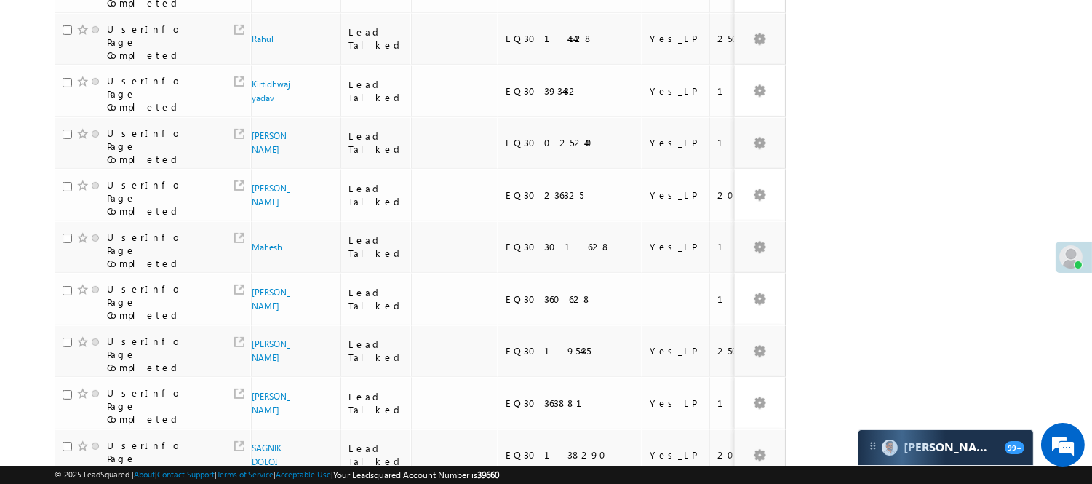
scroll to position [949, 0]
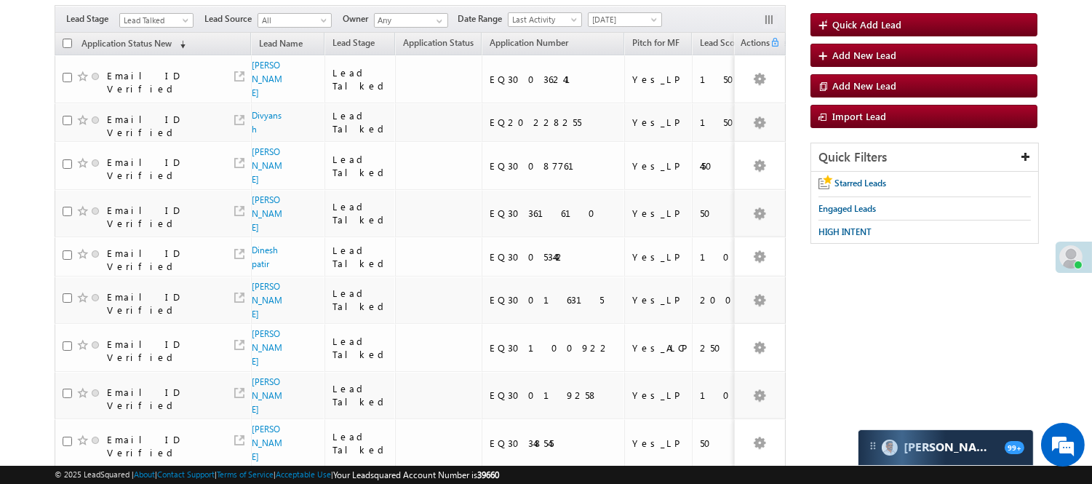
scroll to position [81, 0]
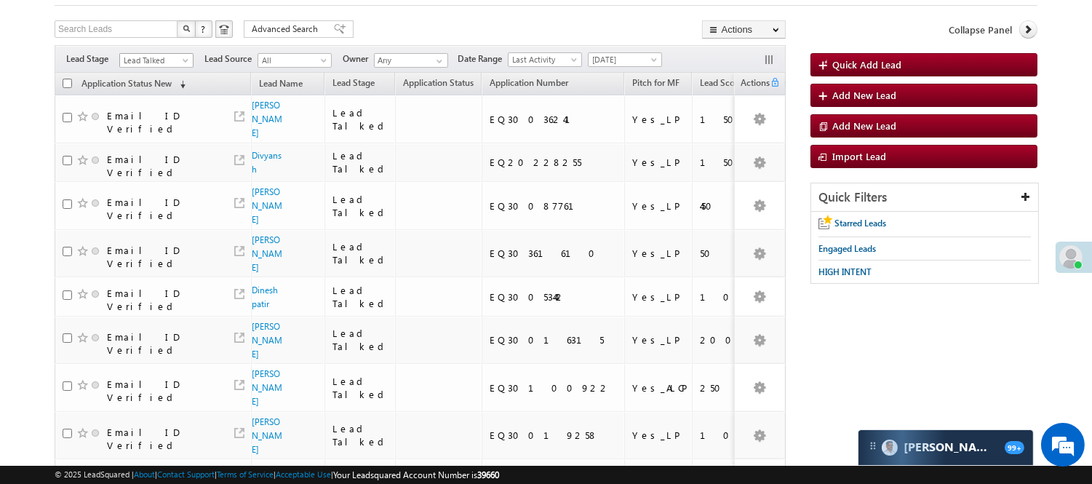
click at [162, 61] on span "Lead Talked" at bounding box center [154, 60] width 69 height 13
click at [151, 80] on link "Lead Called" at bounding box center [157, 73] width 74 height 13
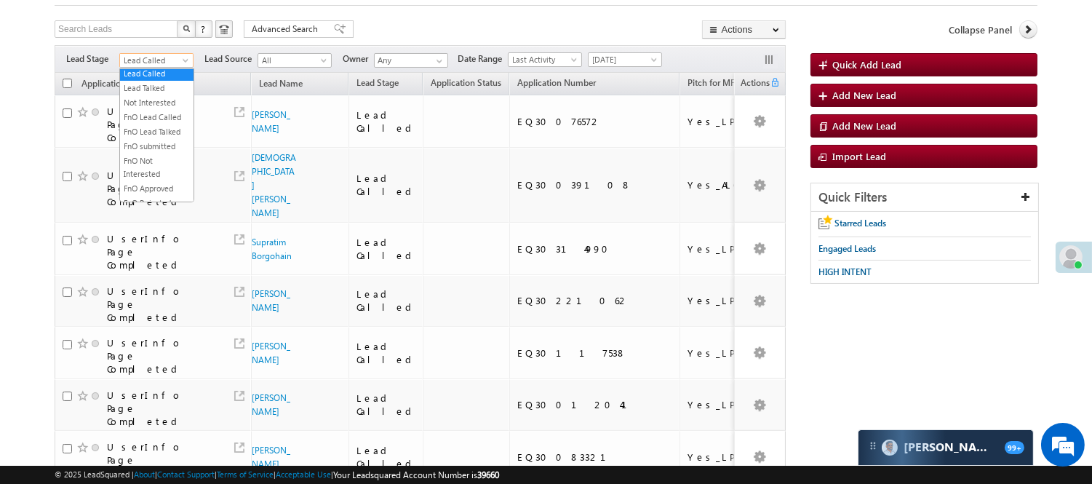
click at [140, 60] on span "Lead Called" at bounding box center [154, 60] width 69 height 13
click at [148, 95] on link "Lead Talked" at bounding box center [157, 88] width 74 height 13
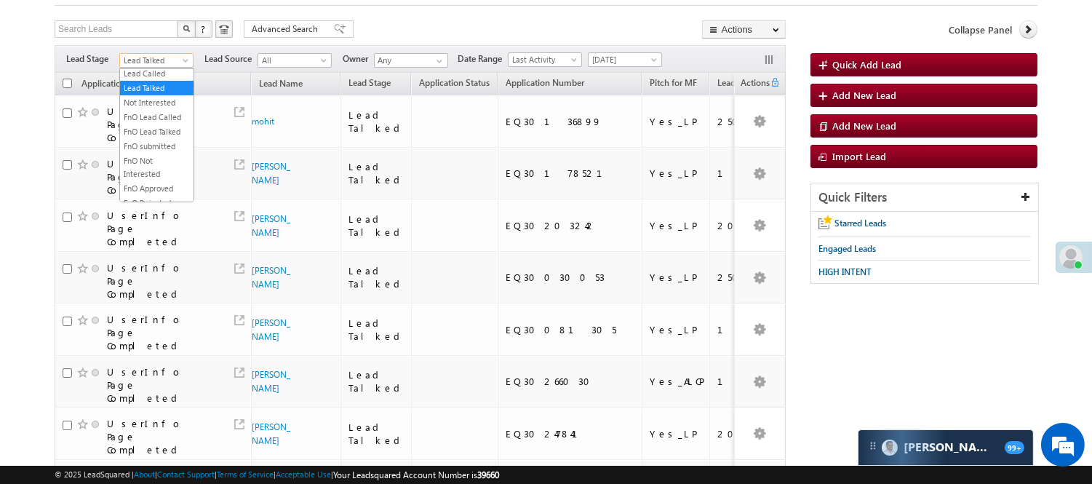
click at [169, 64] on span "Lead Talked" at bounding box center [154, 60] width 69 height 13
click at [162, 80] on link "Lead Called" at bounding box center [157, 73] width 74 height 13
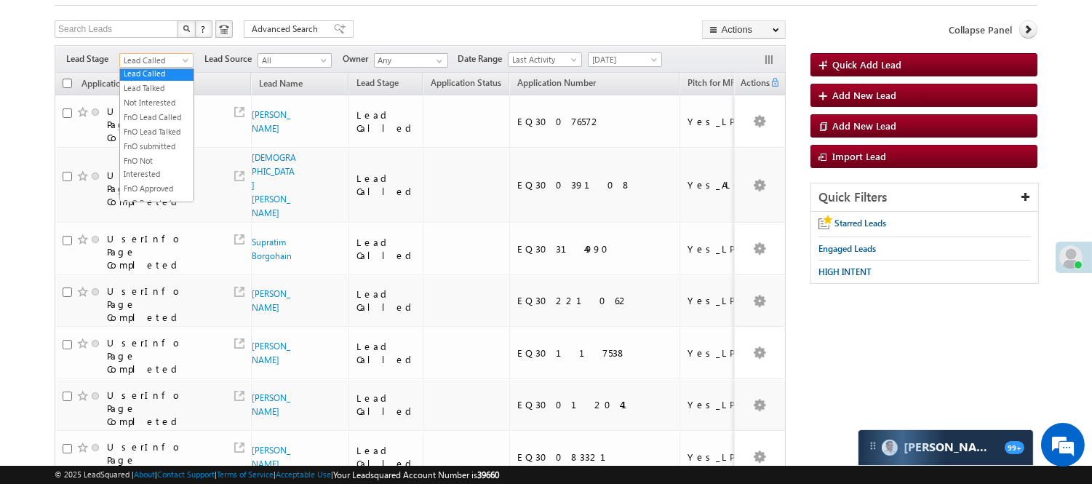
click at [156, 61] on span "Lead Called" at bounding box center [154, 60] width 69 height 13
click at [159, 95] on link "Lead Talked" at bounding box center [157, 88] width 74 height 13
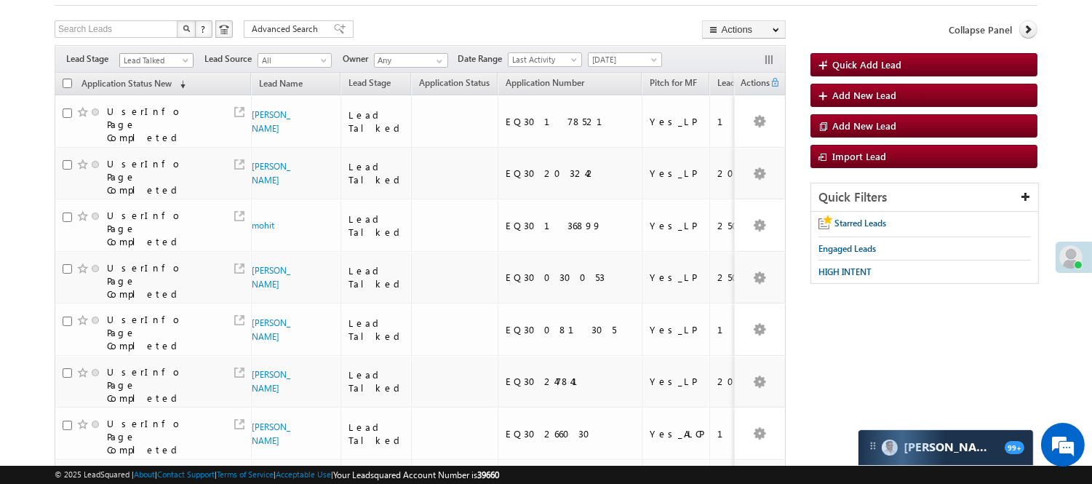
click at [175, 61] on span "Lead Talked" at bounding box center [154, 60] width 69 height 13
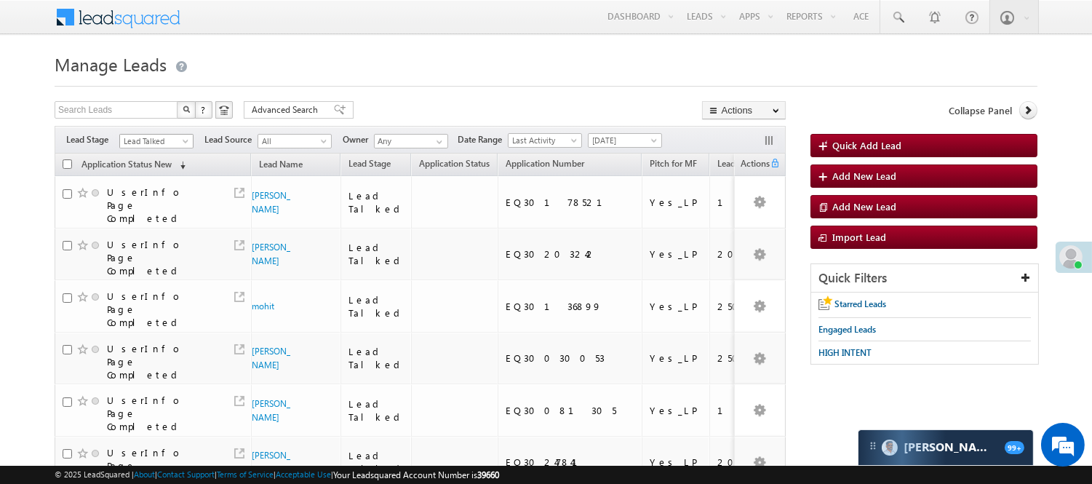
click at [170, 140] on span "Lead Talked" at bounding box center [154, 141] width 69 height 13
click at [157, 161] on link "Lead Called" at bounding box center [157, 154] width 74 height 13
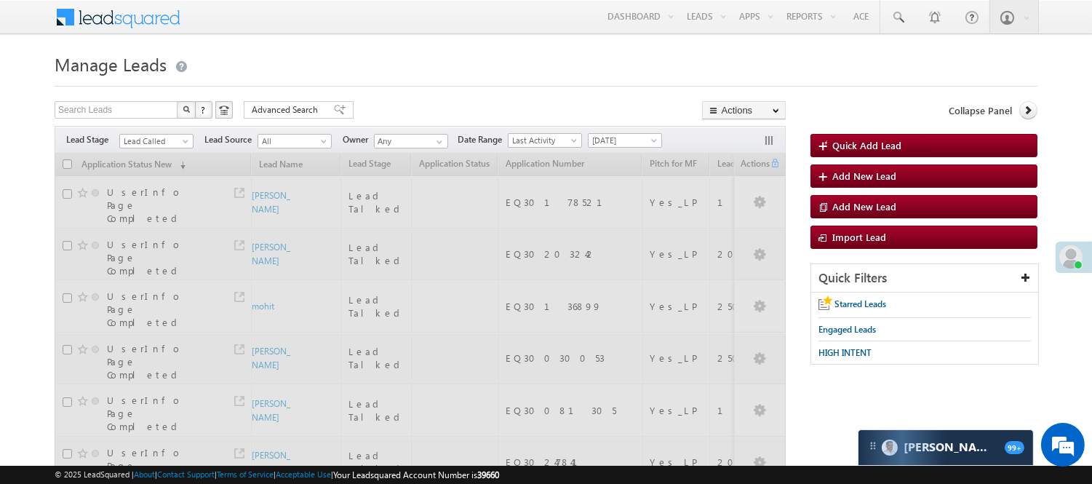
click at [394, 49] on h1 "Manage Leads" at bounding box center [546, 63] width 983 height 28
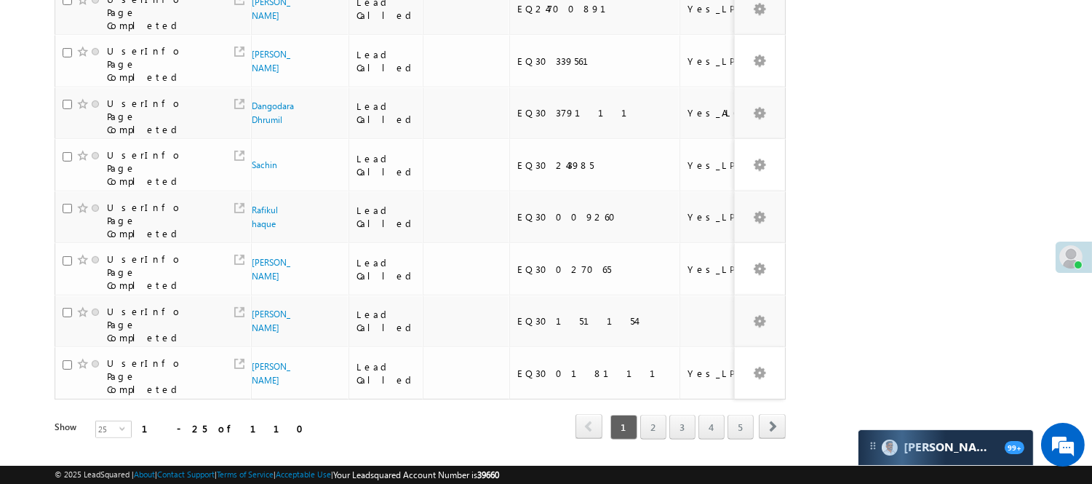
scroll to position [1106, 0]
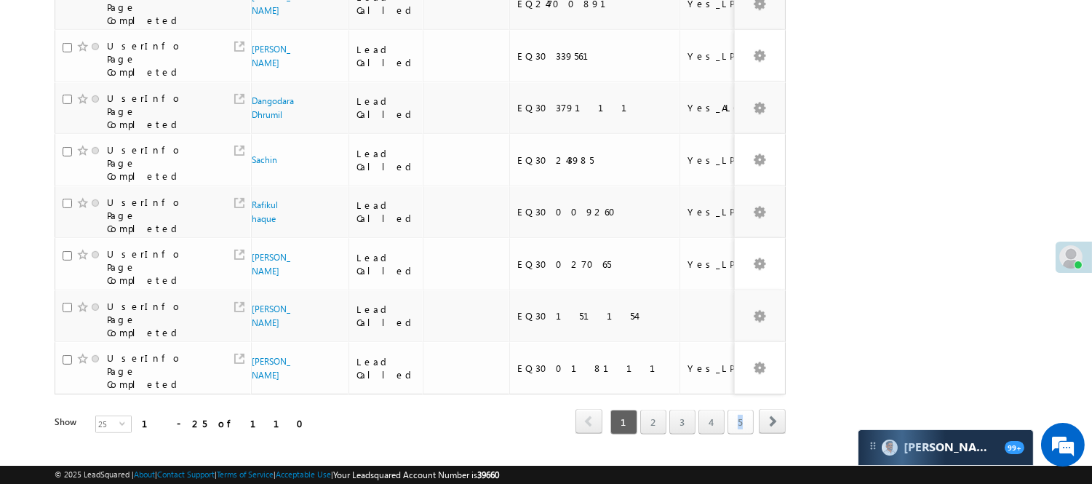
click at [740, 410] on link "5" at bounding box center [741, 422] width 26 height 25
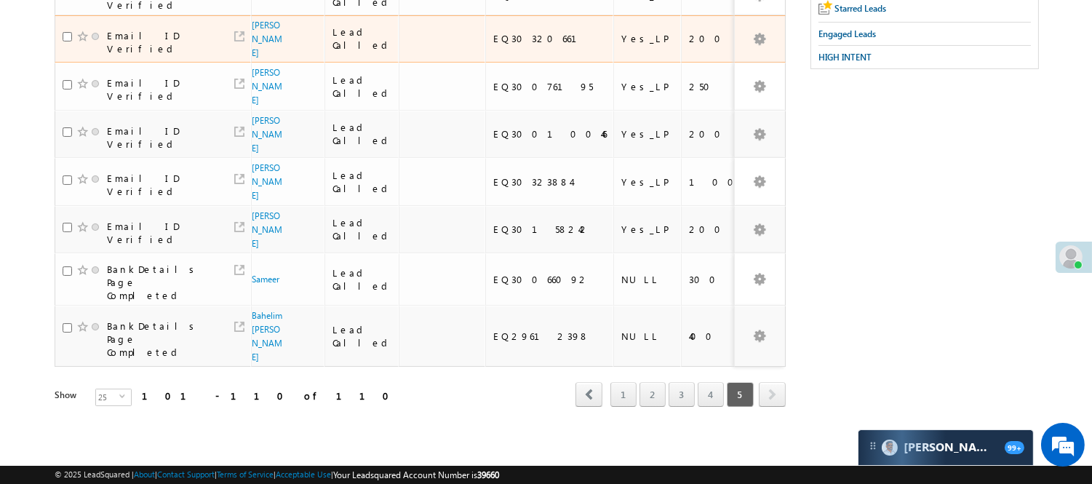
scroll to position [86, 0]
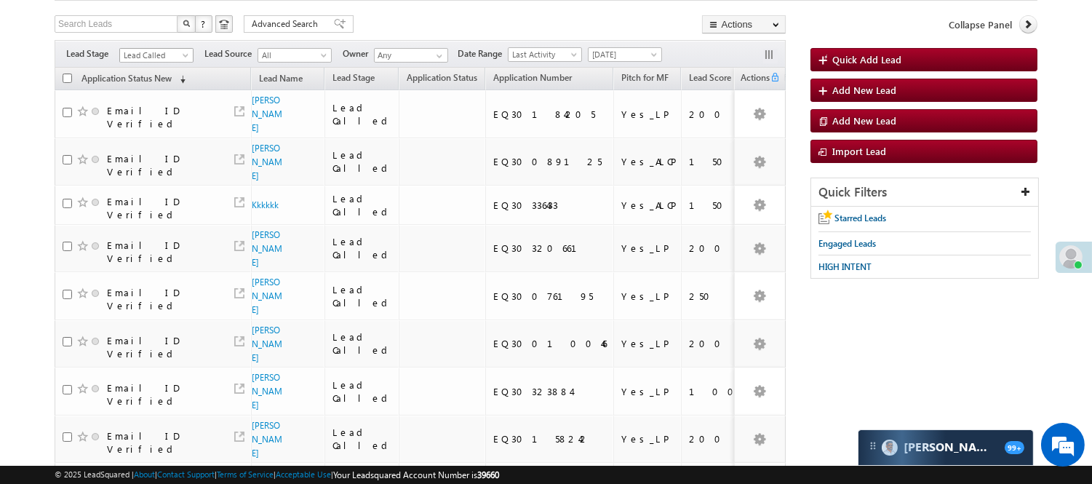
click at [170, 59] on span "Lead Called" at bounding box center [154, 55] width 69 height 13
click at [161, 90] on link "Lead Talked" at bounding box center [157, 82] width 74 height 13
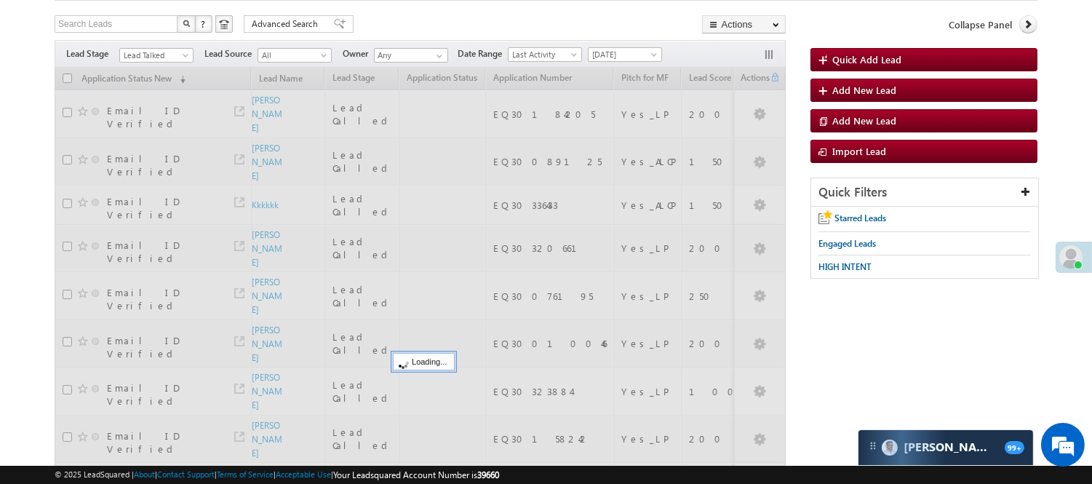
click at [390, 25] on div "Search Leads X ? 110 results found Advanced Search Advanced Search Advanced sea…" at bounding box center [420, 25] width 731 height 21
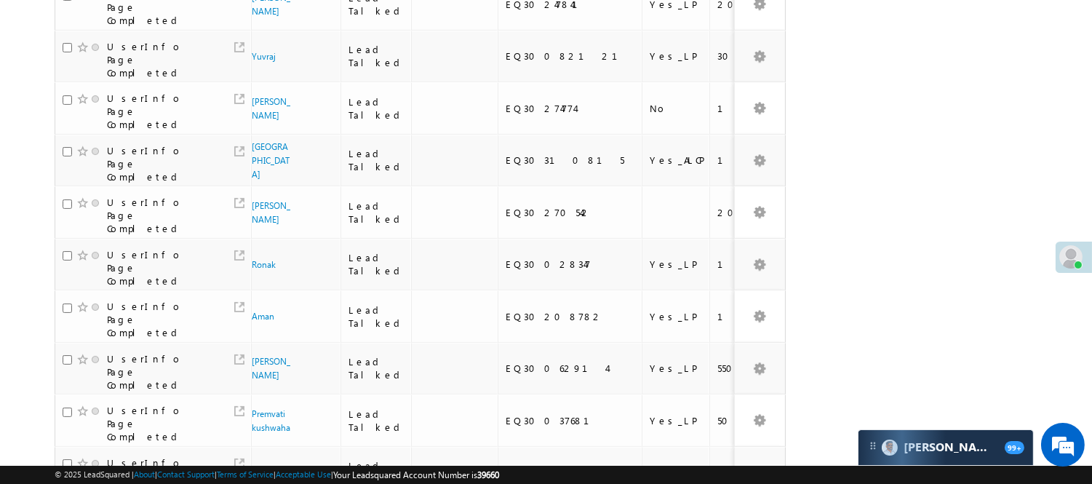
scroll to position [934, 0]
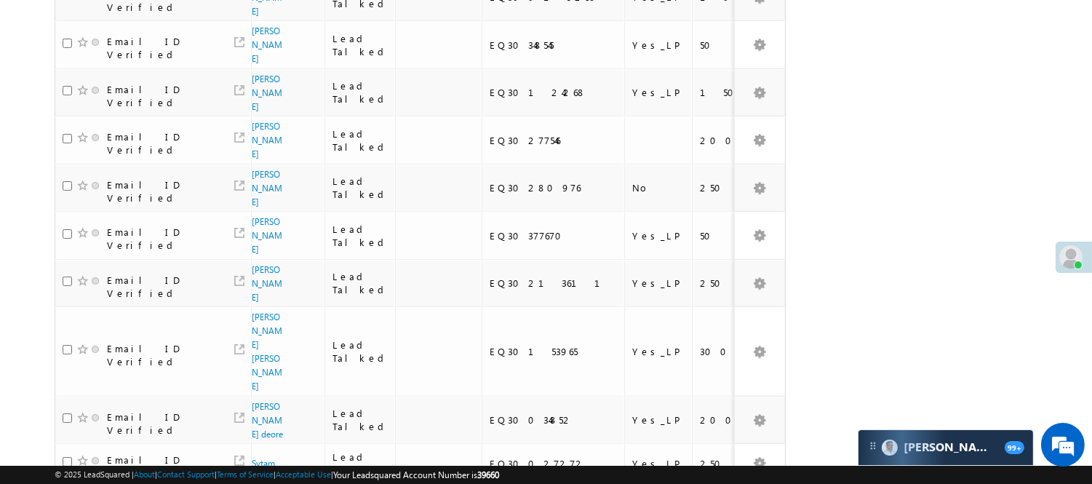
scroll to position [86, 0]
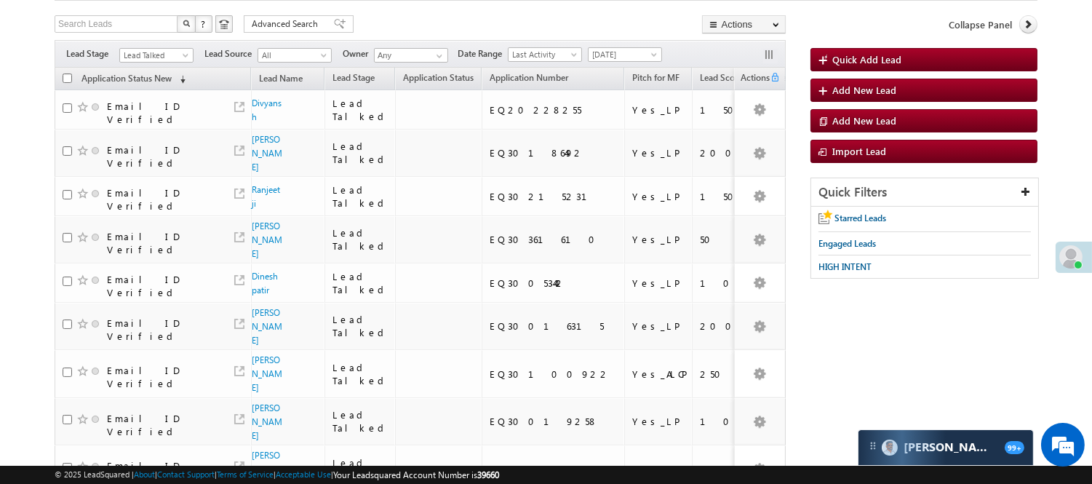
click at [151, 42] on div "Filters Lead Stage All Lead Generated Lead Talked - Pitch Not Done Lead Talked …" at bounding box center [420, 54] width 731 height 28
click at [154, 46] on div "Filters Lead Stage All Lead Generated Lead Talked - Pitch Not Done Lead Talked …" at bounding box center [420, 54] width 731 height 28
click at [154, 54] on span "Lead Talked" at bounding box center [154, 55] width 69 height 13
click at [142, 90] on link "Lead Talked" at bounding box center [157, 82] width 74 height 13
click at [165, 52] on span "Lead Talked" at bounding box center [154, 55] width 69 height 13
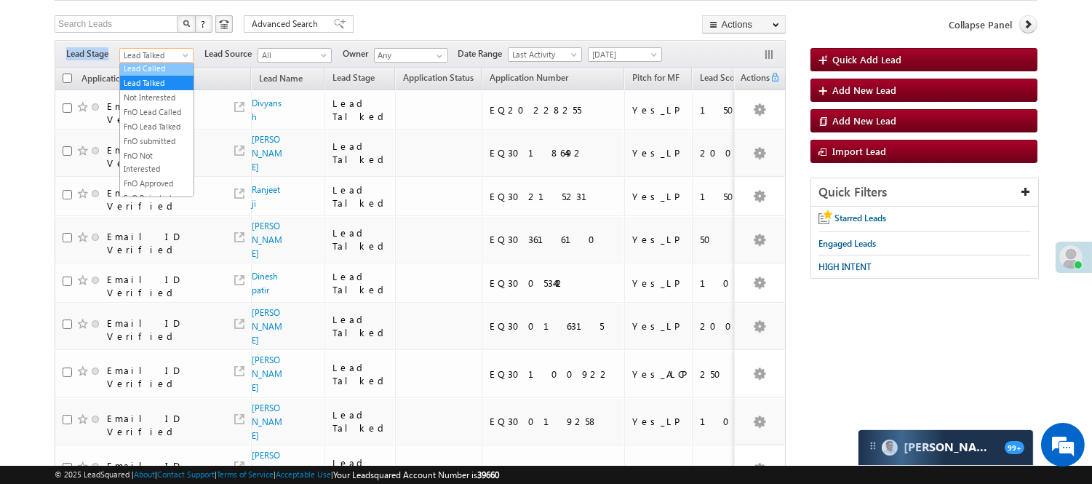
click at [151, 75] on link "Lead Called" at bounding box center [157, 68] width 74 height 13
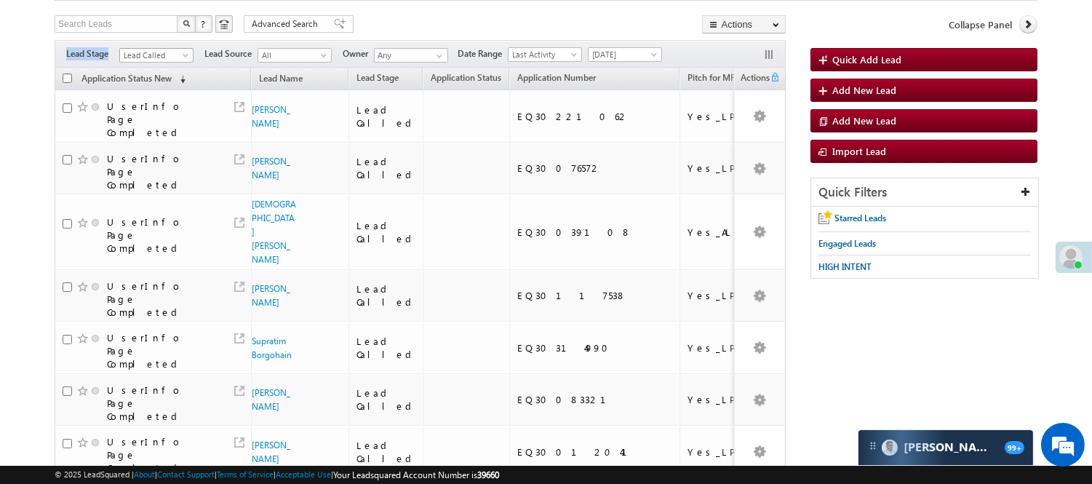
click at [162, 54] on span "Lead Called" at bounding box center [154, 55] width 69 height 13
click at [142, 156] on link "Code Generated" at bounding box center [157, 160] width 74 height 13
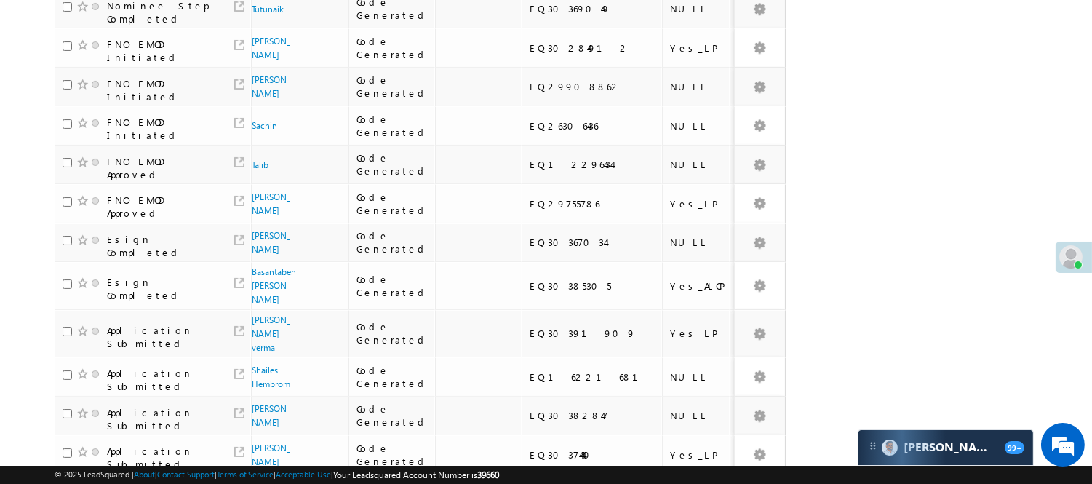
scroll to position [90, 0]
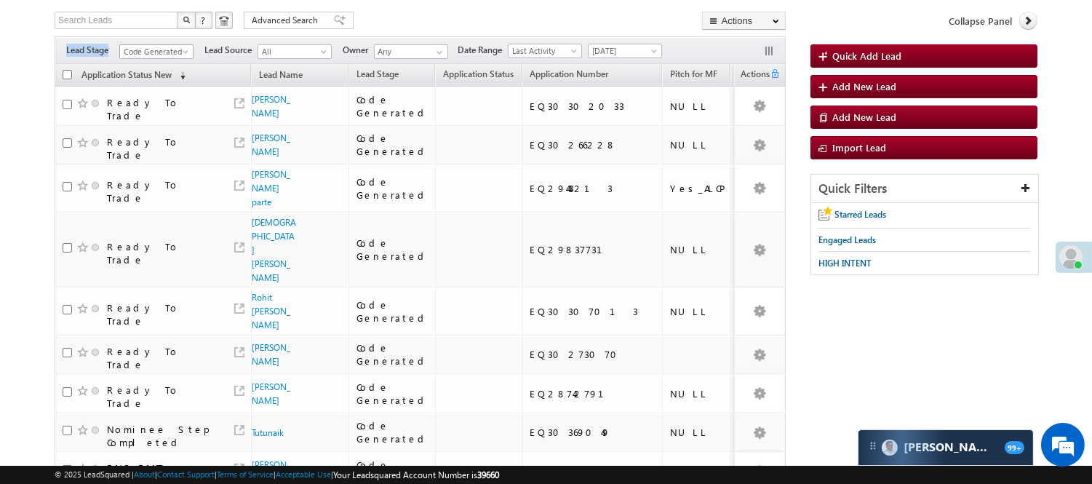
click at [173, 49] on span "Code Generated" at bounding box center [154, 51] width 69 height 13
click at [148, 82] on link "Lead Generated" at bounding box center [157, 82] width 74 height 13
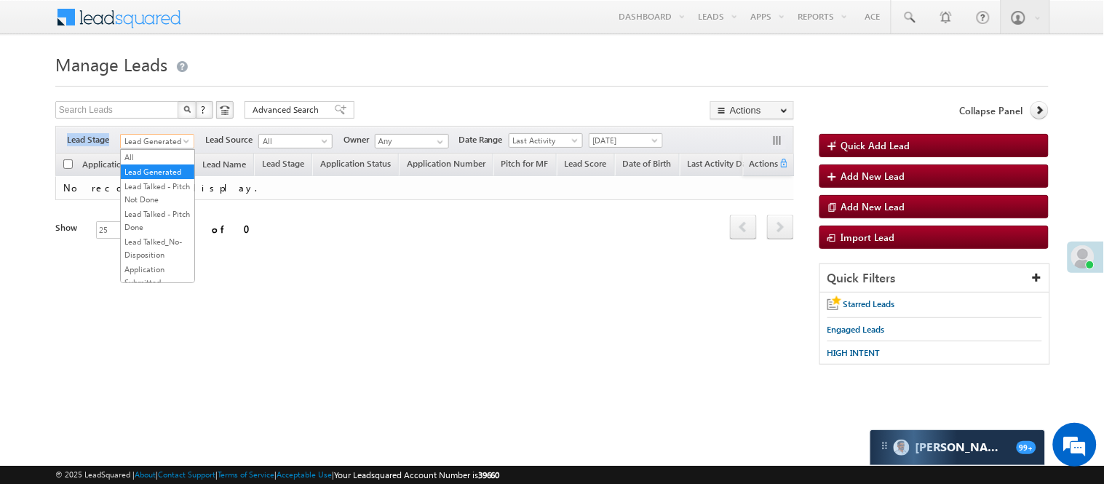
click at [161, 140] on span "Lead Generated" at bounding box center [155, 141] width 69 height 13
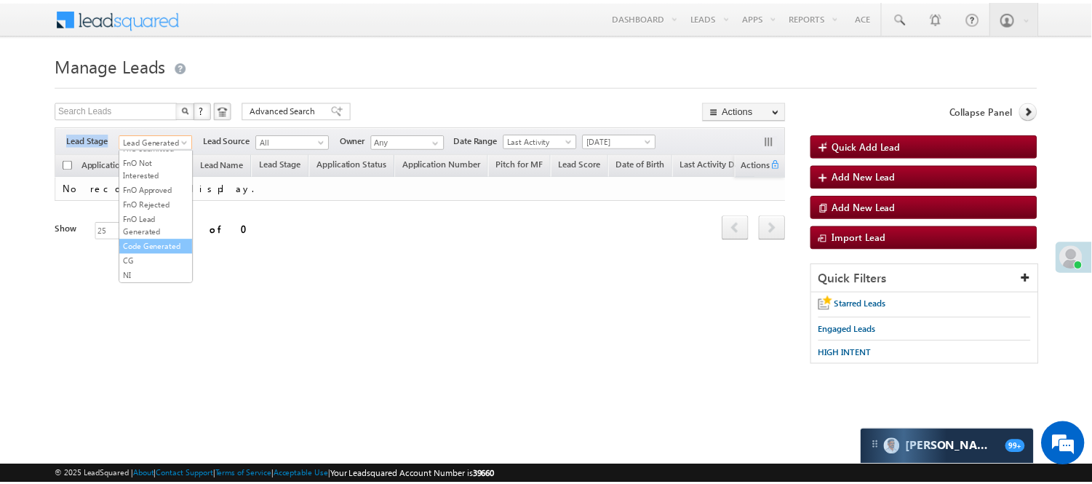
scroll to position [361, 0]
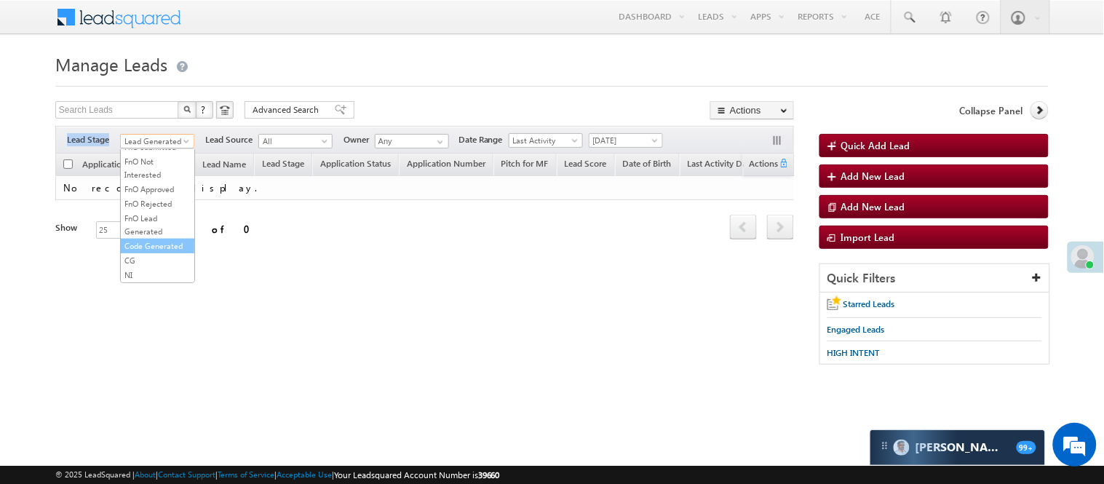
click at [150, 239] on link "Code Generated" at bounding box center [158, 245] width 74 height 13
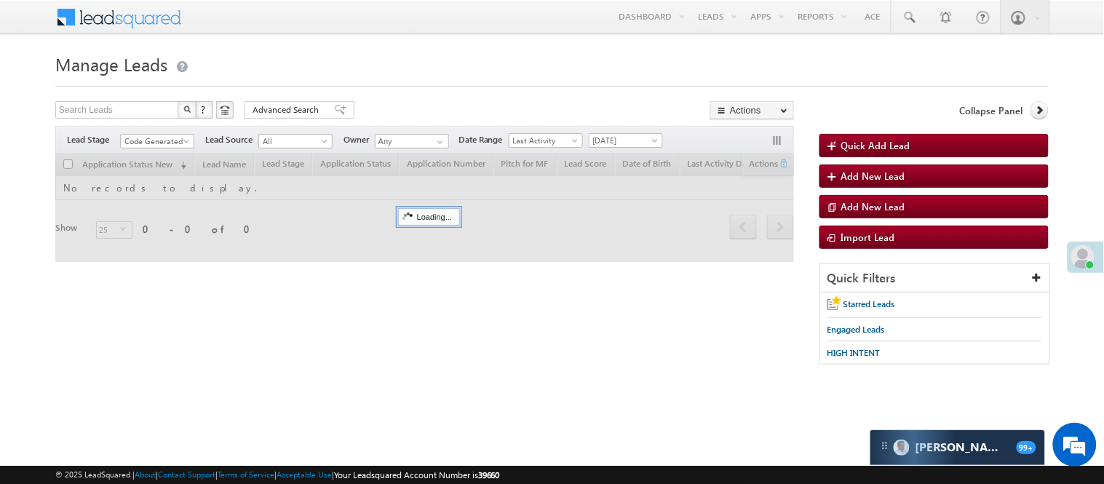
click at [389, 46] on body "Menu Nisha Anand Yadav Nisha .Yada v@ang elbro king. com" at bounding box center [552, 206] width 1104 height 413
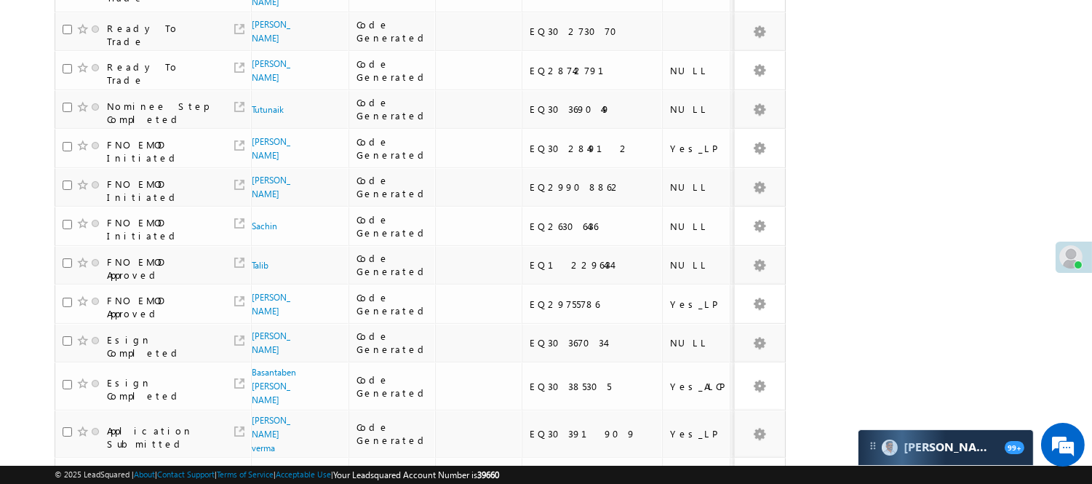
scroll to position [0, 0]
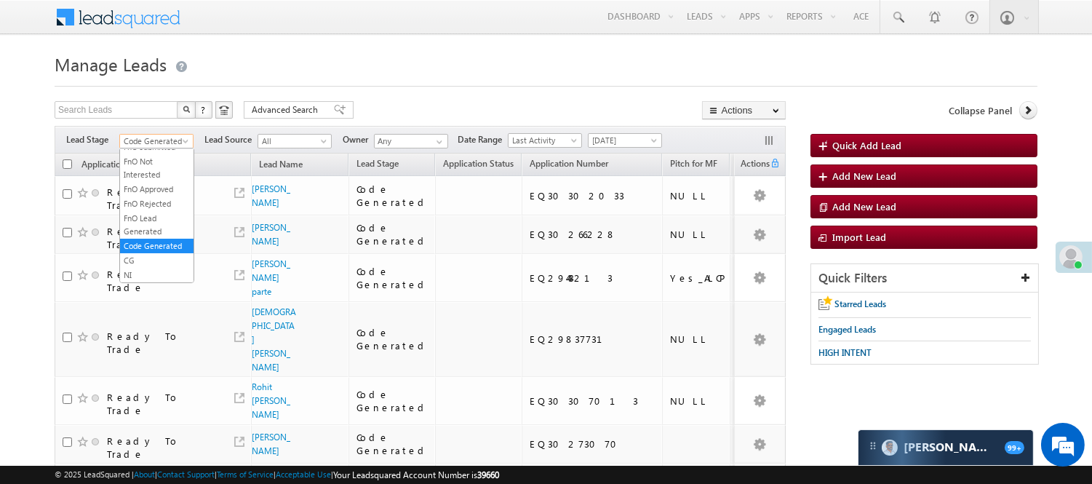
click at [153, 146] on span "Code Generated" at bounding box center [154, 141] width 69 height 13
click at [138, 175] on link "Lead Generated" at bounding box center [157, 171] width 74 height 13
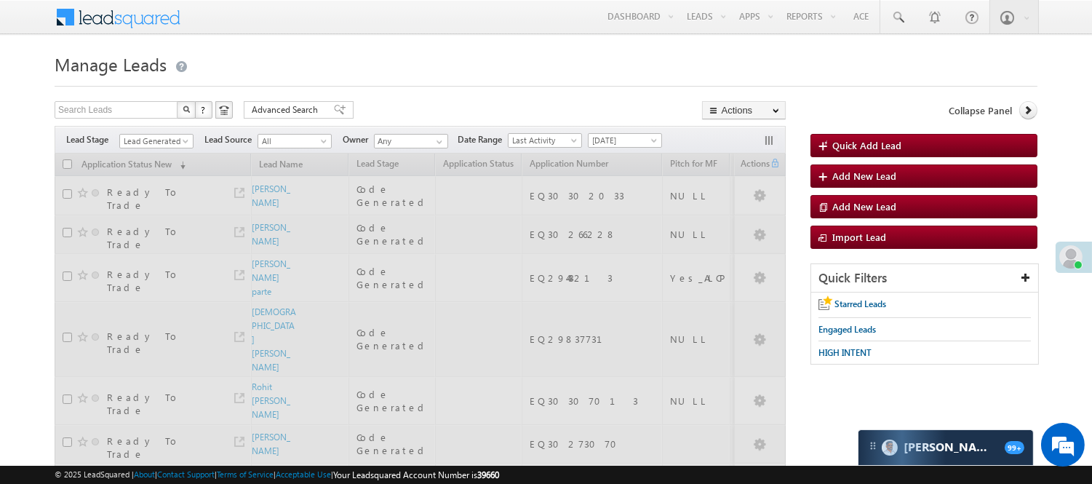
click at [418, 54] on h1 "Manage Leads" at bounding box center [546, 63] width 983 height 28
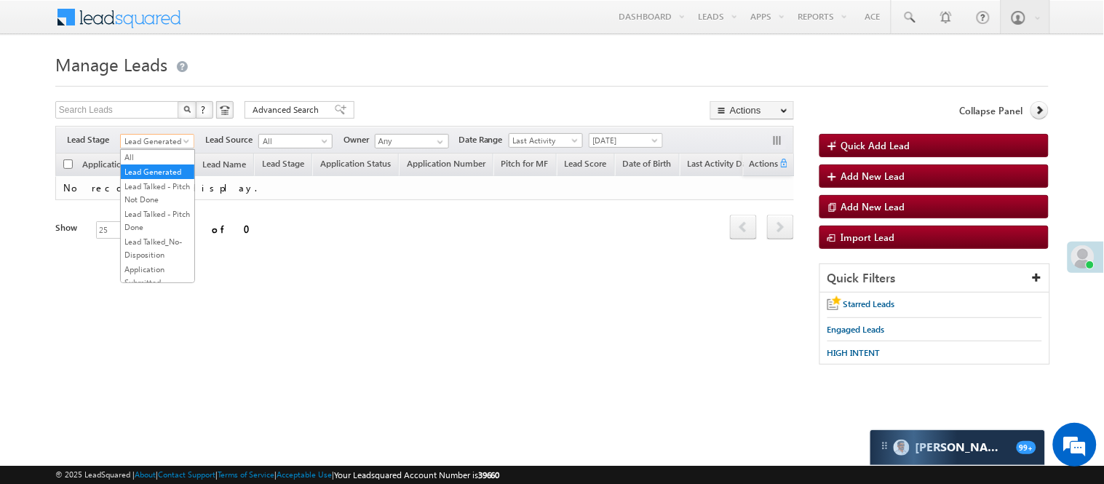
click at [150, 143] on span "Lead Generated" at bounding box center [155, 141] width 69 height 13
click at [146, 206] on link "Lead Talked - Pitch Not Done" at bounding box center [158, 193] width 74 height 26
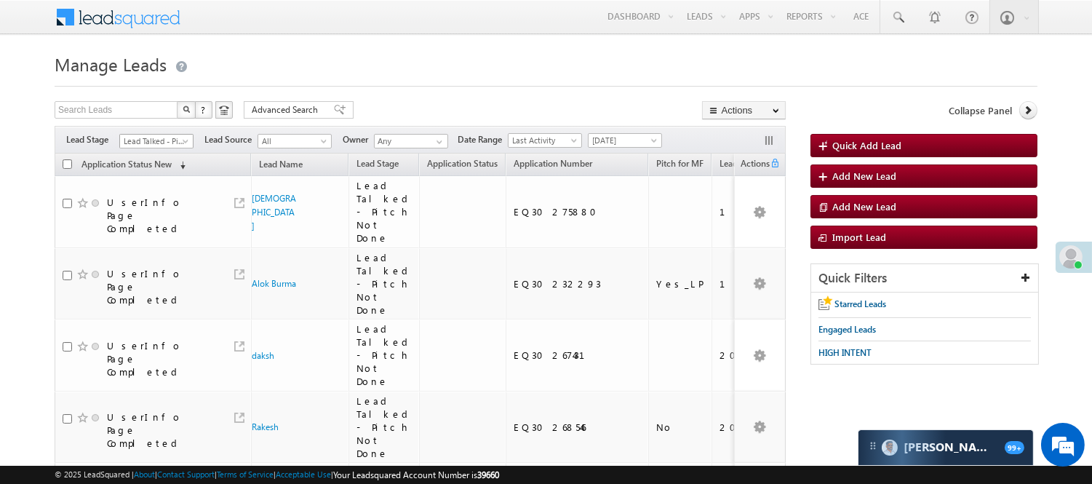
click at [146, 141] on span "Lead Talked - Pitch Not Done" at bounding box center [154, 141] width 69 height 13
click at [155, 178] on link "Lead Generated" at bounding box center [157, 171] width 74 height 13
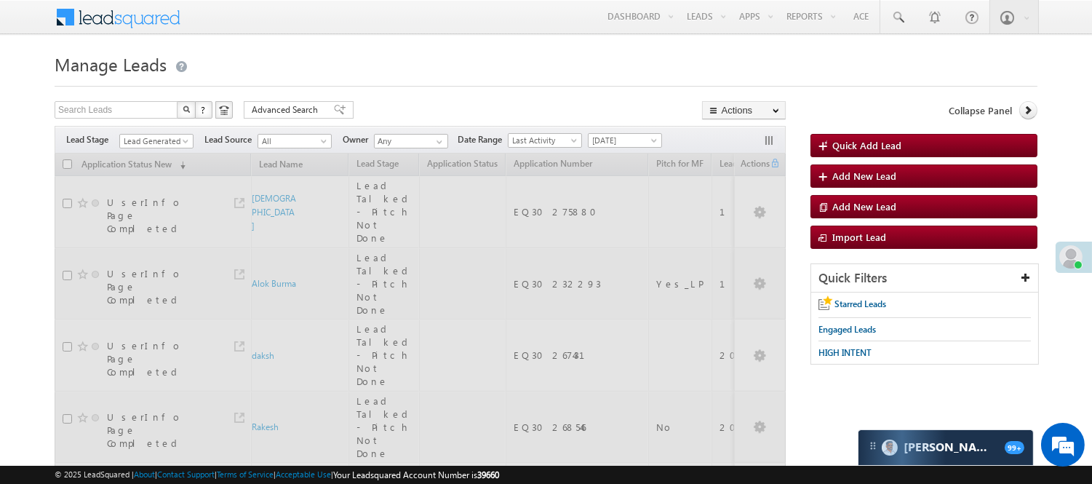
click at [464, 49] on h1 "Manage Leads" at bounding box center [546, 63] width 983 height 28
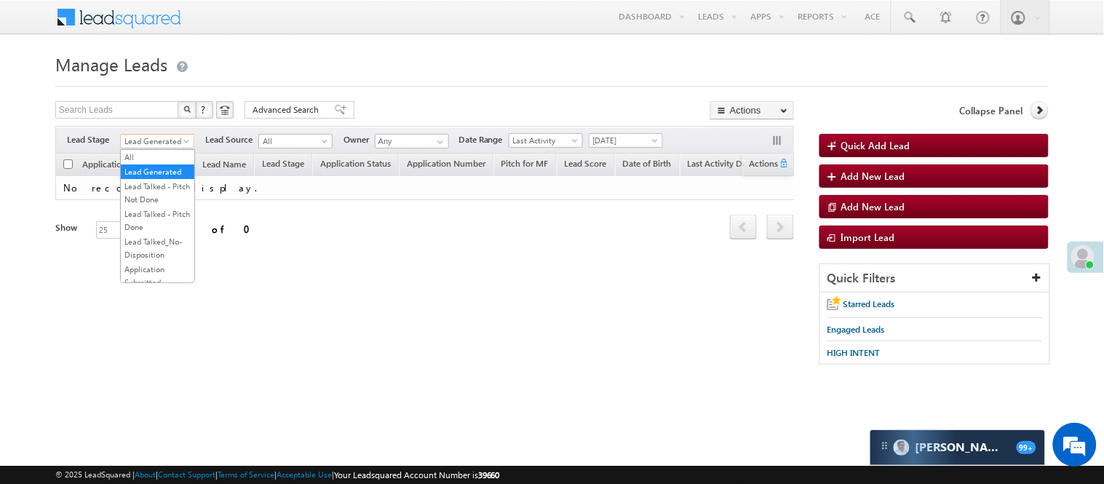
click at [160, 134] on link "Lead Generated" at bounding box center [157, 141] width 74 height 15
click at [146, 206] on link "Lead Talked - Pitch Not Done" at bounding box center [158, 193] width 74 height 26
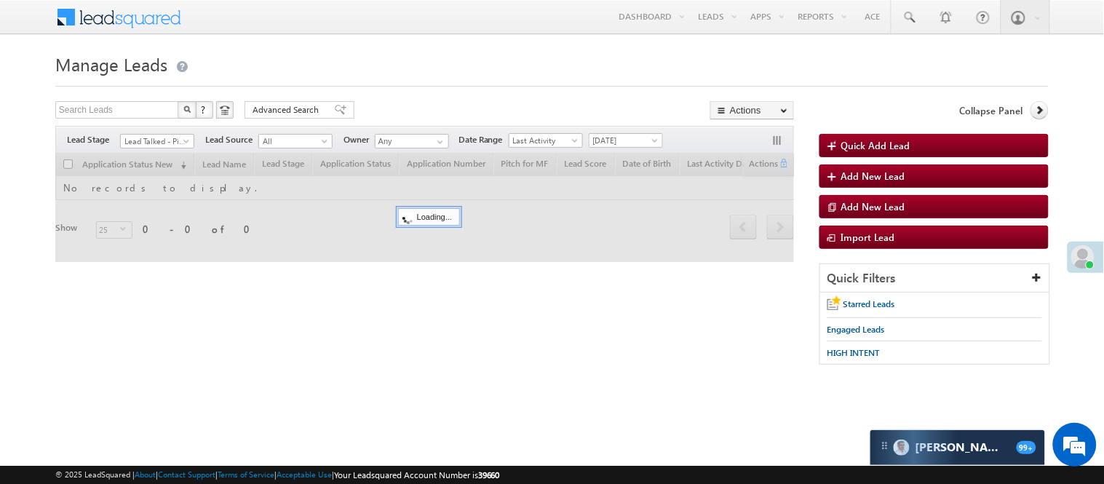
click at [161, 148] on body "Menu Nisha Anand Yadav Nisha .Yada v@ang elbro king. com" at bounding box center [552, 206] width 1104 height 413
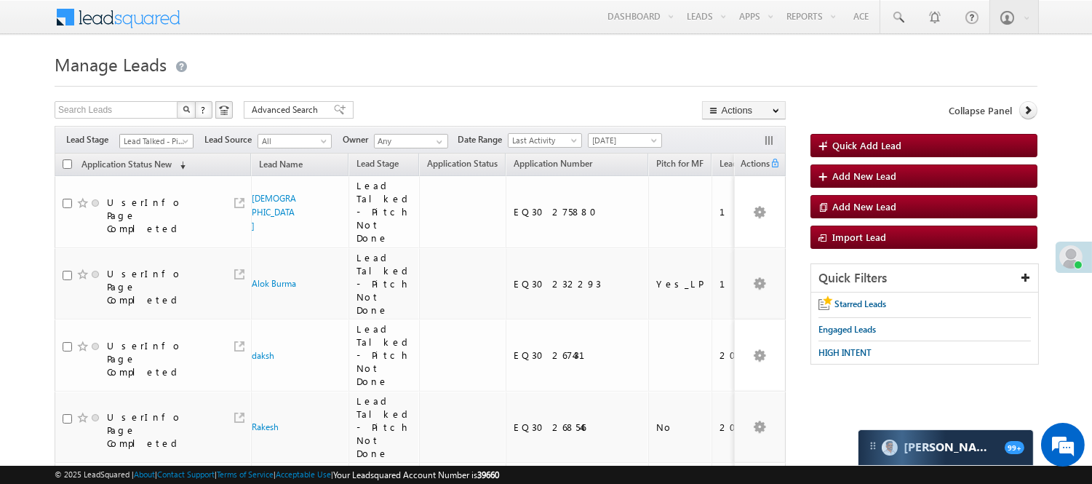
click at [160, 141] on span "Lead Talked - Pitch Not Done" at bounding box center [154, 141] width 69 height 13
click at [149, 178] on link "Lead Generated" at bounding box center [157, 171] width 74 height 13
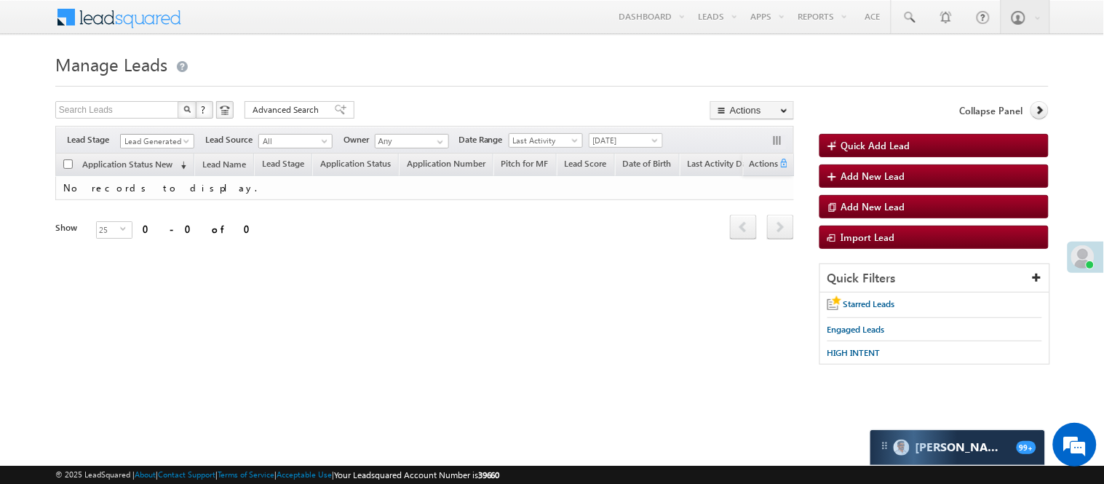
click at [165, 134] on link "Lead Generated" at bounding box center [157, 141] width 74 height 15
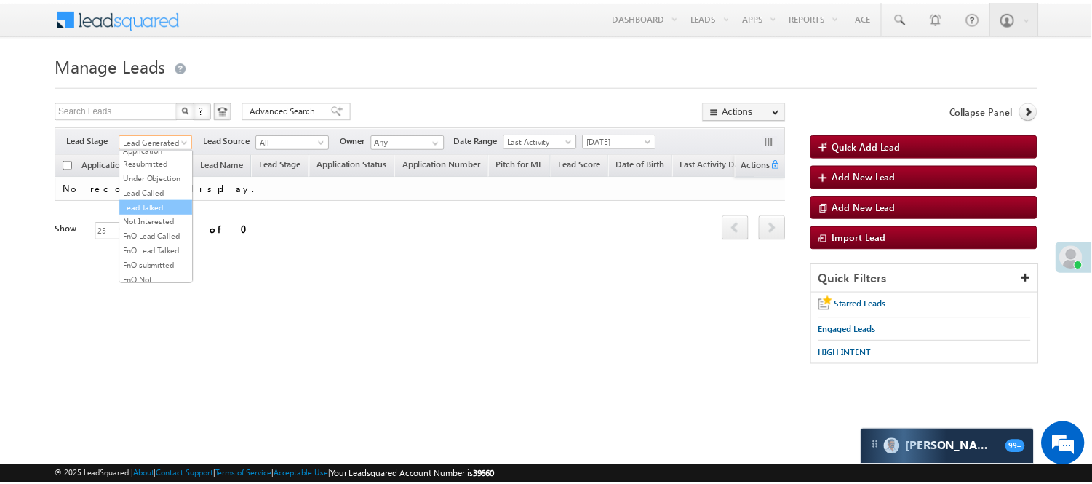
scroll to position [162, 0]
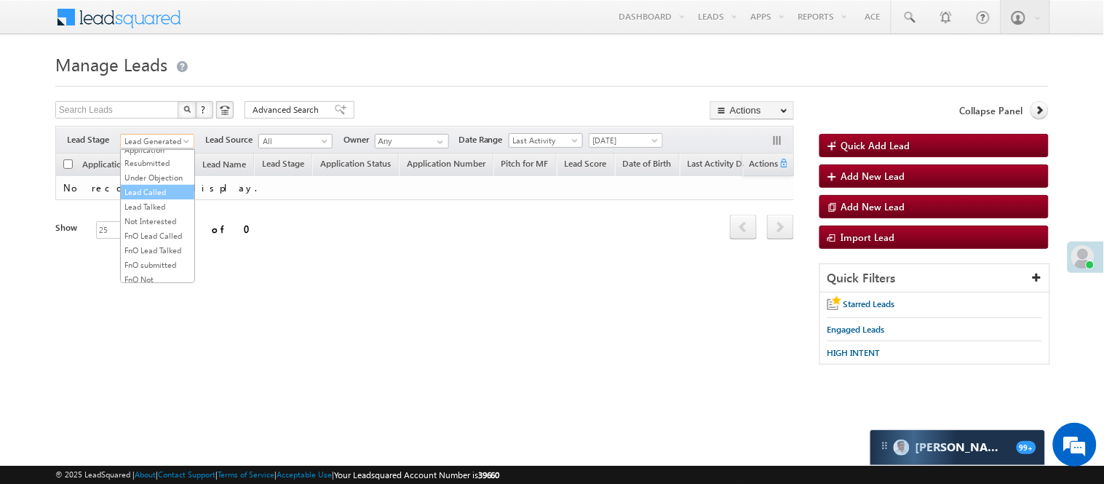
click at [148, 199] on link "Lead Called" at bounding box center [158, 192] width 74 height 13
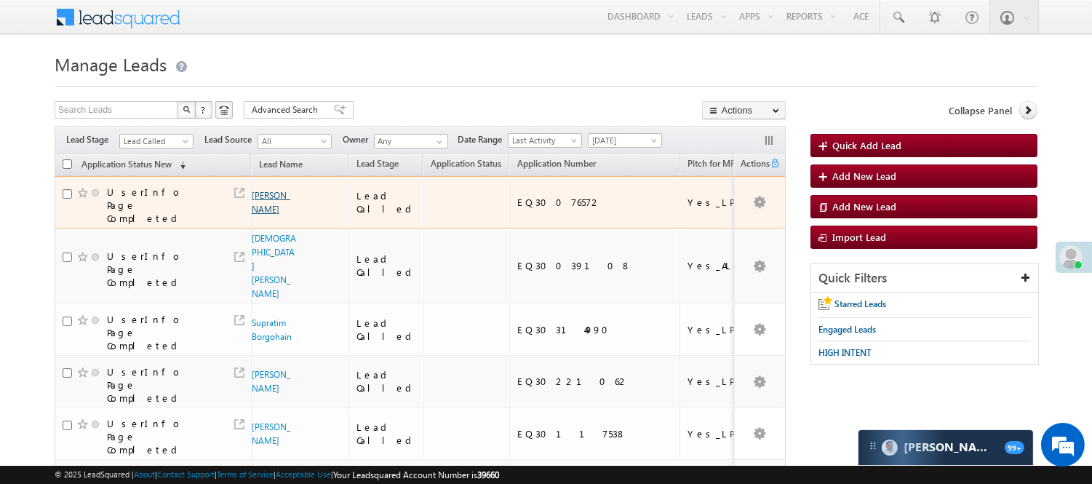
click at [263, 212] on link "Samdarshi Bharti" at bounding box center [271, 202] width 39 height 25
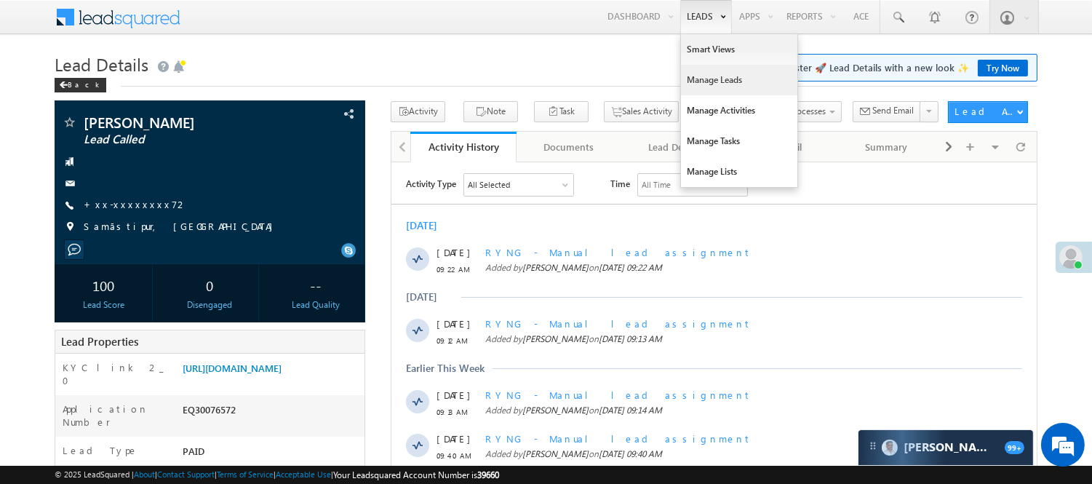
click at [712, 77] on link "Manage Leads" at bounding box center [739, 80] width 116 height 31
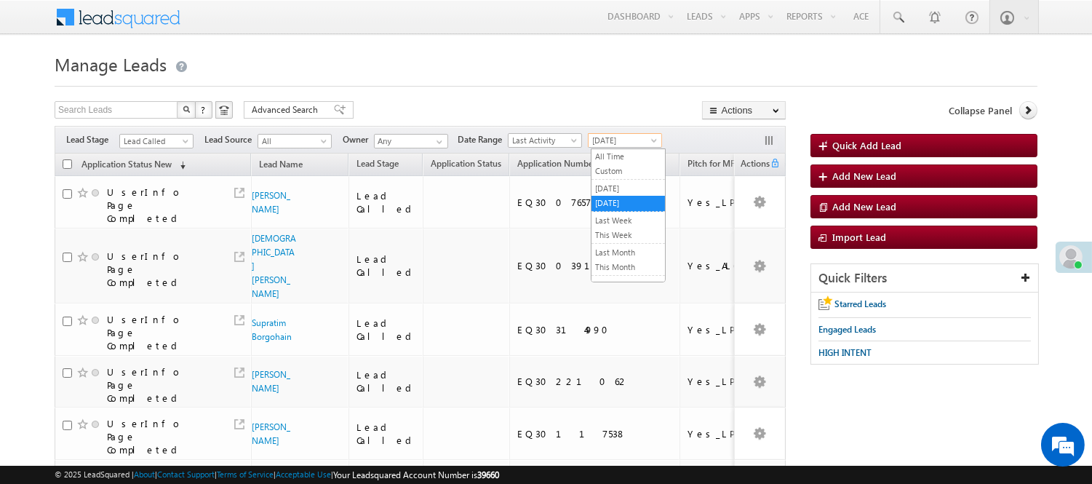
click at [623, 138] on span "[DATE]" at bounding box center [623, 140] width 69 height 13
click at [613, 151] on link "All Time" at bounding box center [629, 156] width 74 height 13
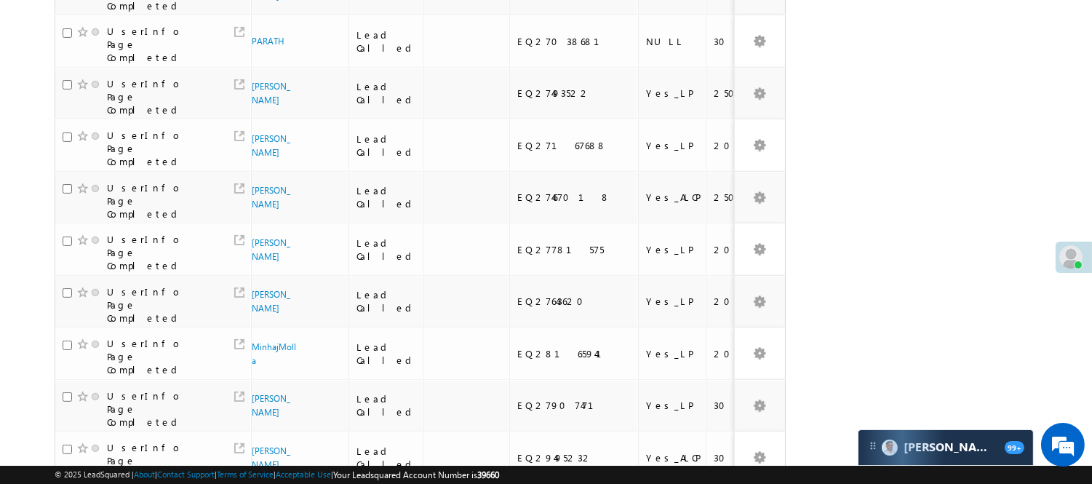
scroll to position [1092, 0]
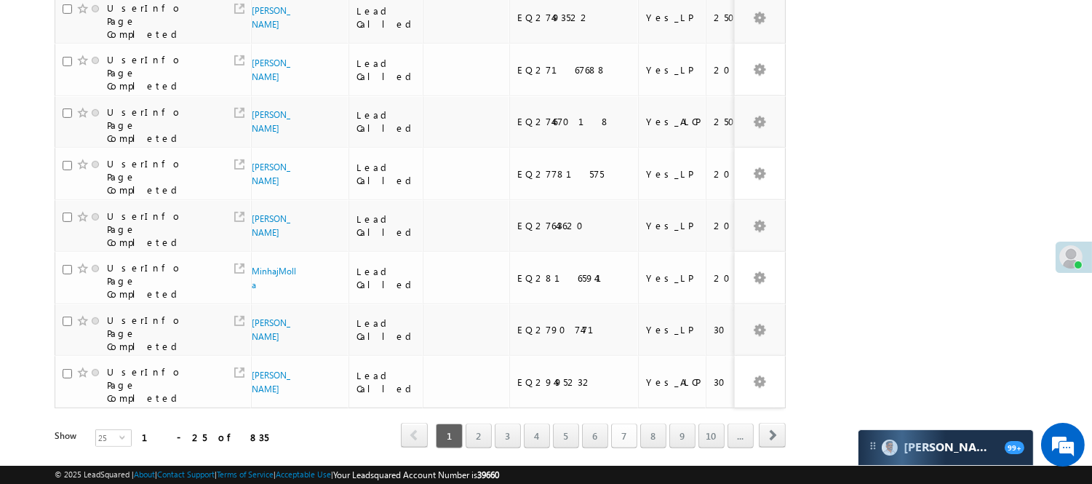
click at [621, 424] on link "7" at bounding box center [624, 436] width 26 height 25
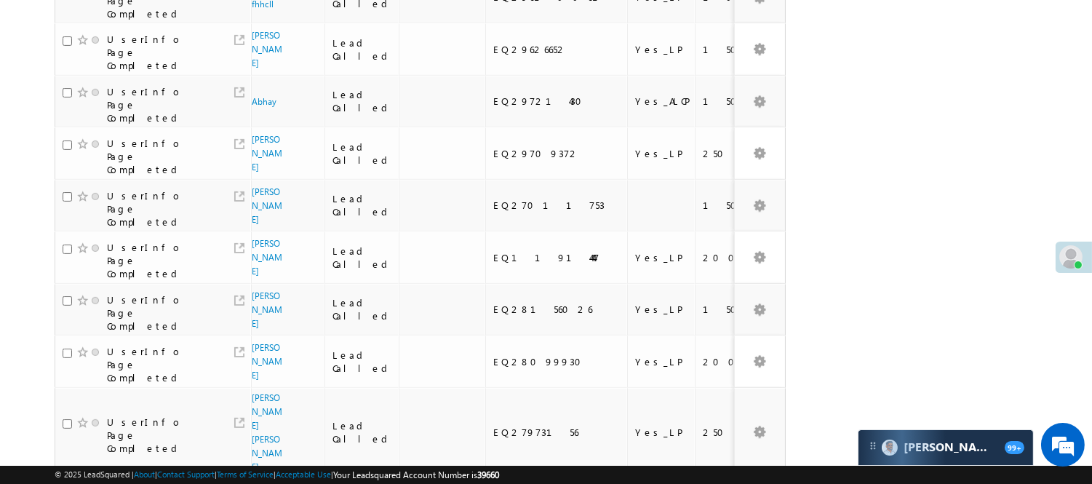
scroll to position [1008, 0]
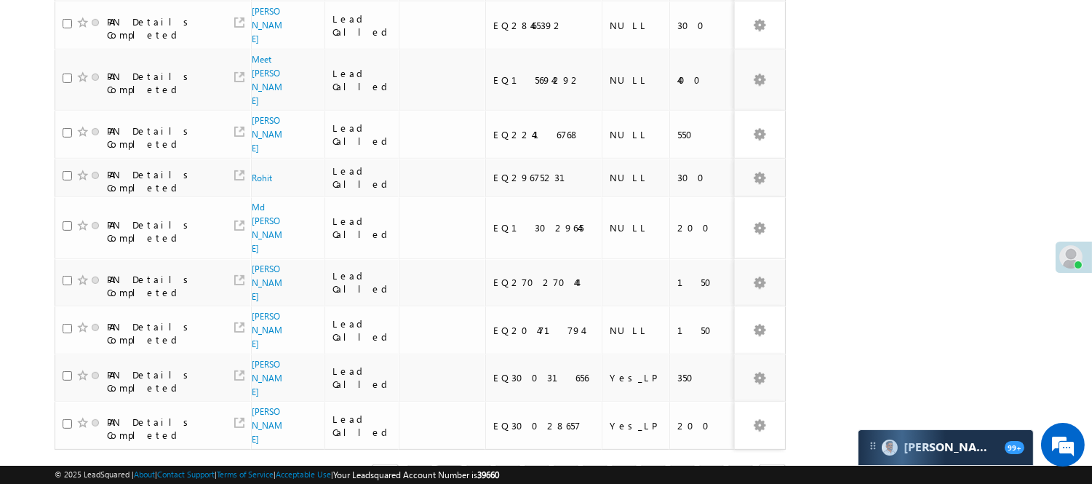
scroll to position [584, 0]
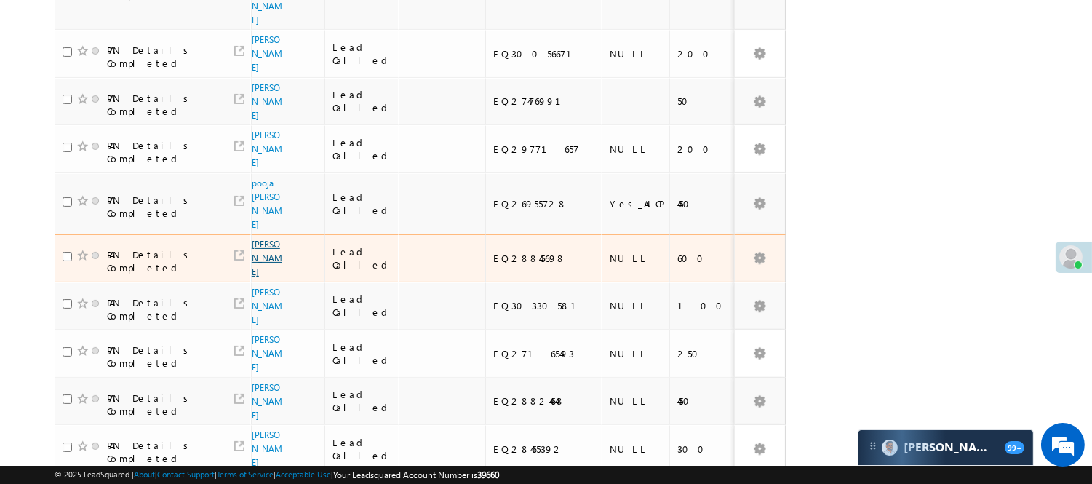
click at [269, 239] on link "[PERSON_NAME]" at bounding box center [267, 258] width 31 height 39
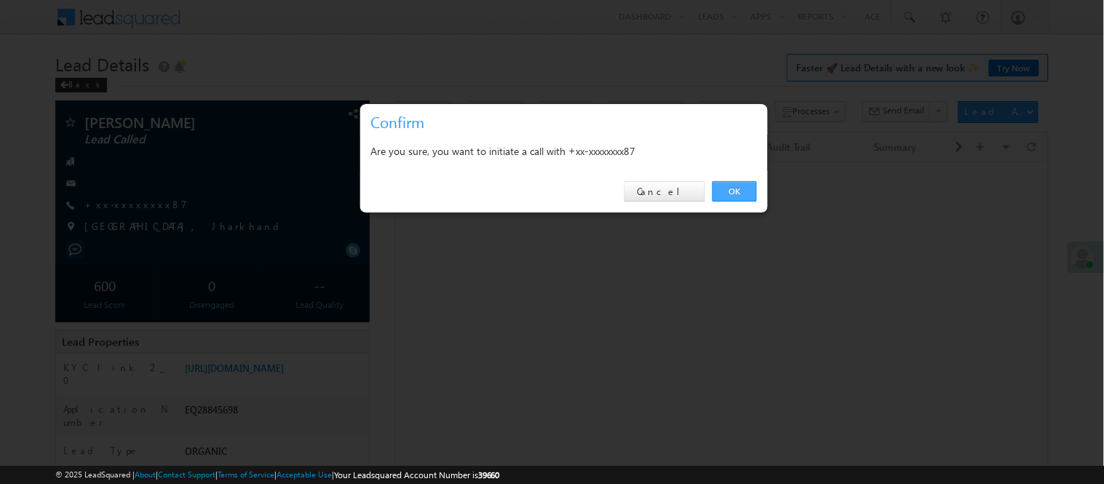
click at [720, 189] on link "OK" at bounding box center [734, 191] width 44 height 20
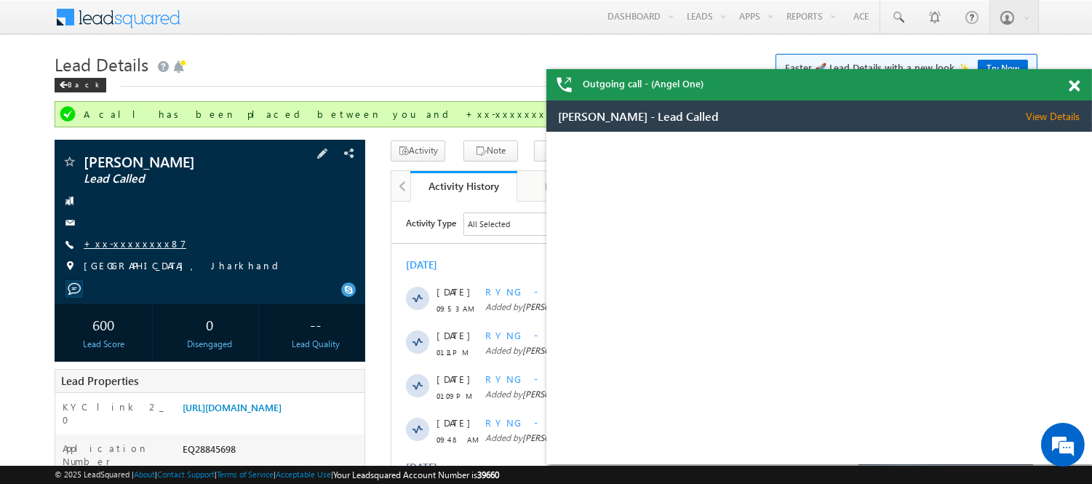
click at [120, 247] on link "+xx-xxxxxxxx87" at bounding box center [135, 243] width 103 height 12
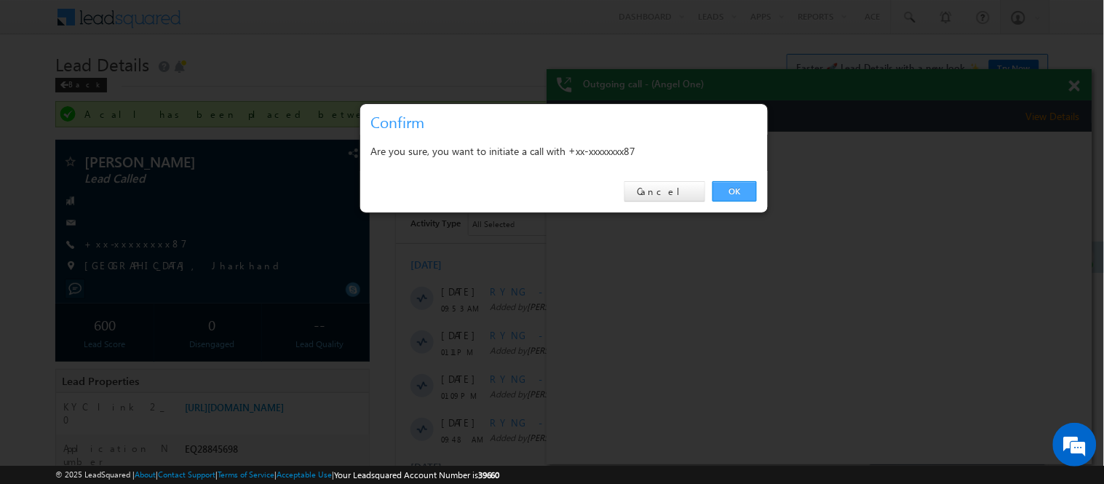
click at [740, 186] on link "OK" at bounding box center [734, 191] width 44 height 20
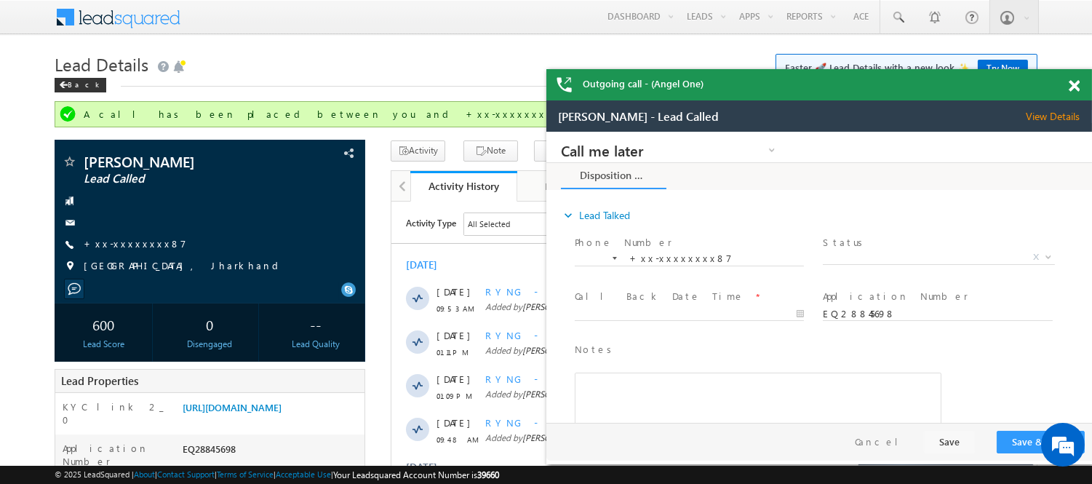
click at [1072, 85] on span at bounding box center [1074, 86] width 11 height 12
click at [1070, 84] on span at bounding box center [1074, 86] width 11 height 12
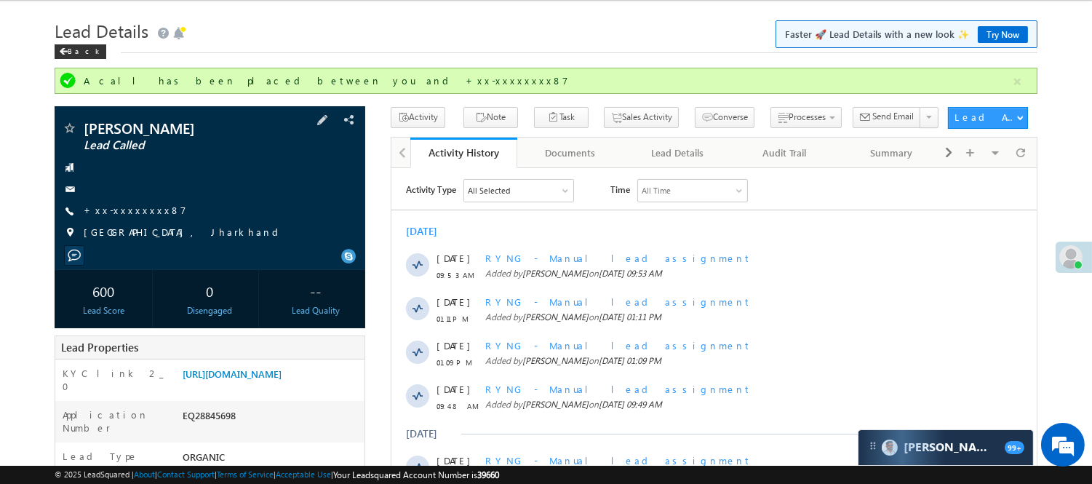
scroll to position [31, 0]
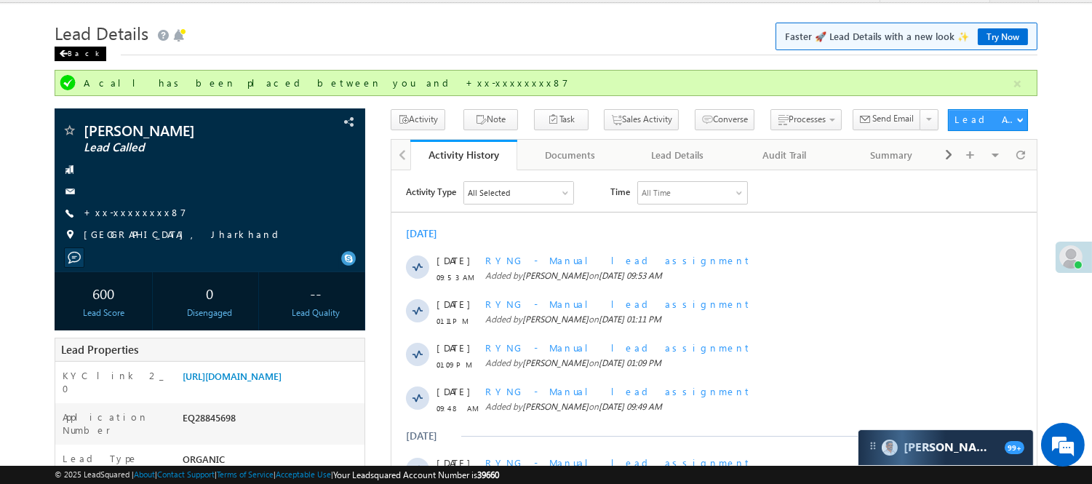
click at [81, 53] on div "Back" at bounding box center [81, 54] width 52 height 15
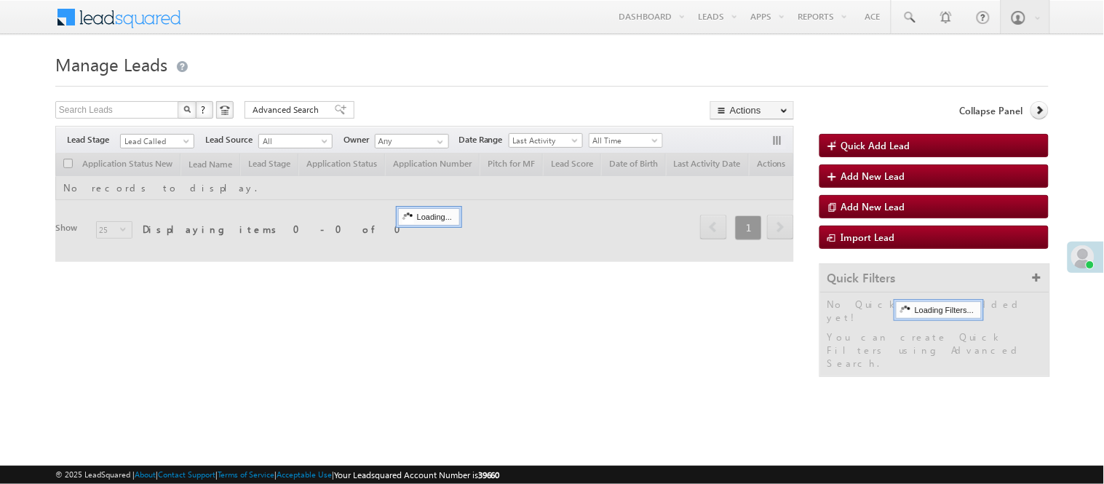
click at [325, 81] on div at bounding box center [551, 81] width 993 height 9
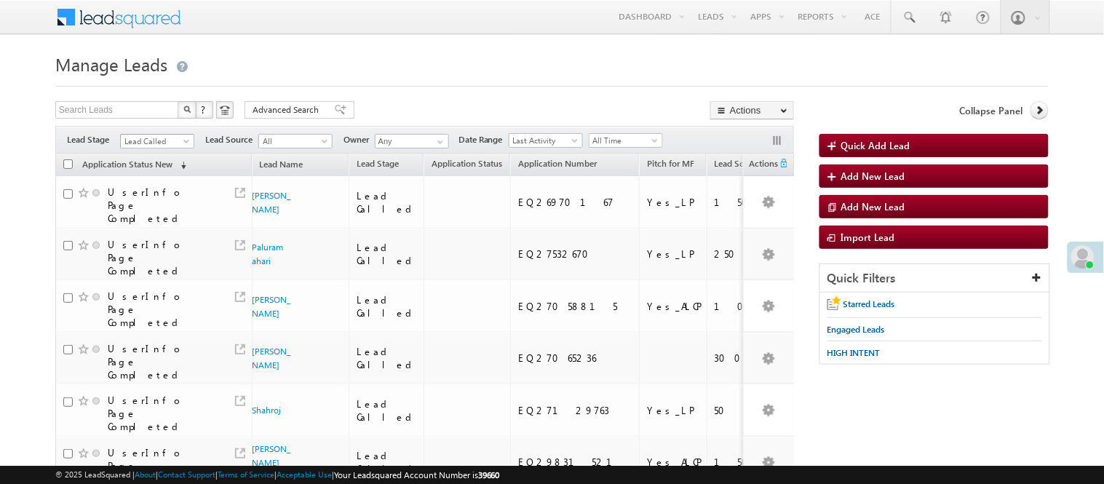
click at [148, 143] on span "Lead Called" at bounding box center [155, 141] width 69 height 13
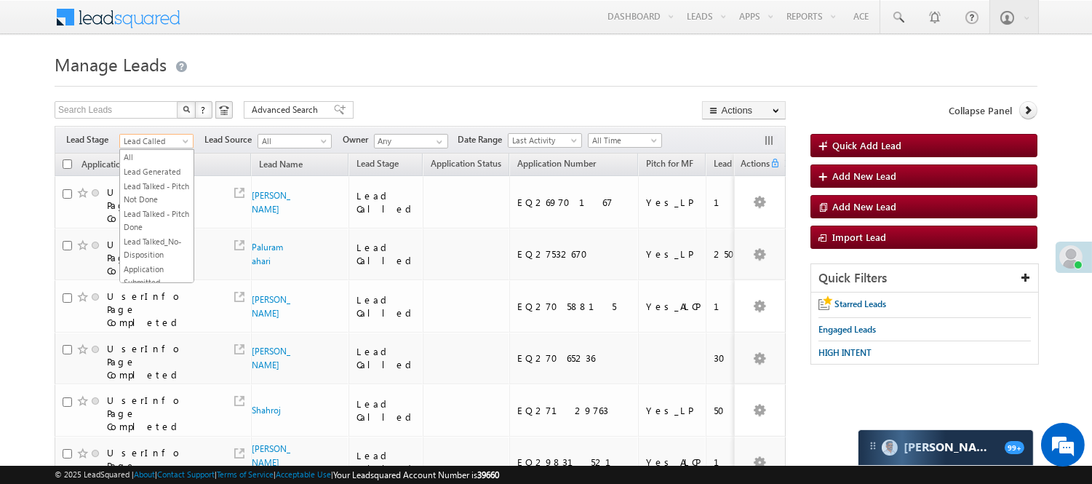
scroll to position [178, 0]
click at [143, 196] on link "Lead Talked" at bounding box center [157, 189] width 74 height 13
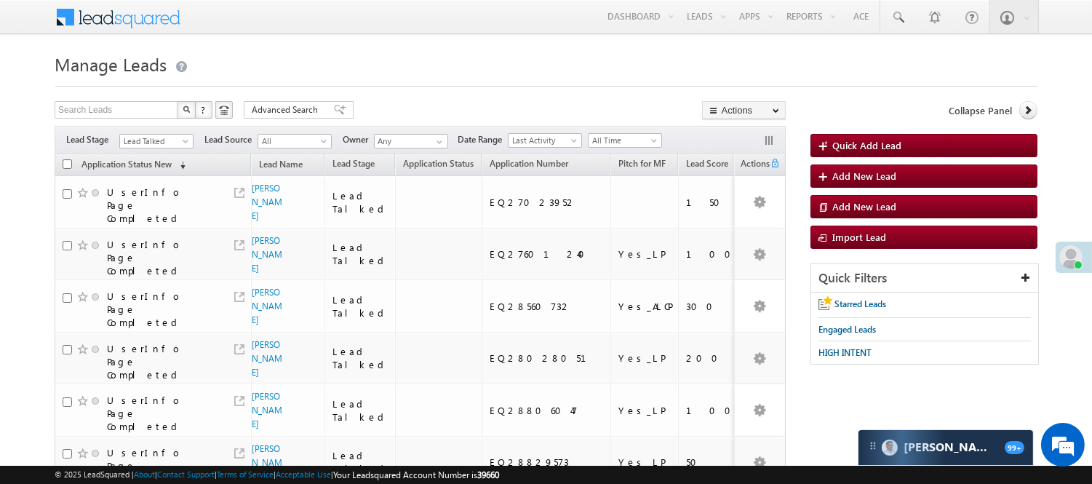
scroll to position [0, 0]
click at [156, 141] on span "Lead Talked" at bounding box center [154, 141] width 69 height 13
click at [151, 182] on link "Lead Called" at bounding box center [157, 175] width 74 height 13
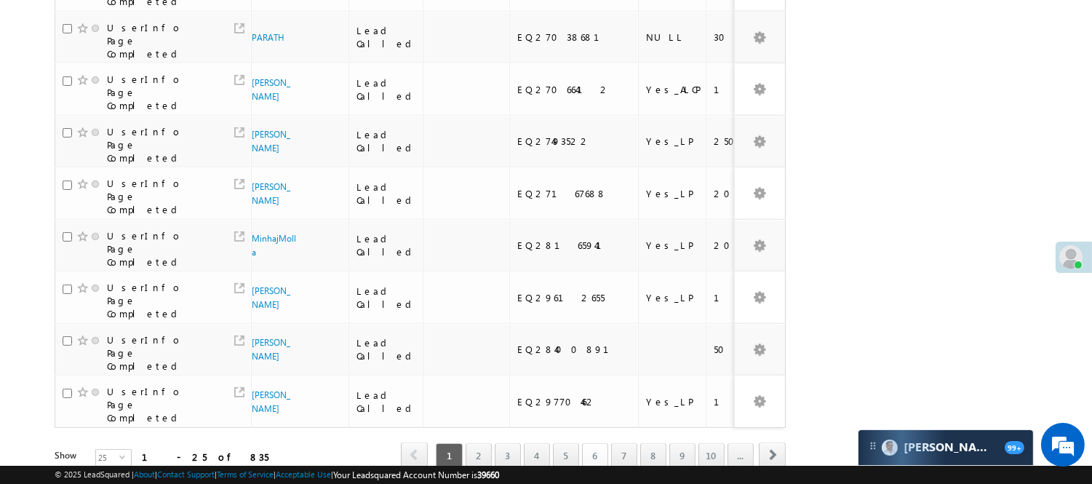
scroll to position [1079, 0]
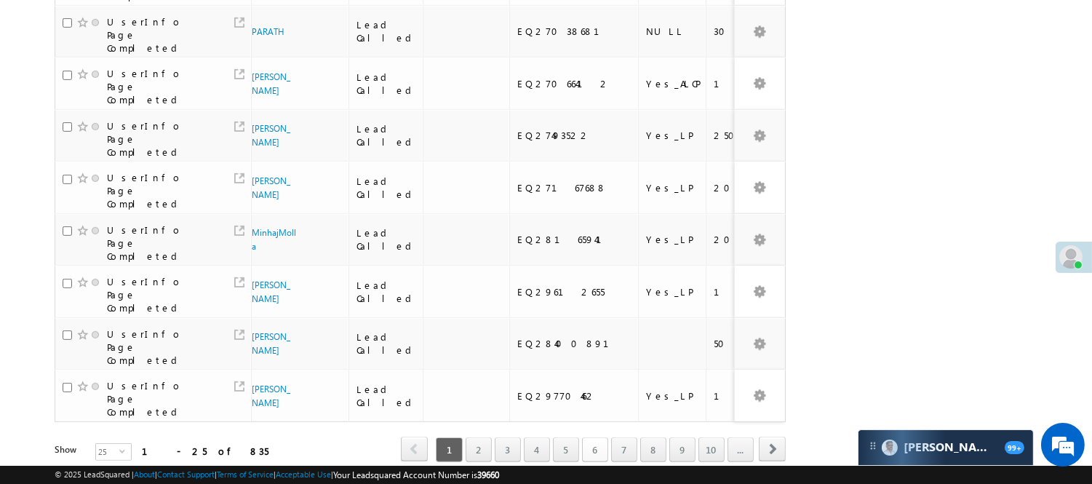
click at [587, 437] on link "6" at bounding box center [595, 449] width 26 height 25
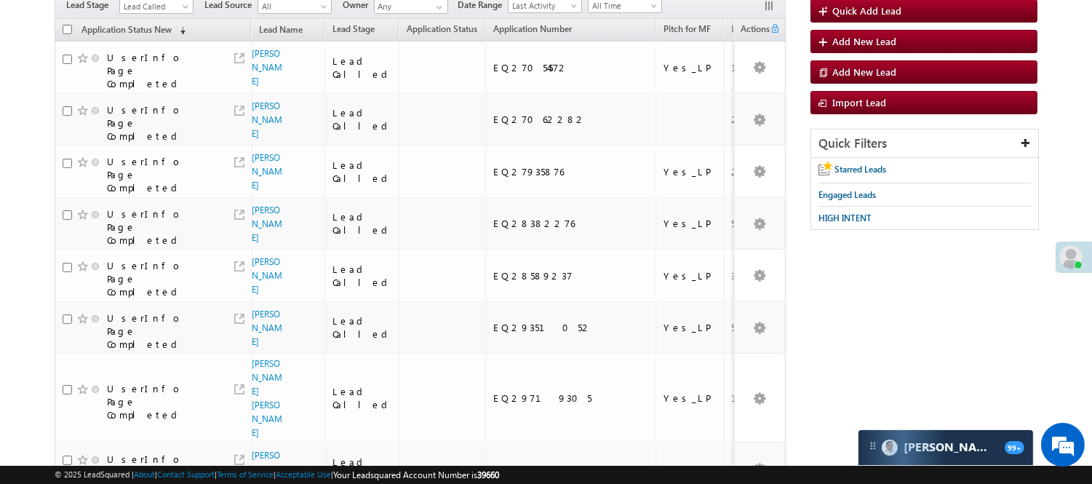
scroll to position [0, 0]
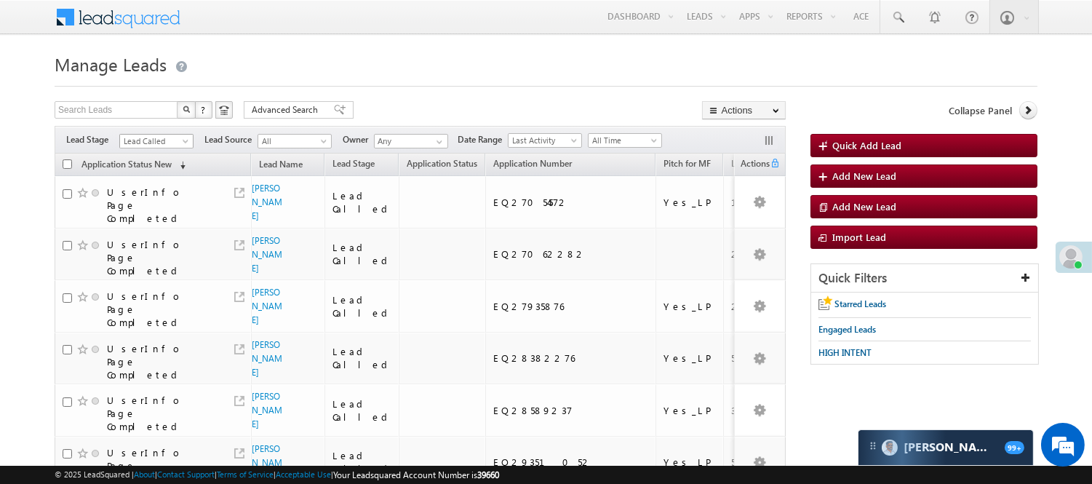
click at [155, 138] on span "Lead Called" at bounding box center [154, 141] width 69 height 13
click at [149, 196] on link "Lead Talked" at bounding box center [157, 189] width 74 height 13
click at [156, 147] on span "Lead Talked" at bounding box center [154, 141] width 69 height 13
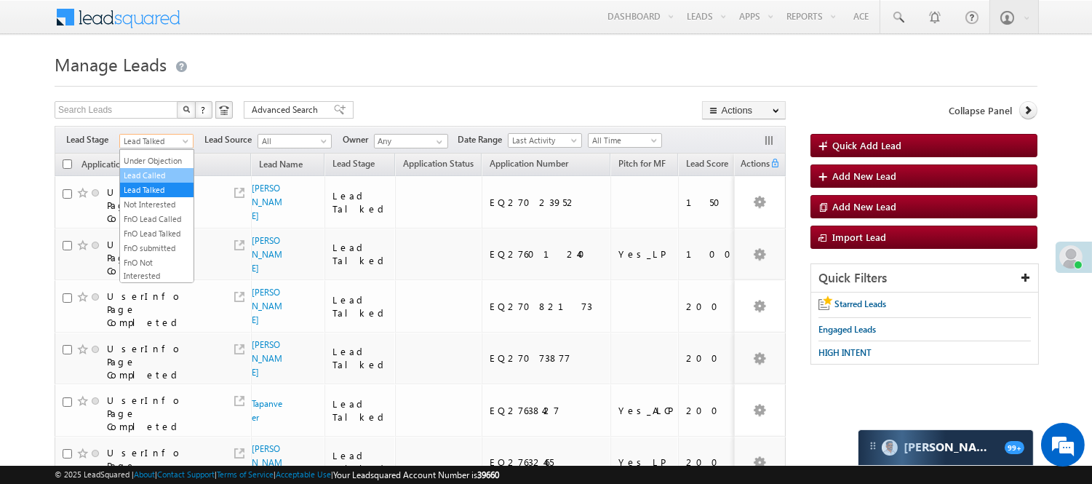
click at [157, 182] on link "Lead Called" at bounding box center [157, 175] width 74 height 13
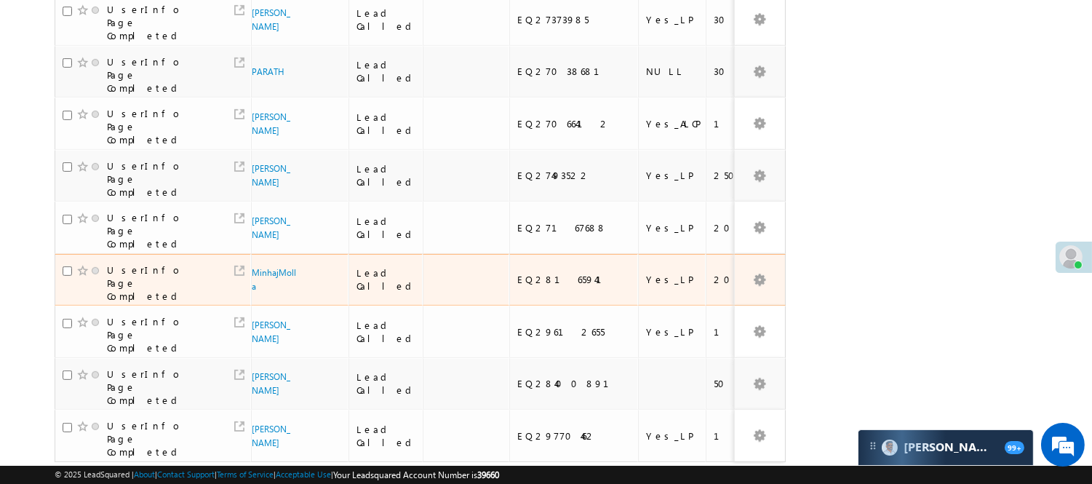
scroll to position [1079, 0]
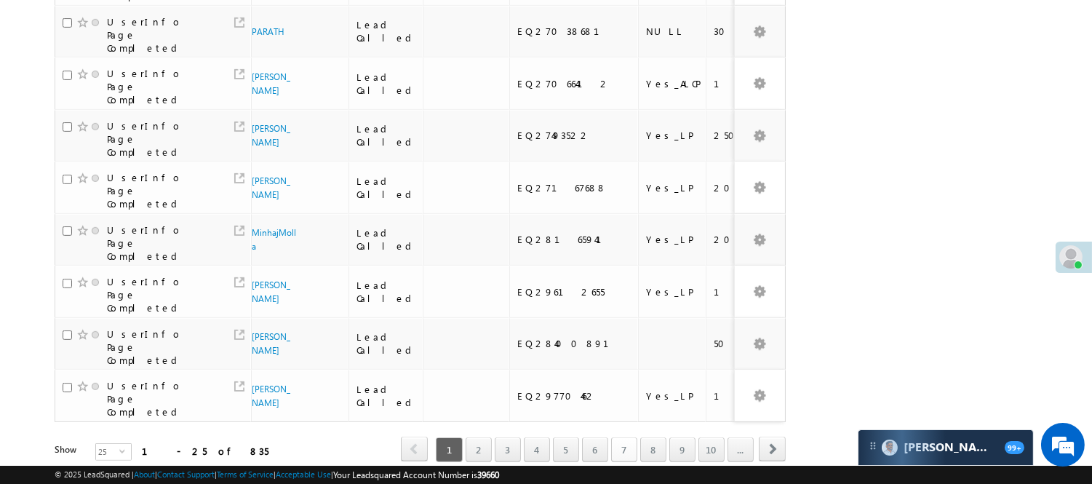
click at [619, 437] on link "7" at bounding box center [624, 449] width 26 height 25
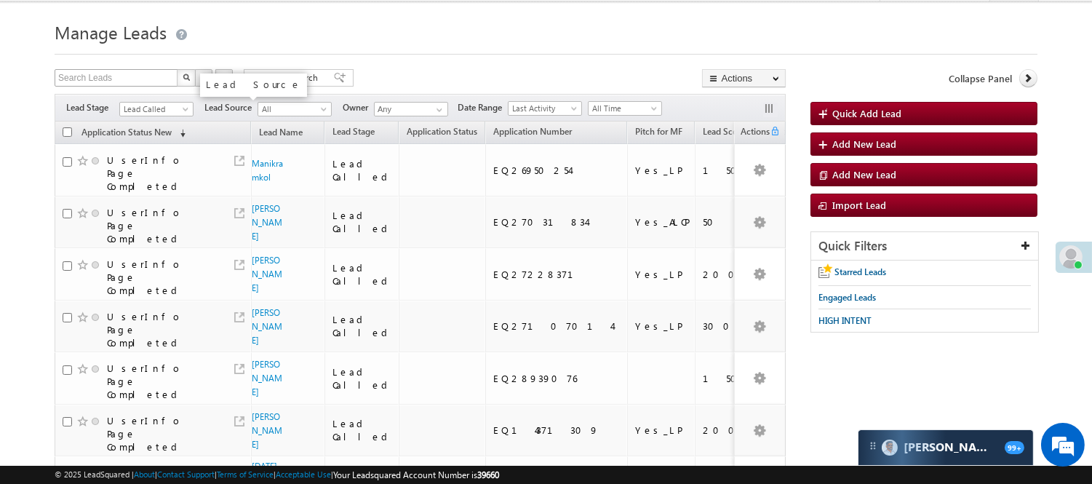
scroll to position [0, 0]
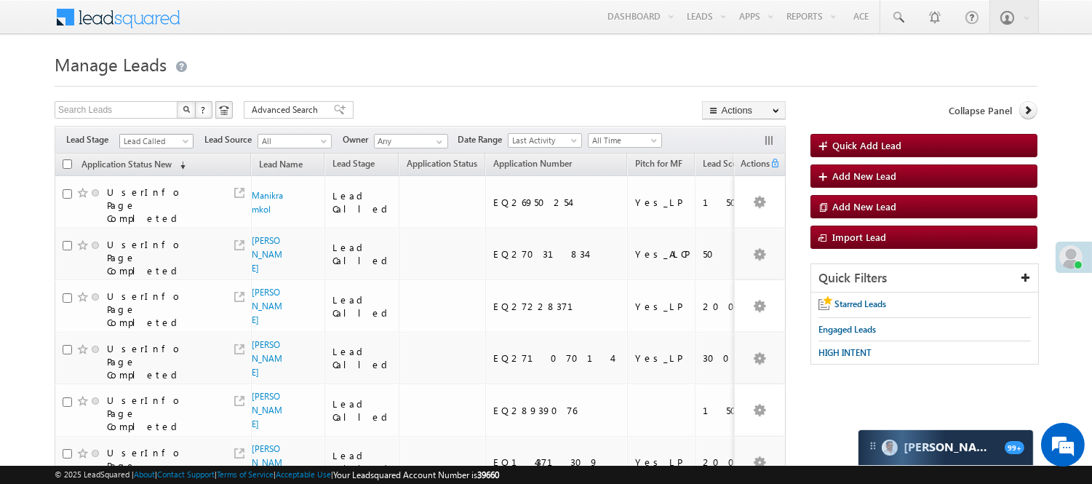
click at [156, 137] on span "Lead Called" at bounding box center [154, 141] width 69 height 13
click at [148, 196] on link "Lead Talked" at bounding box center [157, 189] width 74 height 13
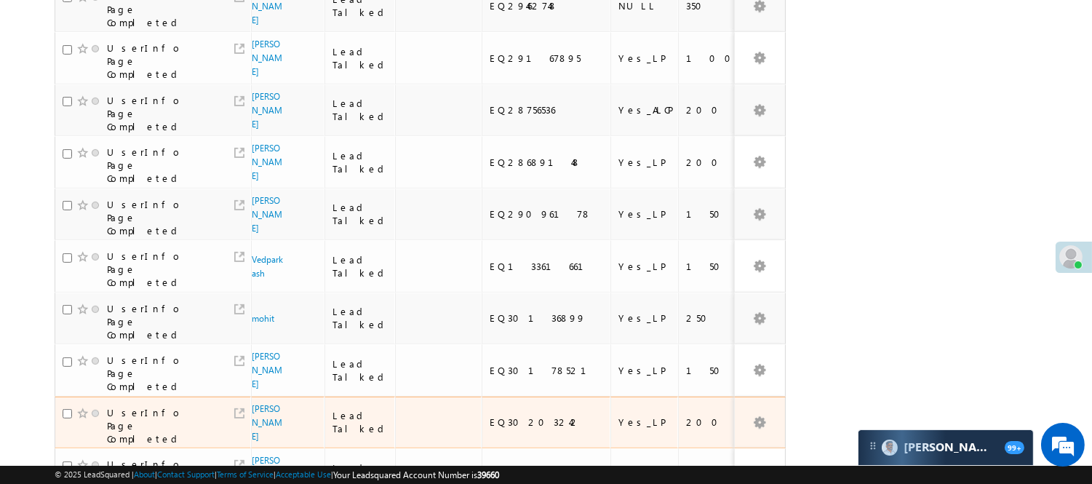
scroll to position [980, 0]
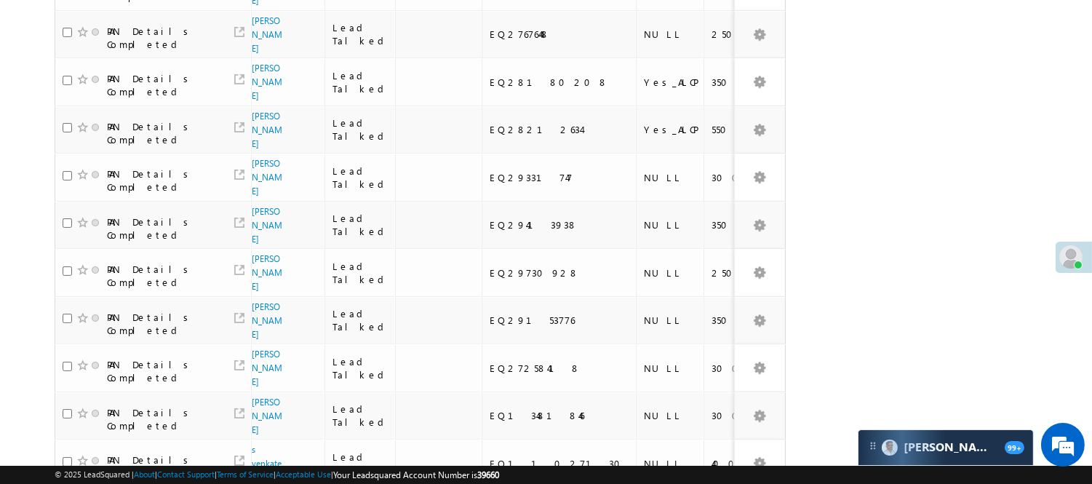
scroll to position [130, 0]
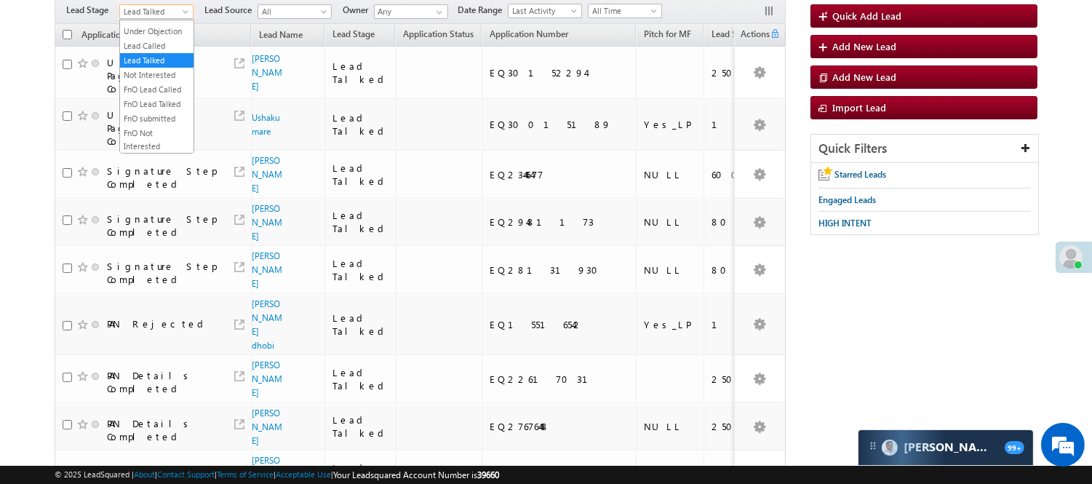
click at [161, 11] on span "Lead Talked" at bounding box center [154, 11] width 69 height 13
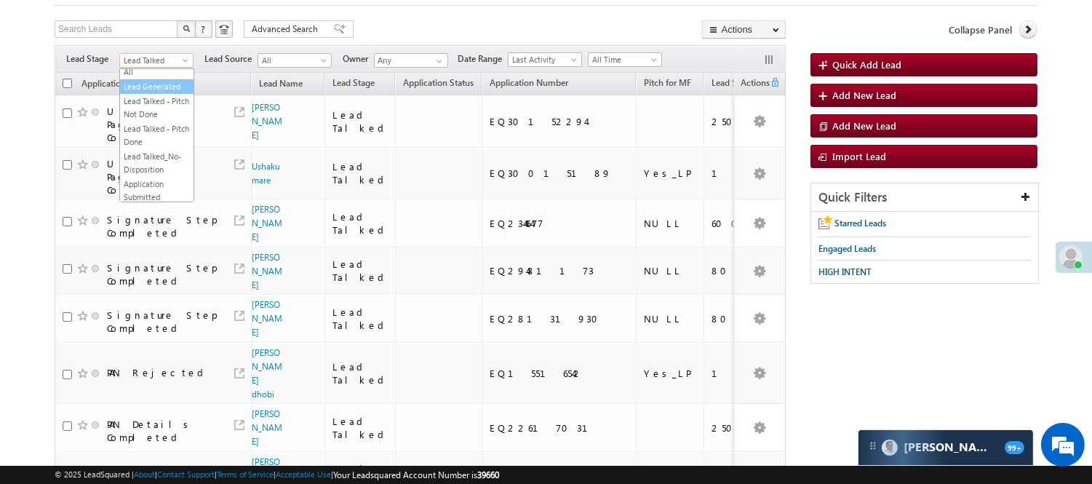
scroll to position [0, 0]
click at [139, 90] on link "Lead Generated" at bounding box center [157, 90] width 74 height 13
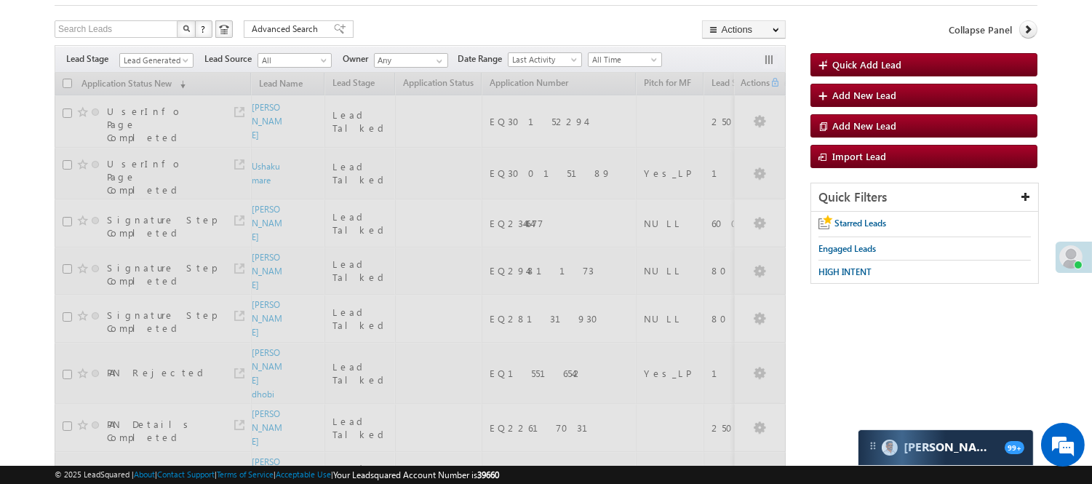
click at [393, 24] on div "Search Leads X ? 740 results found Advanced Search Advanced Search Advanced sea…" at bounding box center [420, 30] width 731 height 21
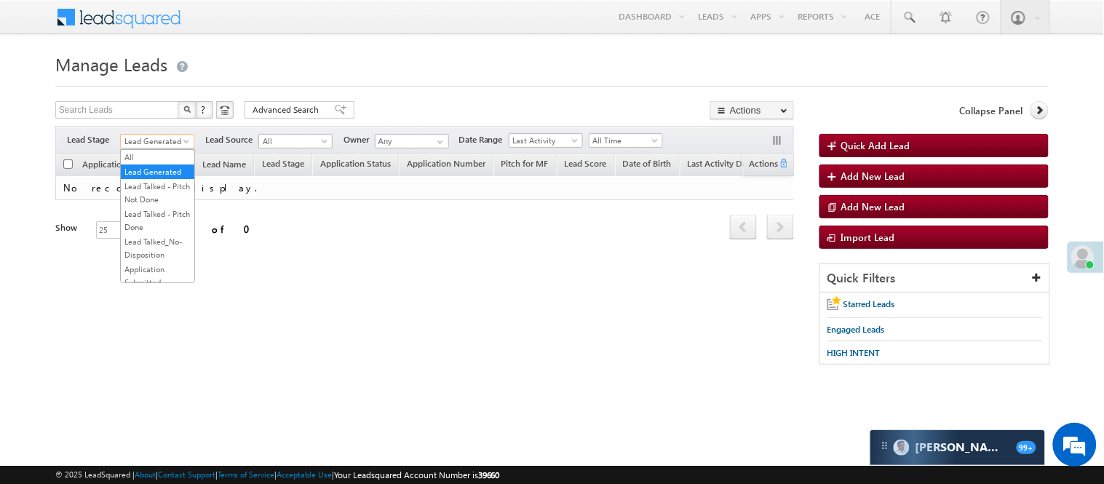
click at [149, 143] on span "Lead Generated" at bounding box center [155, 141] width 69 height 13
click at [147, 208] on link "Application Submitted" at bounding box center [158, 195] width 74 height 26
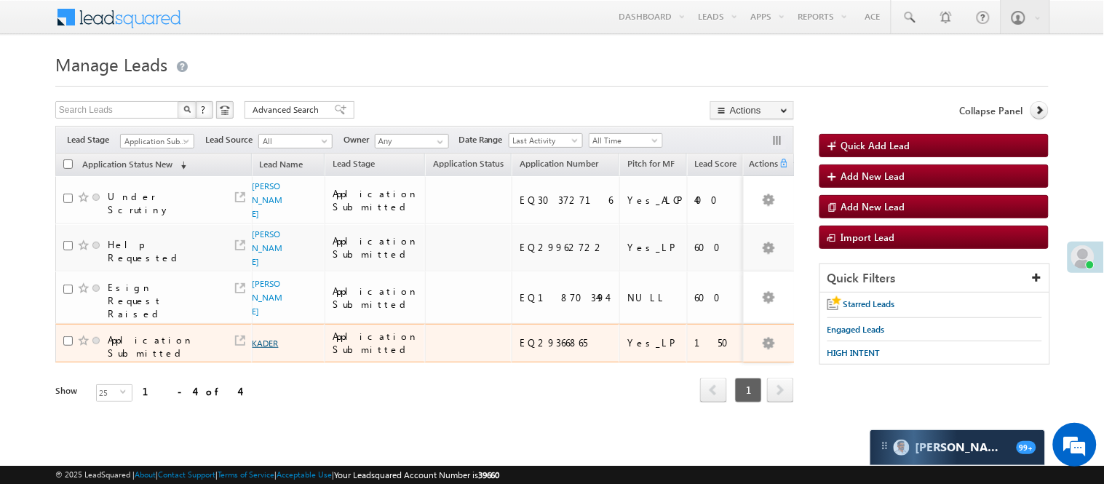
click at [264, 338] on link "KADER" at bounding box center [266, 343] width 26 height 11
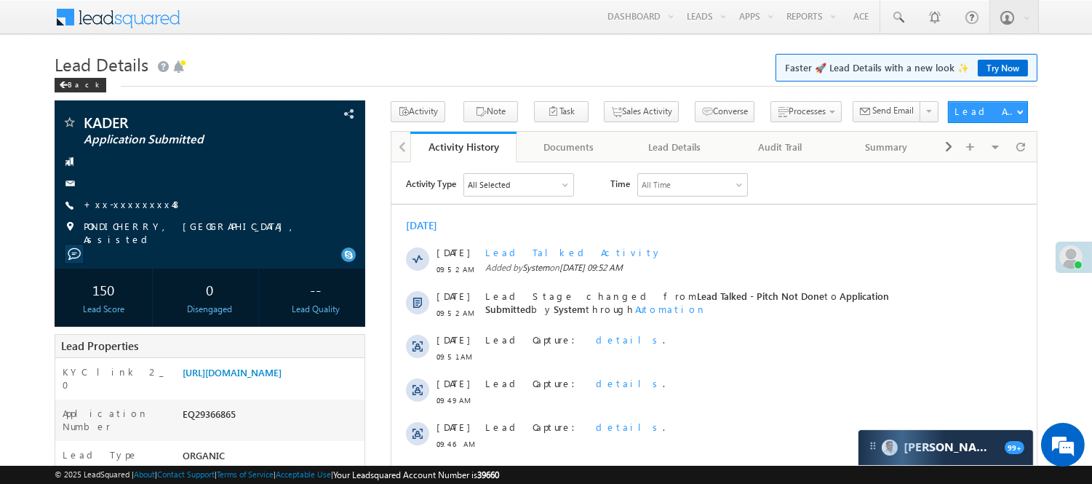
click at [306, 69] on h1 "Lead Details Faster 🚀 Lead Details with a new look ✨ Try Now" at bounding box center [546, 63] width 983 height 28
click at [335, 60] on h1 "Lead Details Faster 🚀 Lead Details with a new look ✨ Try Now" at bounding box center [546, 63] width 983 height 28
click at [231, 378] on link "[URL][DOMAIN_NAME]" at bounding box center [232, 372] width 99 height 12
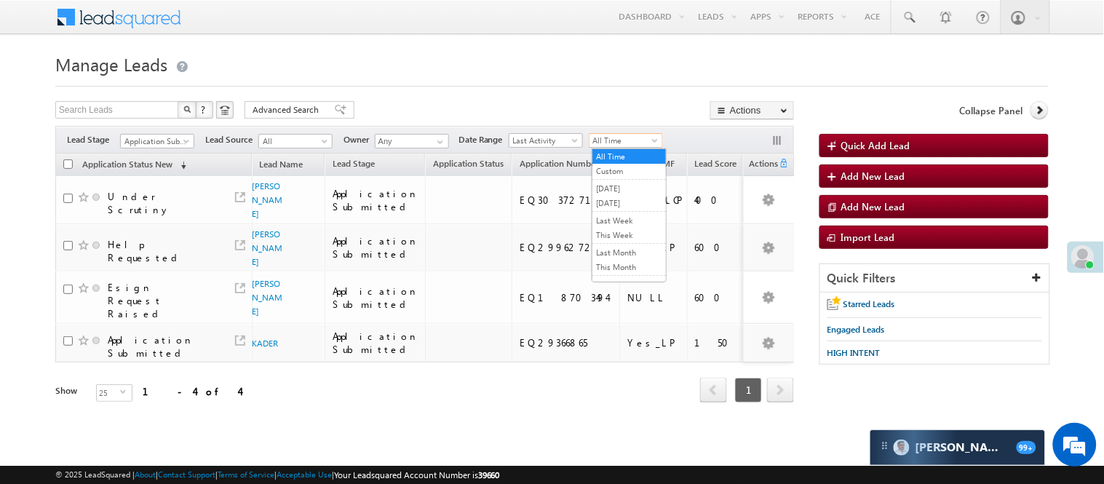
click at [602, 140] on span "All Time" at bounding box center [623, 140] width 69 height 13
click at [601, 202] on link "[DATE]" at bounding box center [629, 202] width 74 height 13
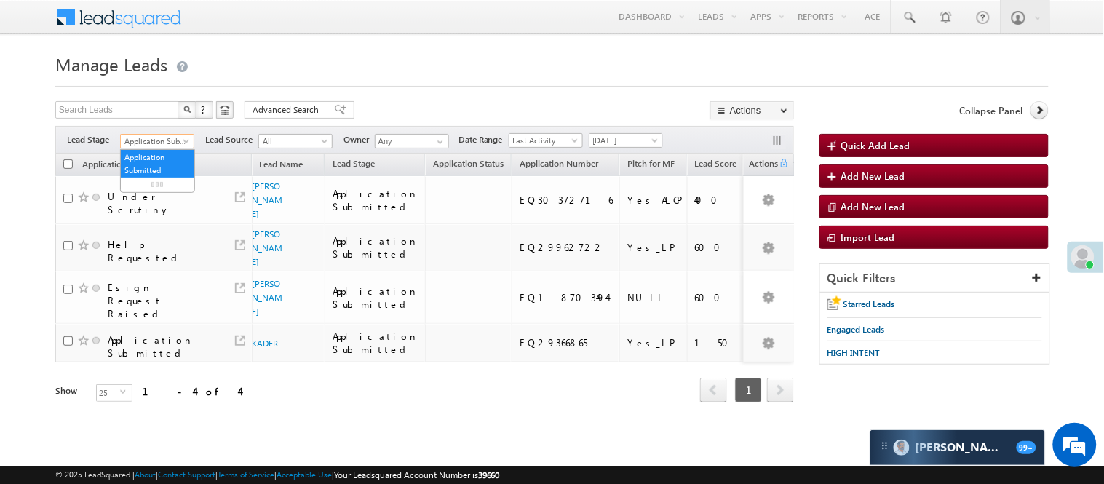
click at [172, 146] on span "Application Submitted" at bounding box center [155, 141] width 69 height 13
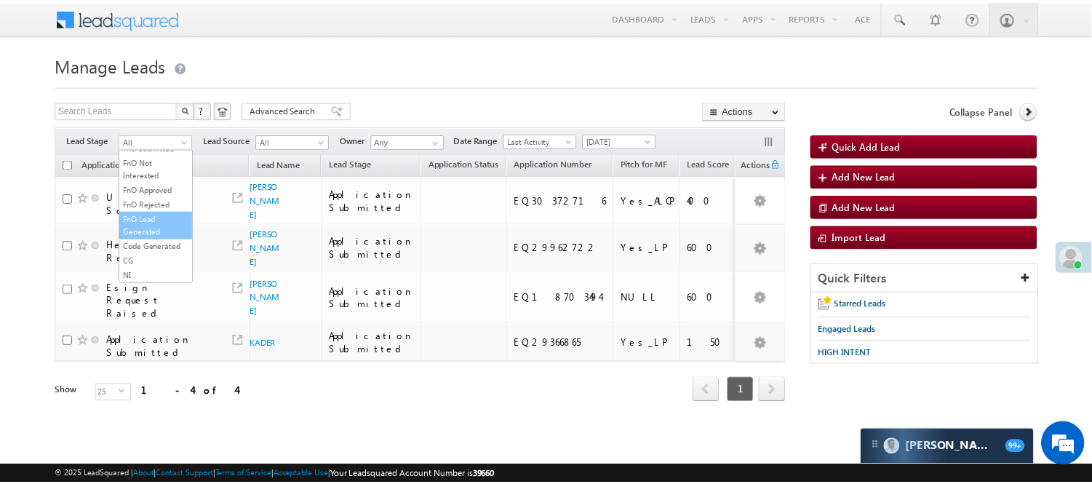
scroll to position [361, 0]
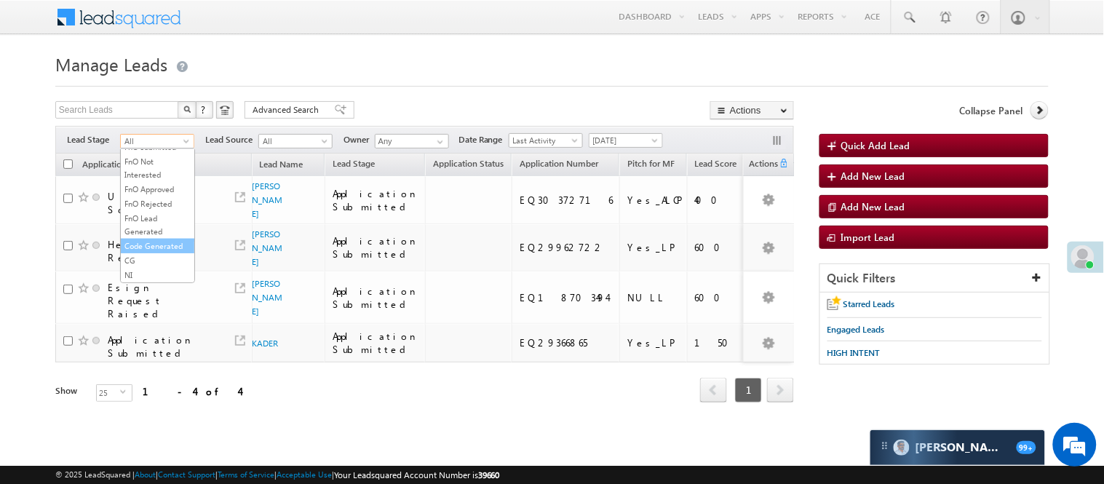
click at [158, 239] on link "Code Generated" at bounding box center [158, 245] width 74 height 13
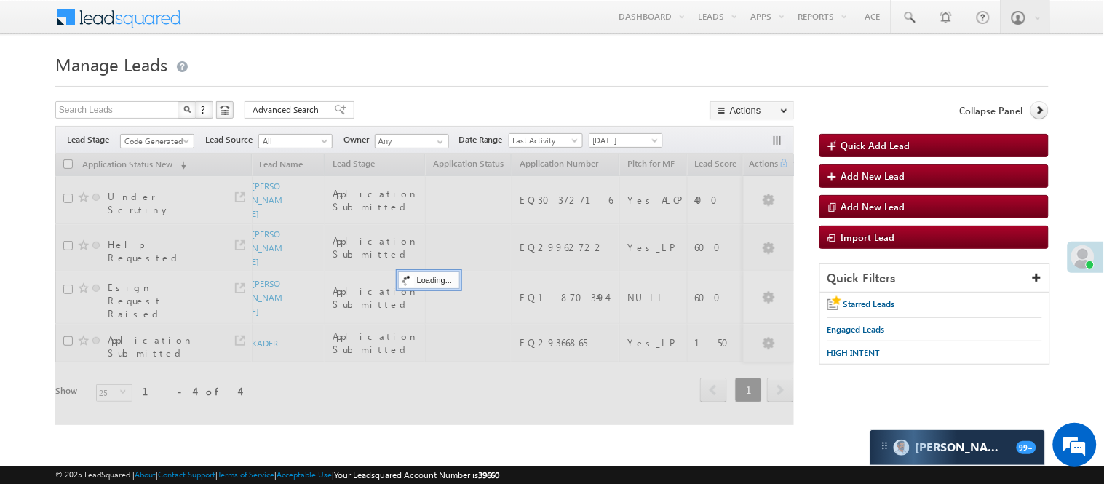
click at [389, 76] on h1 "Manage Leads" at bounding box center [551, 63] width 993 height 28
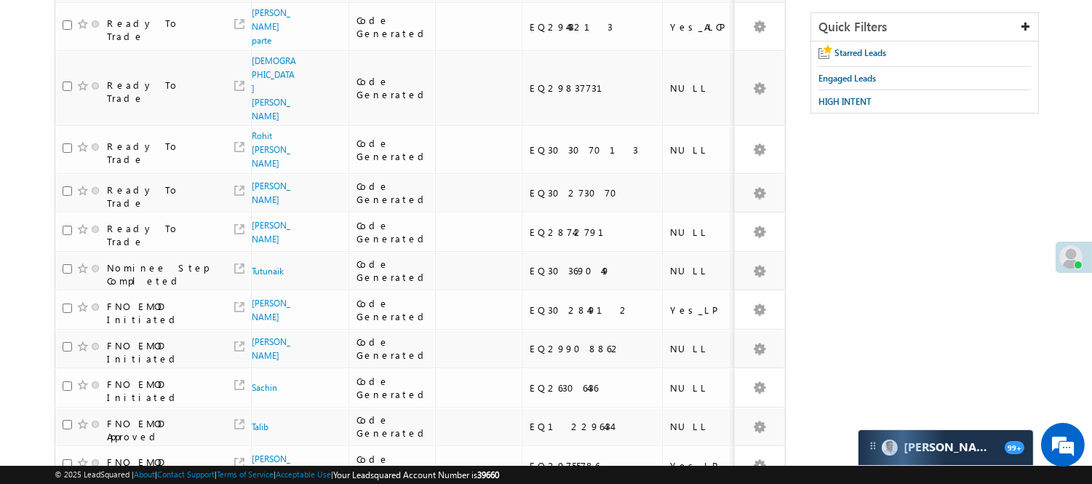
scroll to position [0, 0]
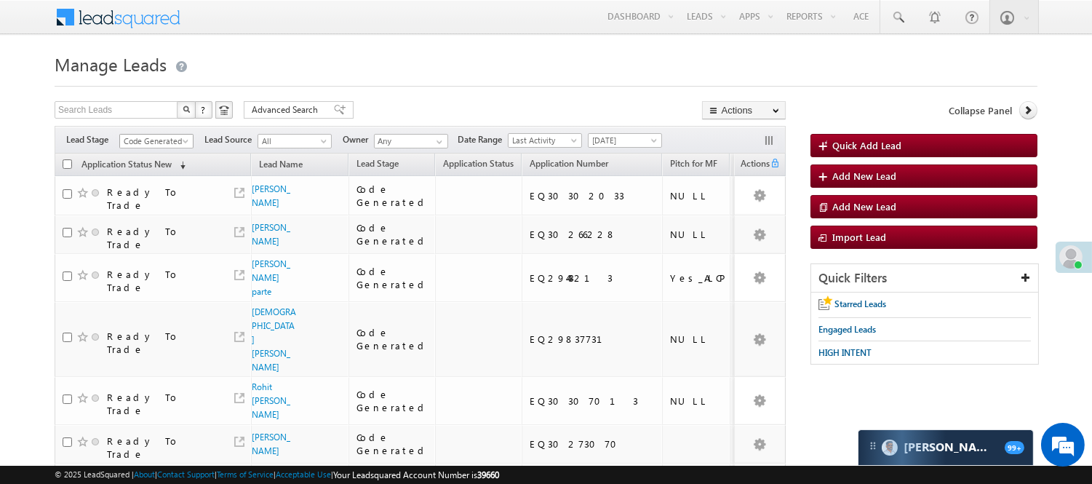
click at [168, 143] on span "Code Generated" at bounding box center [154, 141] width 69 height 13
click at [154, 173] on link "Lead Generated" at bounding box center [157, 171] width 74 height 13
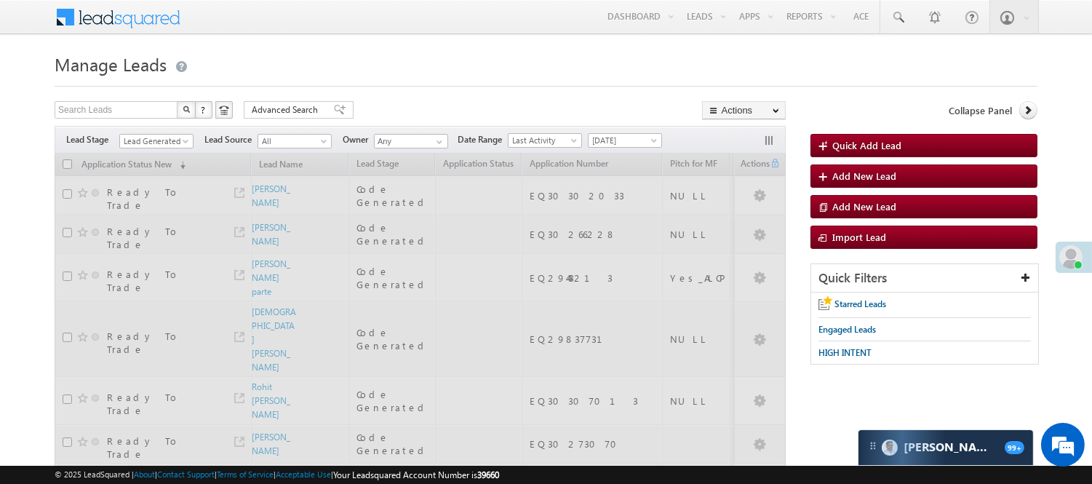
click at [449, 63] on h1 "Manage Leads" at bounding box center [546, 63] width 983 height 28
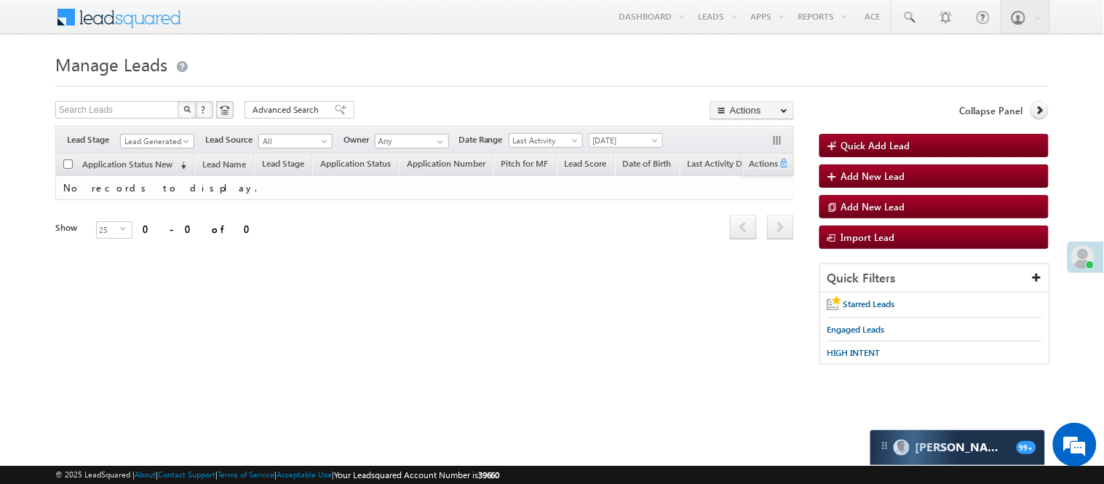
drag, startPoint x: 172, startPoint y: 126, endPoint x: 165, endPoint y: 134, distance: 10.8
click at [172, 127] on div "Filters Lead Stage All Lead Generated Lead Talked - Pitch Not Done Lead Talked …" at bounding box center [424, 140] width 739 height 28
click at [164, 136] on span "Lead Generated" at bounding box center [155, 141] width 69 height 13
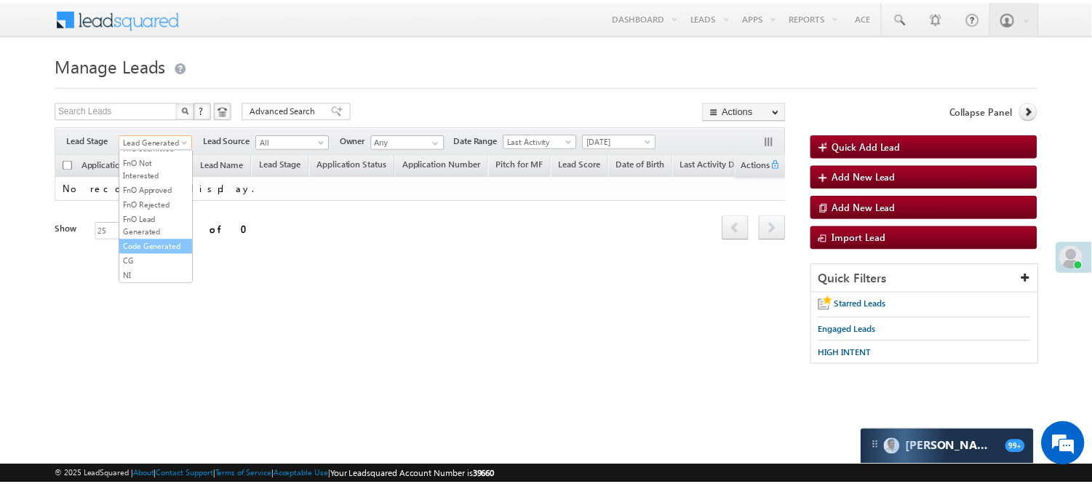
scroll to position [361, 0]
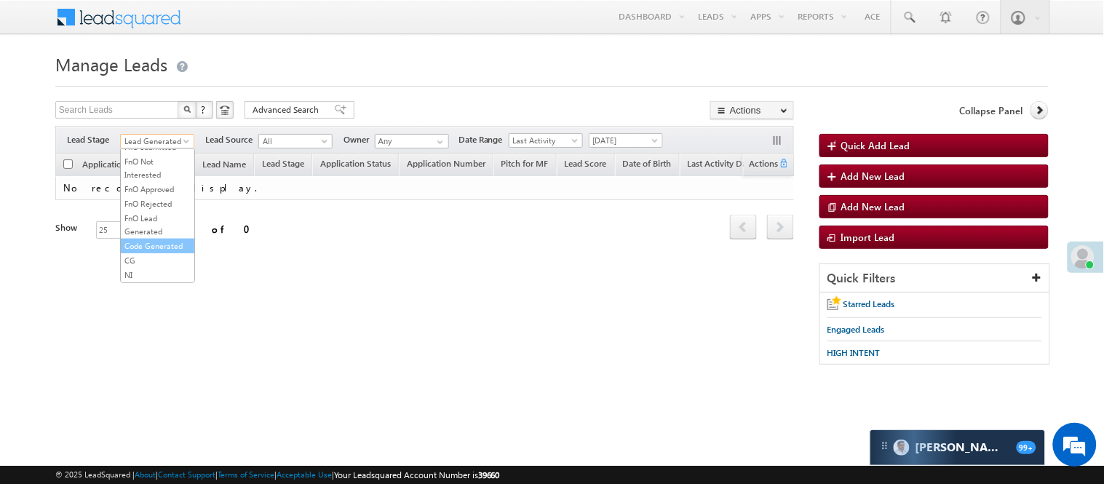
click at [135, 250] on link "Code Generated" at bounding box center [158, 245] width 74 height 13
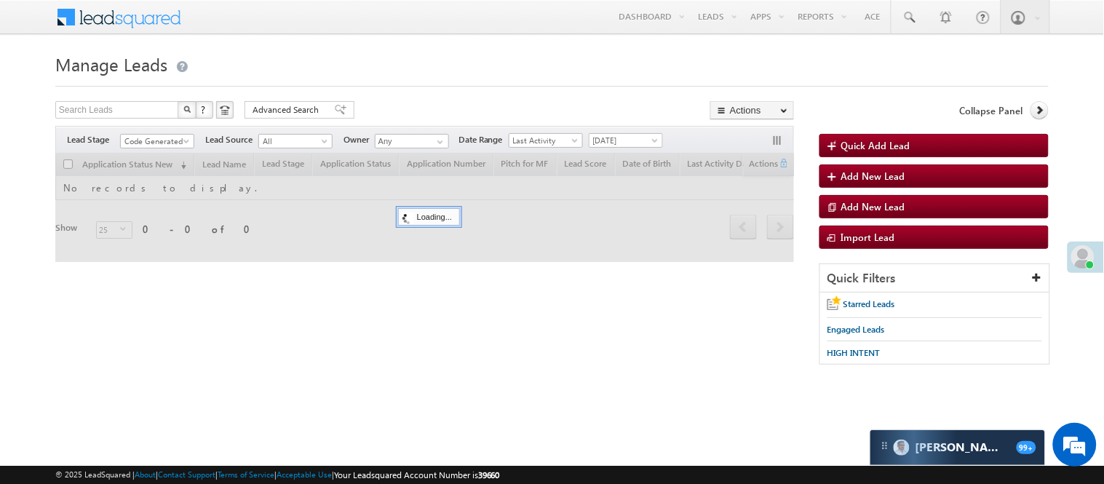
click at [485, 77] on div at bounding box center [551, 81] width 993 height 9
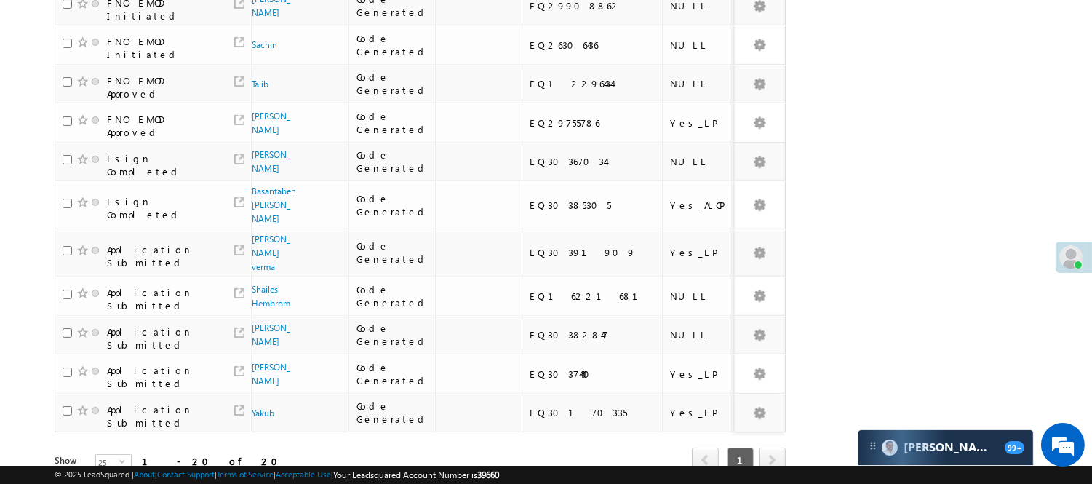
scroll to position [837, 0]
